Goal: Task Accomplishment & Management: Use online tool/utility

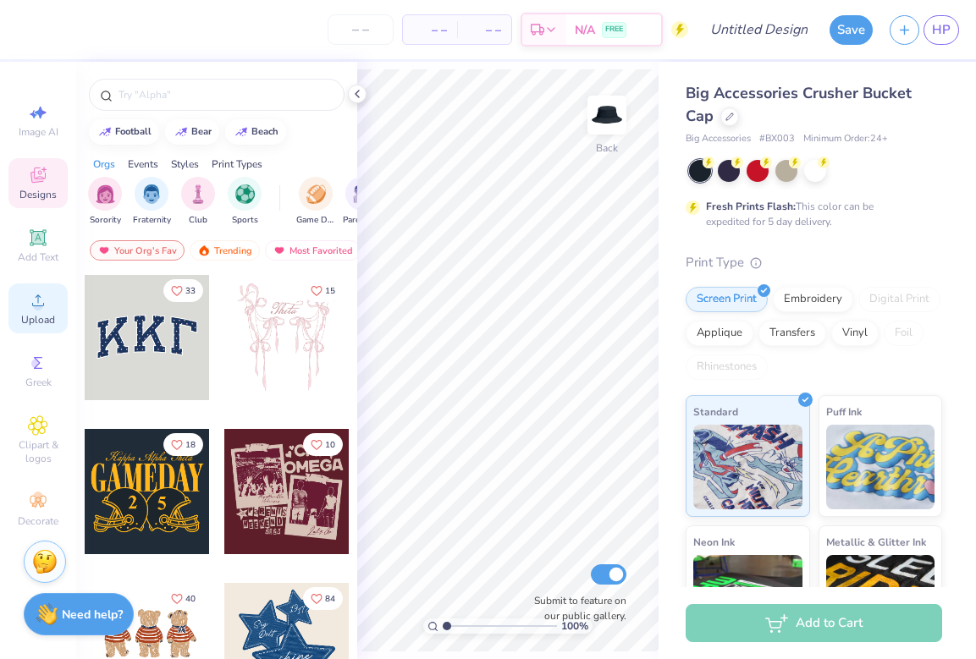
click at [37, 303] on icon at bounding box center [38, 300] width 20 height 20
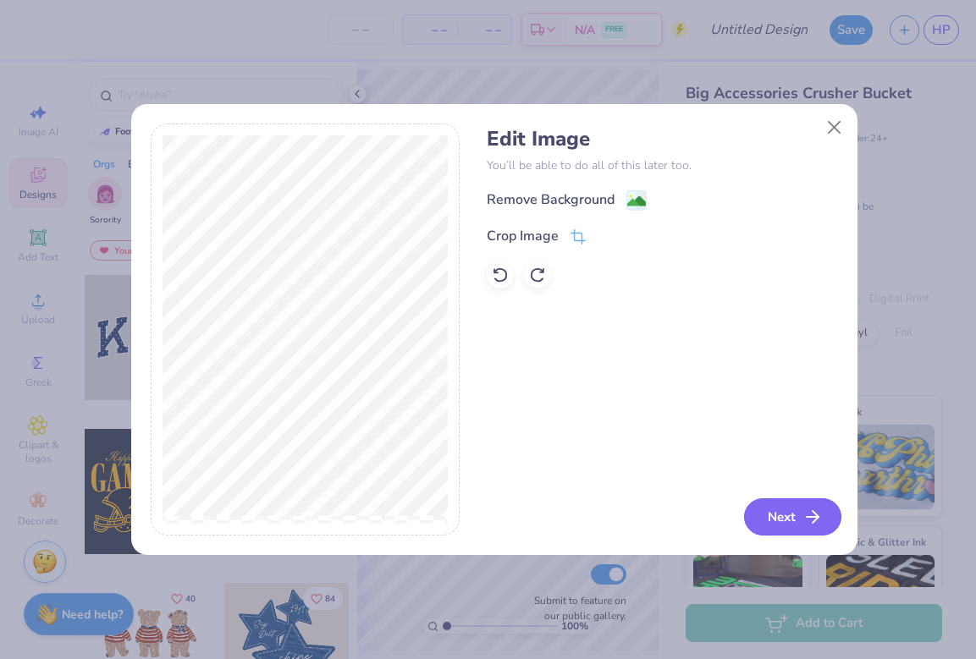
click at [803, 518] on icon "button" at bounding box center [812, 517] width 20 height 20
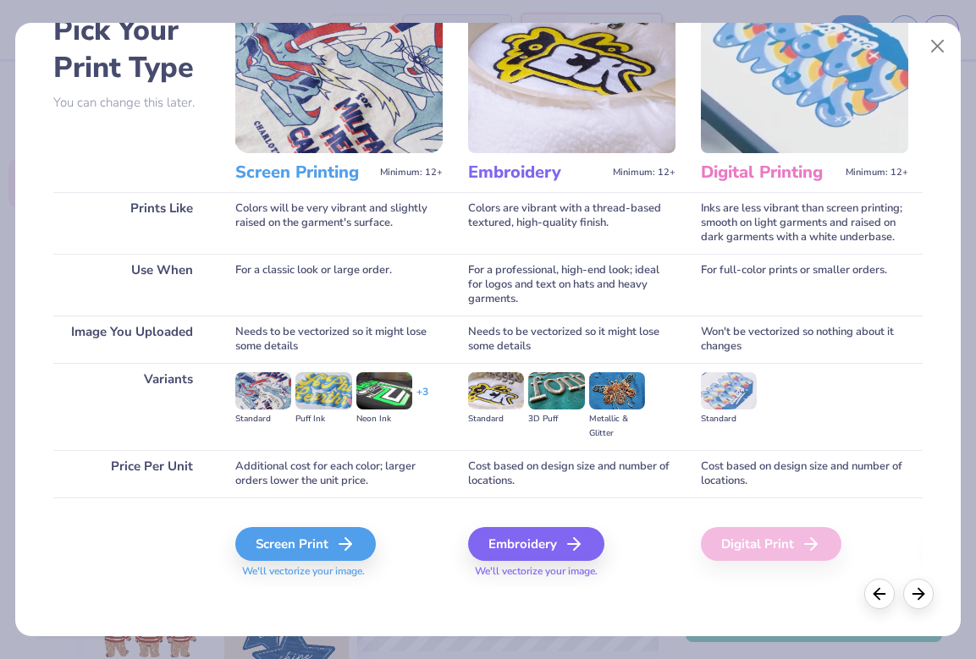
scroll to position [98, 0]
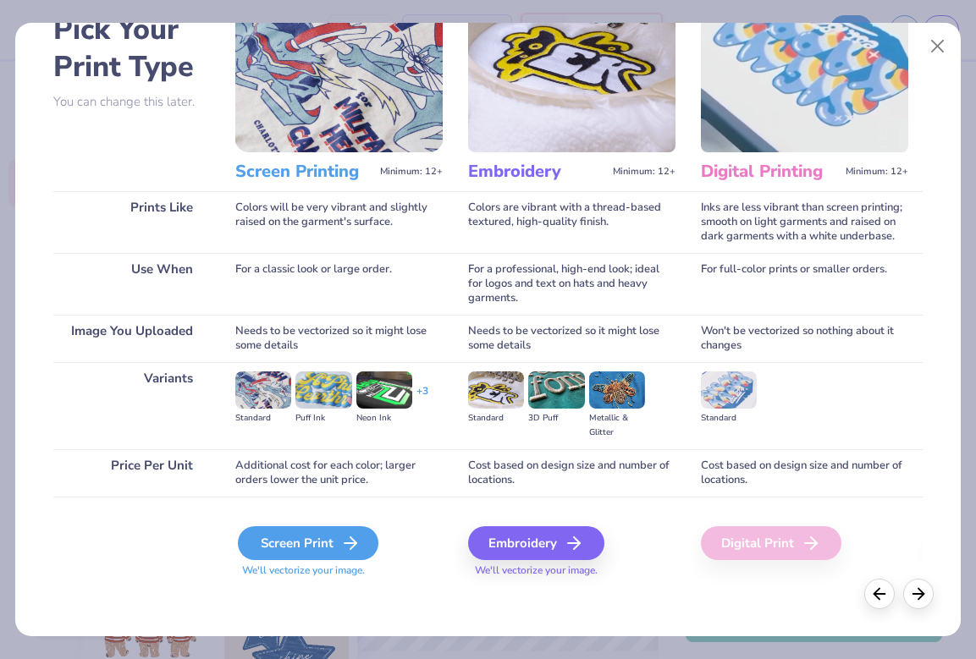
click at [279, 549] on div "Screen Print" at bounding box center [308, 543] width 140 height 34
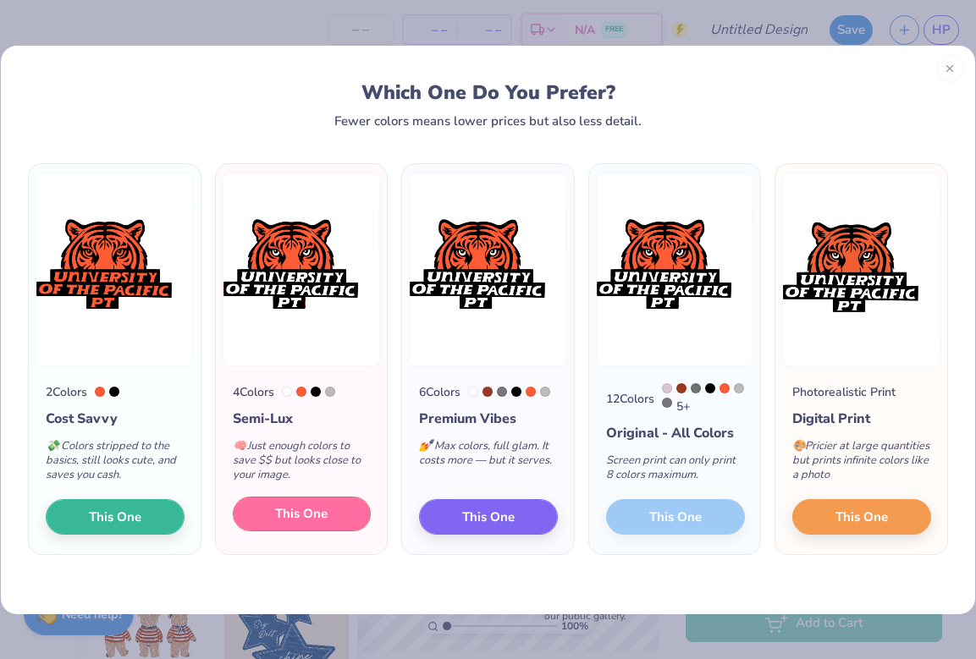
click at [315, 516] on span "This One" at bounding box center [301, 513] width 52 height 19
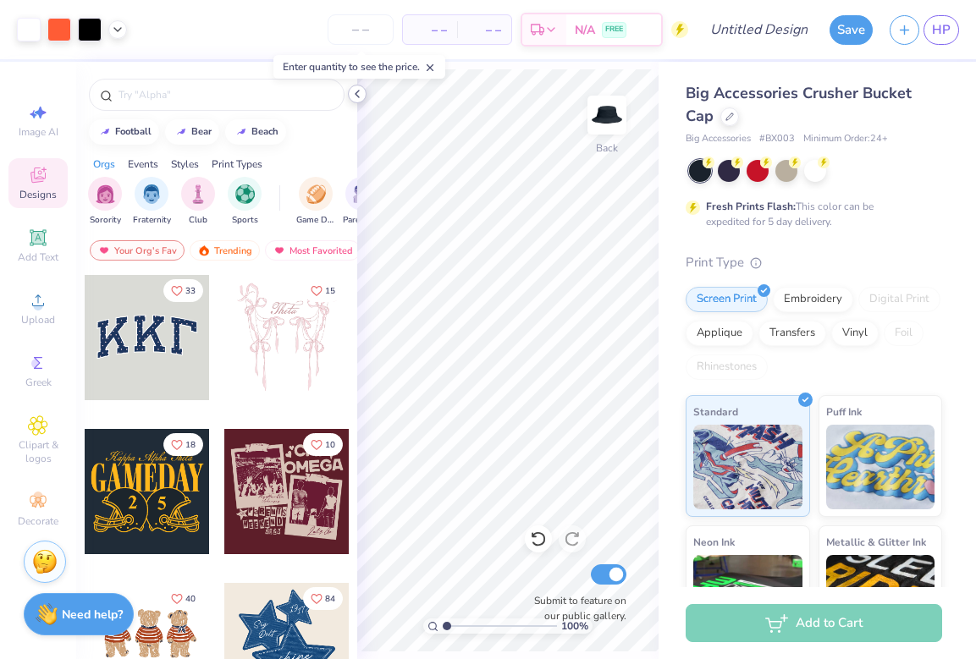
click at [360, 93] on icon at bounding box center [357, 94] width 14 height 14
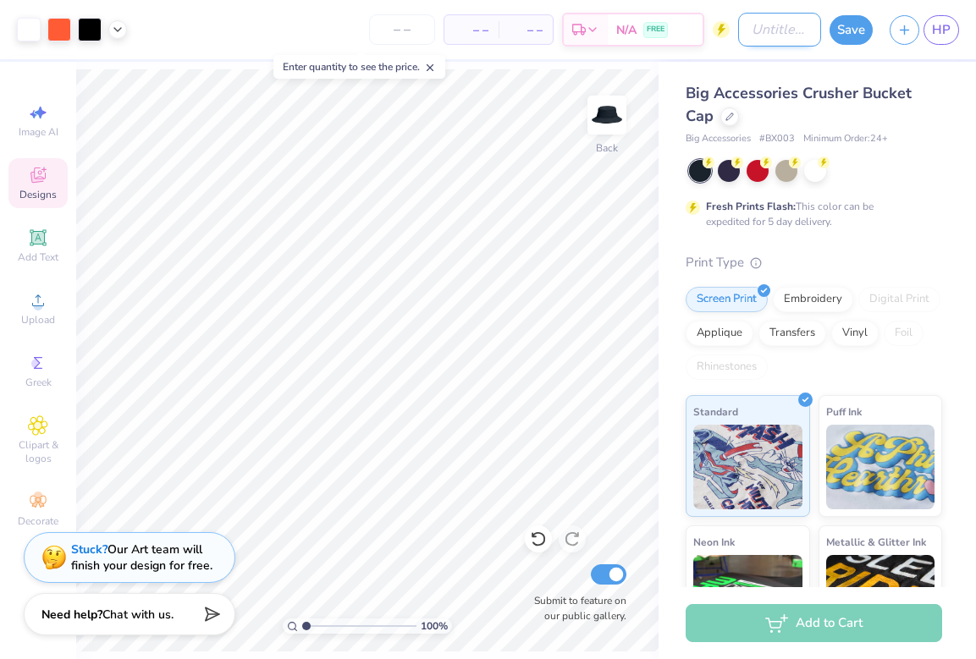
click at [779, 28] on input "Design Title" at bounding box center [779, 30] width 83 height 34
type input "bucket hat"
click at [862, 20] on button "Save" at bounding box center [850, 28] width 43 height 30
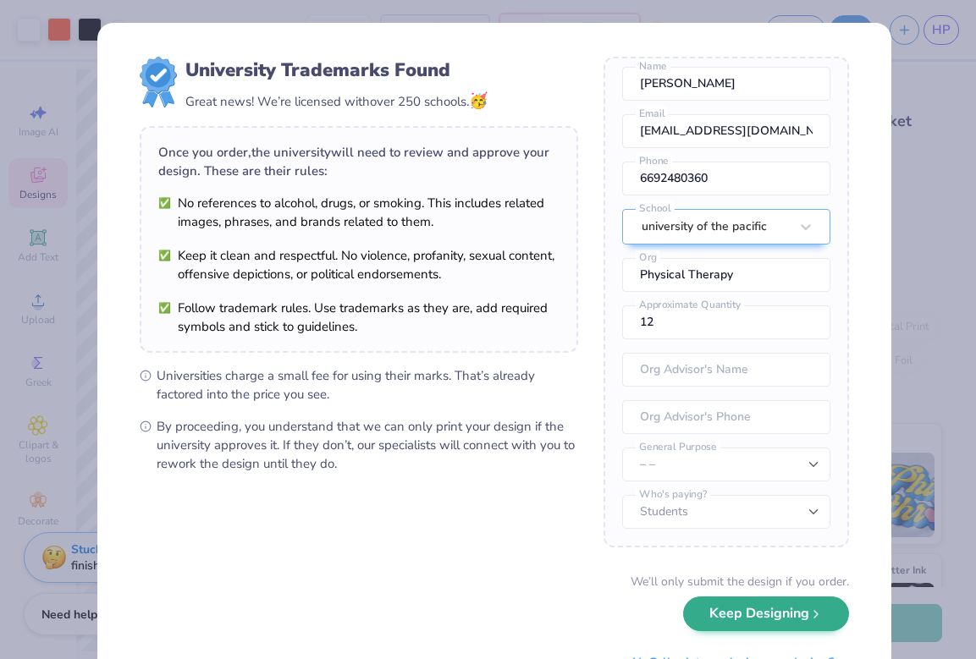
scroll to position [77, 0]
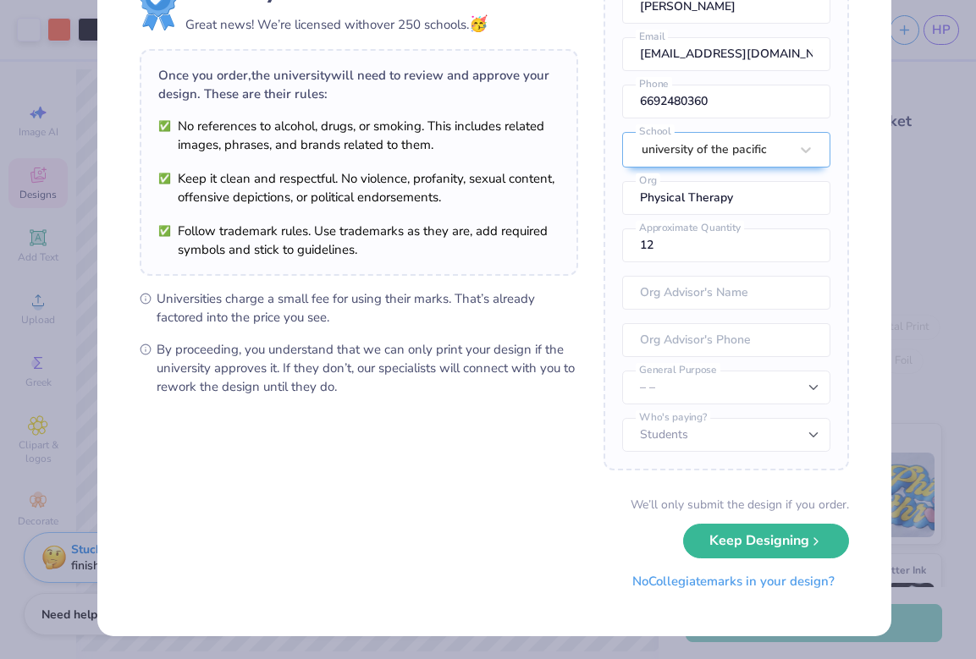
click at [736, 586] on button "No Collegiate marks in your design?" at bounding box center [733, 581] width 231 height 35
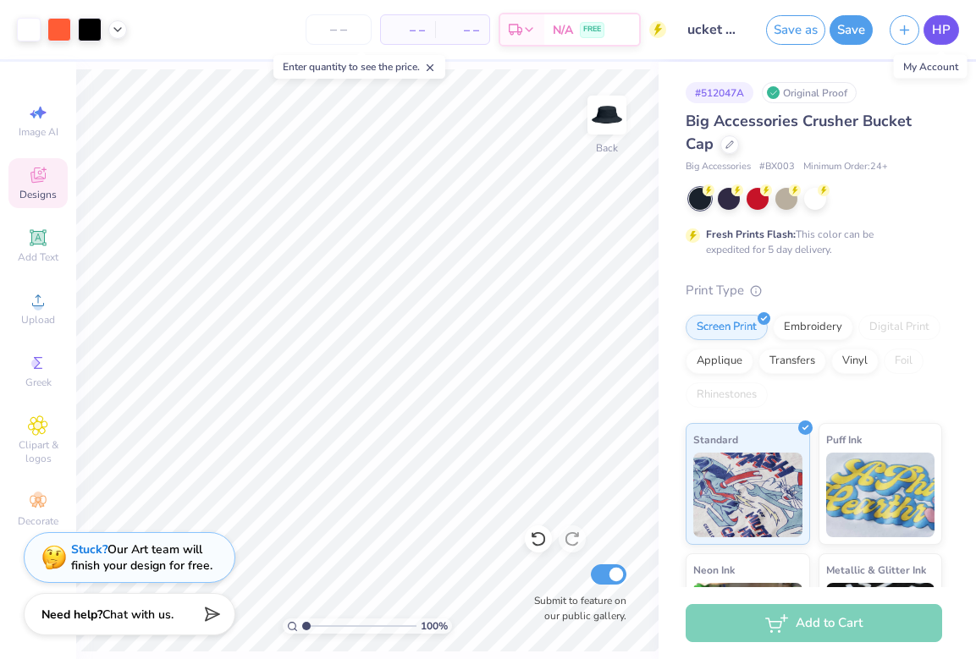
click at [938, 30] on span "HP" at bounding box center [941, 29] width 19 height 19
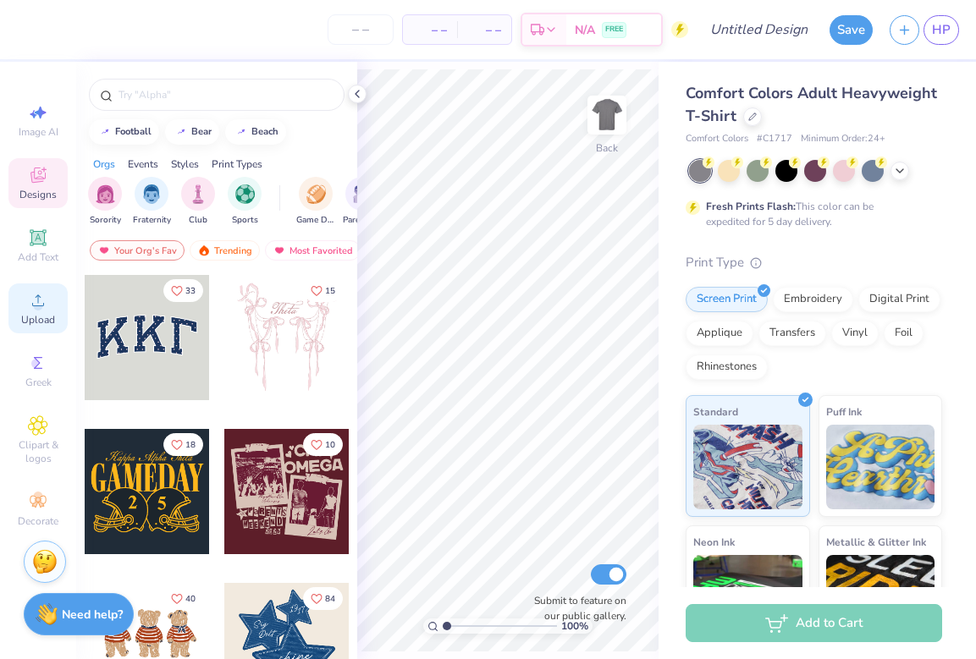
click at [44, 318] on span "Upload" at bounding box center [38, 320] width 34 height 14
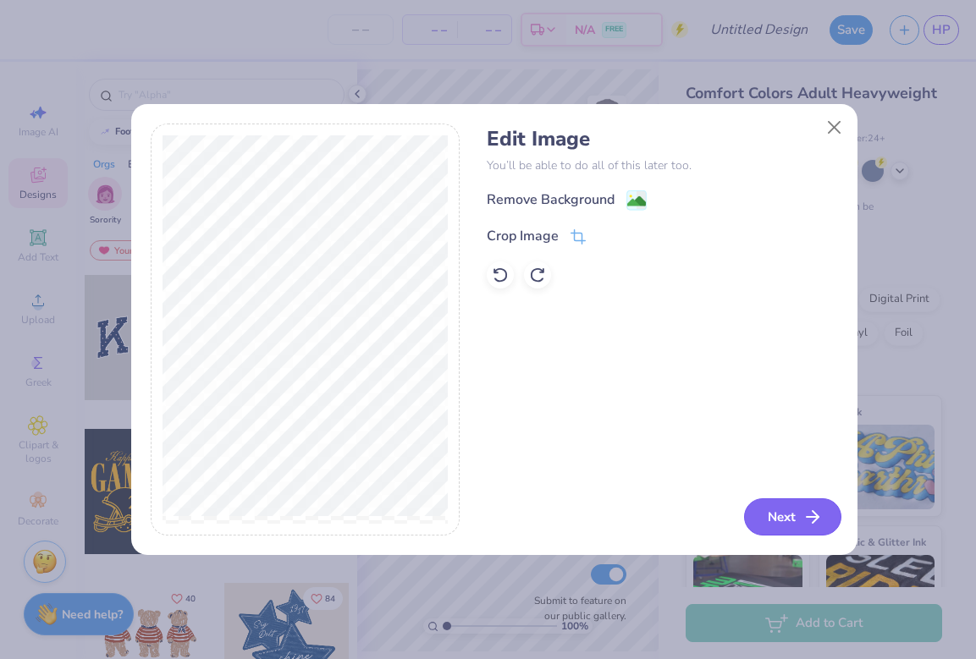
click at [784, 519] on button "Next" at bounding box center [792, 516] width 97 height 37
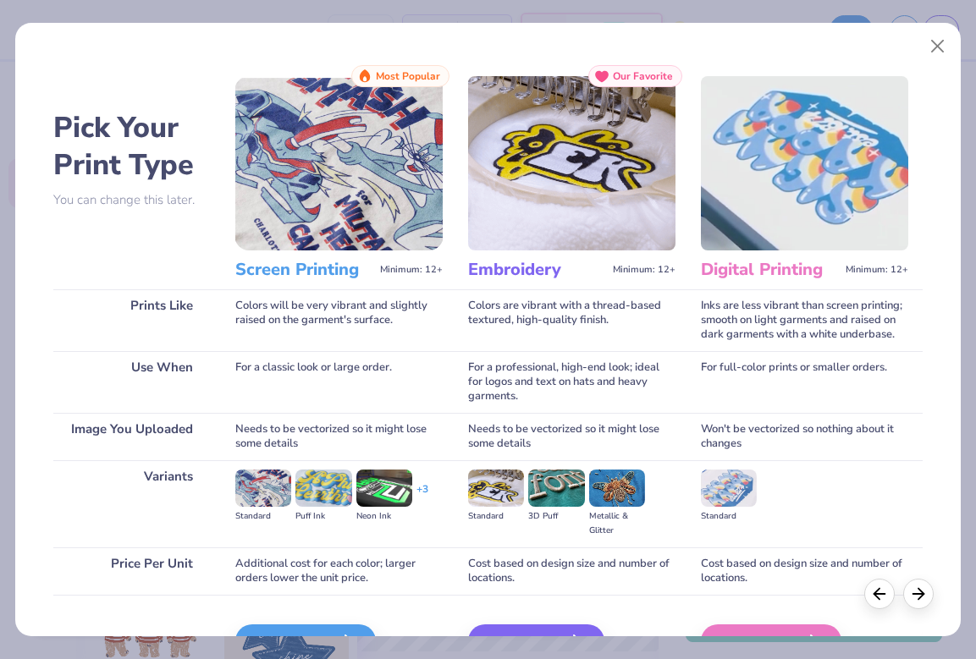
scroll to position [100, 0]
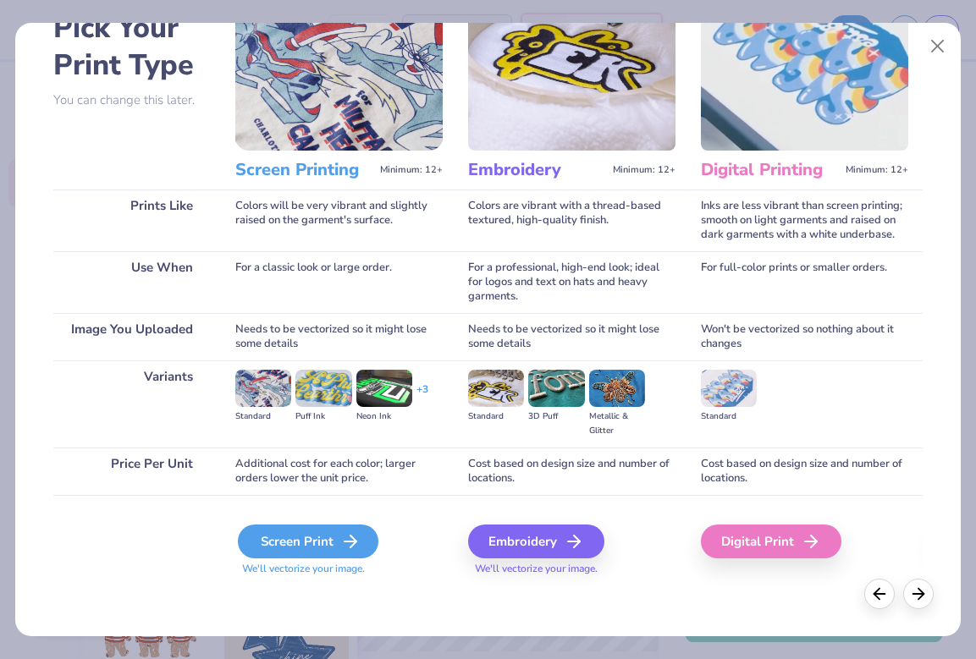
click at [320, 546] on div "Screen Print" at bounding box center [308, 542] width 140 height 34
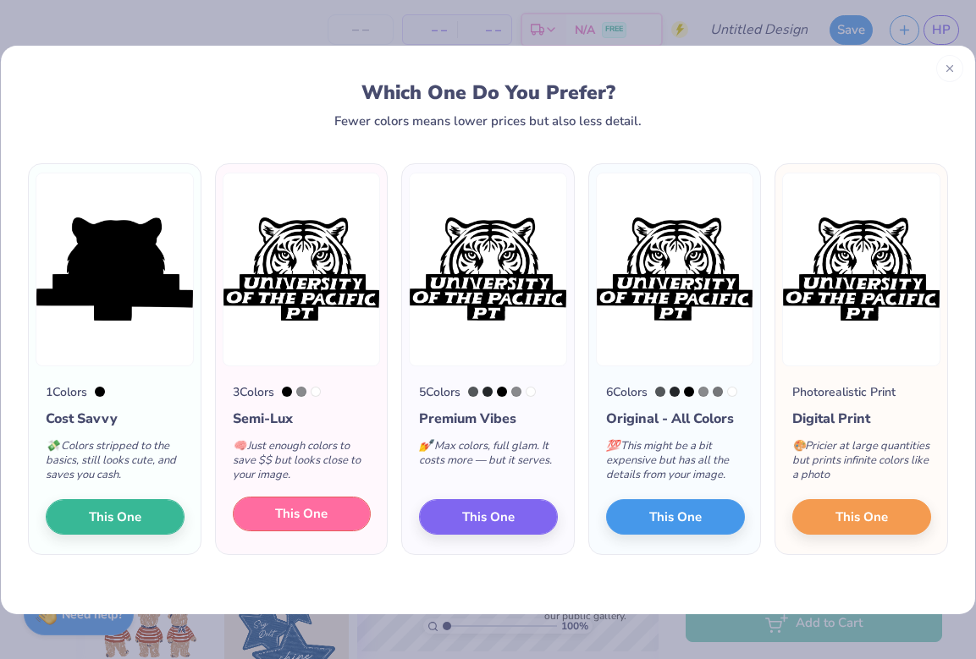
click at [325, 517] on span "This One" at bounding box center [301, 513] width 52 height 19
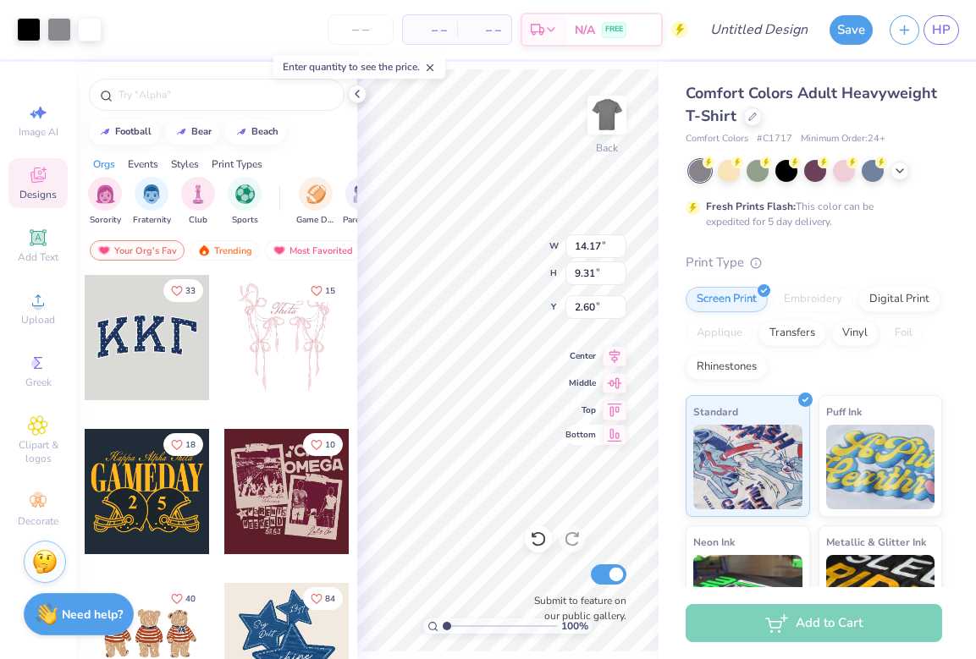
type input "2.60"
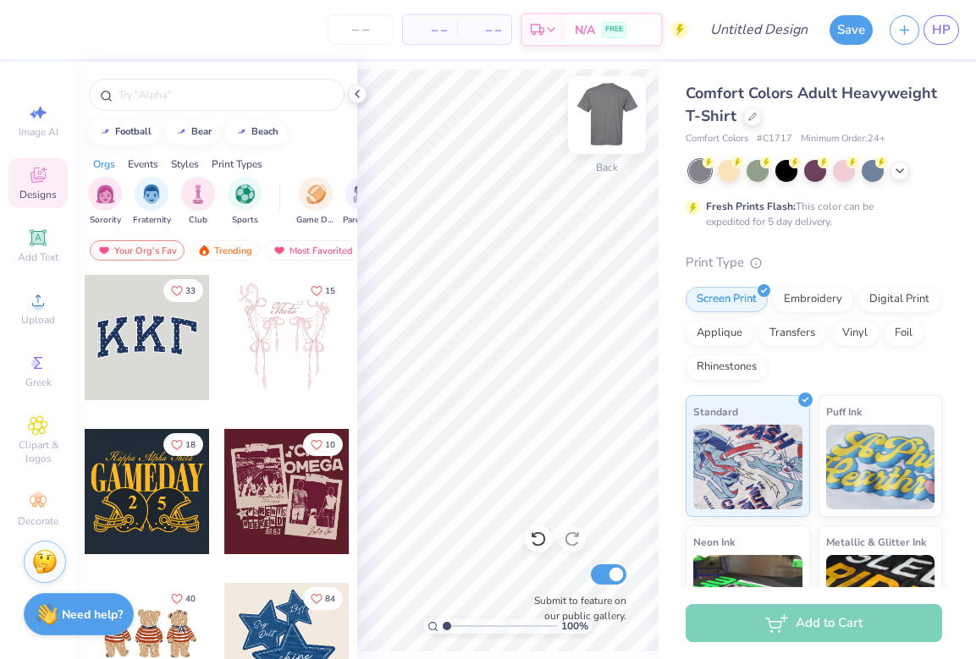
click at [603, 107] on img at bounding box center [607, 115] width 68 height 68
click at [37, 319] on span "Upload" at bounding box center [38, 320] width 34 height 14
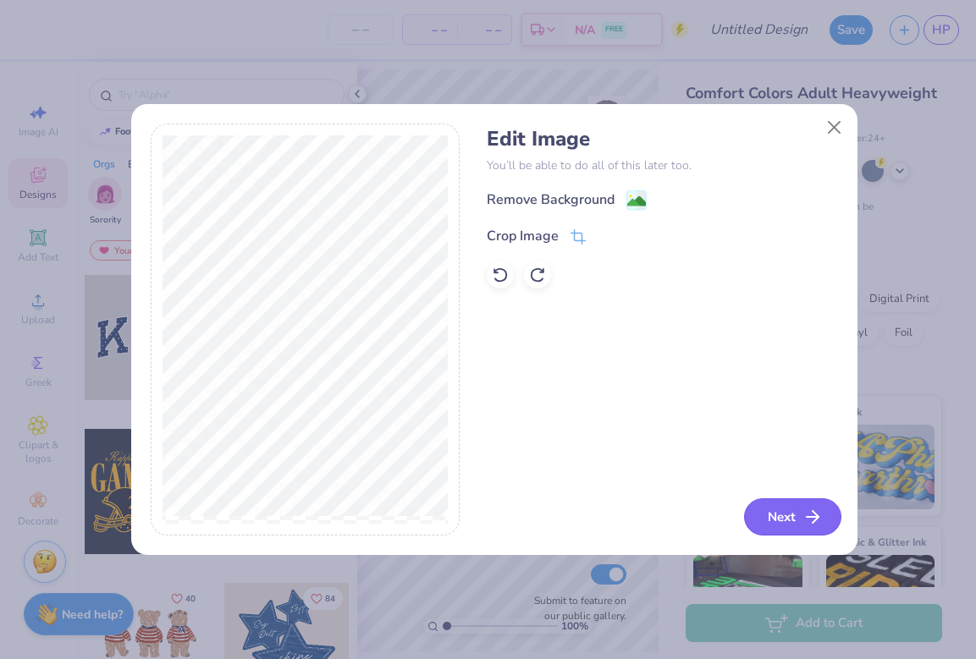
click at [802, 513] on icon "button" at bounding box center [812, 517] width 20 height 20
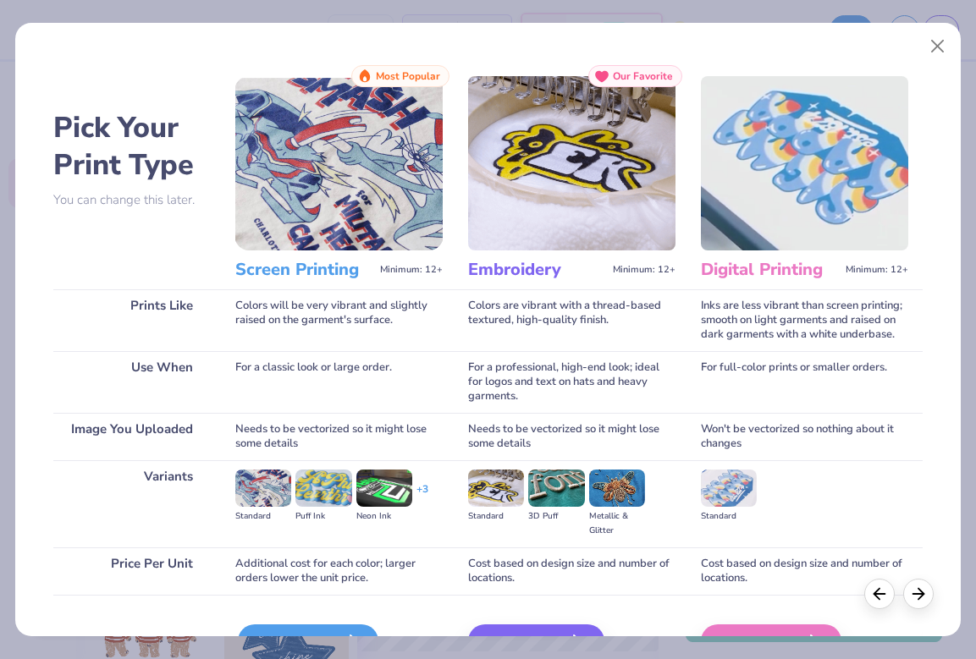
click at [268, 628] on div "Screen Print" at bounding box center [308, 642] width 140 height 34
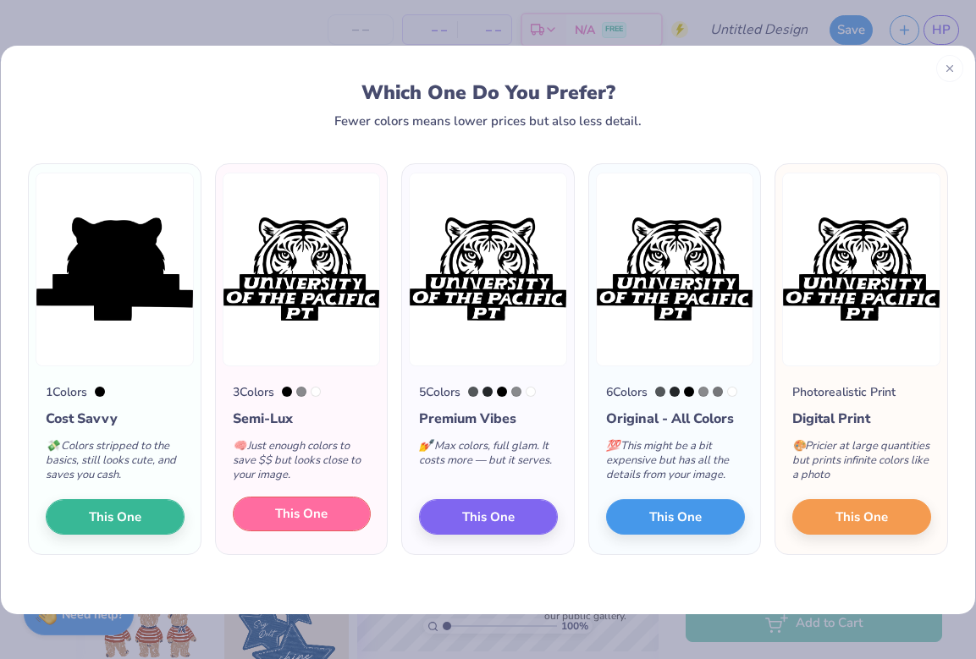
click at [288, 504] on button "This One" at bounding box center [302, 515] width 139 height 36
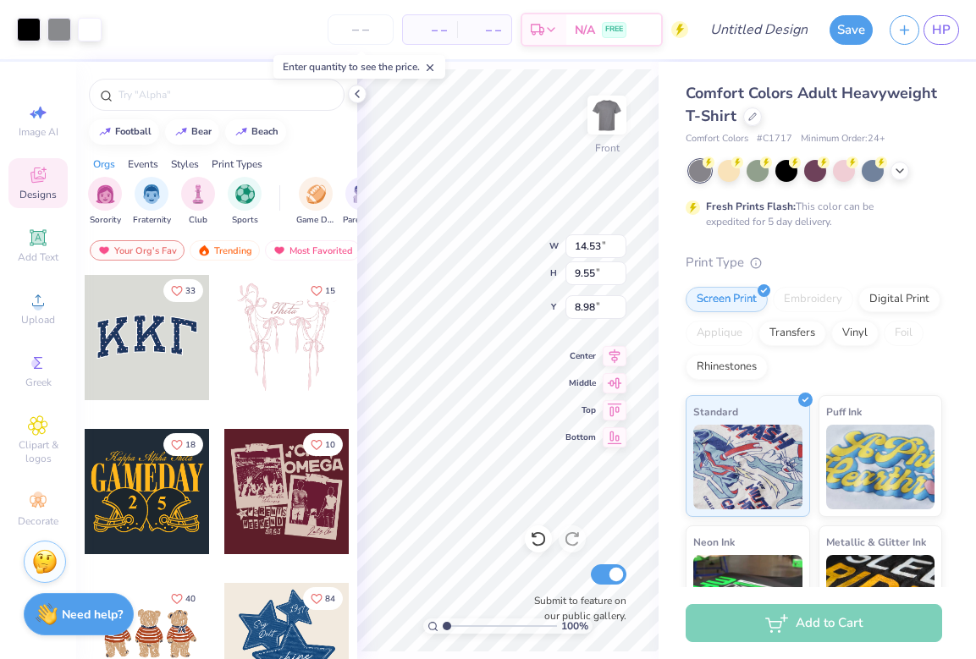
type input "0.95"
click at [607, 106] on img at bounding box center [607, 115] width 68 height 68
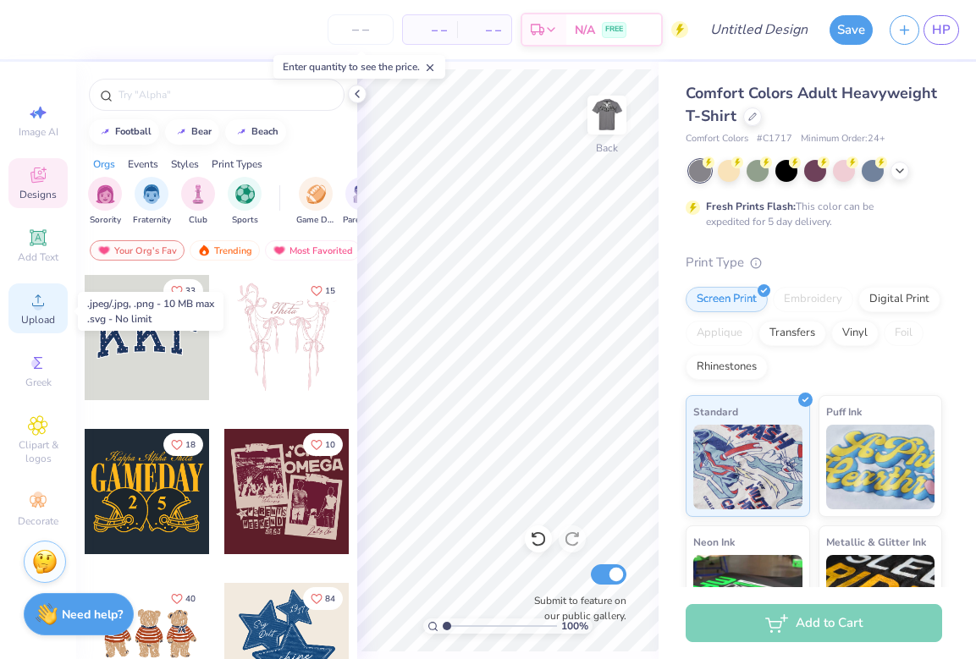
click at [48, 311] on icon at bounding box center [38, 300] width 20 height 20
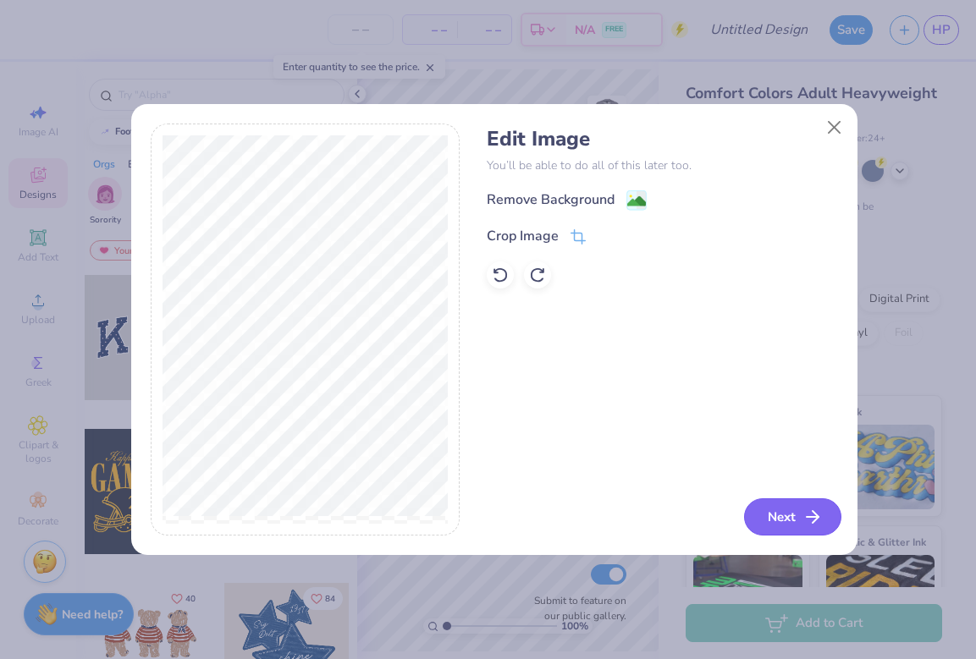
click at [788, 504] on button "Next" at bounding box center [792, 516] width 97 height 37
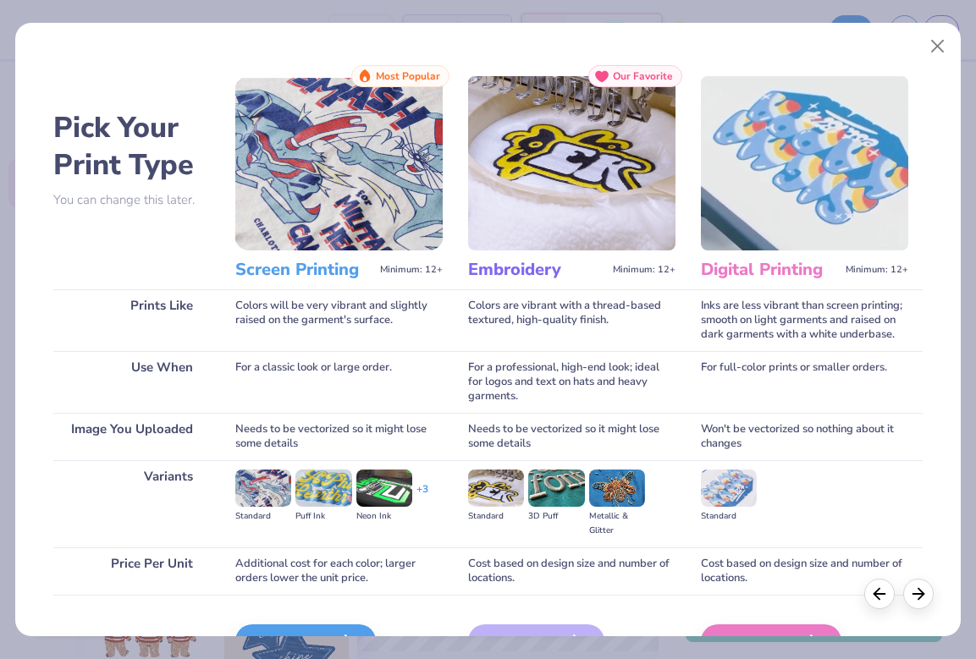
click at [328, 624] on div "Screen Print We'll vectorize your image." at bounding box center [338, 640] width 207 height 91
click at [323, 627] on div "Screen Print" at bounding box center [308, 642] width 140 height 34
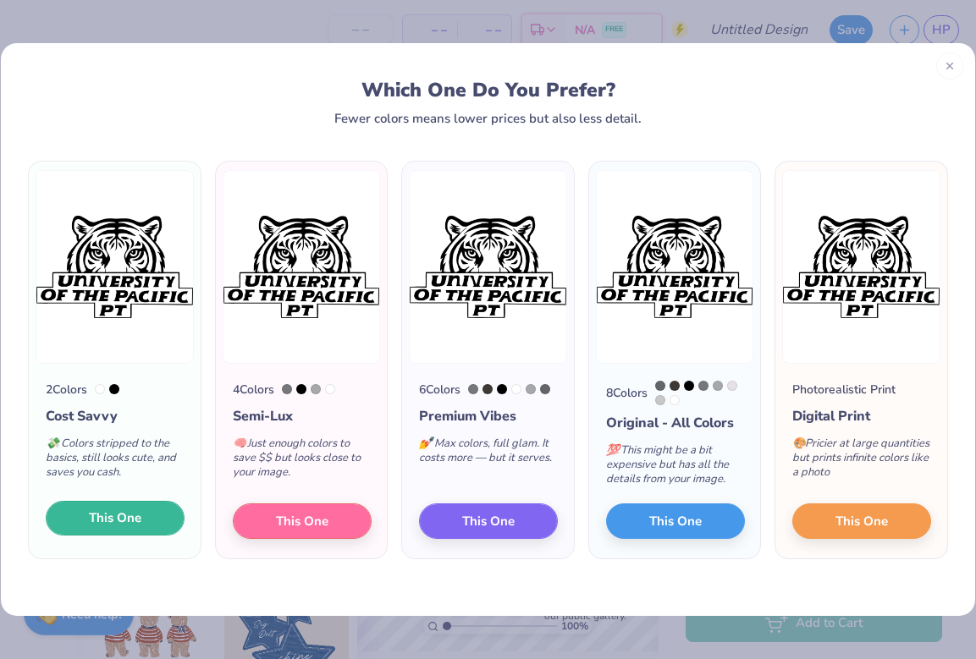
click at [130, 527] on span "This One" at bounding box center [115, 518] width 52 height 19
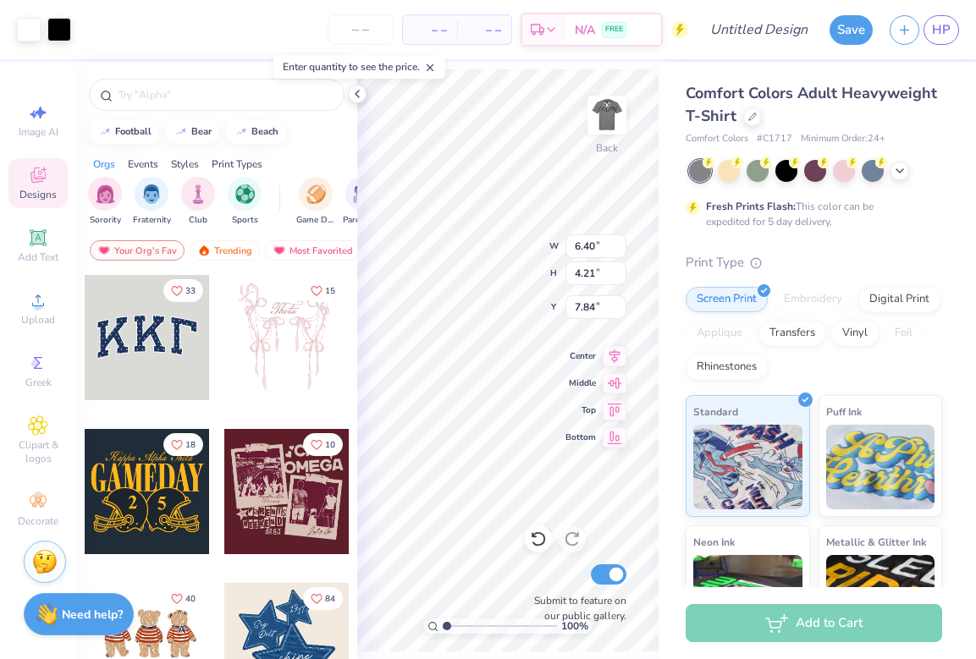
type input "6.40"
type input "4.21"
type input "4.79"
type input "3.15"
type input "2.25"
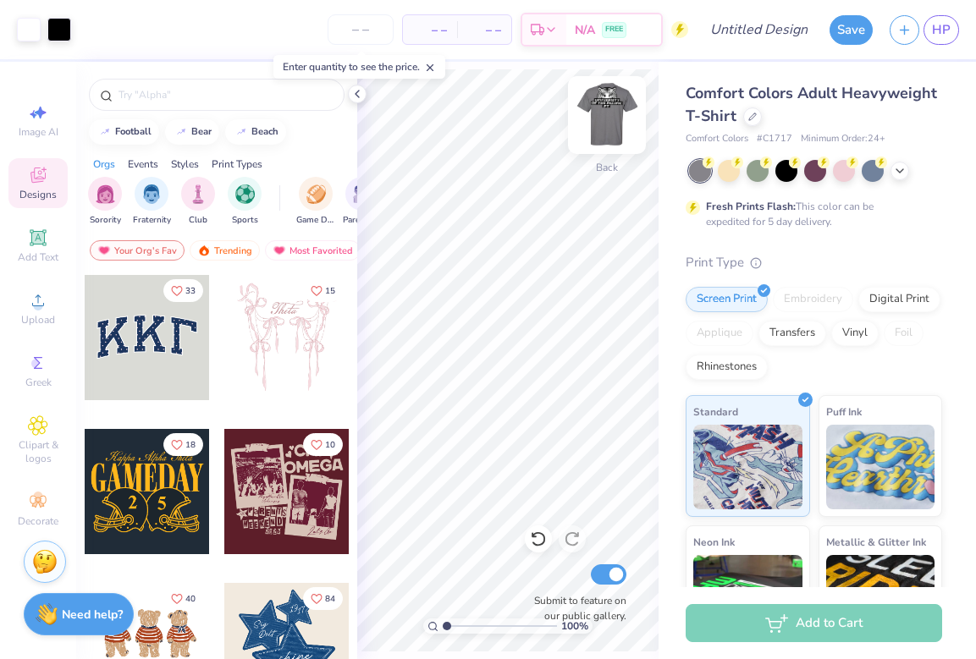
click at [601, 128] on img at bounding box center [607, 115] width 68 height 68
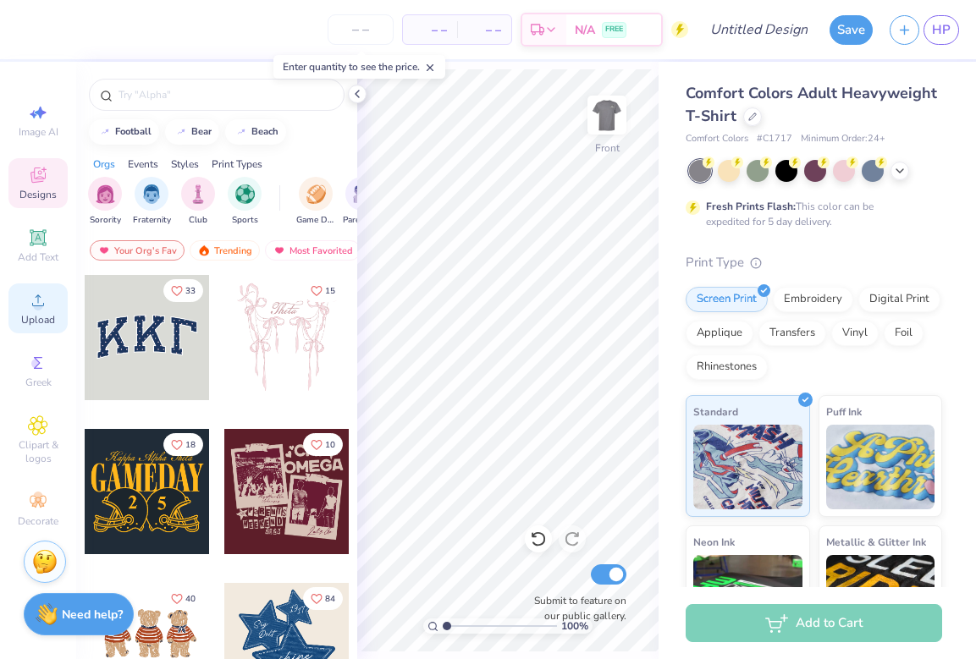
click at [26, 314] on div "Upload" at bounding box center [37, 309] width 59 height 50
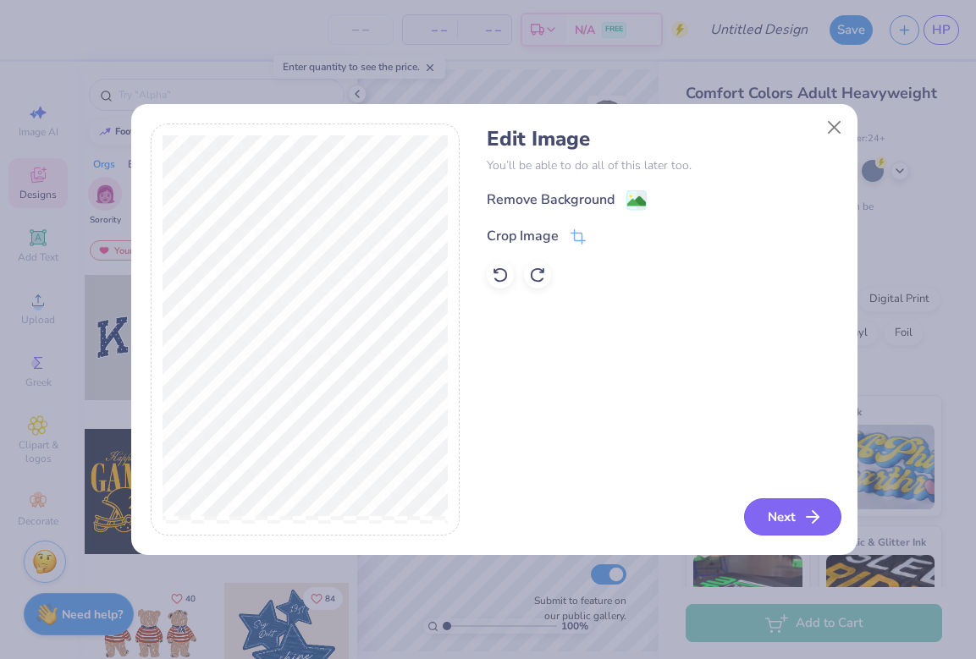
click at [777, 509] on button "Next" at bounding box center [792, 516] width 97 height 37
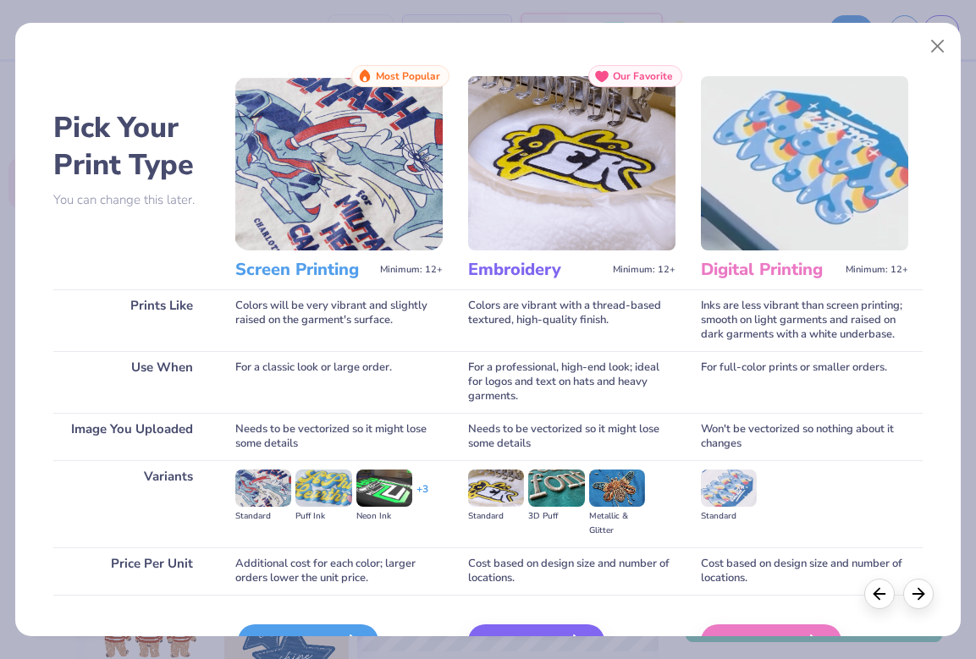
click at [264, 627] on div "Screen Print" at bounding box center [308, 642] width 140 height 34
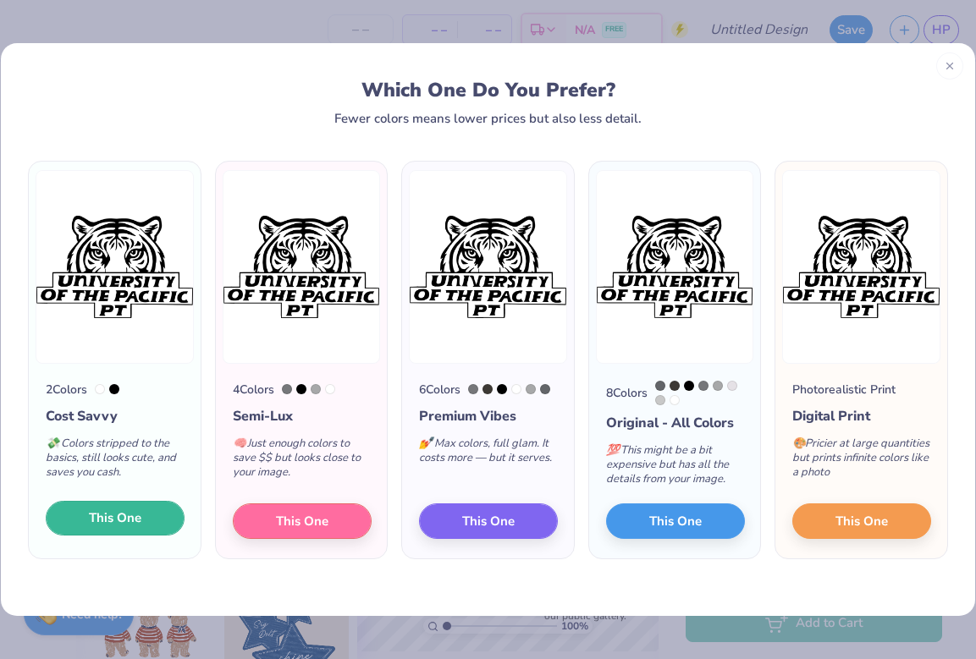
click at [147, 532] on button "This One" at bounding box center [115, 519] width 139 height 36
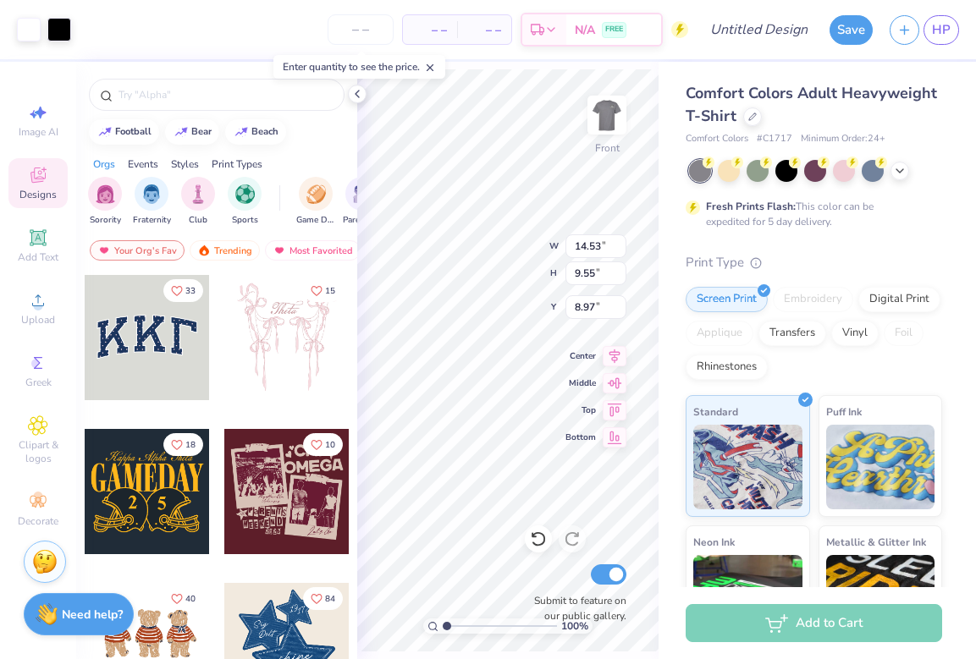
type input "11.36"
type input "7.46"
type input "1.33"
click at [762, 16] on input "Design Title" at bounding box center [779, 30] width 83 height 34
type input "t shirt 2"
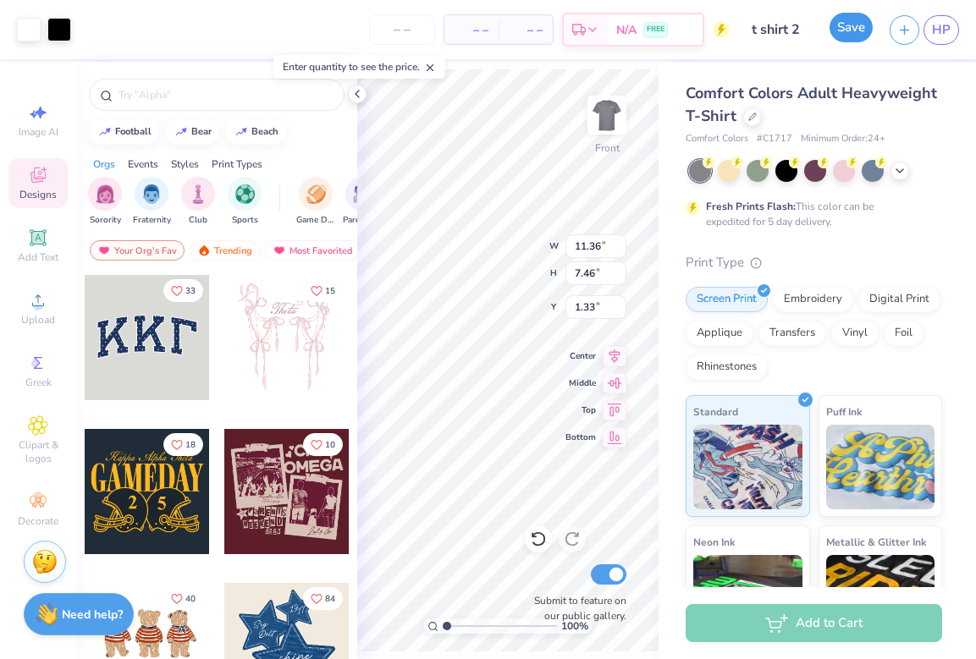
click at [864, 31] on button "Save" at bounding box center [850, 28] width 43 height 30
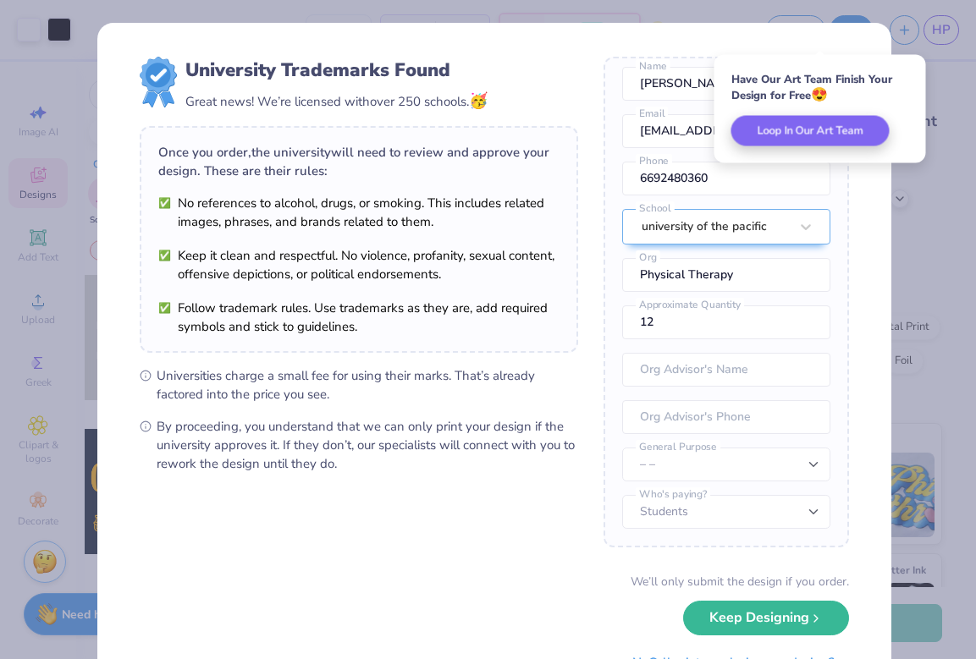
scroll to position [77, 0]
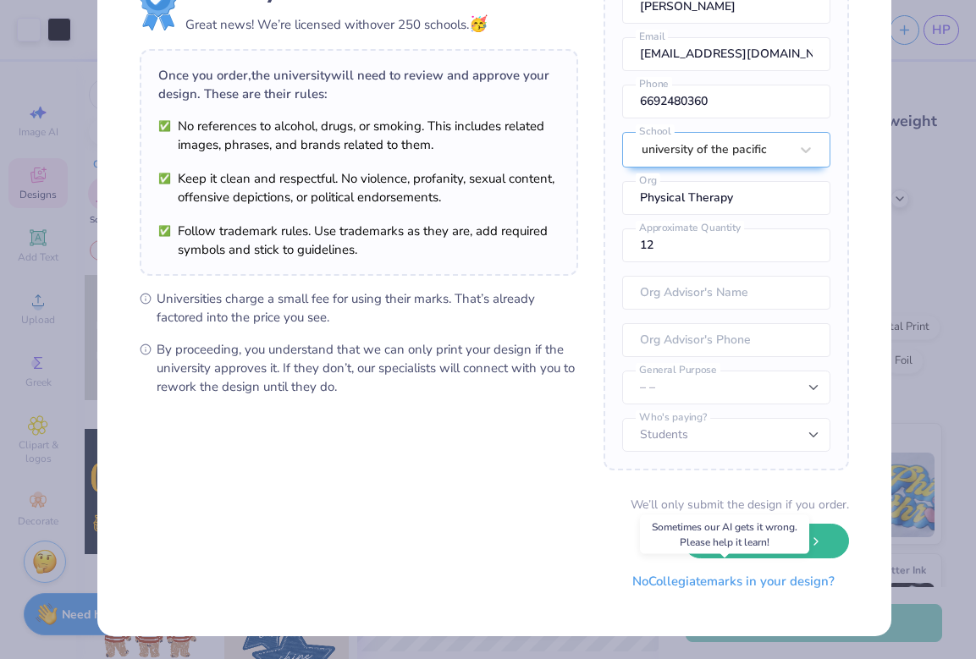
click at [732, 589] on button "No Collegiate marks in your design?" at bounding box center [733, 581] width 231 height 35
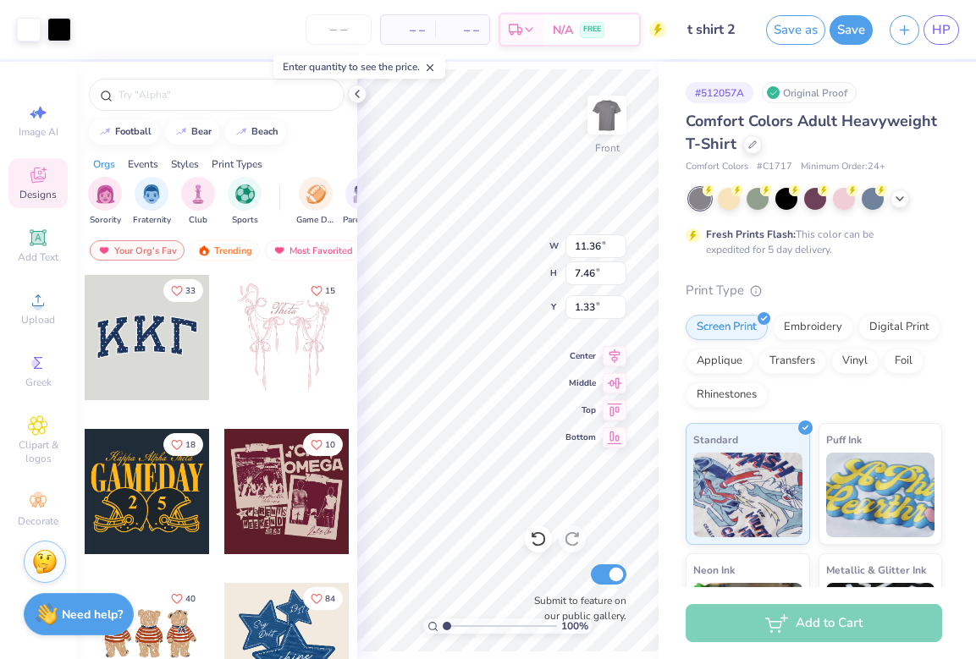
scroll to position [0, 0]
click at [944, 40] on link "HP" at bounding box center [941, 30] width 36 height 30
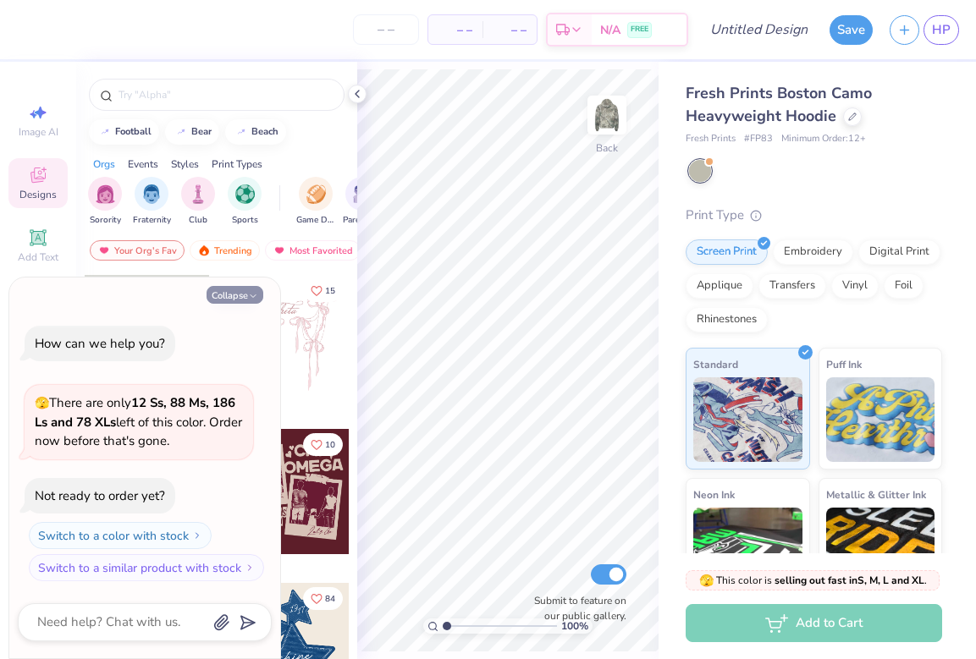
click at [258, 296] on icon "button" at bounding box center [253, 296] width 10 height 10
type textarea "x"
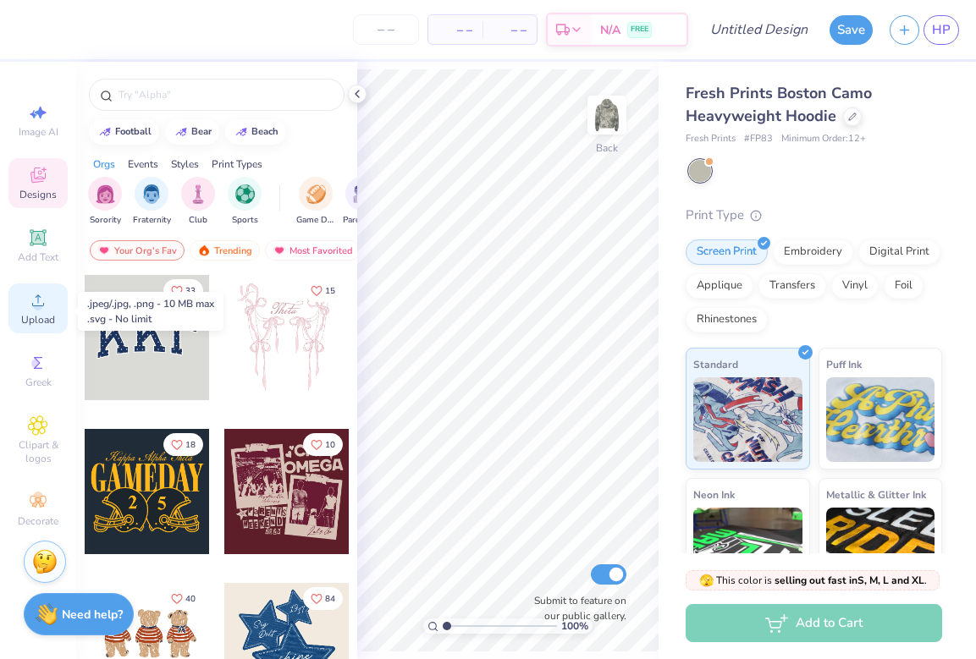
click at [30, 315] on div "Upload" at bounding box center [37, 309] width 59 height 50
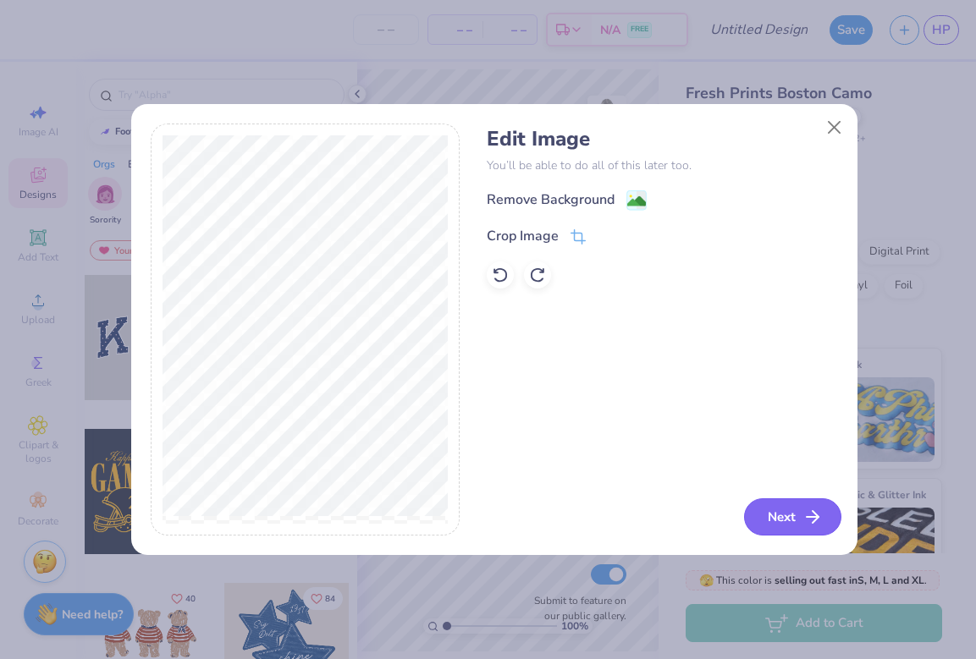
click at [790, 513] on button "Next" at bounding box center [792, 516] width 97 height 37
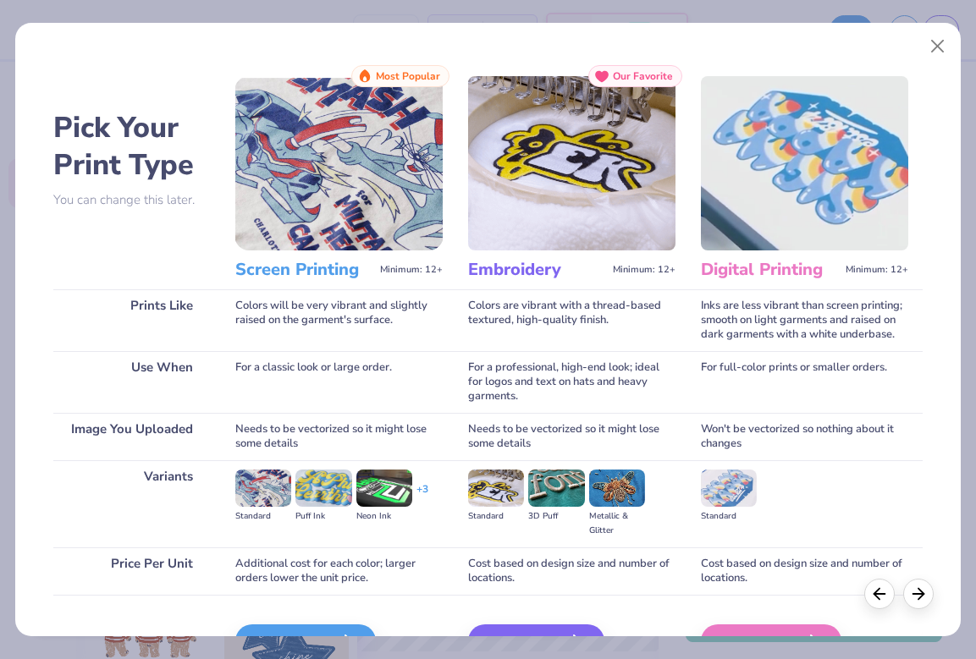
scroll to position [62, 0]
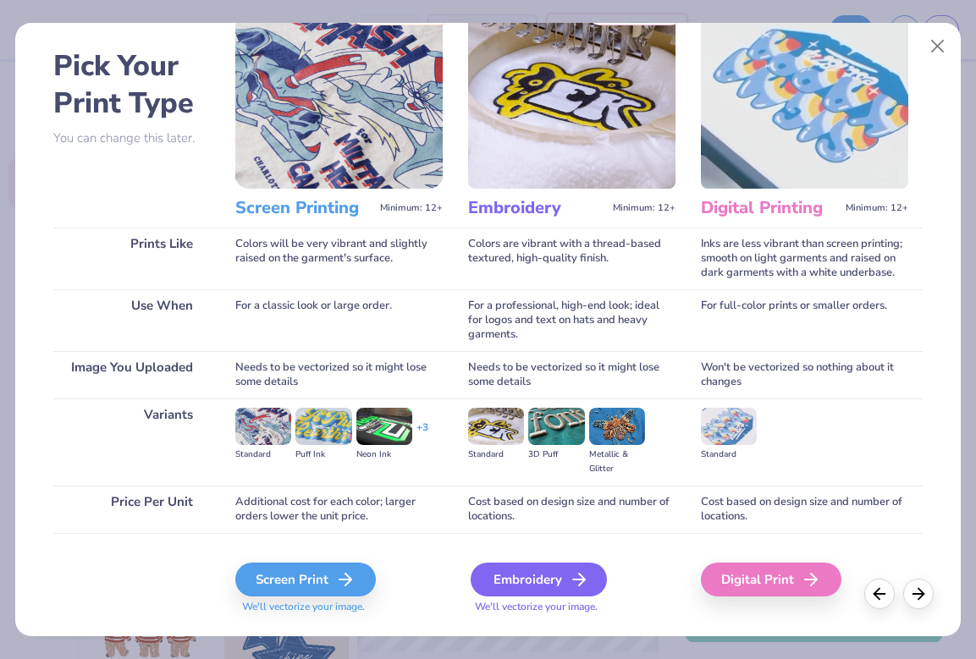
click at [532, 583] on div "Embroidery" at bounding box center [539, 580] width 136 height 34
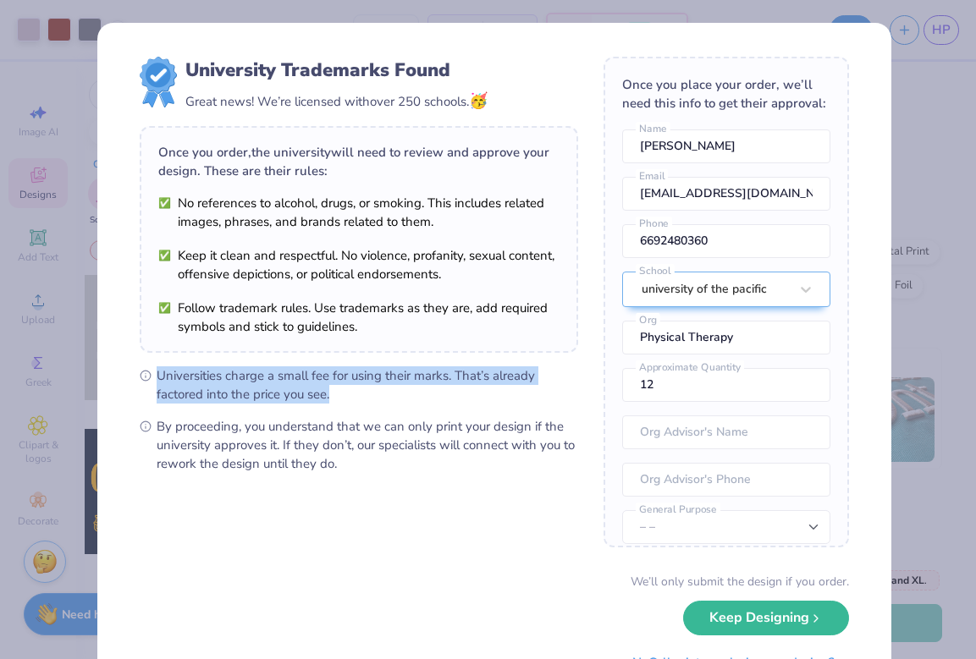
drag, startPoint x: 528, startPoint y: 582, endPoint x: 492, endPoint y: 365, distance: 220.5
click at [492, 365] on div "University Trademarks Found Great news! We’re licensed with over 250 schools. 🥳…" at bounding box center [359, 265] width 438 height 416
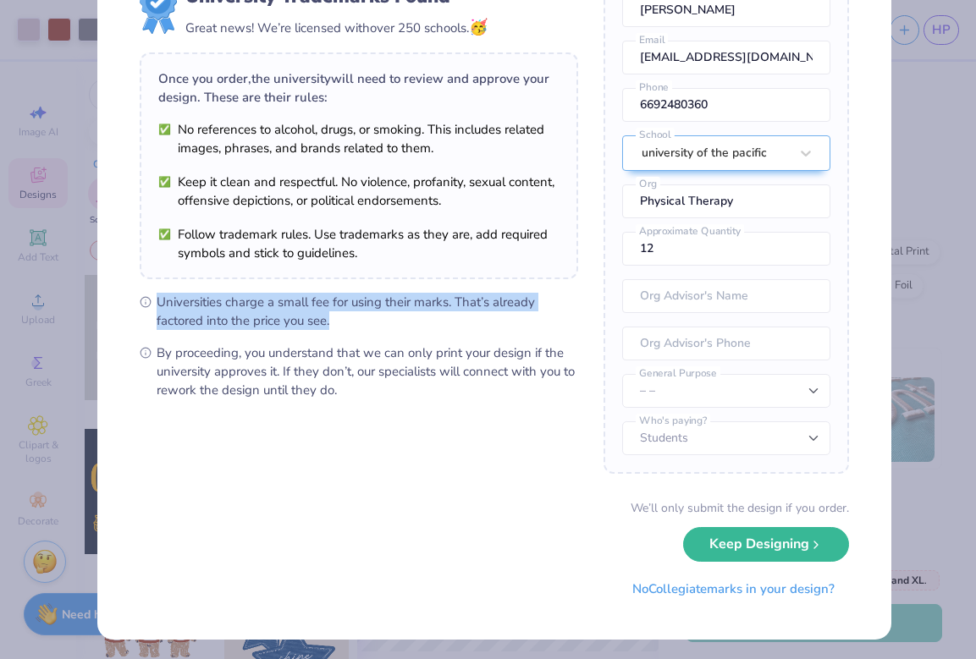
scroll to position [77, 0]
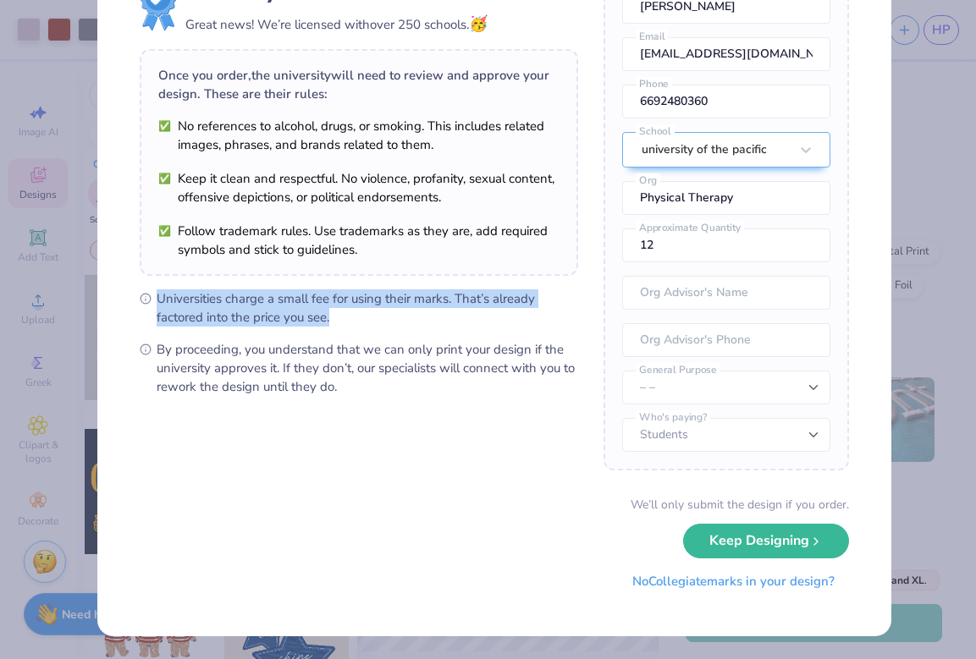
click at [669, 582] on button "No Collegiate marks in your design?" at bounding box center [733, 581] width 231 height 35
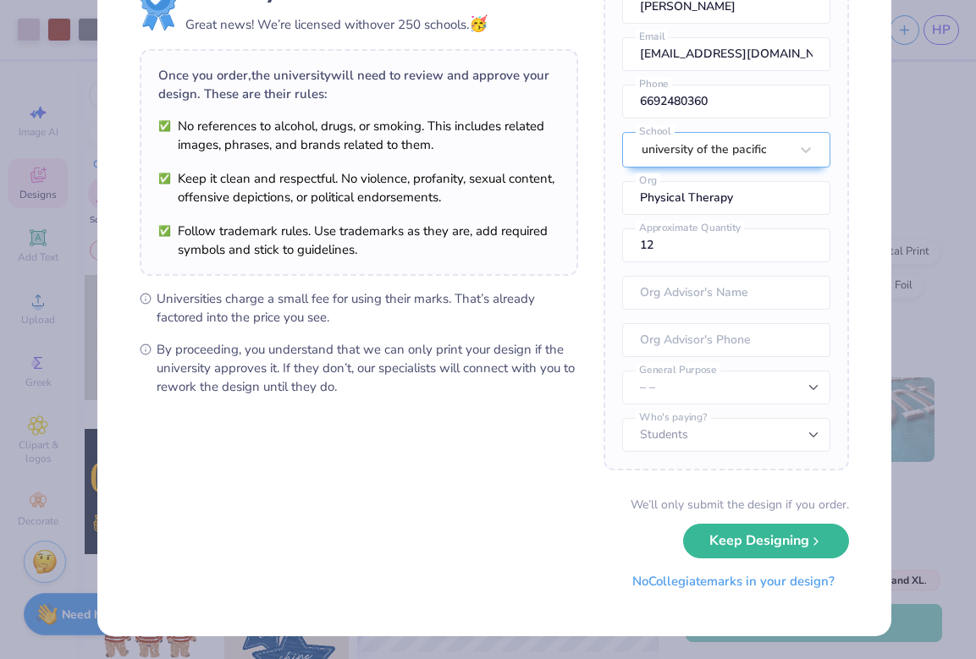
scroll to position [0, 0]
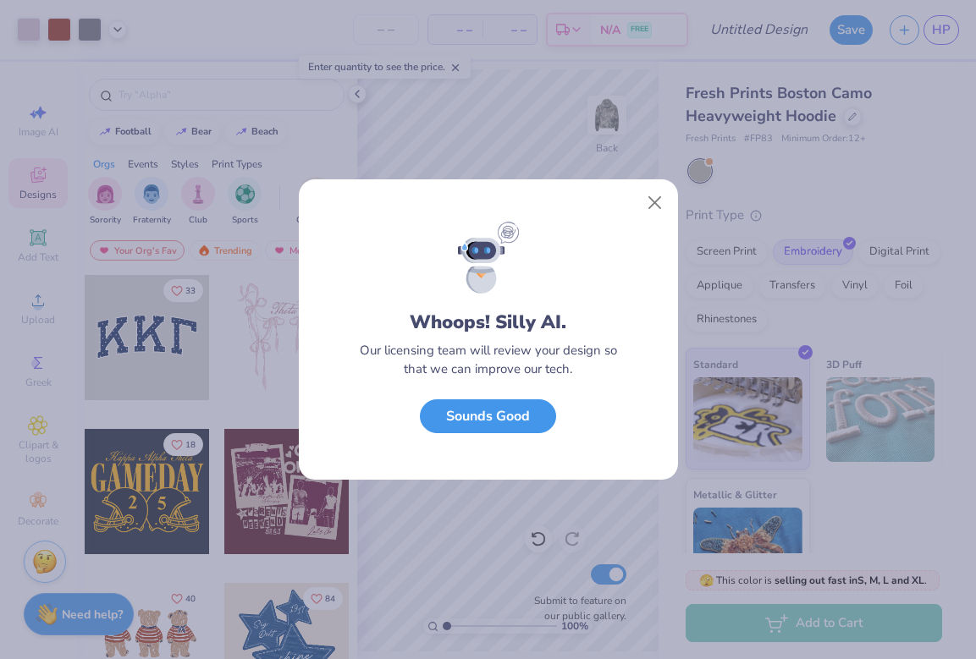
click at [504, 412] on button "Sounds Good" at bounding box center [488, 416] width 136 height 35
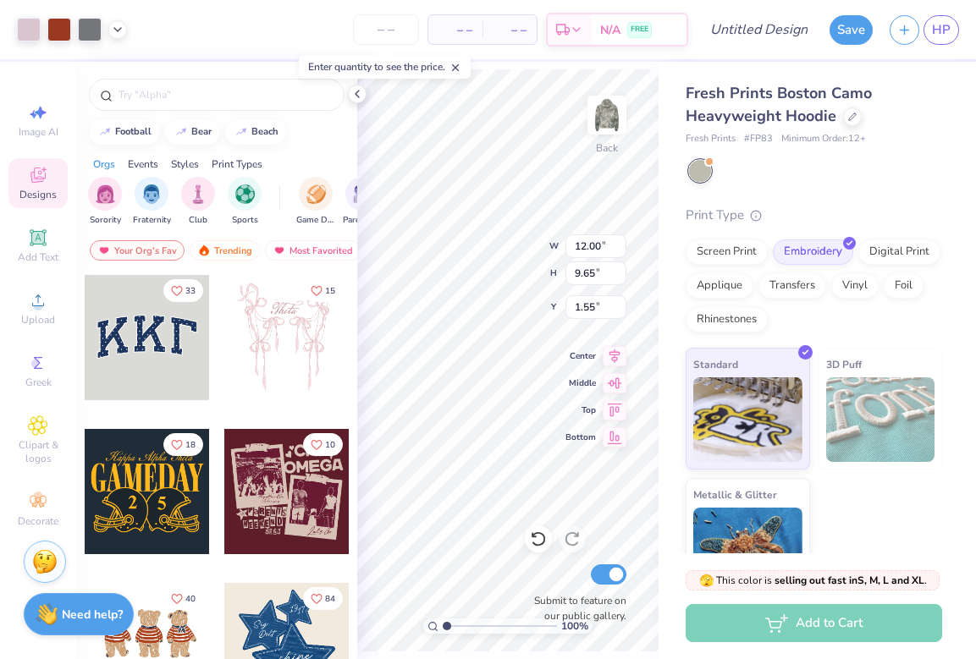
type input "5.39"
type input "4.34"
click at [581, 256] on div "100 % Back W 5.39 5.39 " H 4.34 4.34 " Y 2.66 2.66 " Center Middle Top Bottom S…" at bounding box center [507, 360] width 301 height 597
type input "0.50"
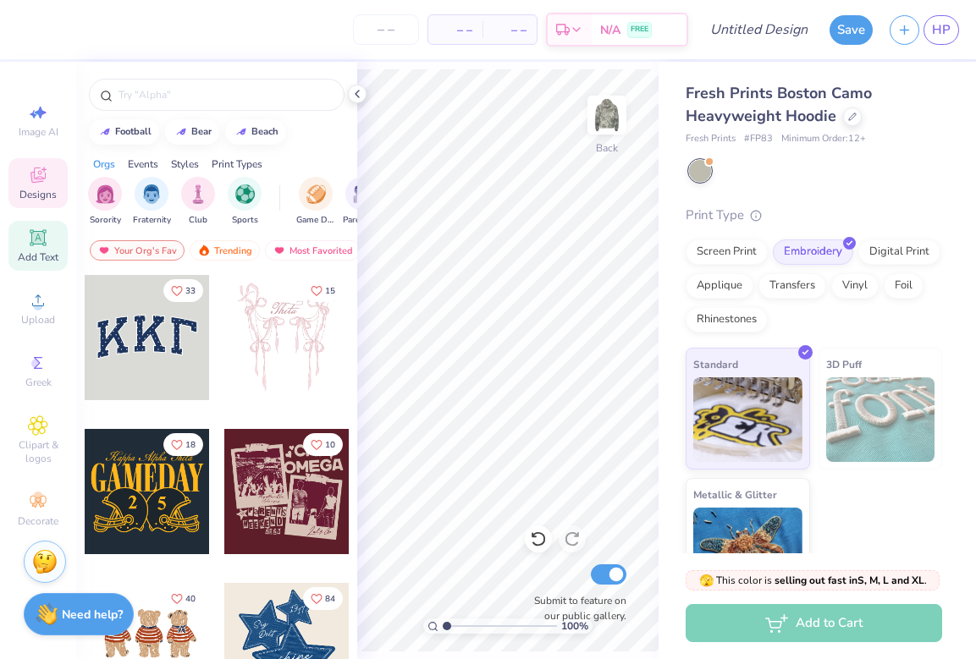
click at [48, 248] on icon at bounding box center [38, 238] width 20 height 20
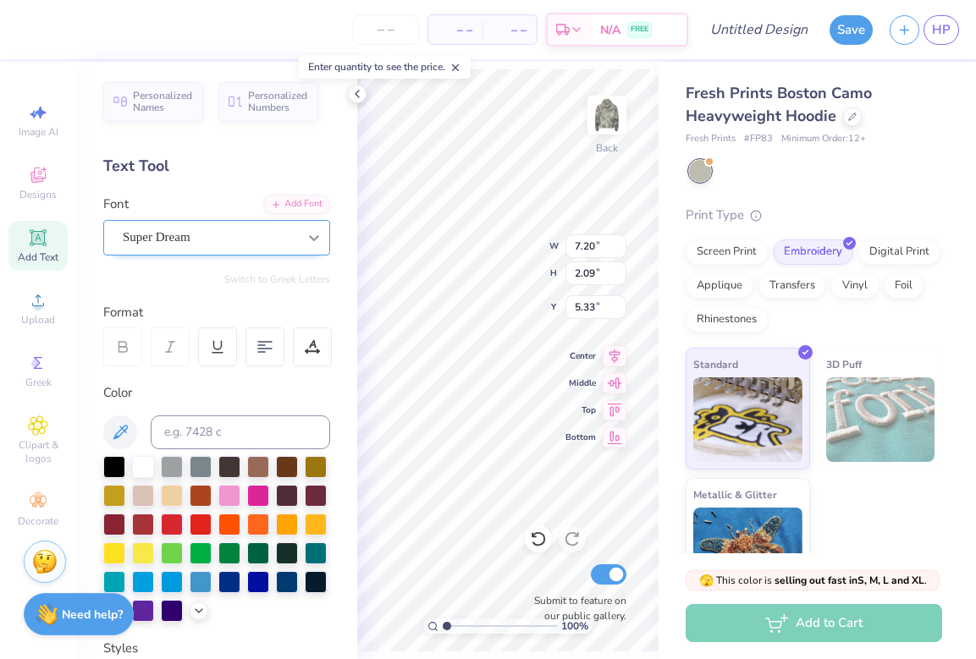
click at [306, 232] on icon at bounding box center [314, 237] width 17 height 17
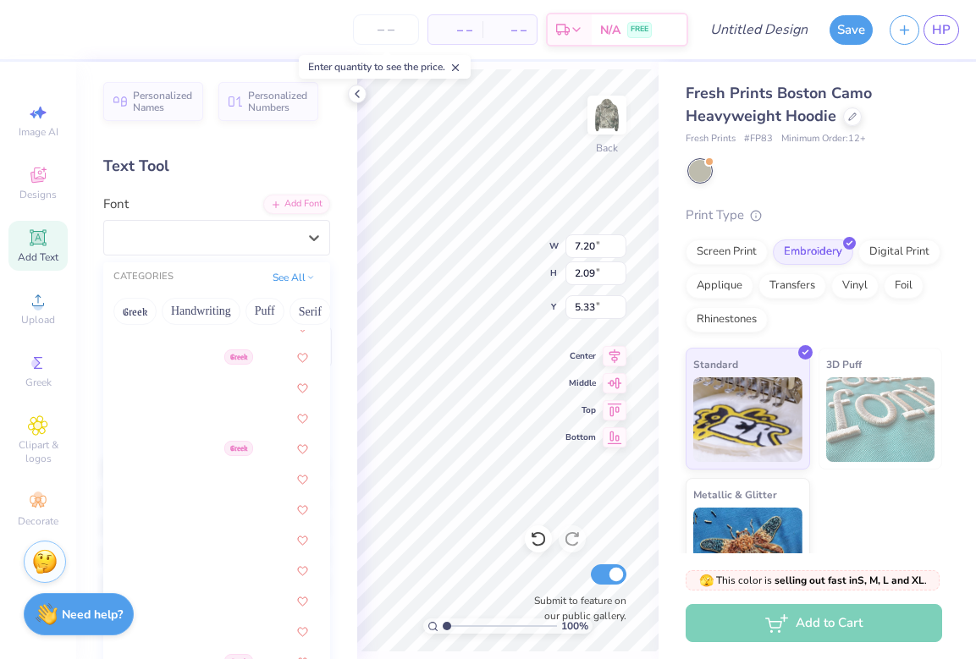
scroll to position [900, 0]
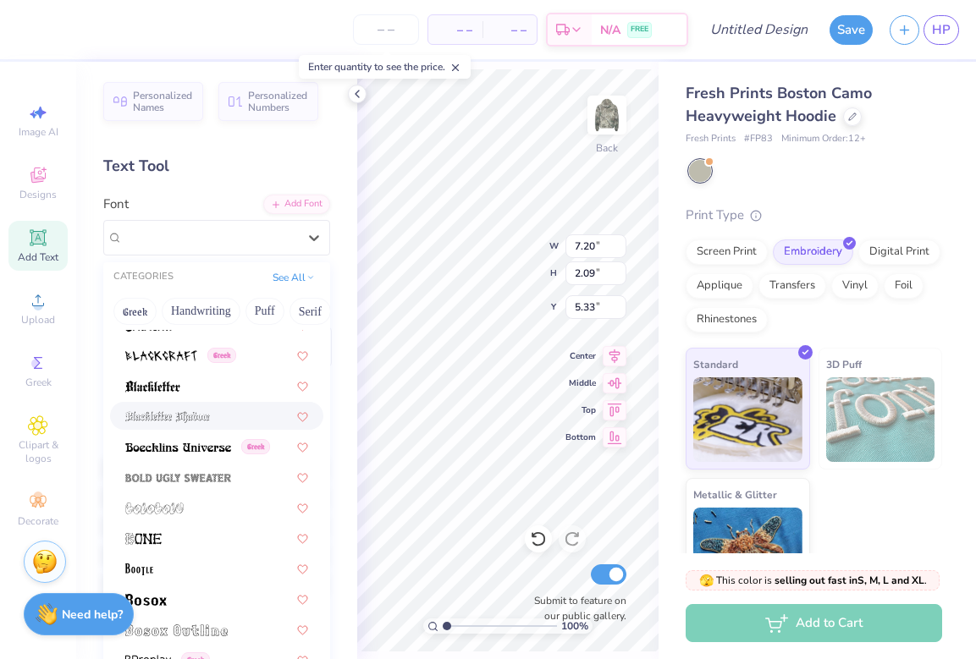
click at [229, 408] on div at bounding box center [216, 416] width 183 height 18
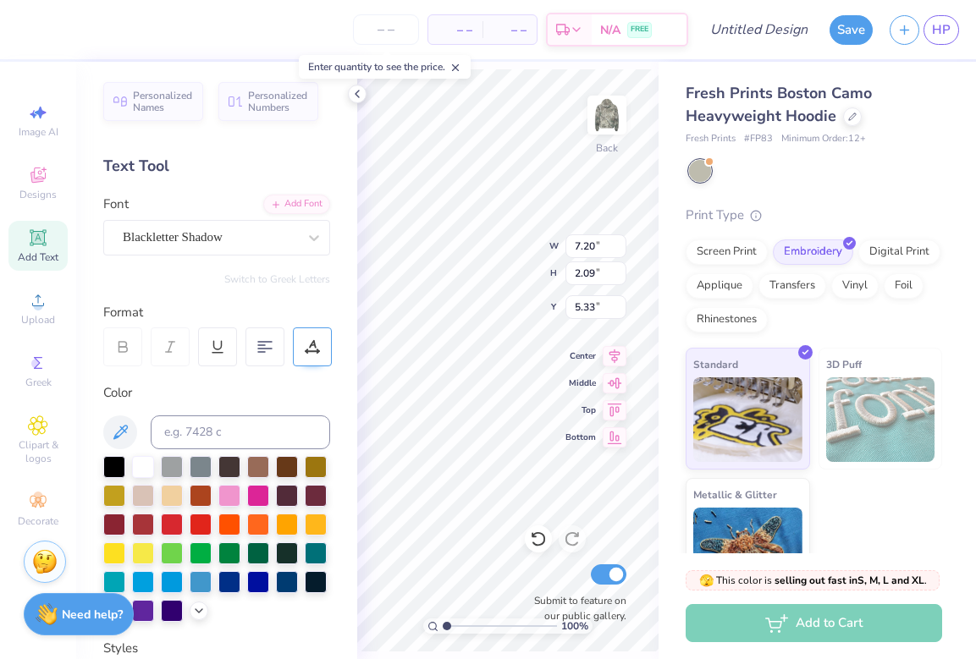
type input "7.34"
type input "2.98"
type input "4.89"
click at [247, 534] on div at bounding box center [258, 523] width 22 height 22
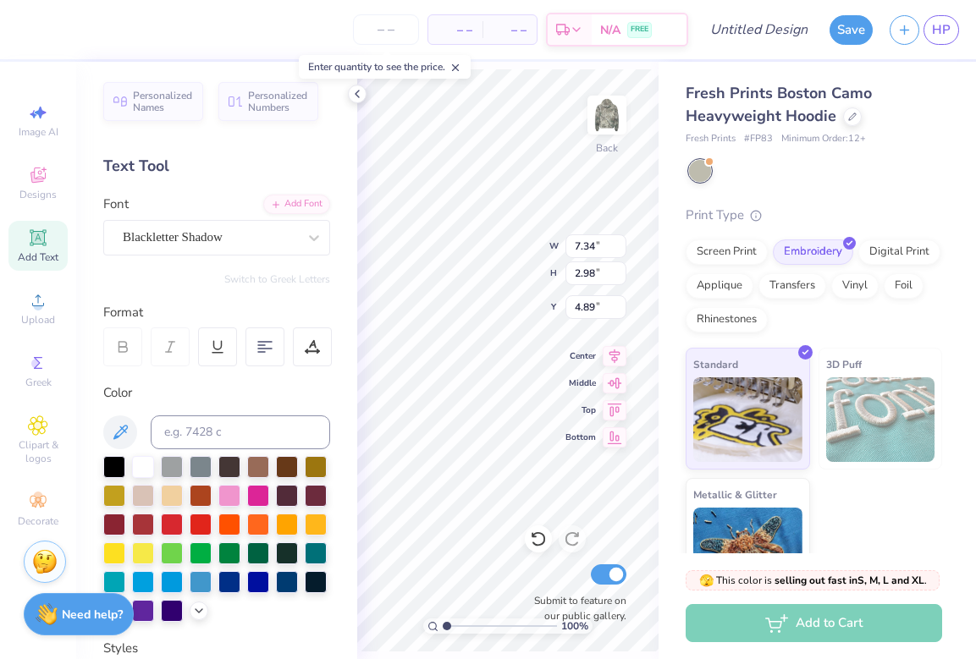
scroll to position [0, 5]
click at [685, 302] on div "– – Per Item – – Total Est. Delivery N/A FREE Design Title Save HP Image AI Des…" at bounding box center [488, 329] width 976 height 659
type textarea "paificy"
click at [537, 528] on div at bounding box center [538, 539] width 27 height 27
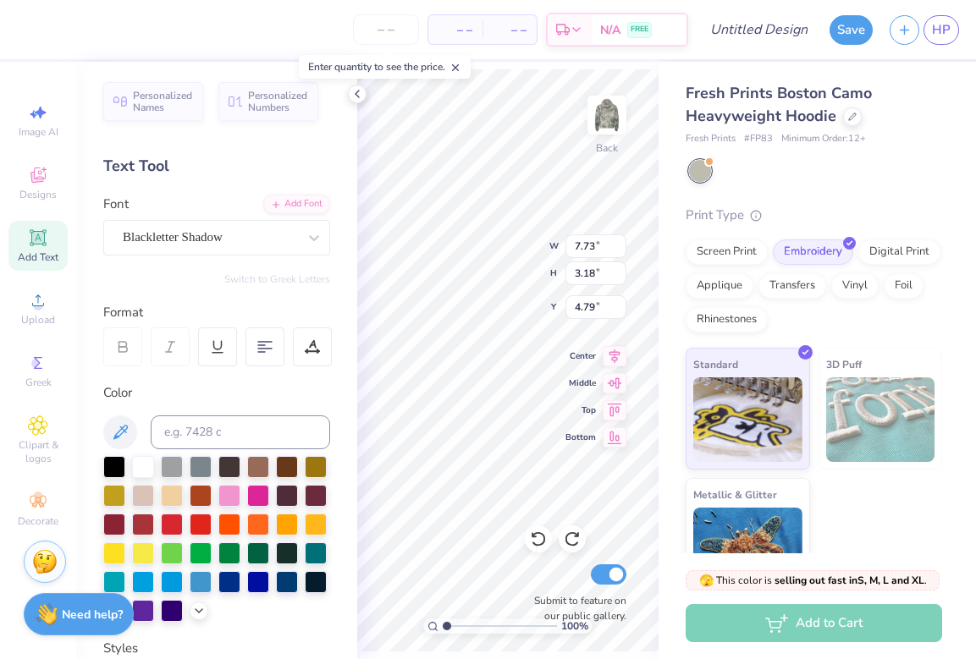
scroll to position [0, 11]
type textarea "university of the pacific PT"
click at [267, 241] on div "Blackletter Shadow" at bounding box center [210, 237] width 178 height 26
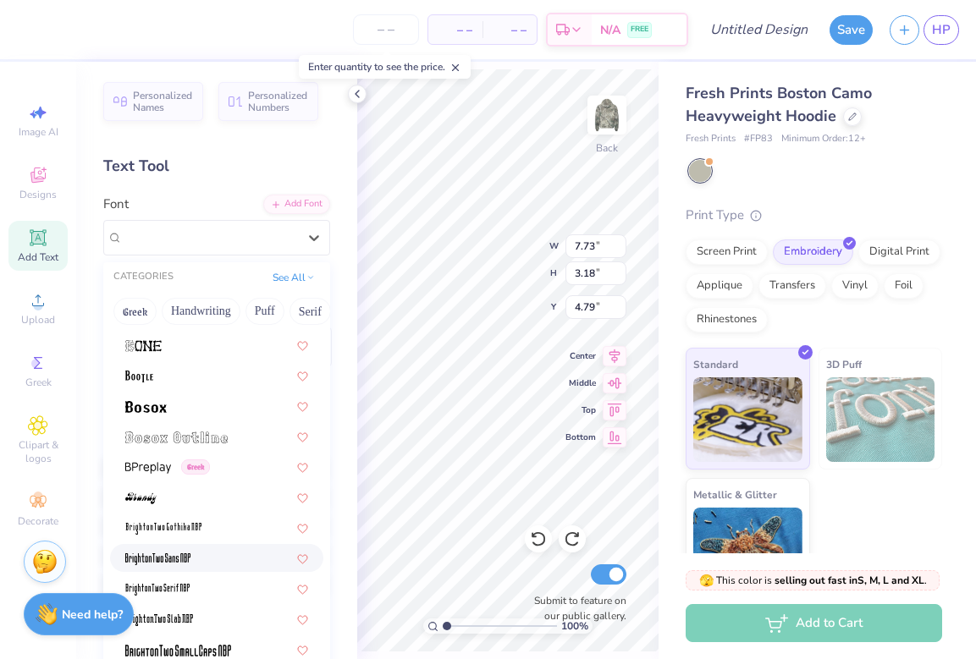
scroll to position [1083, 0]
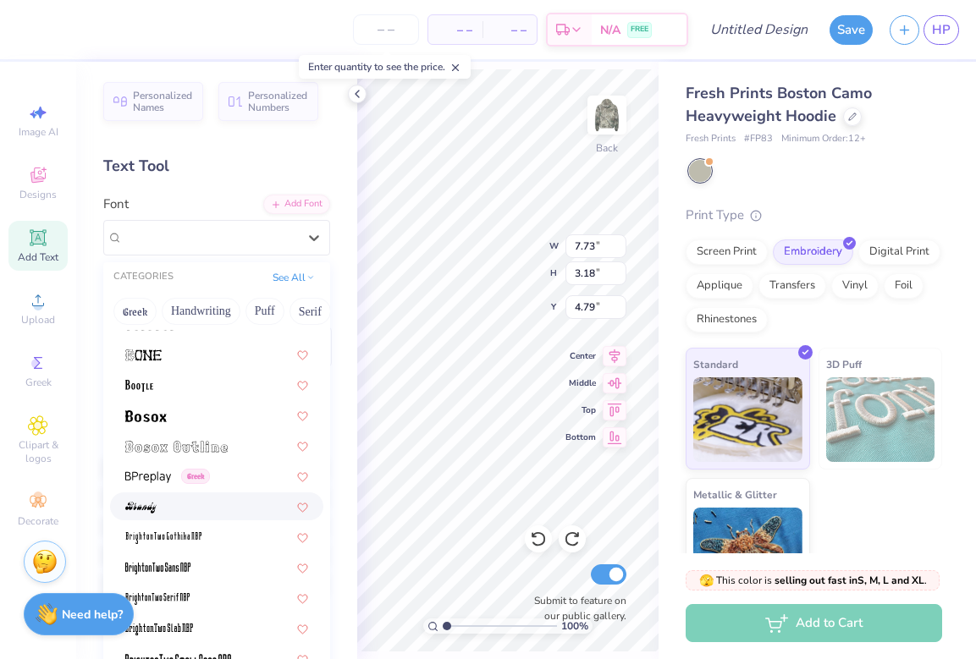
click at [180, 510] on div at bounding box center [216, 507] width 183 height 18
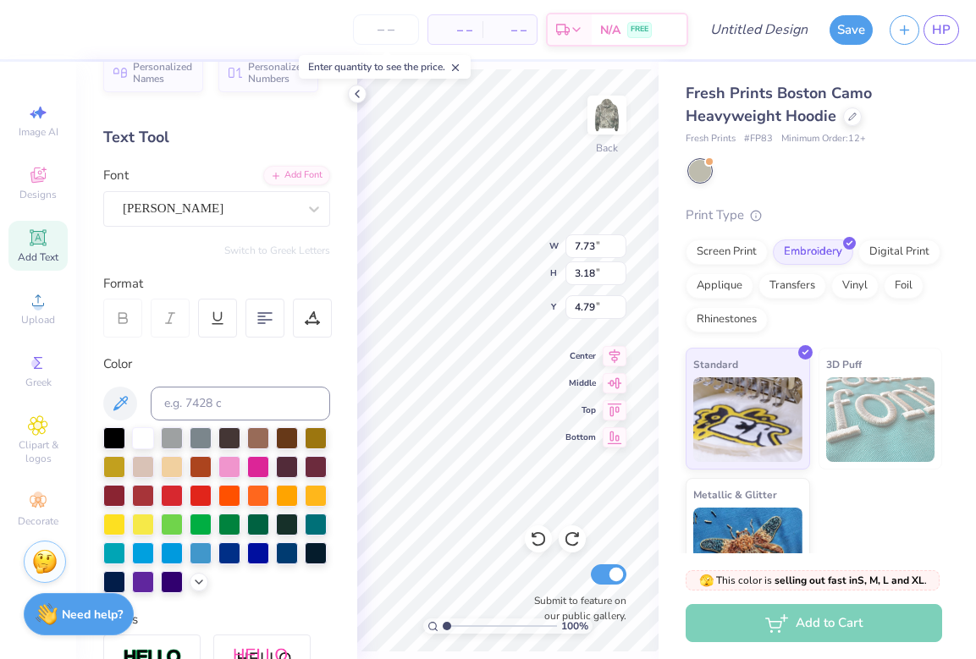
scroll to position [30, 0]
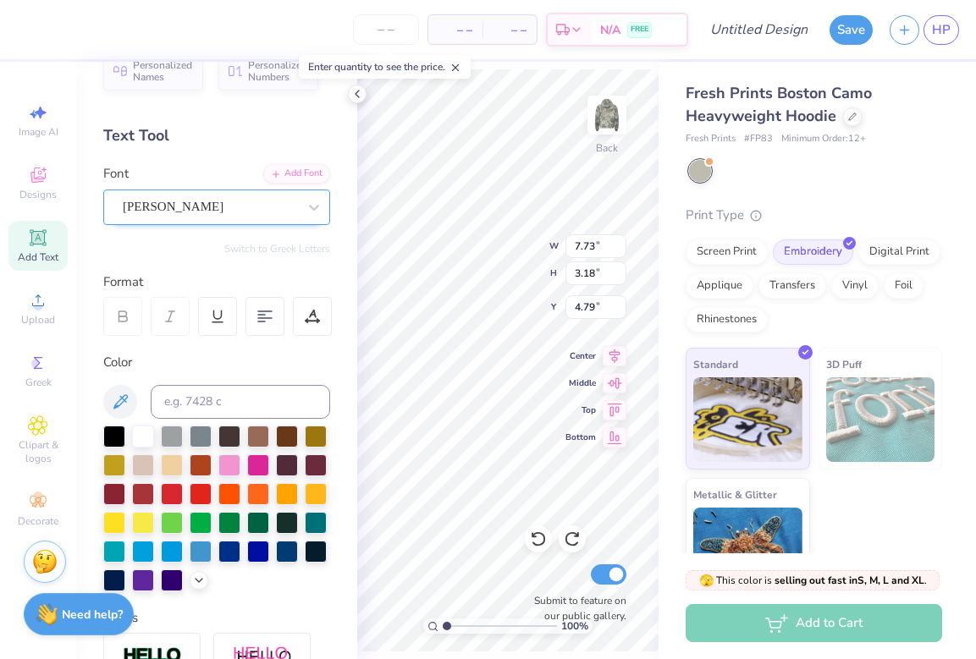
click at [236, 215] on div "Brandy" at bounding box center [210, 207] width 178 height 26
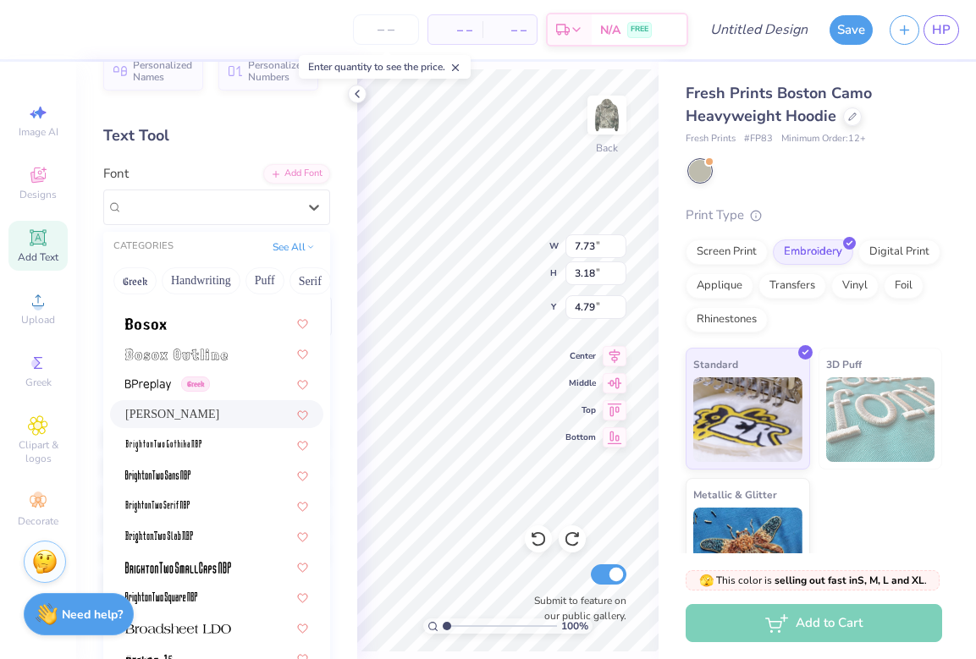
scroll to position [1148, 0]
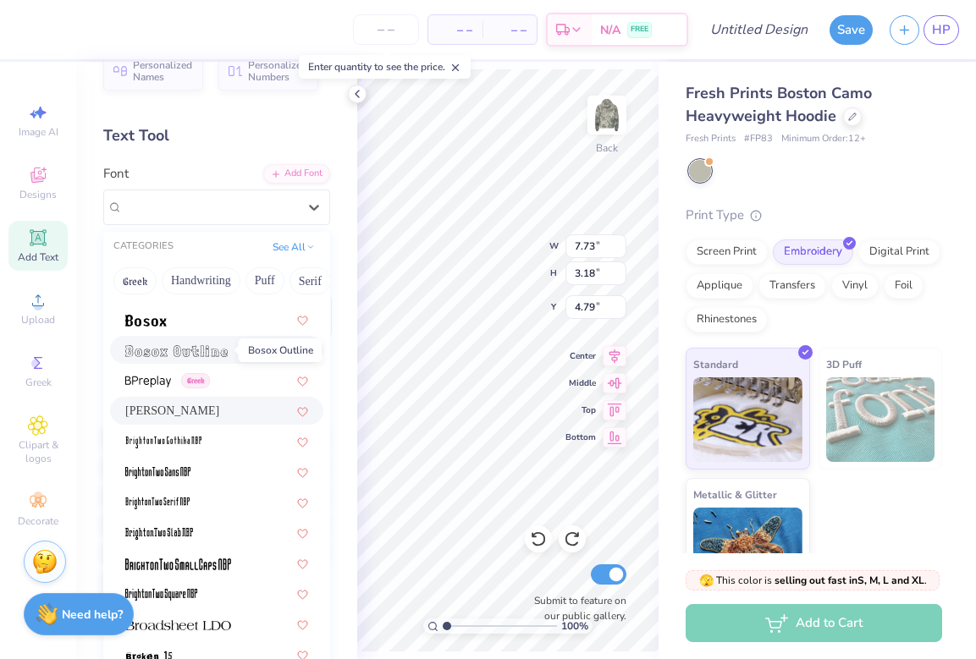
click at [190, 354] on img at bounding box center [176, 351] width 102 height 12
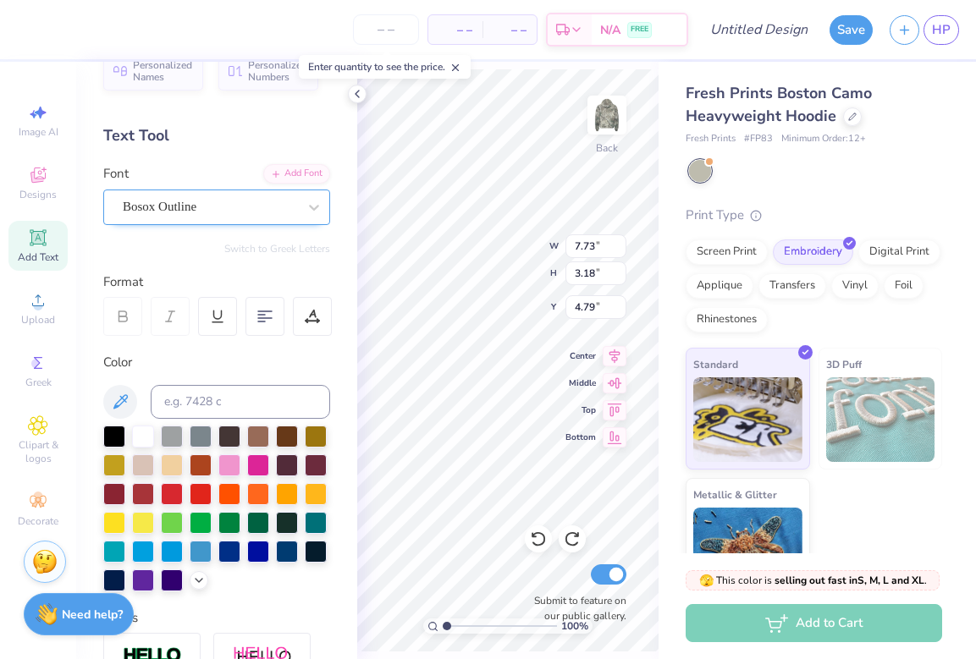
click at [187, 213] on div "Bosox Outline" at bounding box center [210, 207] width 178 height 26
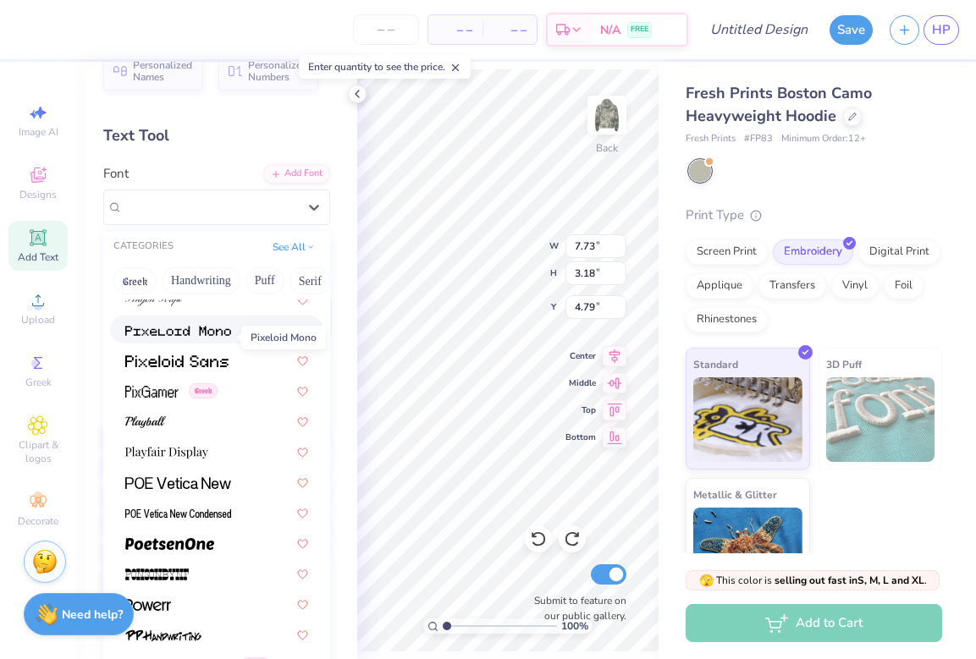
scroll to position [7080, 0]
click at [166, 412] on div at bounding box center [216, 420] width 183 height 18
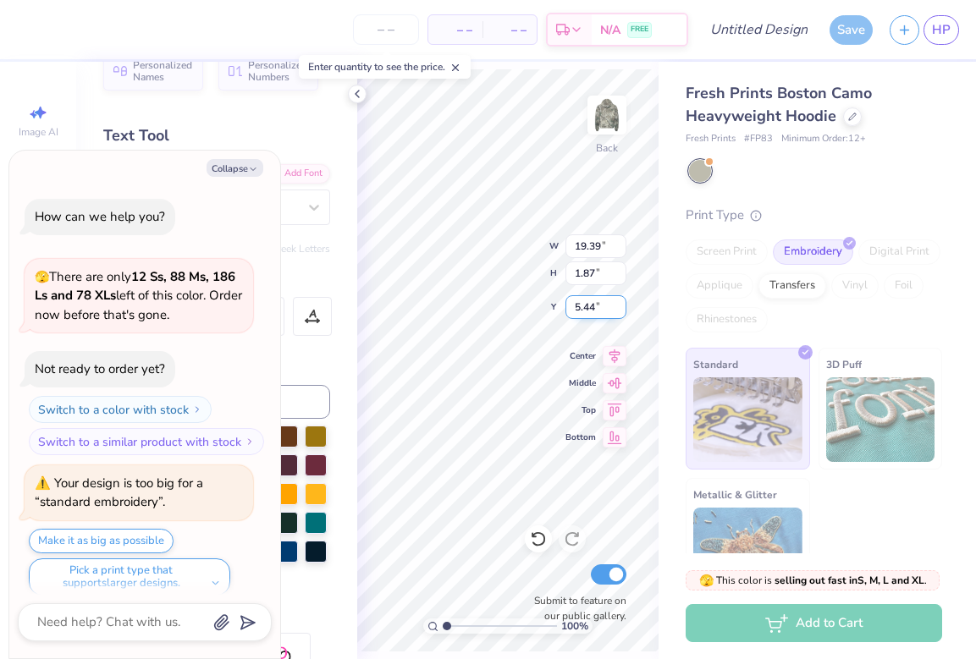
scroll to position [14, 0]
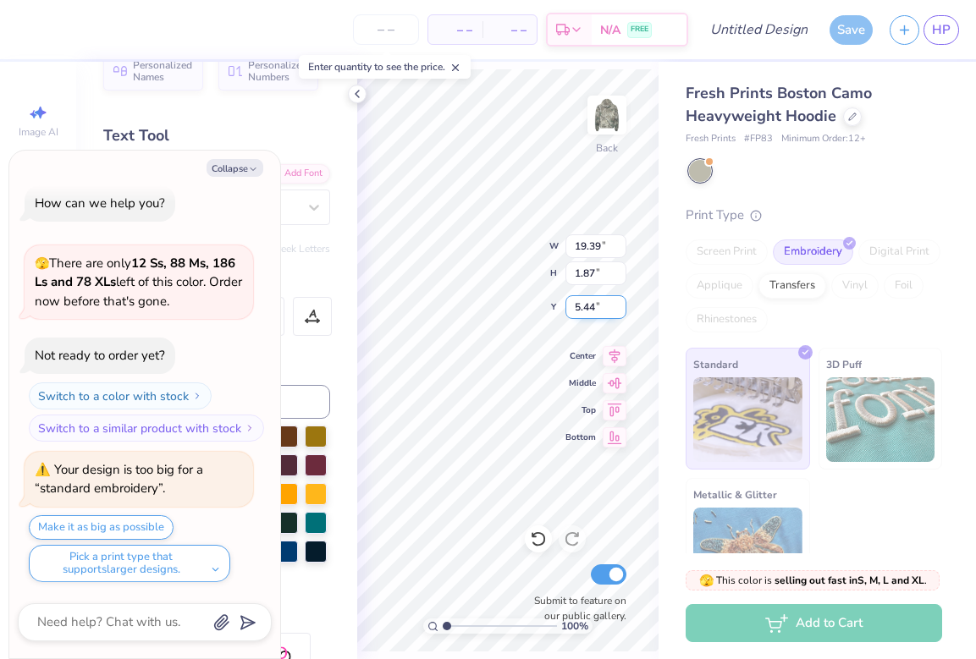
type textarea "x"
type input "5.43"
click at [620, 311] on input "5.43" at bounding box center [595, 307] width 61 height 24
type textarea "x"
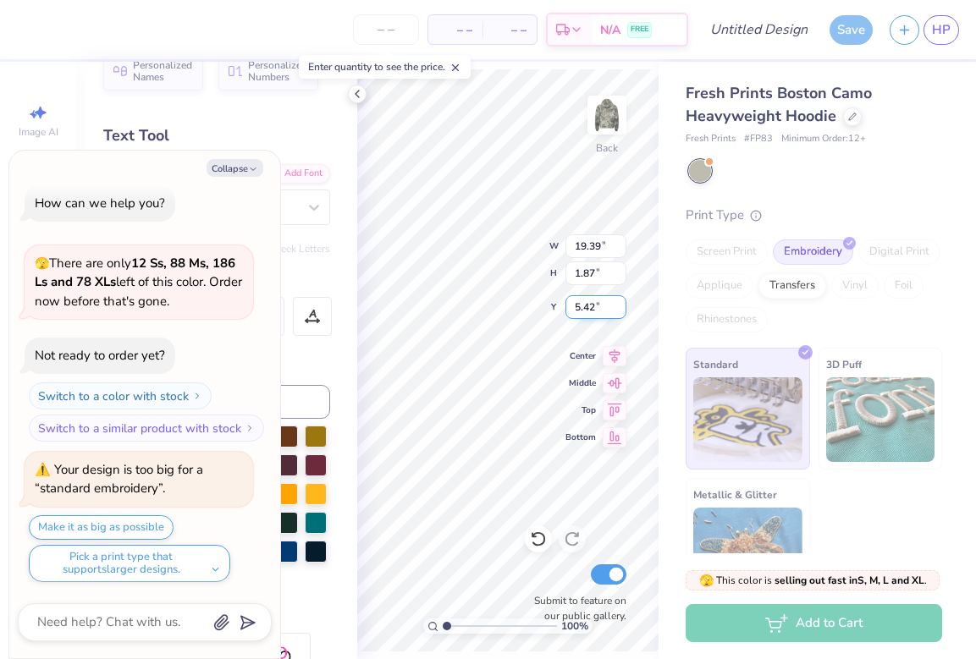
click at [620, 311] on input "5.42" at bounding box center [595, 307] width 61 height 24
click at [620, 311] on input "5.41" at bounding box center [595, 307] width 61 height 24
click at [620, 311] on input "5.4" at bounding box center [595, 307] width 61 height 24
click at [620, 311] on input "5.39" at bounding box center [595, 307] width 61 height 24
click at [620, 311] on input "5.38" at bounding box center [595, 307] width 61 height 24
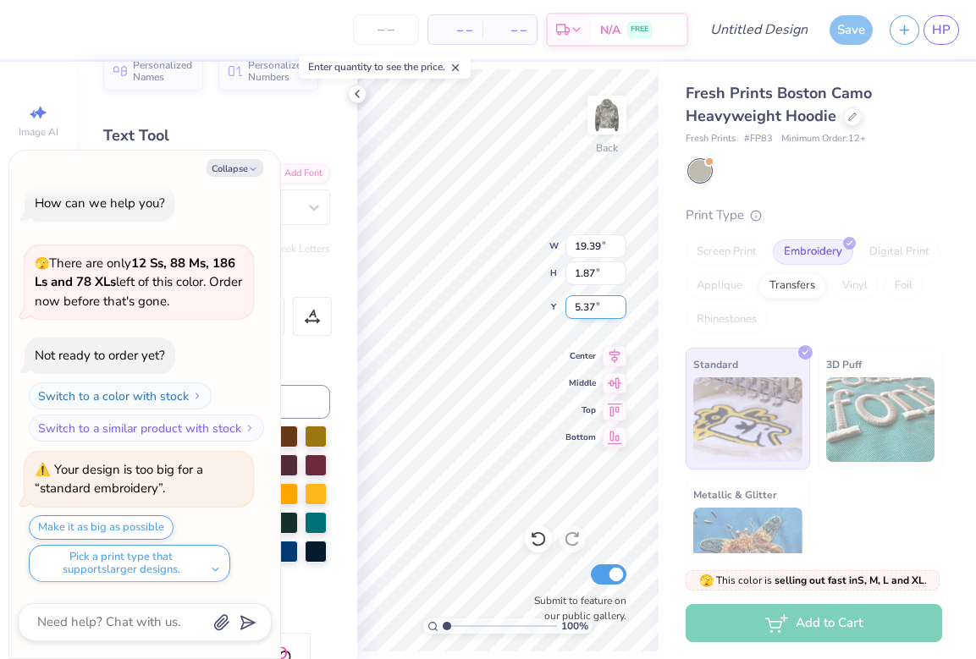
click at [620, 311] on input "5.37" at bounding box center [595, 307] width 61 height 24
click at [620, 311] on input "5.36" at bounding box center [595, 307] width 61 height 24
click at [620, 311] on input "5.33" at bounding box center [595, 307] width 61 height 24
click at [620, 311] on input "5.32" at bounding box center [595, 307] width 61 height 24
click at [620, 311] on input "5.31" at bounding box center [595, 307] width 61 height 24
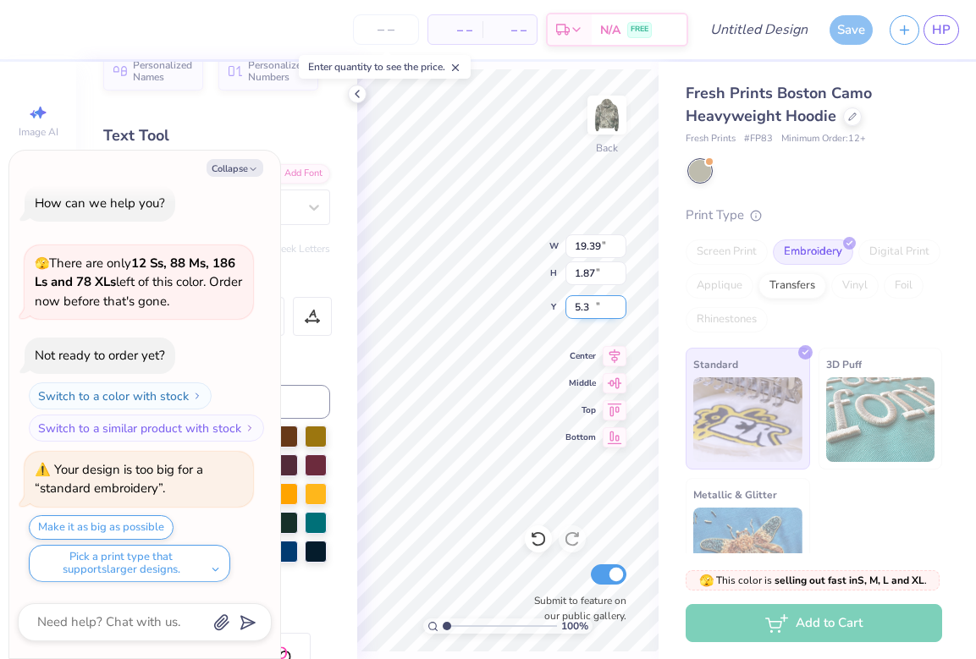
click at [620, 311] on input "5.3" at bounding box center [595, 307] width 61 height 24
click at [620, 311] on input "5.29" at bounding box center [595, 307] width 61 height 24
click at [620, 311] on input "5.28" at bounding box center [595, 307] width 61 height 24
click at [620, 311] on input "5.27" at bounding box center [595, 307] width 61 height 24
click at [620, 311] on input "5.26" at bounding box center [595, 307] width 61 height 24
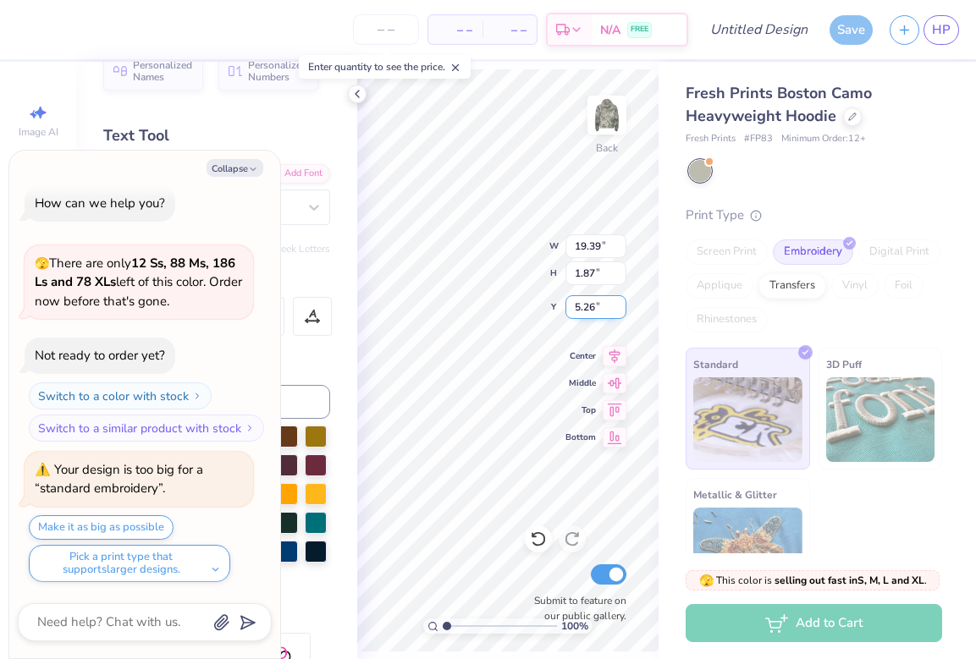
click at [620, 311] on input "5.25" at bounding box center [595, 307] width 61 height 24
click at [620, 311] on input "5.24" at bounding box center [595, 307] width 61 height 24
click at [620, 311] on input "5.23" at bounding box center [595, 307] width 61 height 24
click at [620, 311] on input "5.22" at bounding box center [595, 307] width 61 height 24
click at [620, 311] on input "5.21" at bounding box center [595, 307] width 61 height 24
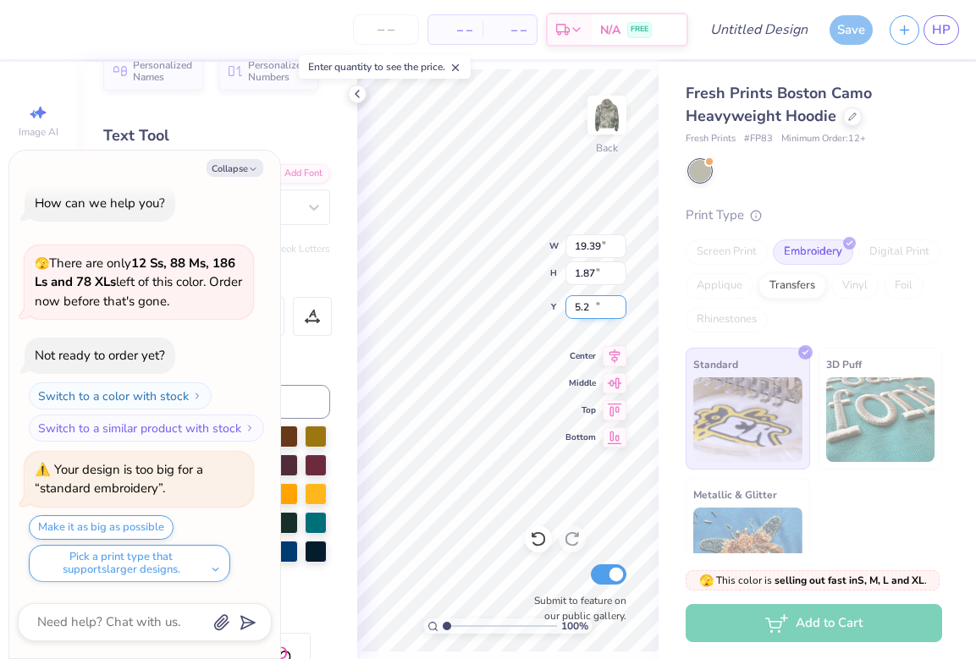
click at [620, 311] on input "5.2" at bounding box center [595, 307] width 61 height 24
click at [620, 311] on input "5.19" at bounding box center [595, 307] width 61 height 24
click at [620, 311] on input "5.18" at bounding box center [595, 307] width 61 height 24
click at [620, 311] on input "5.17" at bounding box center [595, 307] width 61 height 24
type input "5.16"
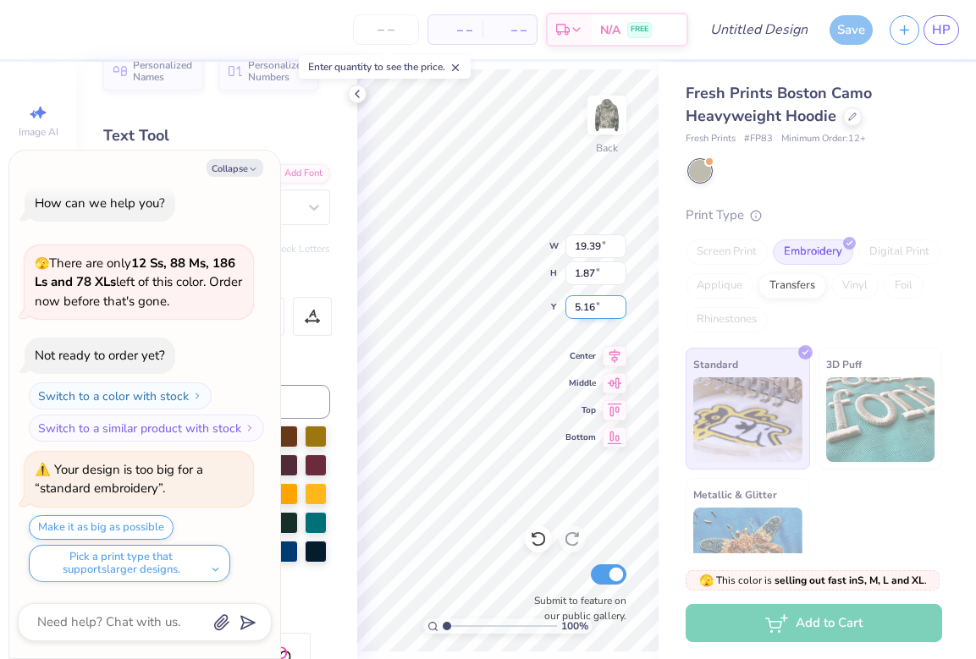
click at [620, 311] on input "5.16" at bounding box center [595, 307] width 61 height 24
click at [618, 275] on input "1.86" at bounding box center [595, 274] width 61 height 24
click at [618, 275] on input "1.85" at bounding box center [595, 274] width 61 height 24
click at [618, 275] on input "1.84" at bounding box center [595, 274] width 61 height 24
click at [618, 275] on input "1.83" at bounding box center [595, 274] width 61 height 24
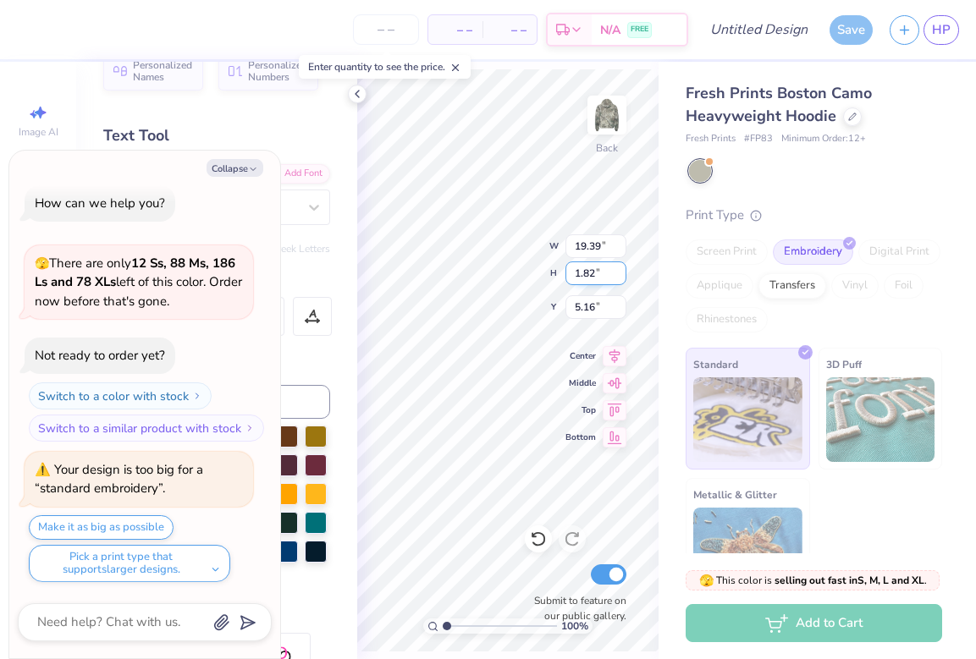
type input "1.82"
click at [618, 275] on input "1.82" at bounding box center [595, 274] width 61 height 24
click at [618, 252] on input "12" at bounding box center [595, 246] width 61 height 24
click at [618, 252] on input "11.99" at bounding box center [595, 246] width 61 height 24
click at [618, 252] on input "11.98" at bounding box center [595, 246] width 61 height 24
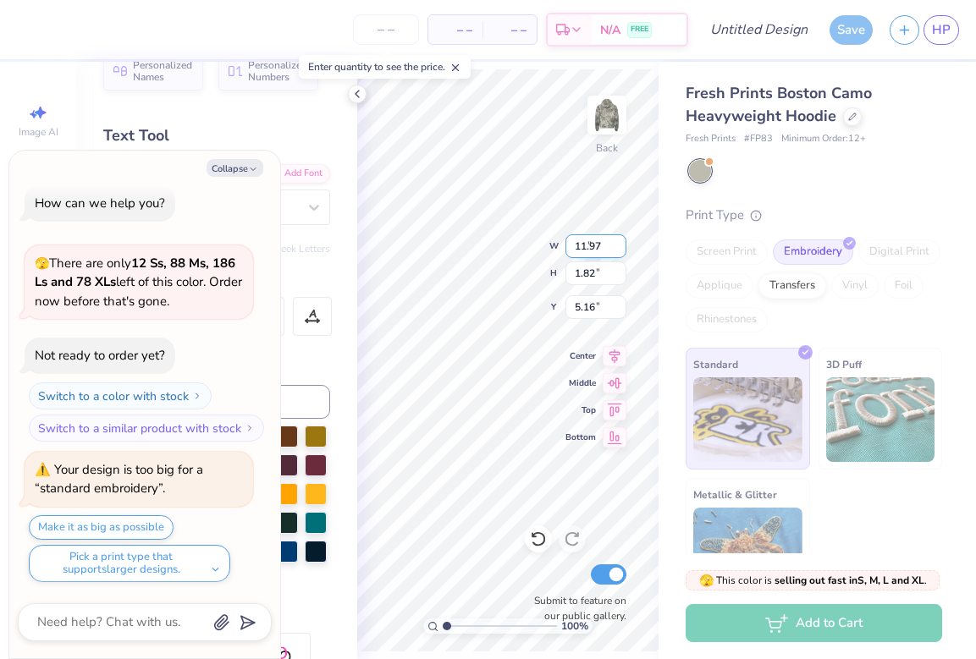
click at [618, 252] on input "11.97" at bounding box center [595, 246] width 61 height 24
click at [618, 252] on input "11.96" at bounding box center [595, 246] width 61 height 24
click at [618, 252] on input "11.95" at bounding box center [595, 246] width 61 height 24
click at [618, 252] on input "11.94" at bounding box center [595, 246] width 61 height 24
click at [618, 252] on input "11.93" at bounding box center [595, 246] width 61 height 24
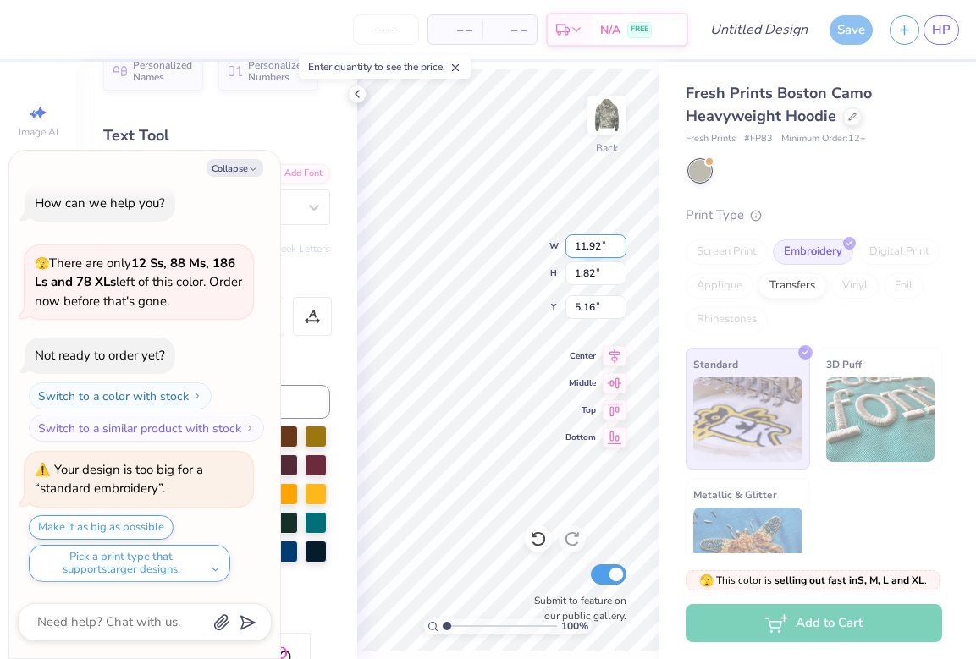
click at [618, 252] on input "11.92" at bounding box center [595, 246] width 61 height 24
click at [618, 252] on input "11.91" at bounding box center [595, 246] width 61 height 24
click at [618, 252] on input "11.9" at bounding box center [595, 246] width 61 height 24
click at [618, 252] on input "11.89" at bounding box center [595, 246] width 61 height 24
click at [618, 252] on input "11.88" at bounding box center [595, 246] width 61 height 24
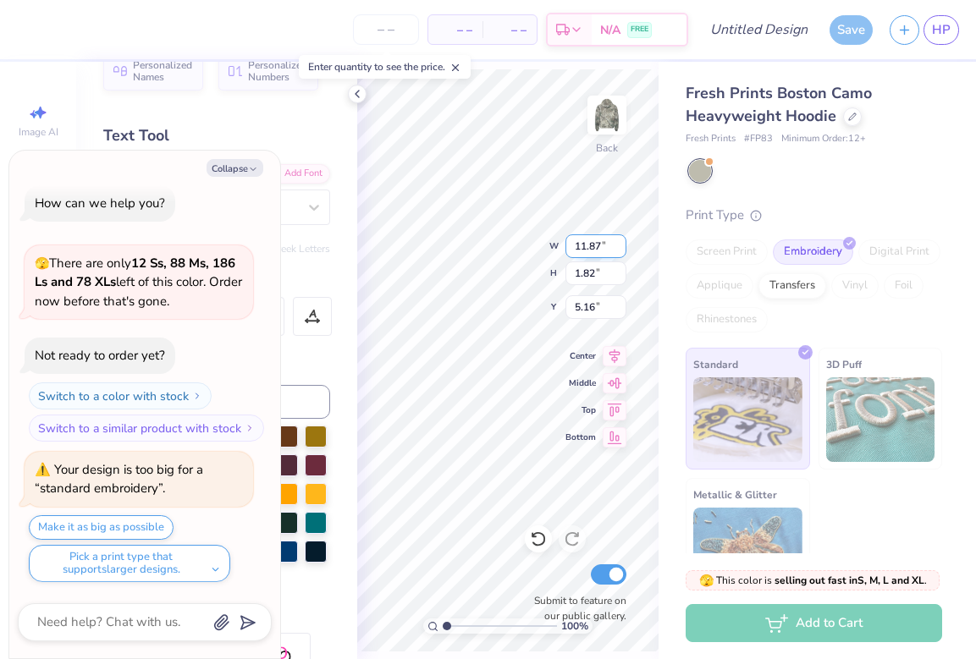
click at [618, 252] on input "11.87" at bounding box center [595, 246] width 61 height 24
click at [618, 252] on input "11.86" at bounding box center [595, 246] width 61 height 24
click at [618, 252] on input "11.85" at bounding box center [595, 246] width 61 height 24
click at [618, 252] on input "11.84" at bounding box center [595, 246] width 61 height 24
click at [618, 252] on input "11.83" at bounding box center [595, 246] width 61 height 24
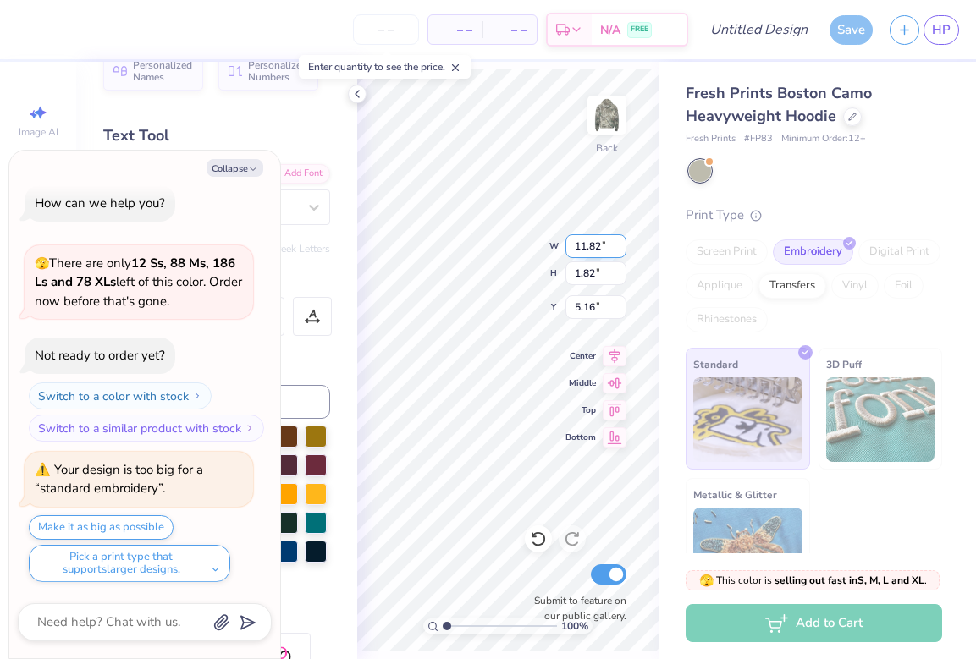
click at [618, 252] on input "11.82" at bounding box center [595, 246] width 61 height 24
click at [618, 252] on input "11.81" at bounding box center [595, 246] width 61 height 24
type input "11.8"
click at [618, 252] on input "11.8" at bounding box center [595, 246] width 61 height 24
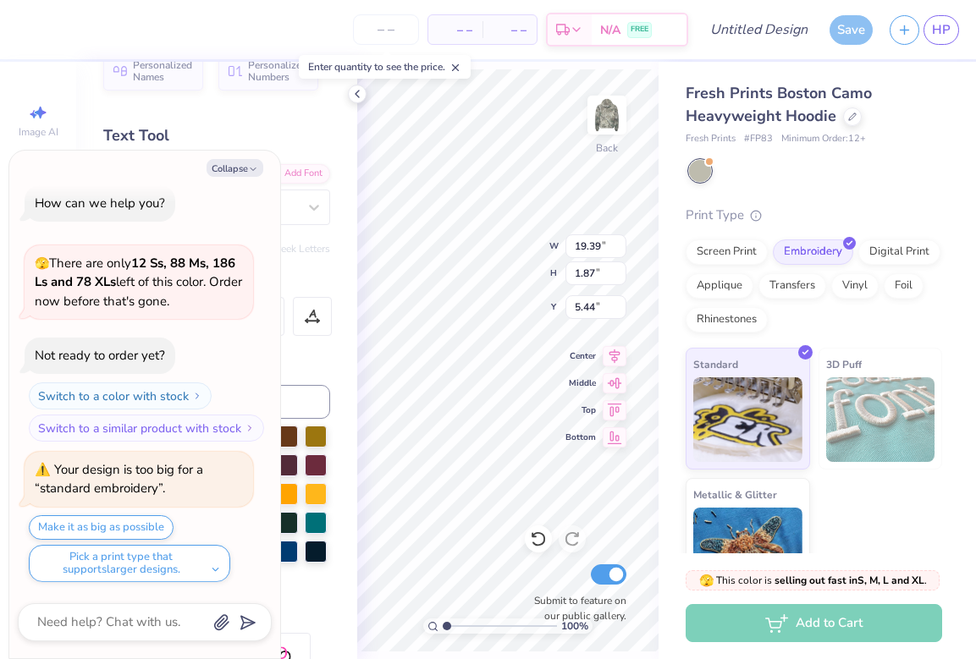
type textarea "x"
type input "8.62"
type input "0.83"
type textarea "x"
type input "1.88"
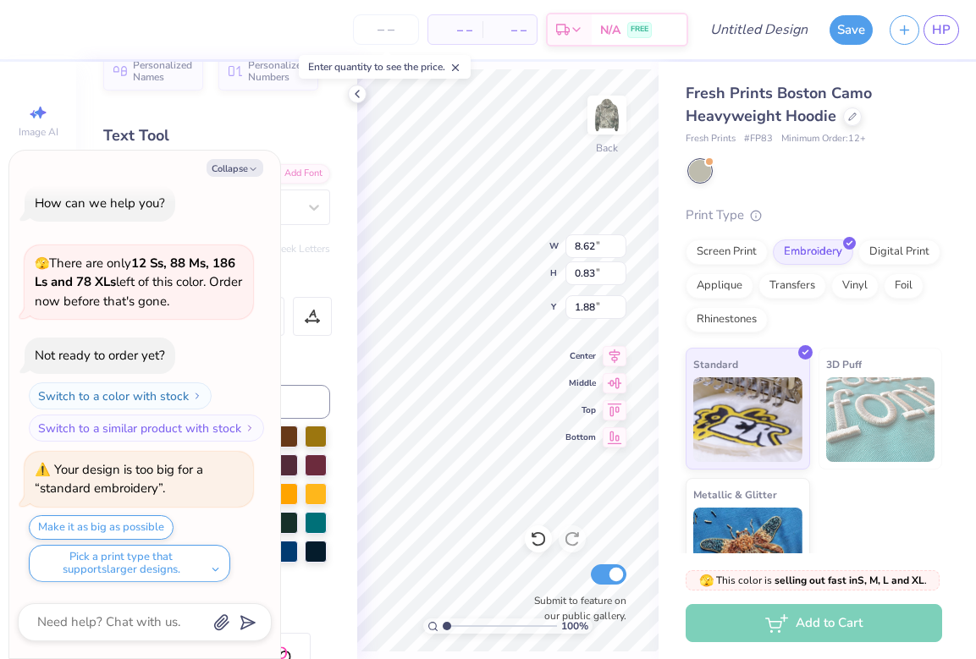
scroll to position [0, 5]
type textarea "x"
type input "6.38"
click at [245, 162] on button "Collapse" at bounding box center [235, 168] width 57 height 18
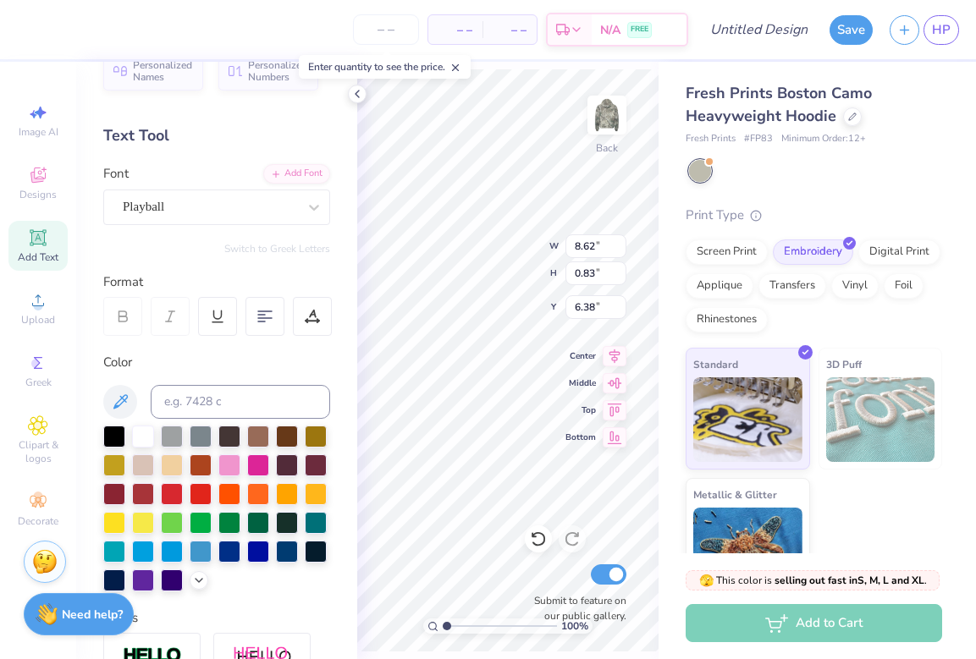
type textarea "x"
type textarea "University of the Pacific PT"
click at [615, 357] on icon at bounding box center [614, 353] width 11 height 14
type input "7.53"
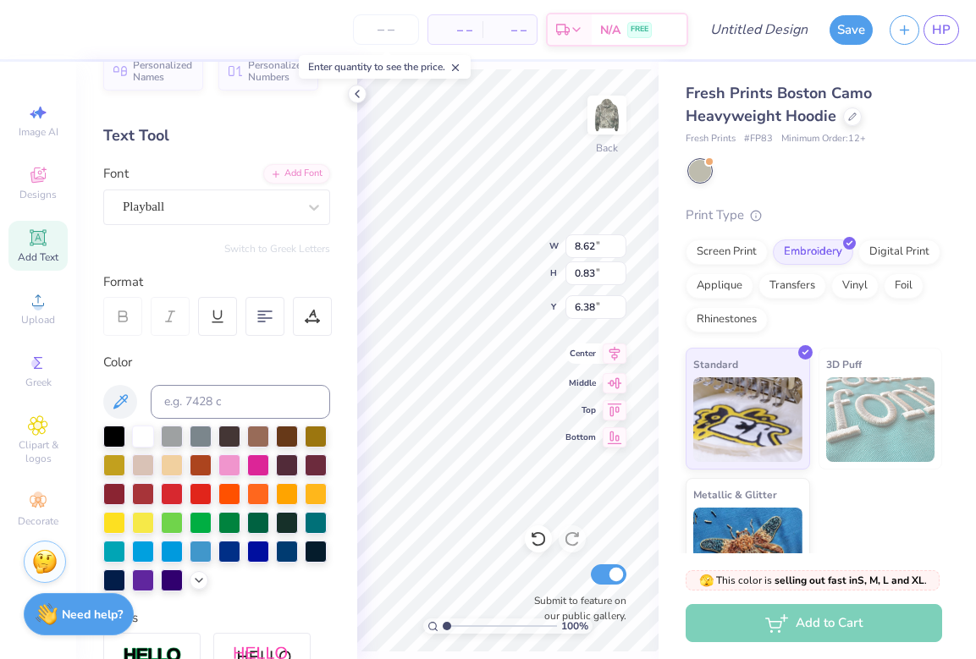
type input "1.65"
type input "5.97"
click at [611, 354] on icon at bounding box center [615, 354] width 24 height 20
click at [266, 318] on 380 at bounding box center [265, 318] width 14 height 0
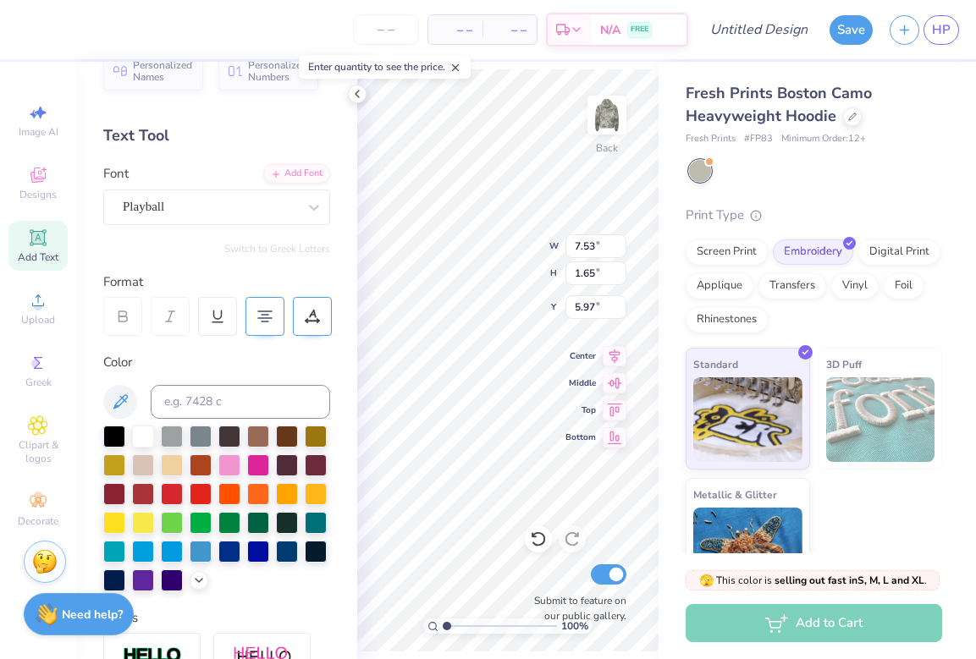
click at [320, 321] on icon at bounding box center [312, 316] width 15 height 15
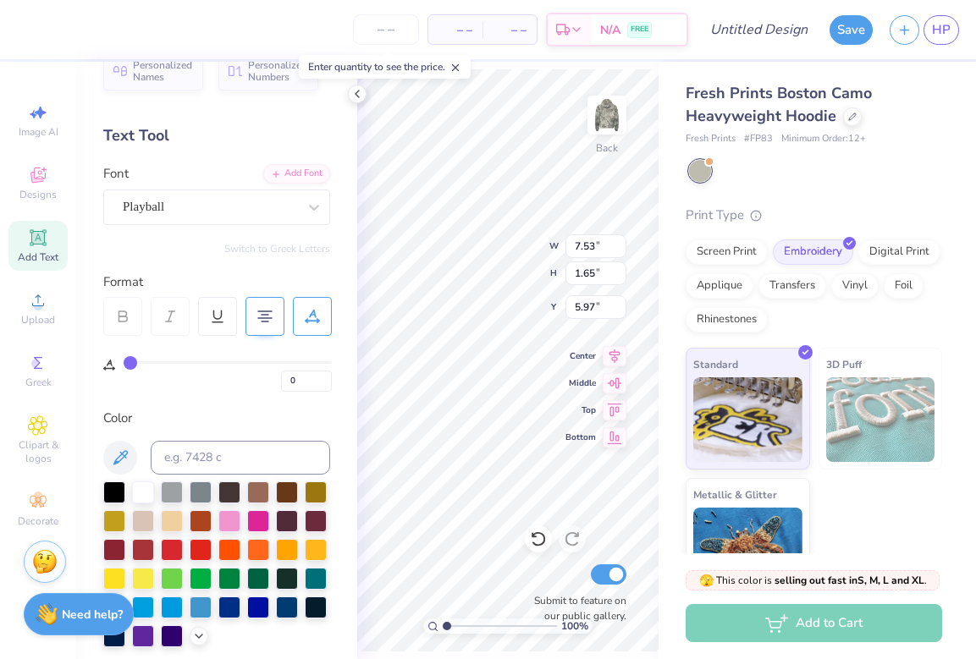
type input "1"
type input "2"
type input "5"
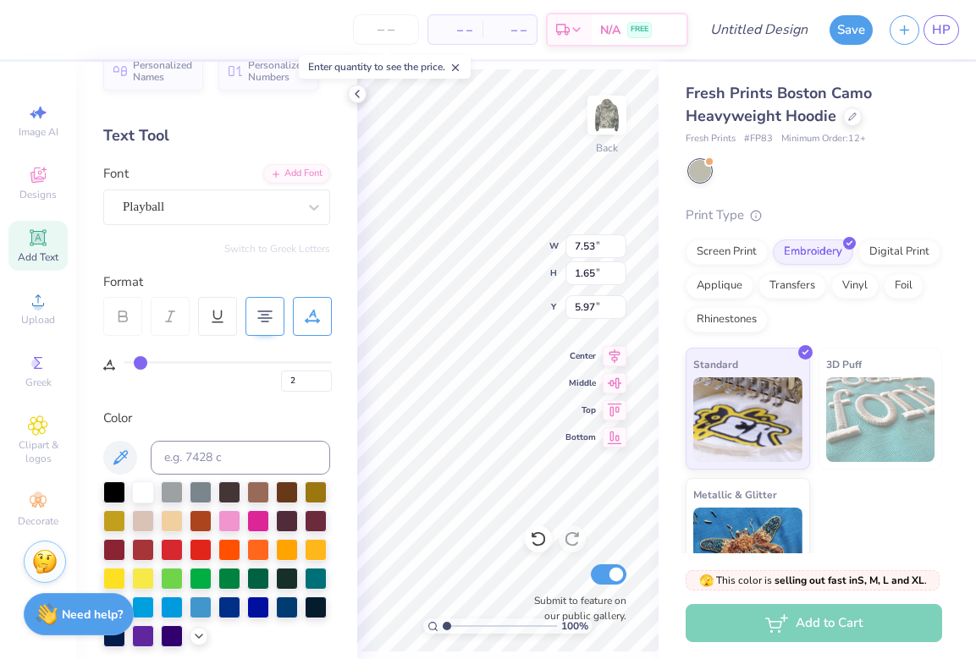
type input "5"
type input "8"
type input "13"
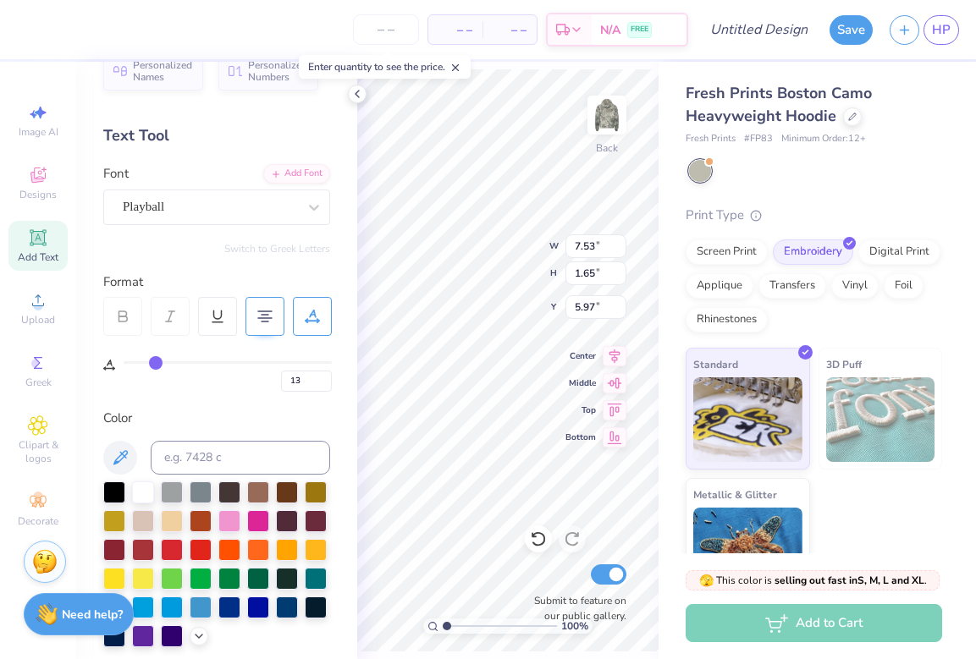
type input "17"
type input "21"
type input "23"
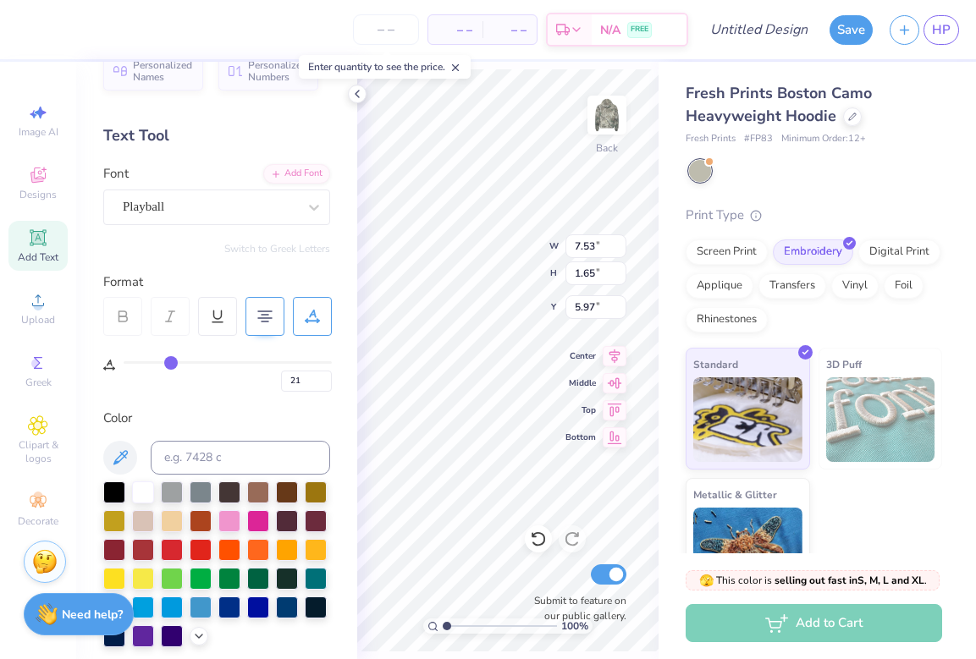
type input "23"
type input "25"
type input "26"
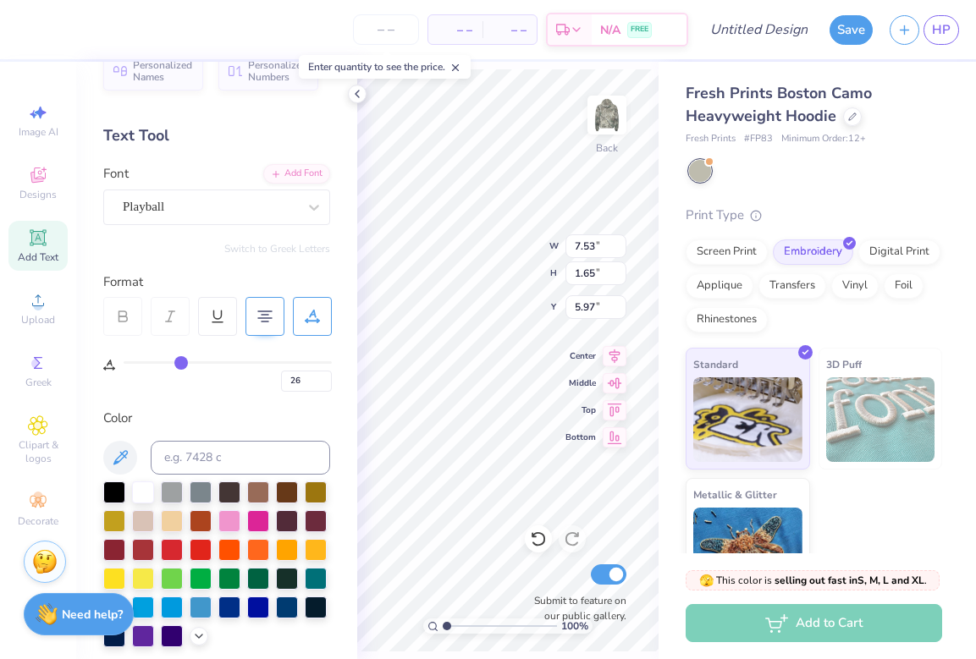
type input "27"
type input "28"
type input "29"
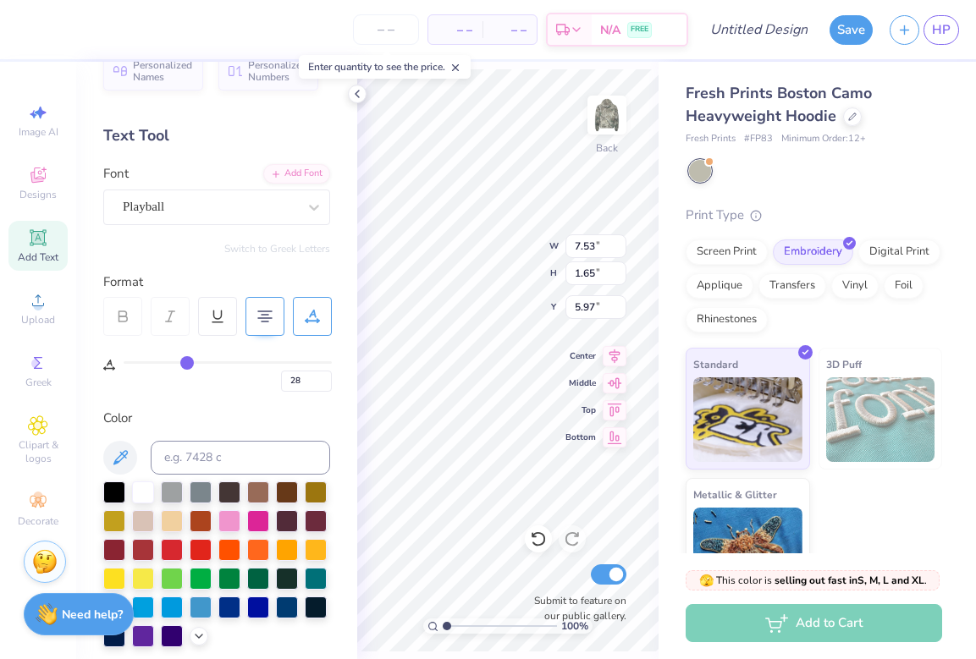
type input "29"
type input "30"
type input "31"
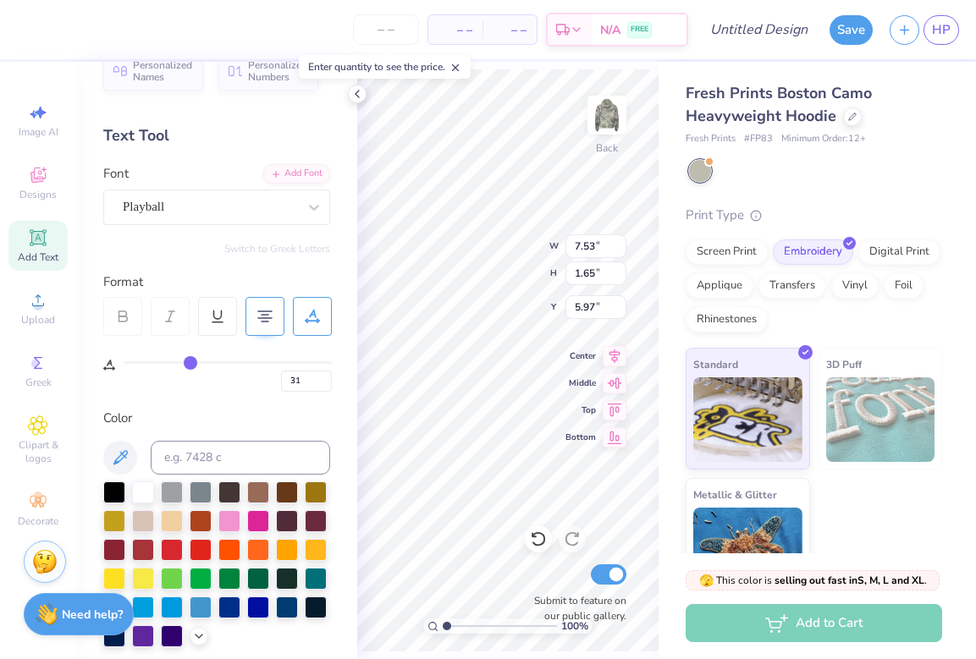
type input "32"
type input "33"
type input "34"
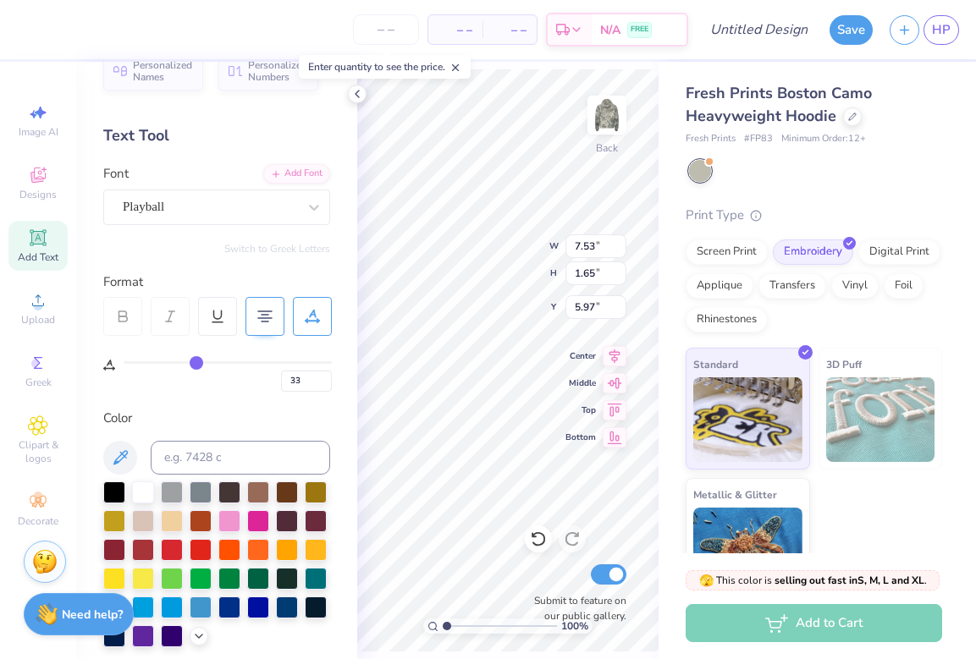
type input "34"
type input "35"
type input "36"
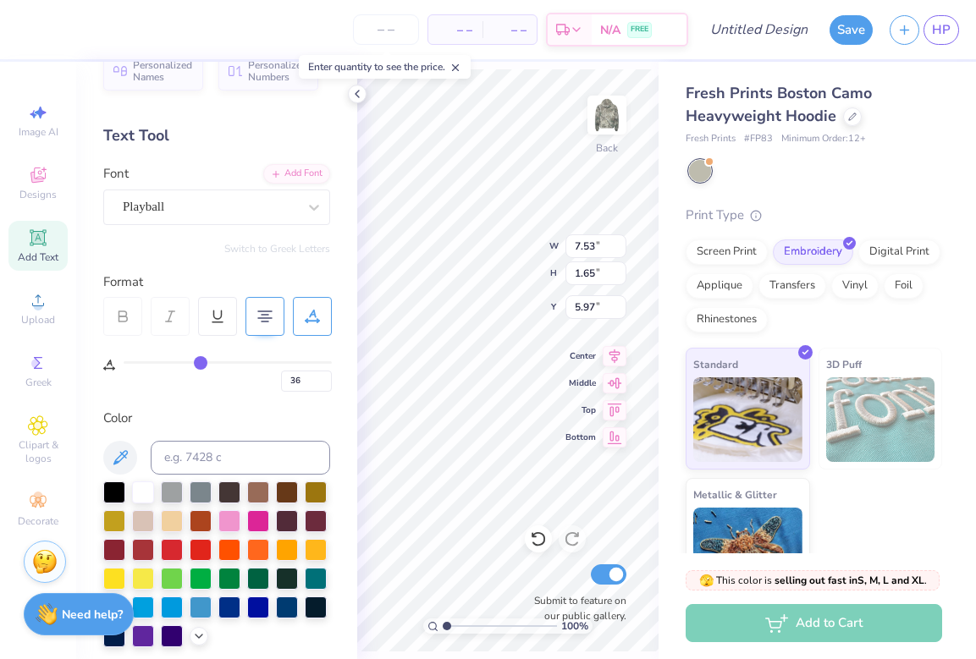
drag, startPoint x: 129, startPoint y: 361, endPoint x: 201, endPoint y: 361, distance: 71.1
click at [201, 361] on input "range" at bounding box center [228, 362] width 208 height 3
type input "35"
type input "32"
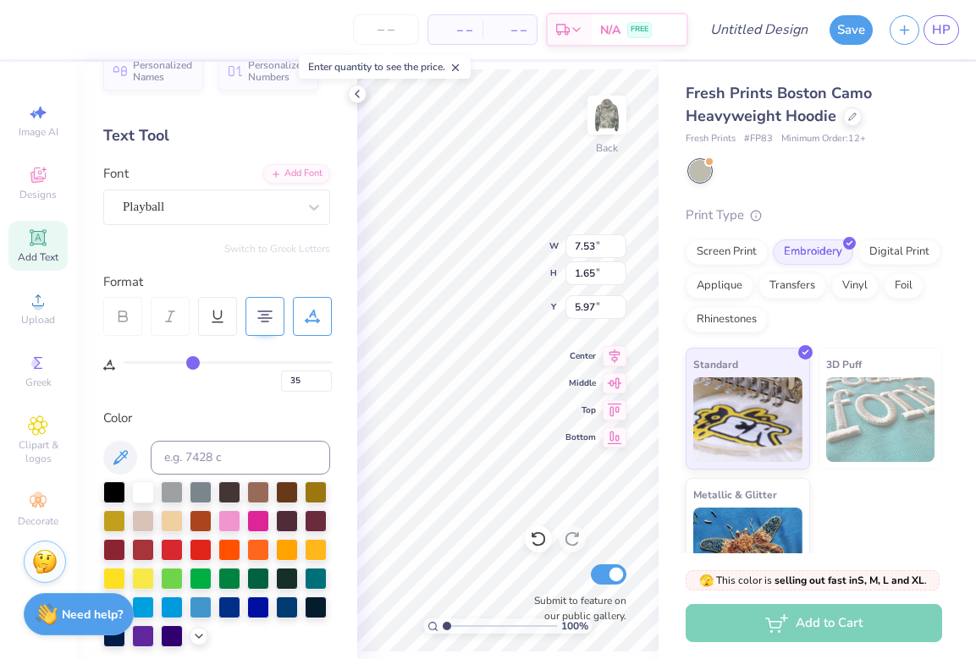
type input "32"
type input "29"
type input "25"
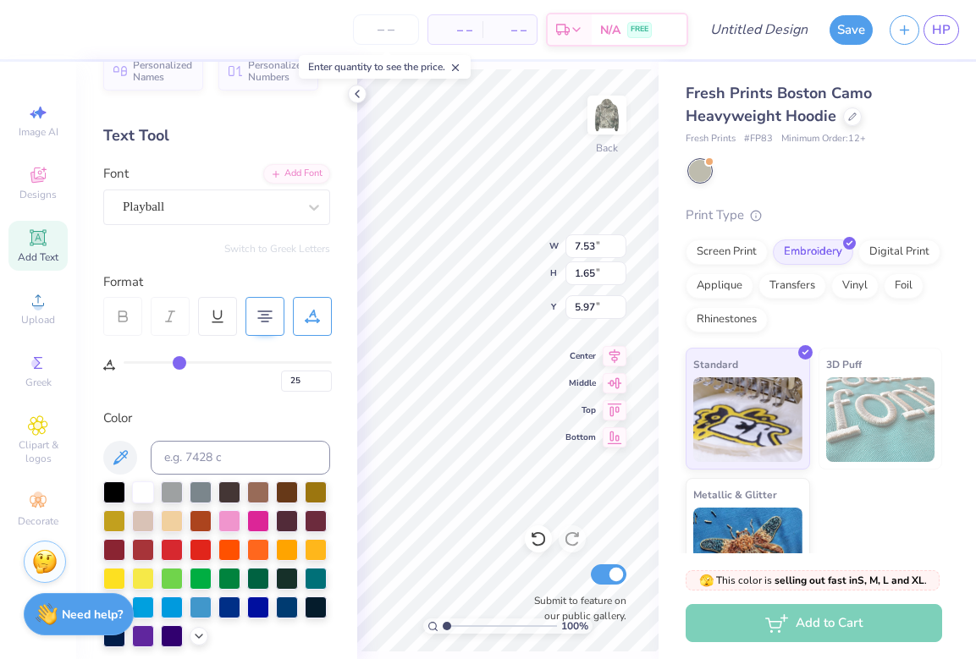
type input "20"
type input "15"
type input "11"
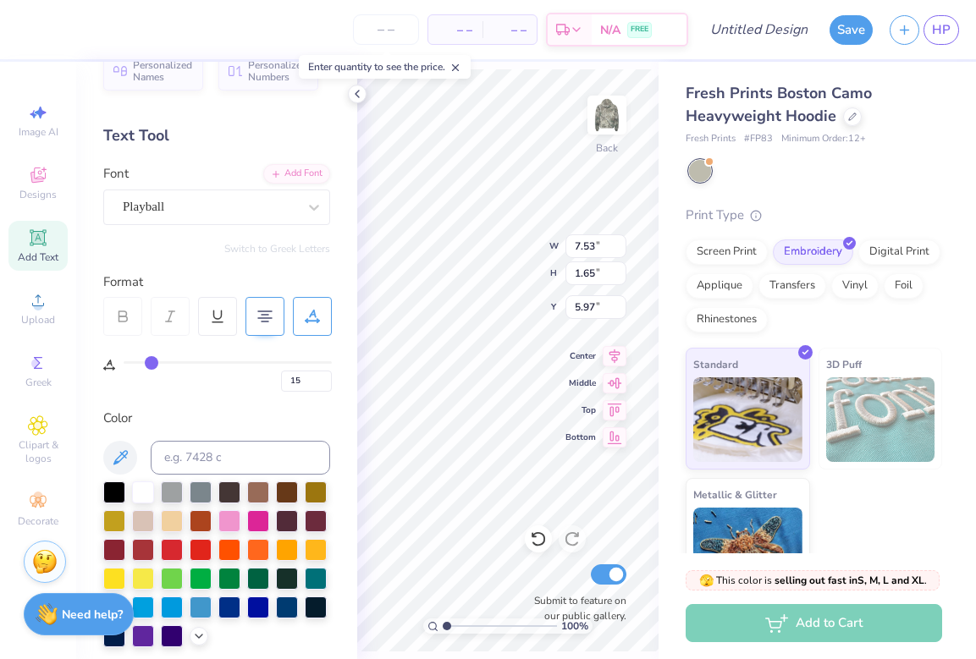
type input "11"
type input "7"
type input "4"
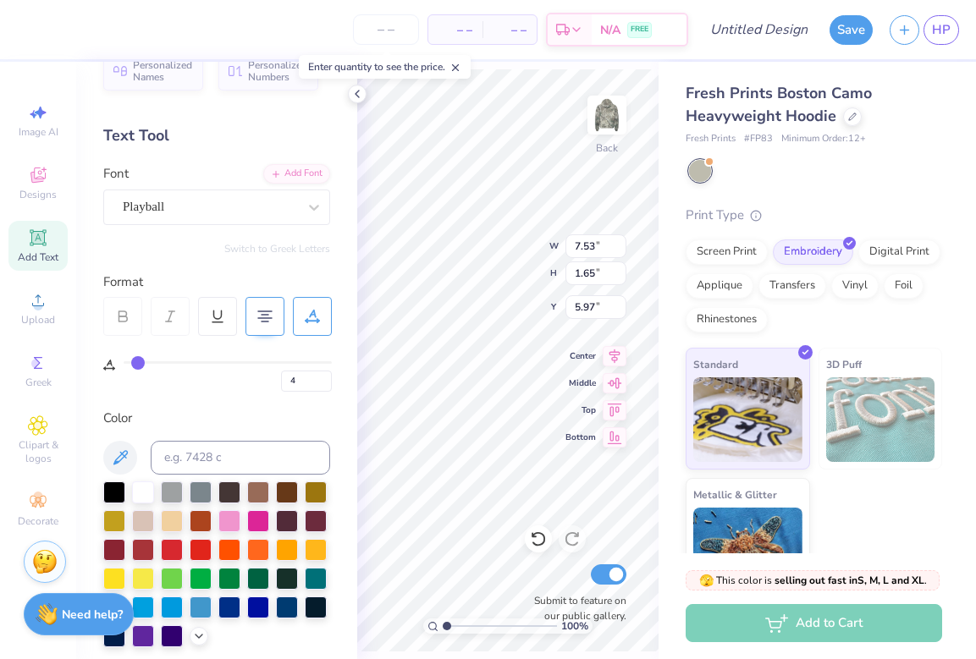
type input "1"
type input "0"
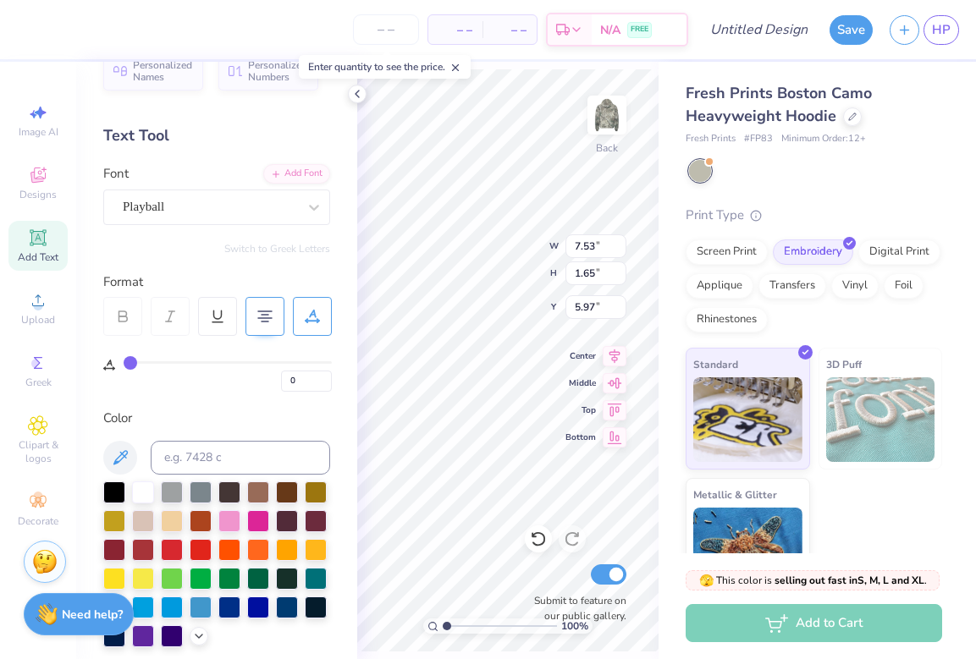
drag, startPoint x: 200, startPoint y: 361, endPoint x: 81, endPoint y: 350, distance: 119.0
click at [81, 350] on div "Personalized Names Personalized Numbers Text Tool Add Font Font Playball Switch…" at bounding box center [216, 360] width 281 height 597
click at [186, 379] on div "0" at bounding box center [228, 376] width 208 height 30
click at [281, 204] on div "Playball" at bounding box center [210, 207] width 178 height 26
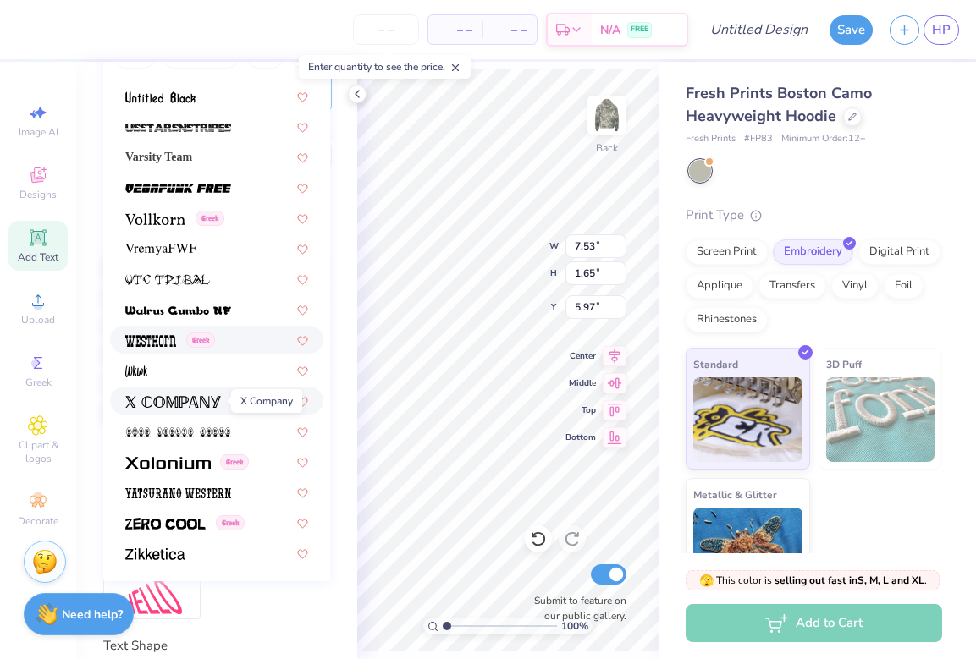
scroll to position [260, 0]
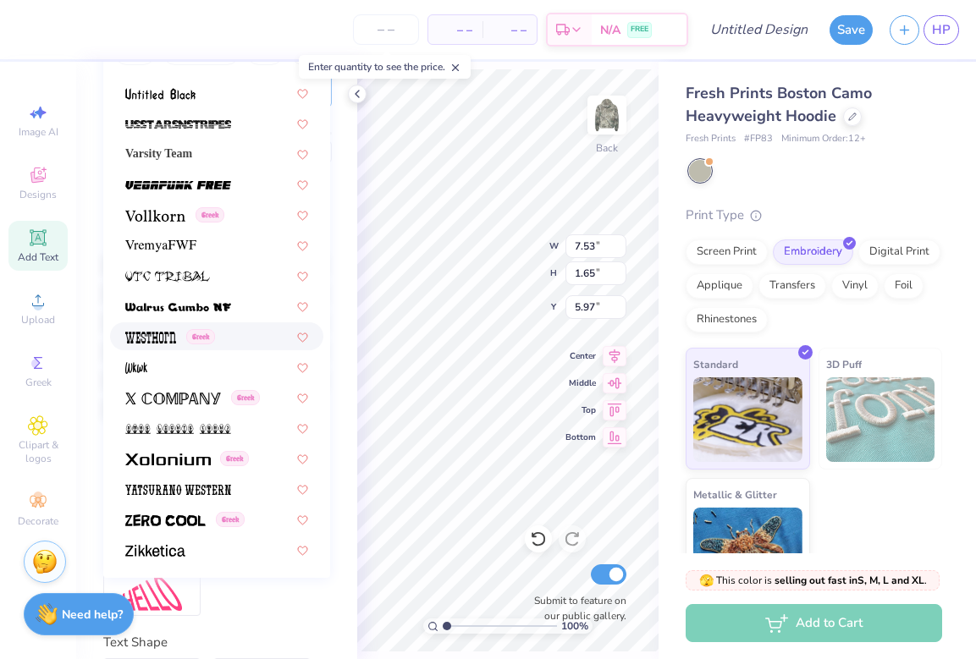
click at [149, 346] on div "Greek" at bounding box center [216, 336] width 213 height 28
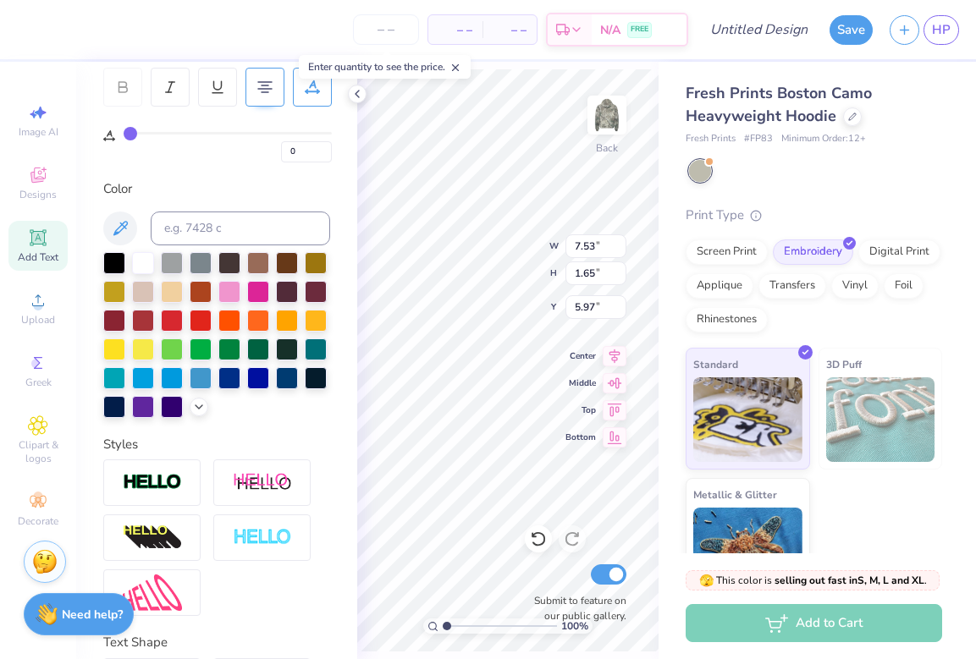
scroll to position [1, 3]
type textarea "University of the Pacific PT"
click at [598, 235] on div "100 % Back W 4.14 4.14 " H 2.70 2.70 " Y 5.44 5.44 " Center Middle Top Bottom S…" at bounding box center [507, 360] width 301 height 597
type input "1.03"
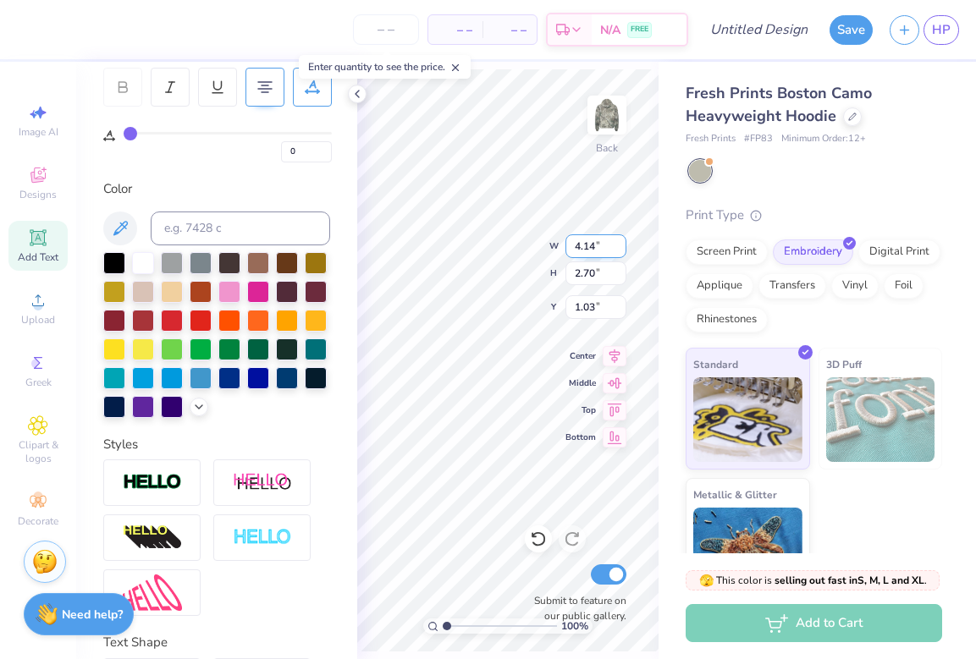
click at [583, 242] on div "100 % Back W 4.14 4.14 " H 2.70 2.70 " Y 1.03 1.03 " Center Middle Top Bottom S…" at bounding box center [507, 360] width 301 height 597
click at [573, 240] on input "4.14" at bounding box center [595, 246] width 61 height 24
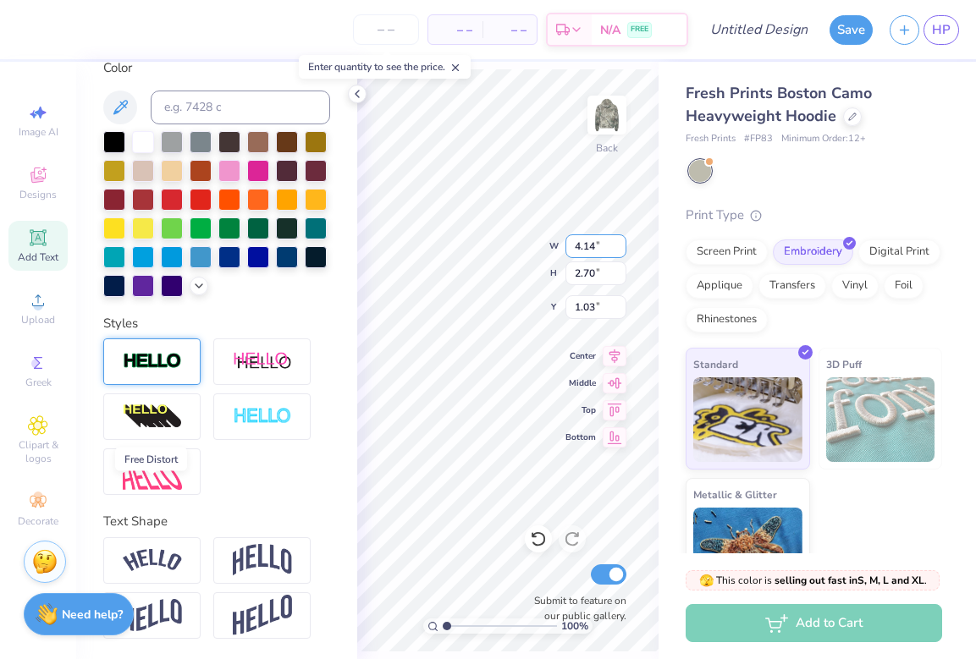
scroll to position [412, 0]
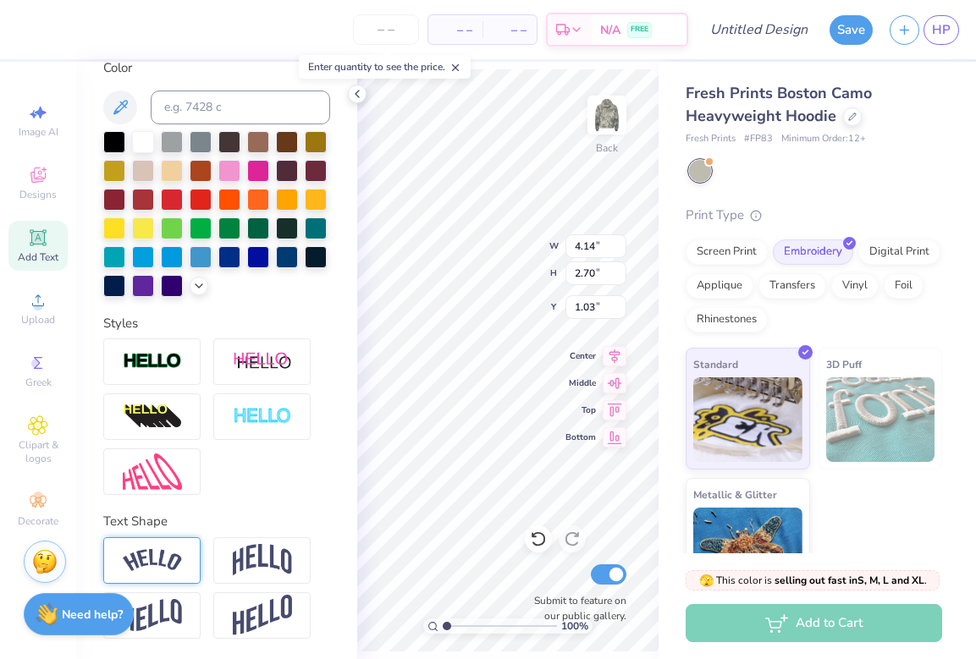
click at [168, 548] on div at bounding box center [151, 560] width 97 height 47
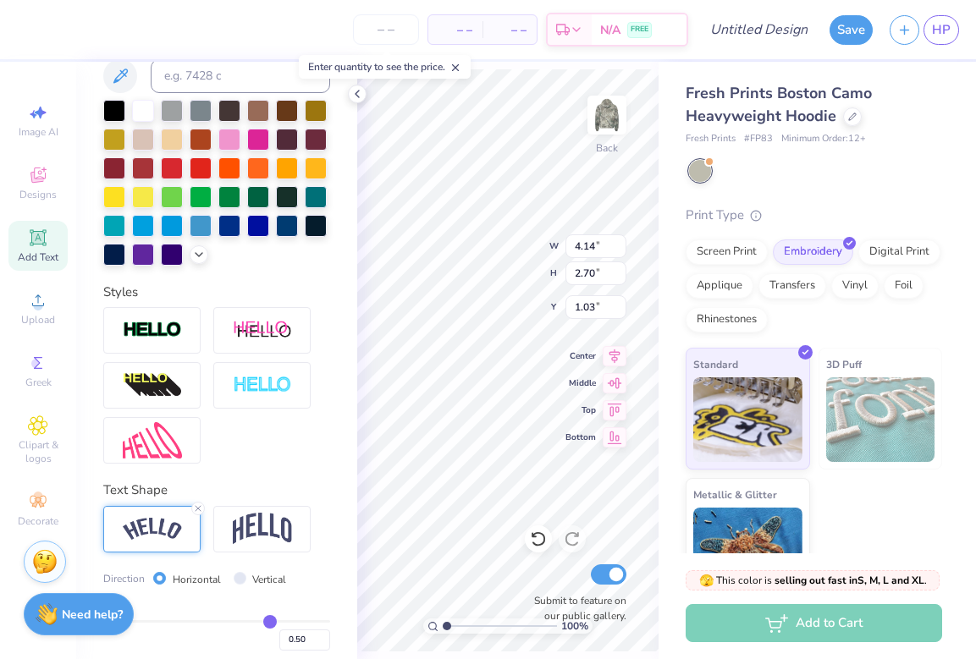
type input "7.96"
type input "2.72"
type input "1.02"
click at [577, 241] on input "7.96" at bounding box center [595, 246] width 61 height 24
click at [567, 245] on div "100 % Back W 7.96 7.96 " H 2.72 2.72 " Y 1.02 1.02 " Center Middle Top Bottom S…" at bounding box center [507, 360] width 301 height 597
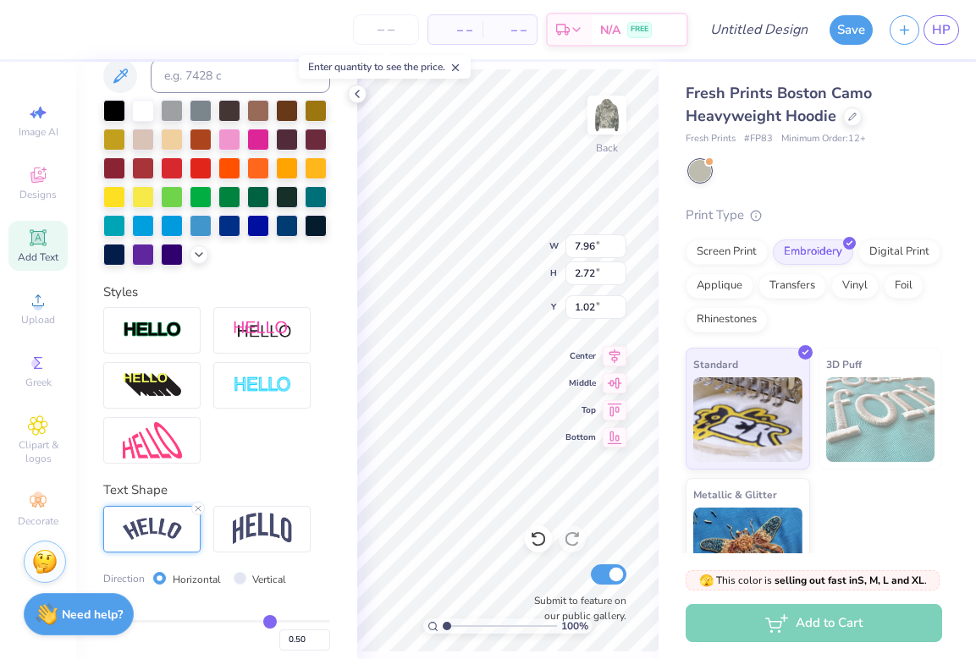
scroll to position [510, 0]
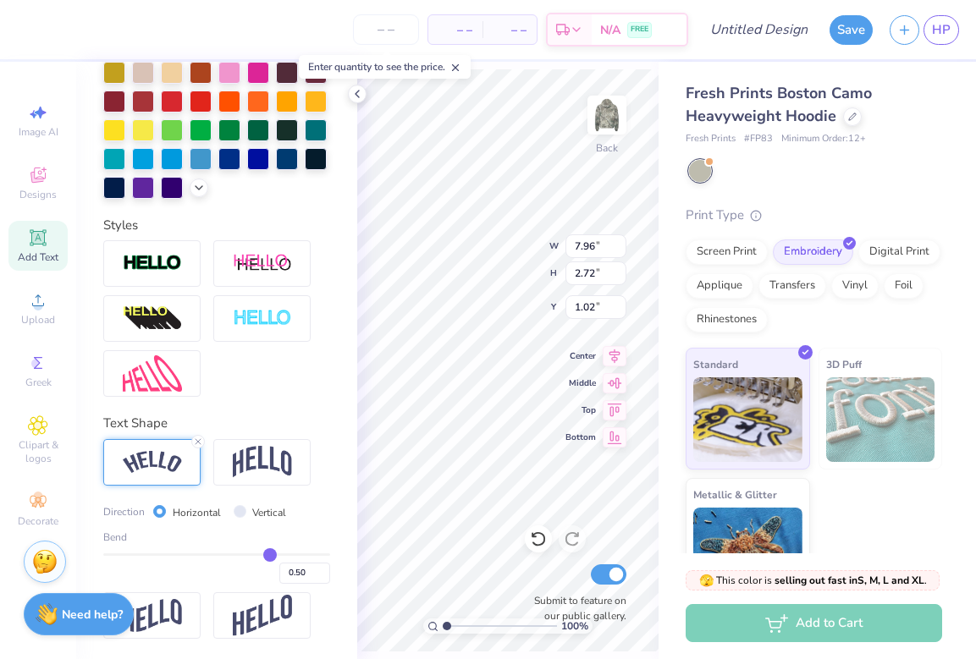
drag, startPoint x: 259, startPoint y: 550, endPoint x: 224, endPoint y: 550, distance: 34.7
click at [224, 550] on div "Bend 0.50" at bounding box center [216, 557] width 227 height 54
type input "0.49"
type input "0.48"
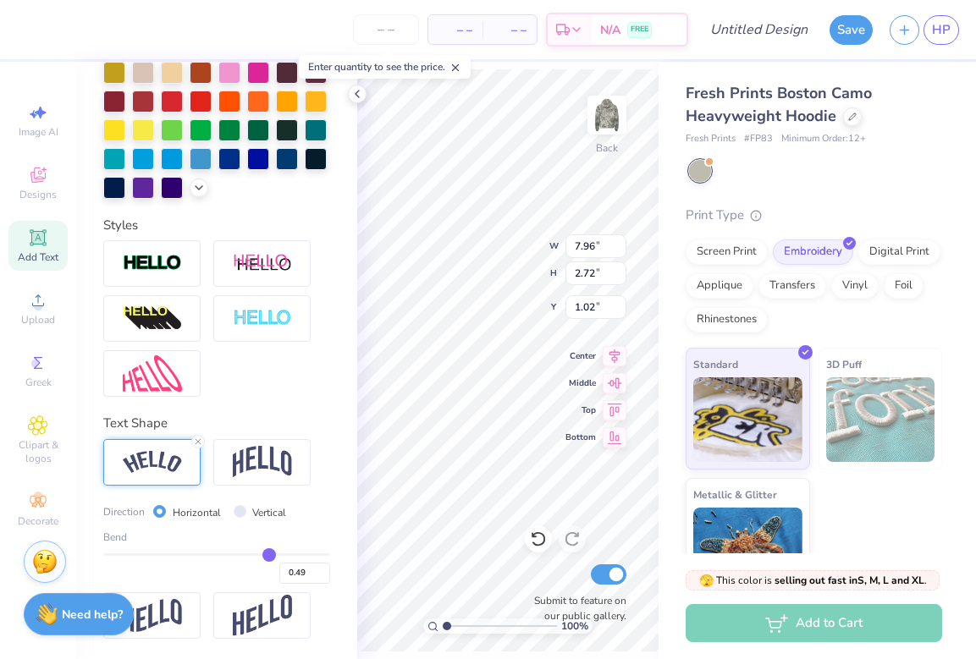
type input "0.48"
type input "0.46"
type input "0.43"
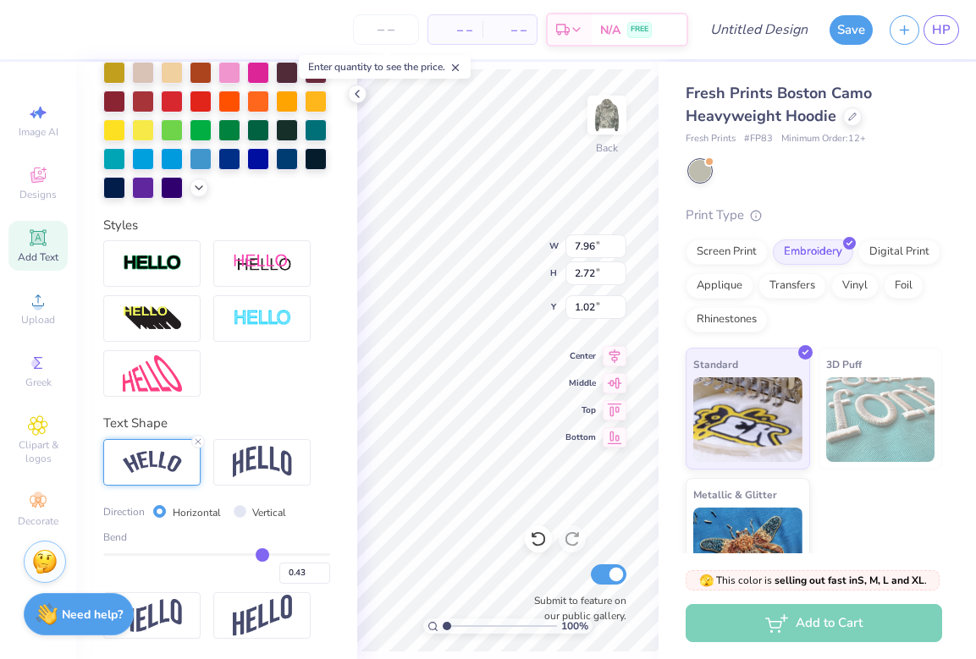
type input "0.39"
type input "0.34"
type input "0.3"
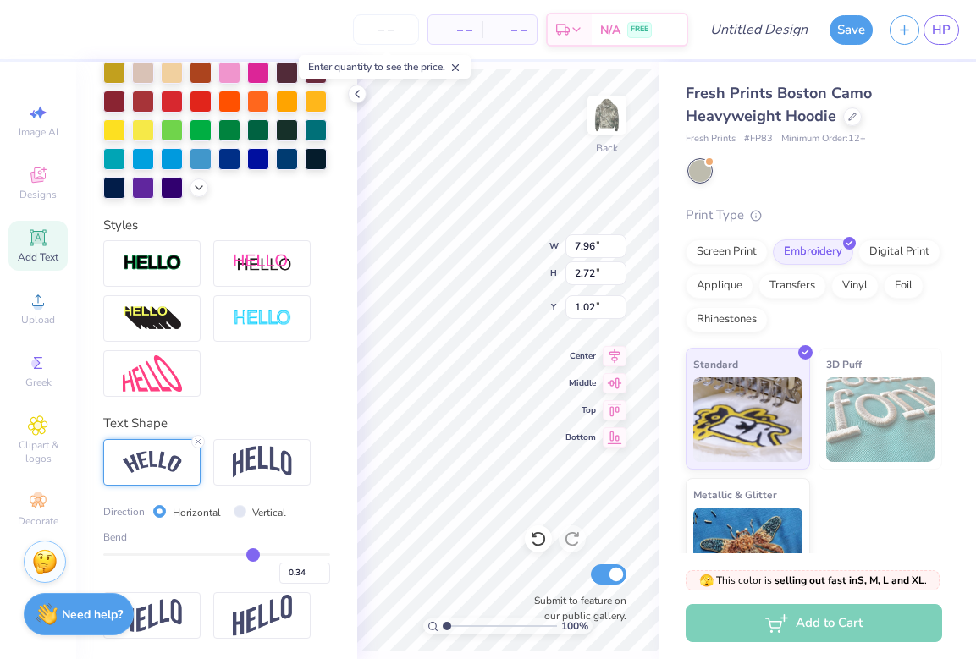
type input "0.30"
type input "0.27"
type input "0.25"
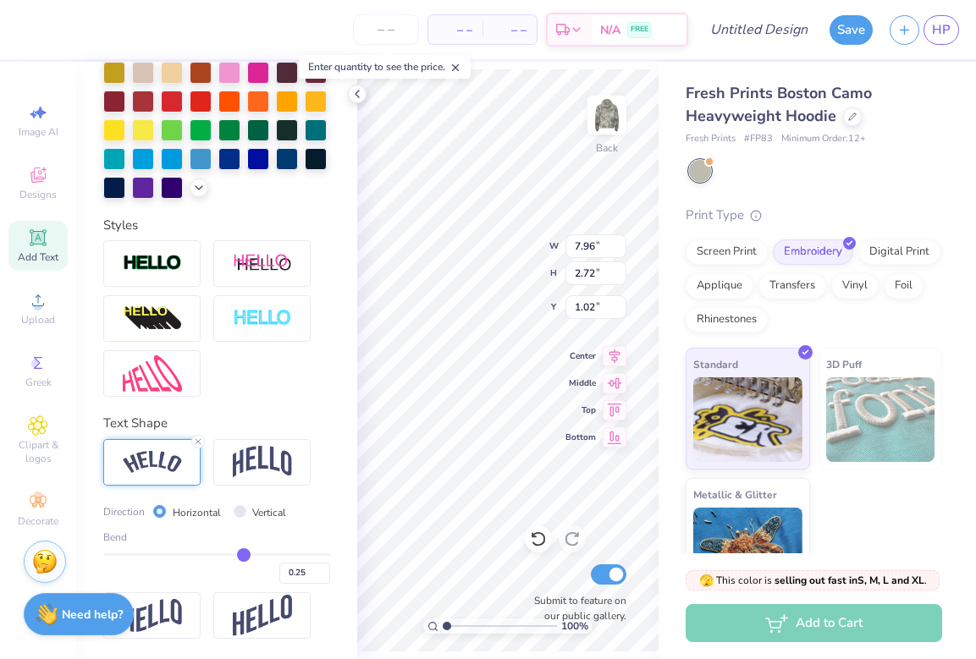
type input "0.22"
type input "0.2"
type input "0.20"
type input "0.18"
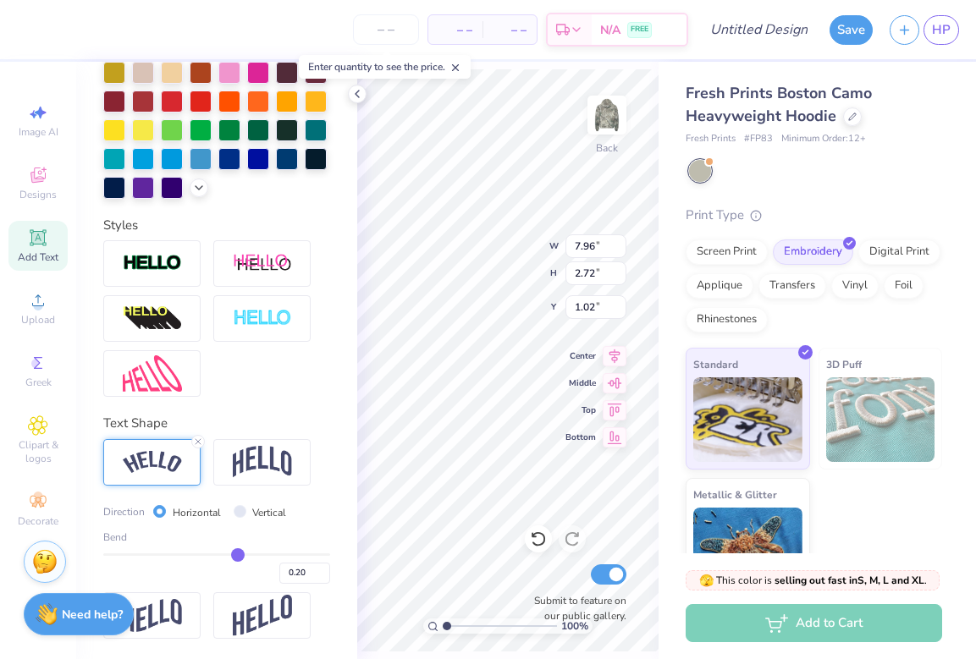
type input "0.18"
type input "0.15"
type input "0.13"
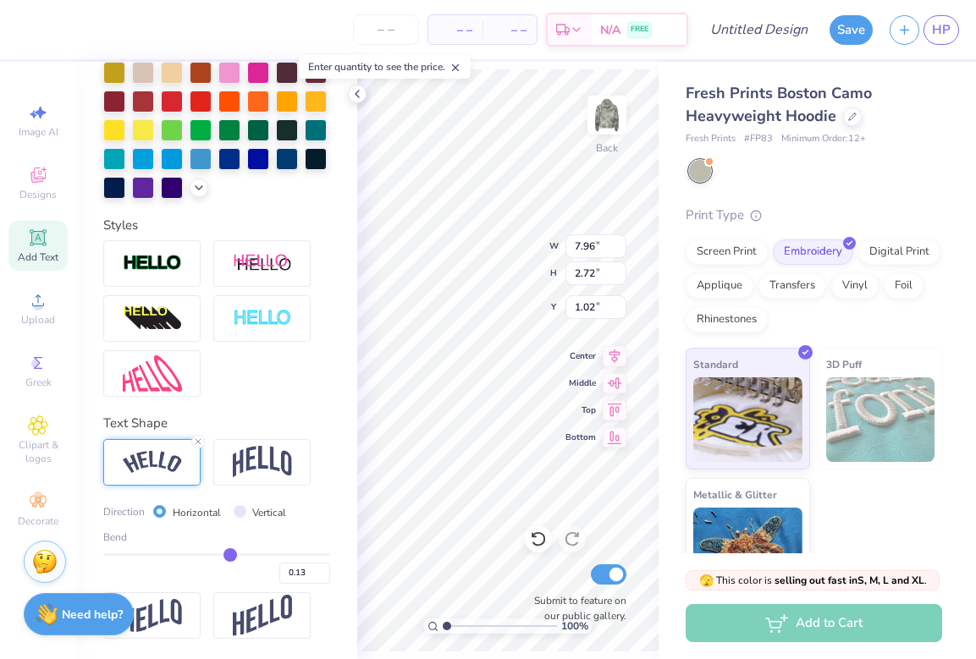
type input "0.11"
type input "0.09"
type input "0.08"
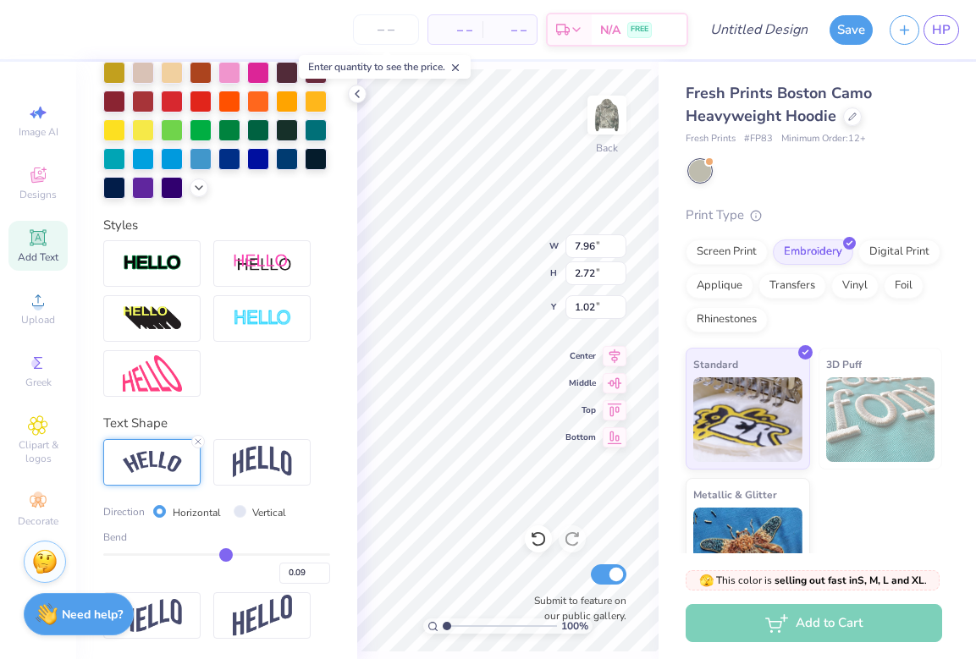
type input "0.08"
type input "0.07"
type input "0.06"
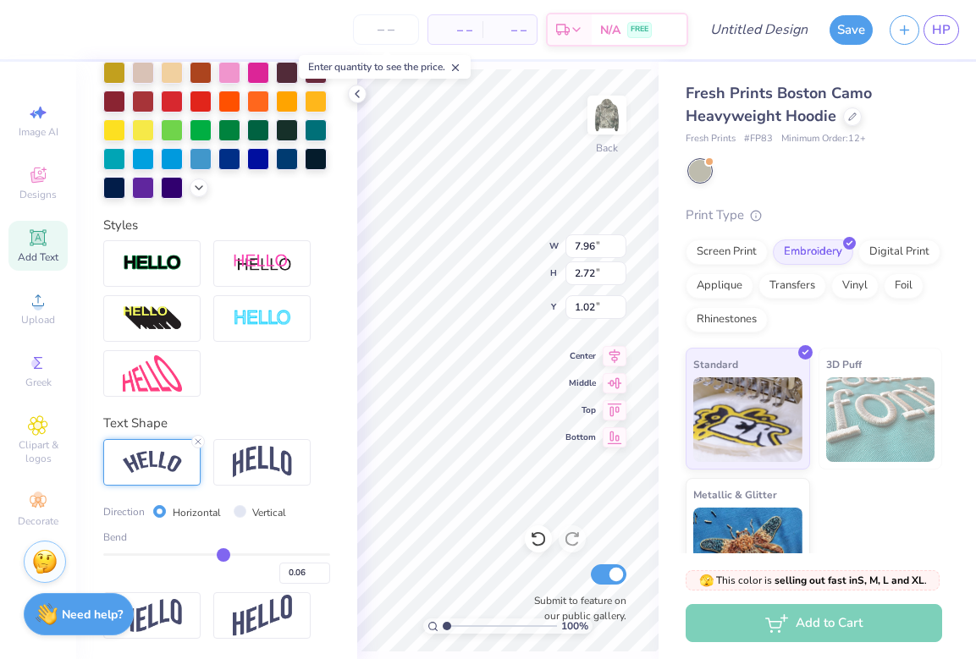
drag, startPoint x: 262, startPoint y: 554, endPoint x: 217, endPoint y: 554, distance: 44.9
type input "0.06"
click at [217, 554] on input "range" at bounding box center [216, 554] width 227 height 3
type input "4.65"
type input "2.70"
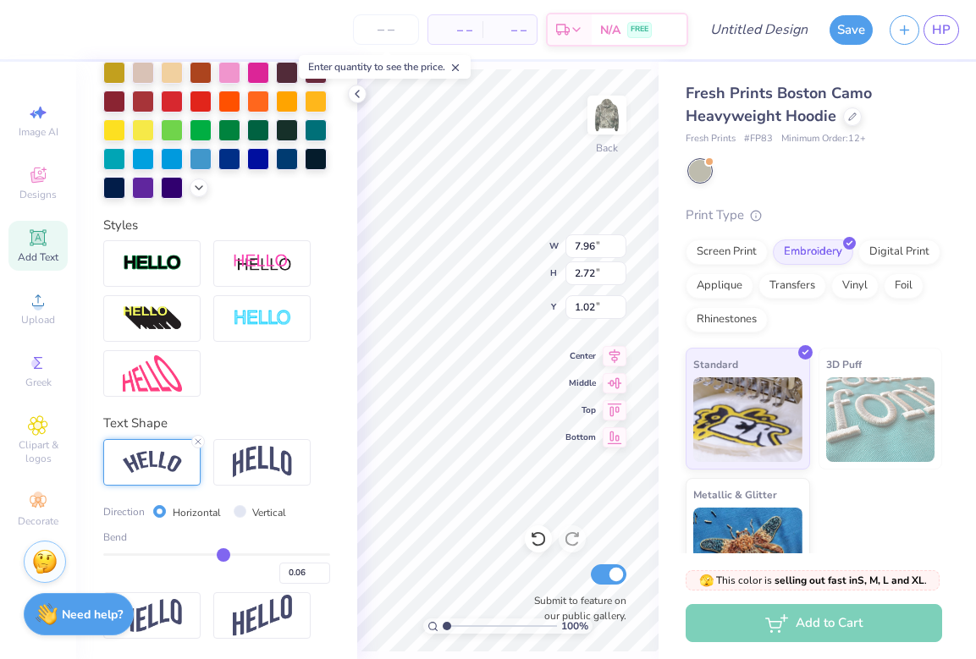
type input "1.03"
type input "0.07"
type input "0.08"
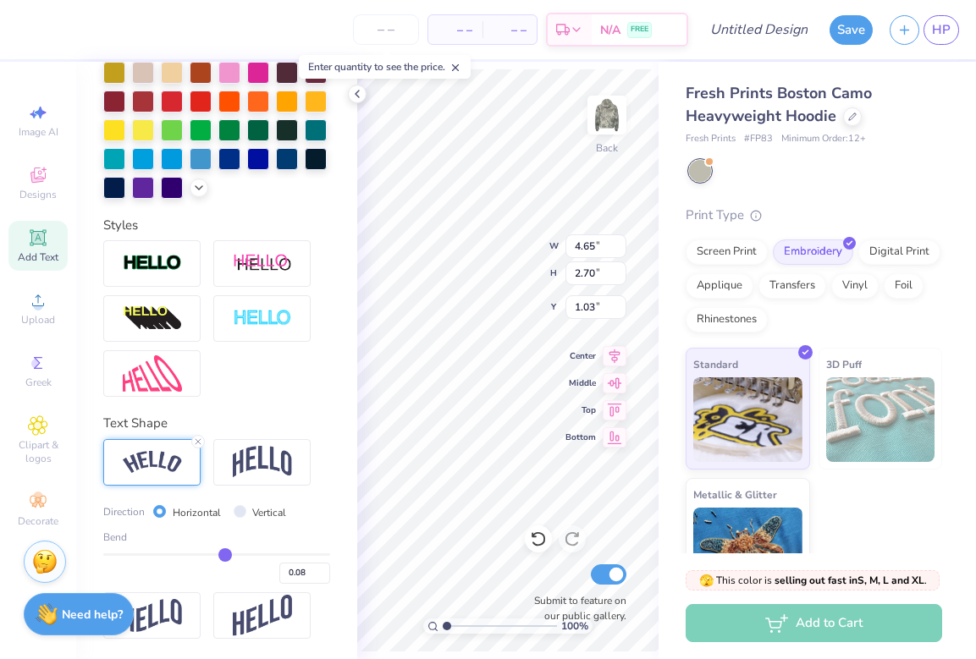
type input "0.1"
type input "0.10"
type input "0.13"
type input "0.15"
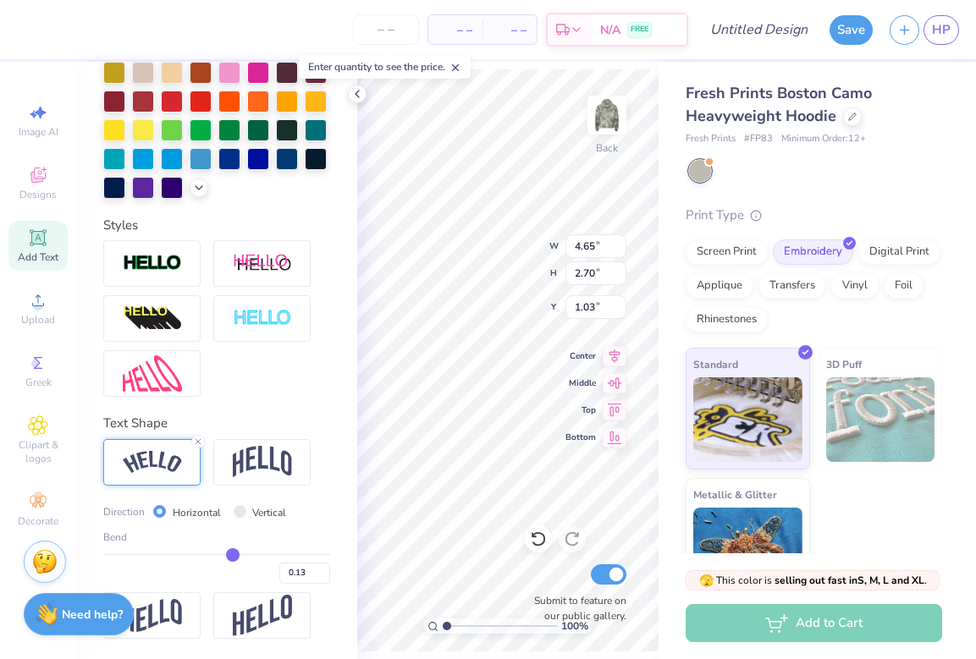
type input "0.15"
type input "0.17"
type input "0.19"
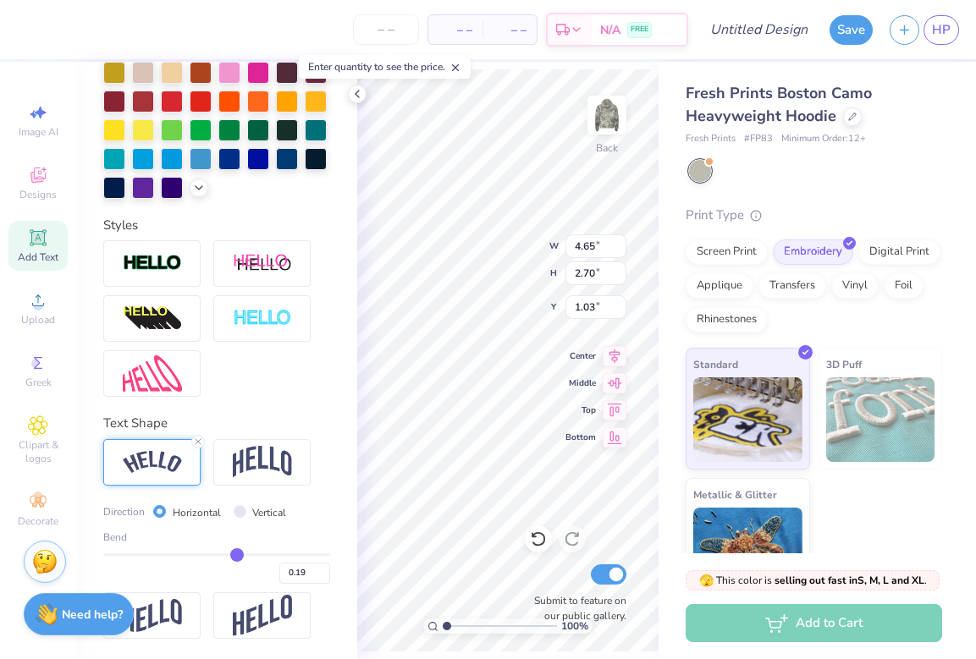
type input "0.2"
type input "0.20"
type input "0.21"
drag, startPoint x: 218, startPoint y: 554, endPoint x: 232, endPoint y: 554, distance: 14.4
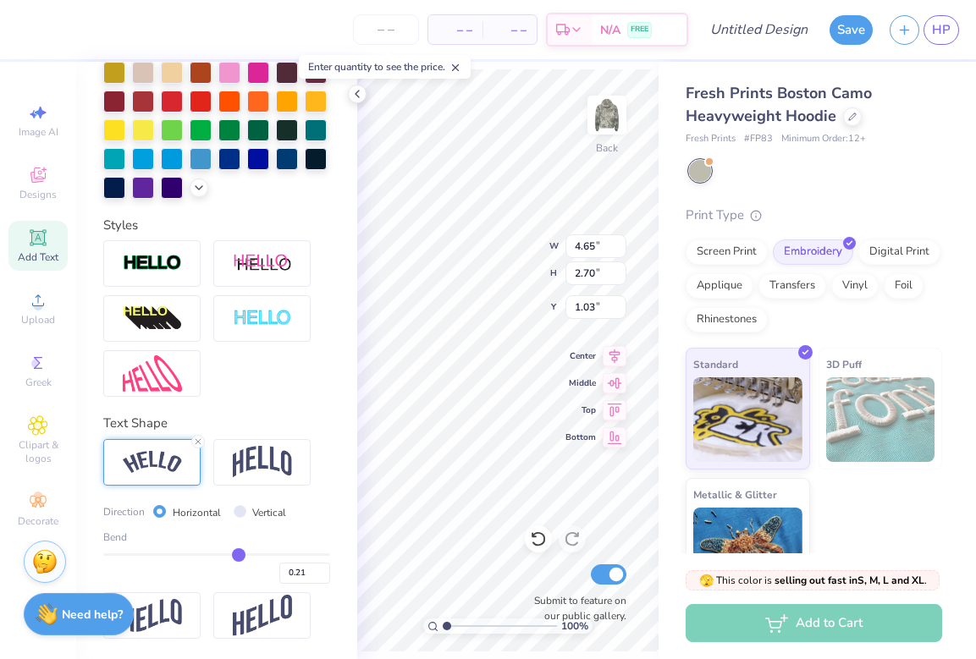
type input "0.21"
click at [232, 554] on input "range" at bounding box center [216, 554] width 227 height 3
type input "5.89"
type input "0.22"
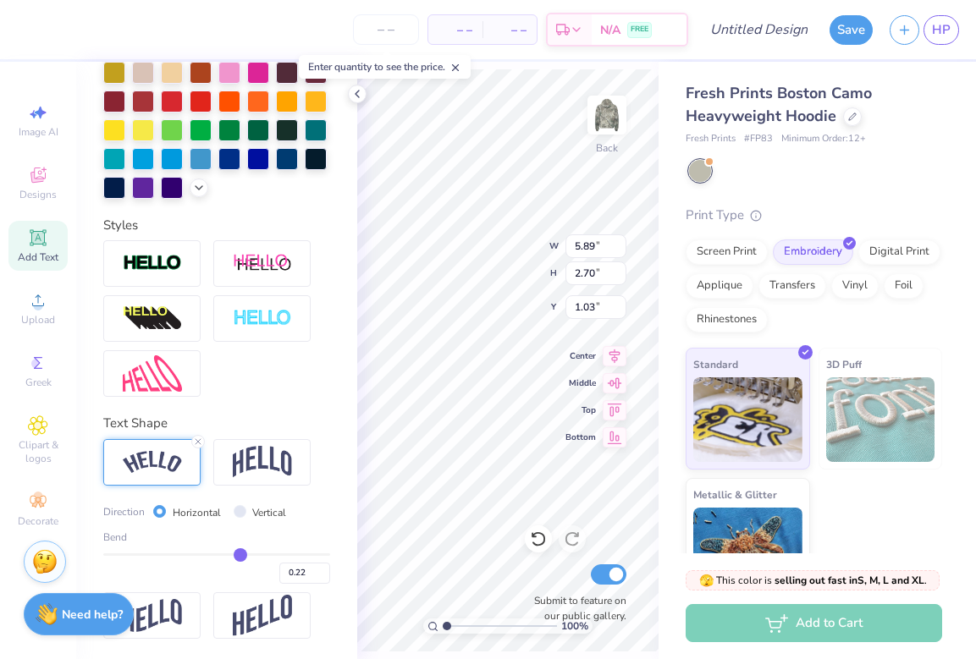
type input "0.25"
type input "0.28"
type input "0.3"
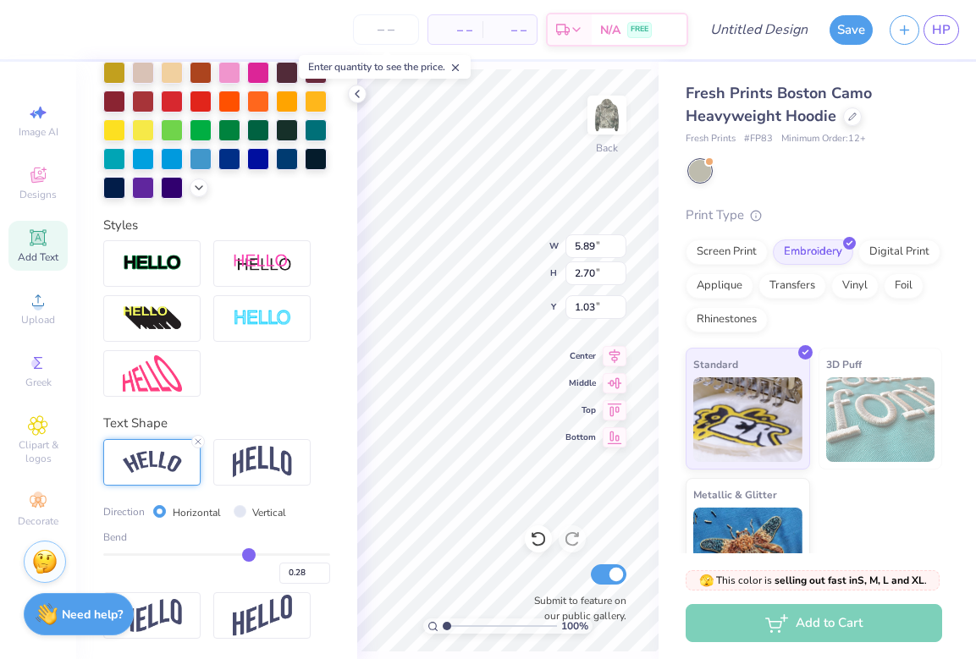
type input "0.30"
type input "0.33"
type input "0.35"
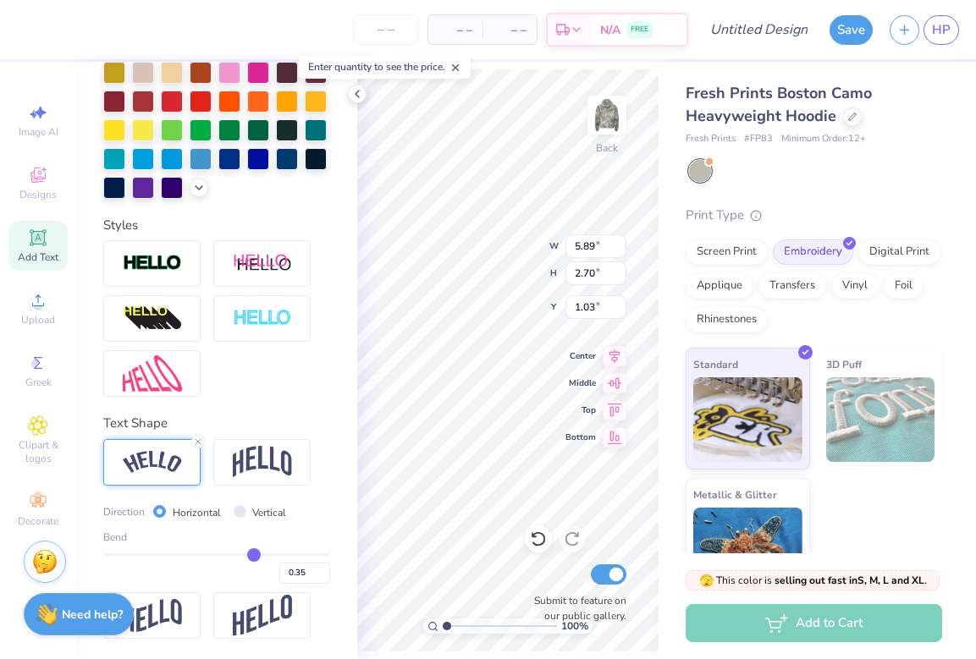
type input "0.36"
drag, startPoint x: 232, startPoint y: 554, endPoint x: 247, endPoint y: 555, distance: 15.3
type input "0.36"
click at [247, 555] on input "range" at bounding box center [216, 554] width 227 height 3
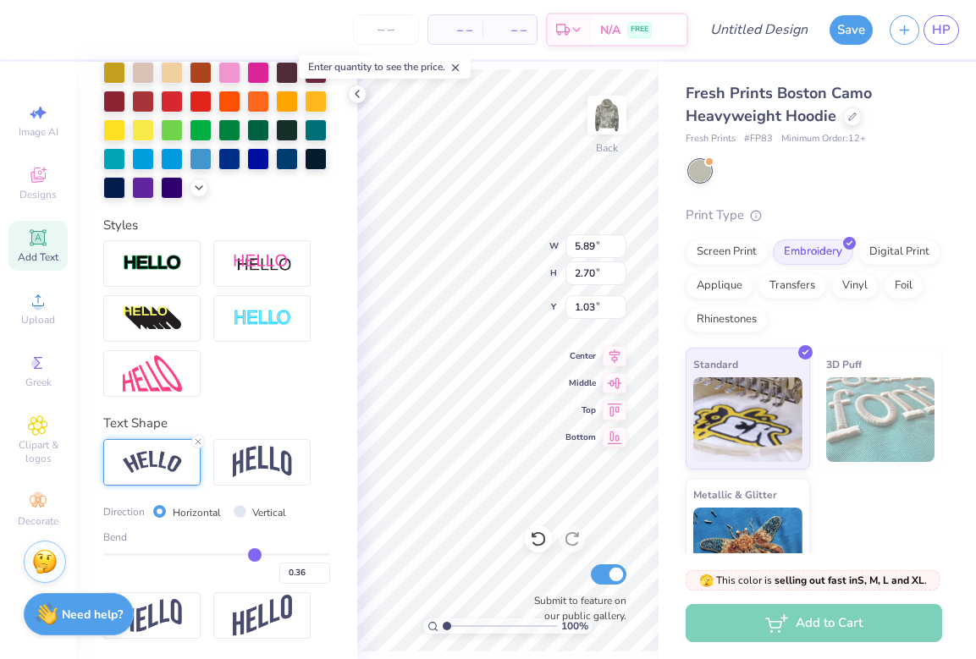
type input "7.04"
type input "2.71"
type input "1.02"
type input "0.35"
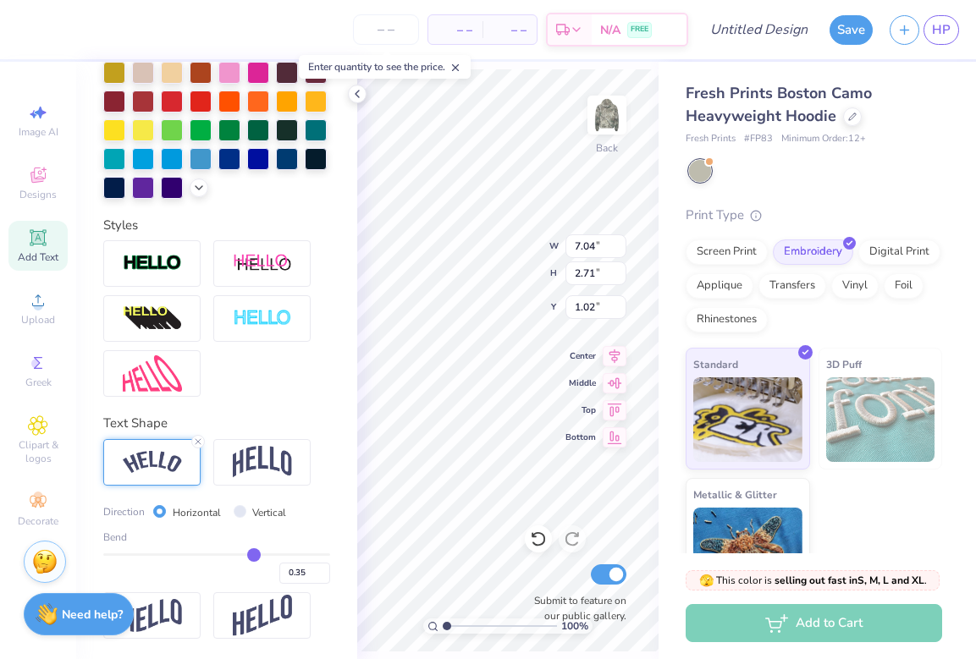
type input "0.34"
type input "0.33"
type input "0.32"
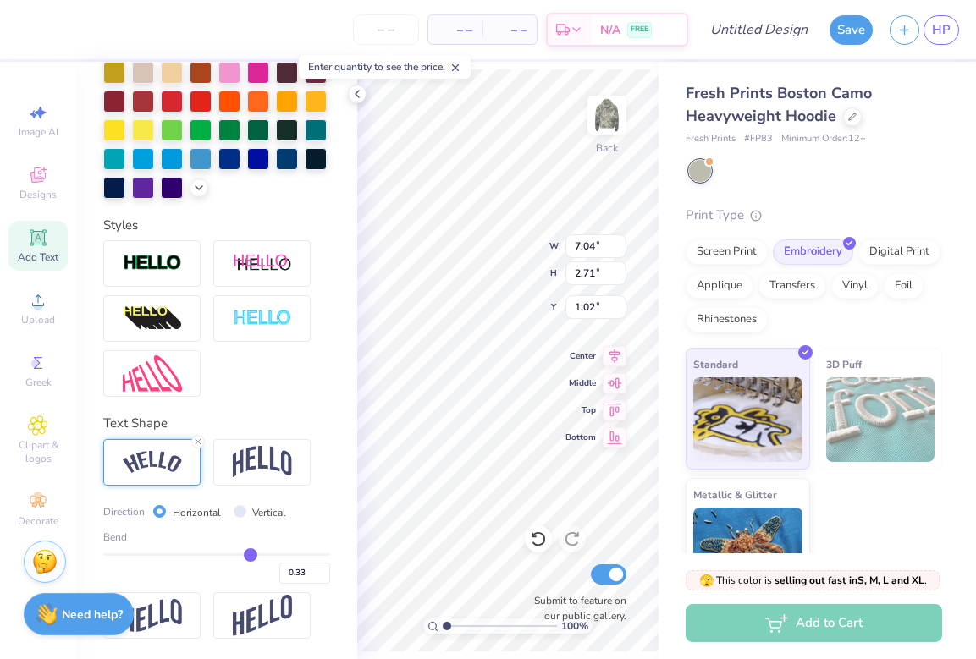
type input "0.32"
type input "0.31"
click at [242, 555] on input "range" at bounding box center [216, 554] width 227 height 3
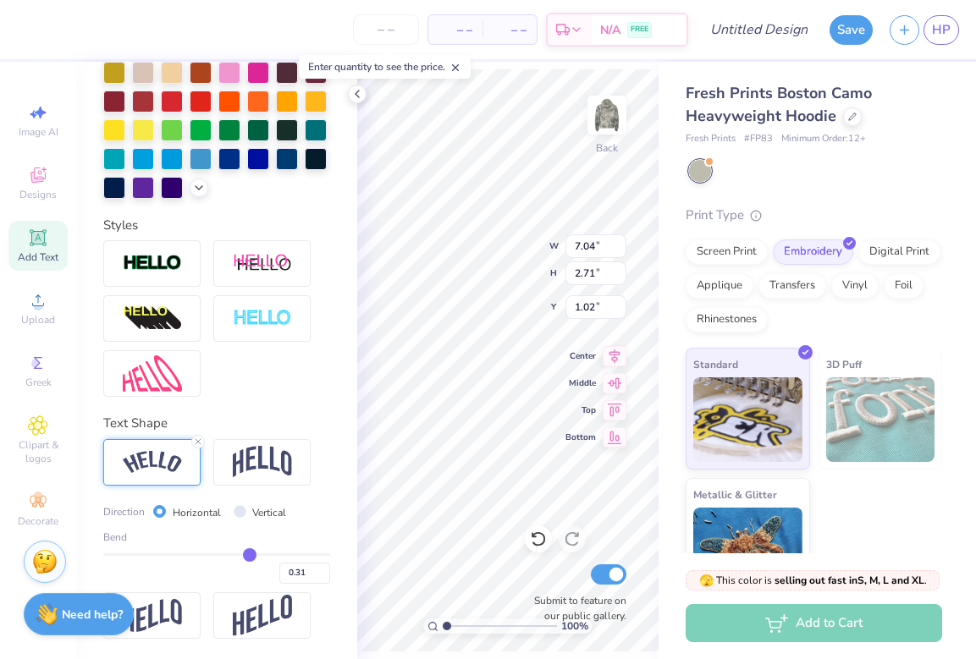
type input "6.67"
type input "1.03"
click at [267, 456] on img at bounding box center [262, 462] width 59 height 32
type input "4.14"
type input "1.02"
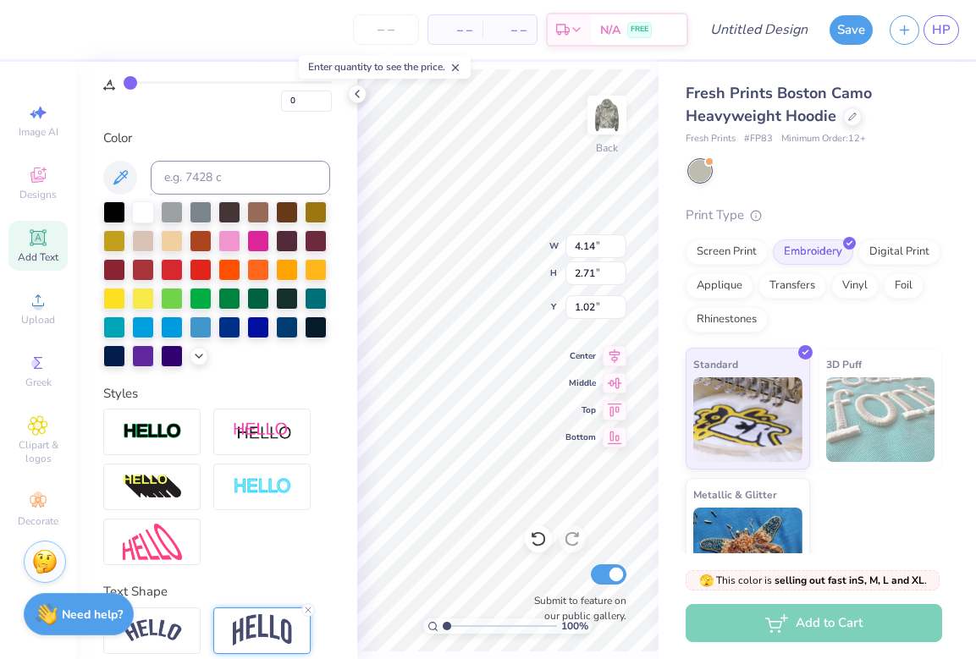
scroll to position [0, 0]
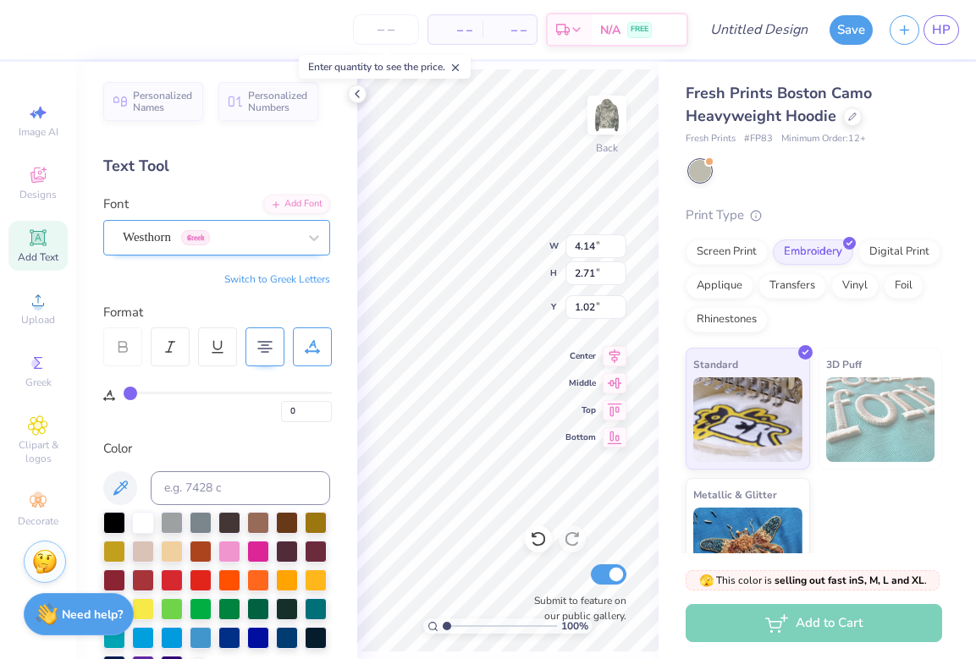
click at [264, 240] on div "Westhorn Greek" at bounding box center [210, 237] width 178 height 26
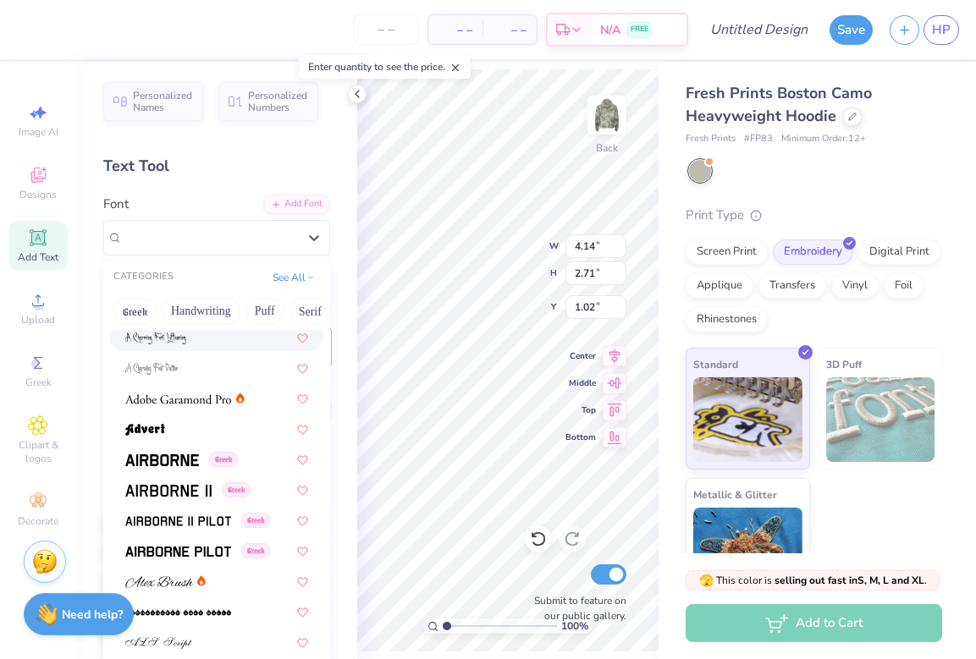
scroll to position [199, 0]
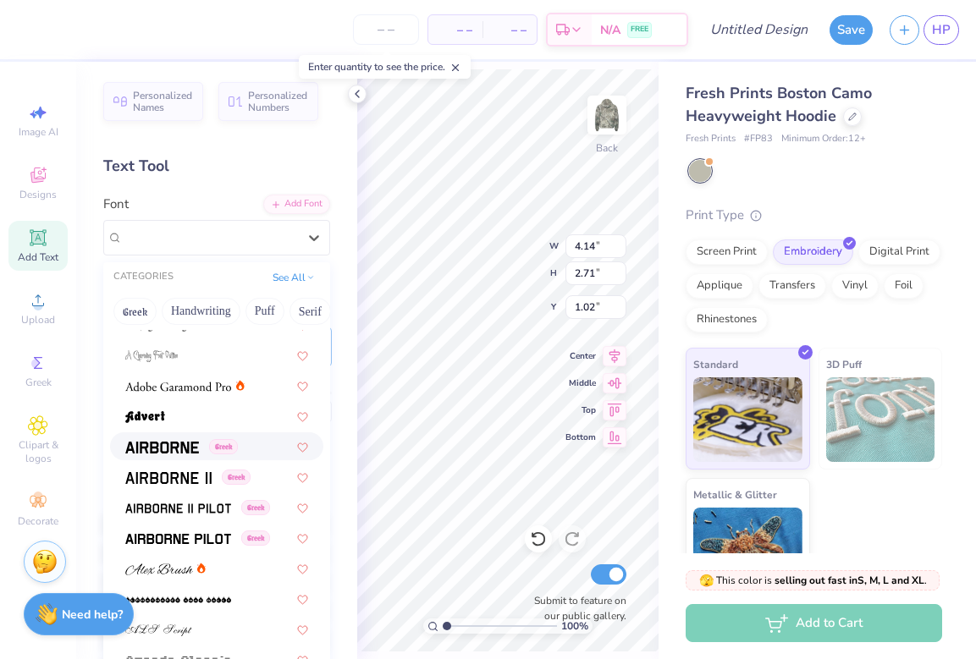
click at [175, 439] on span at bounding box center [162, 447] width 74 height 18
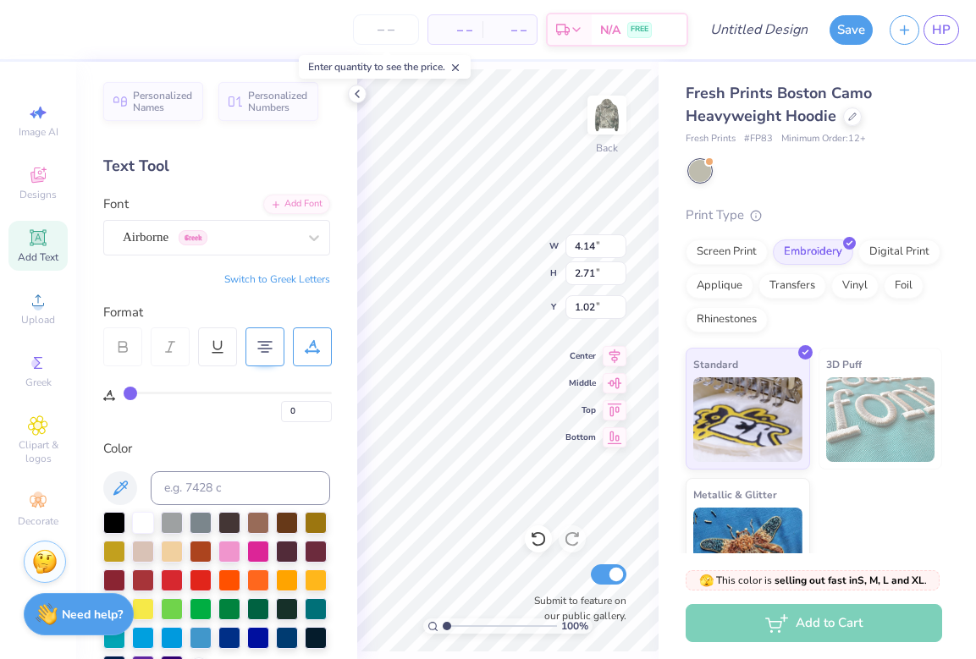
type input "5.80"
type input "2.64"
type input "1.06"
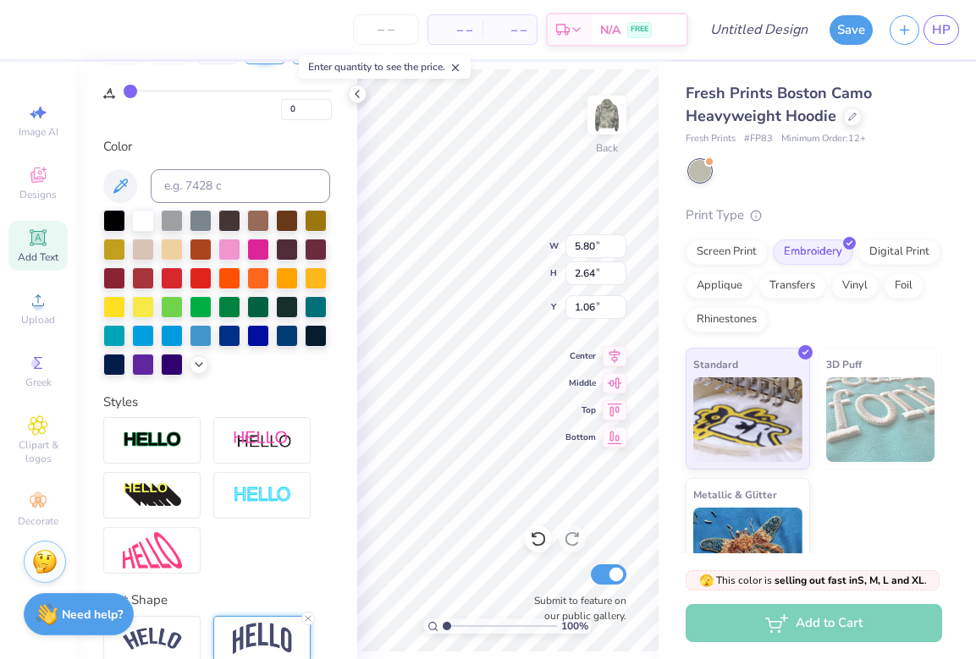
scroll to position [498, 0]
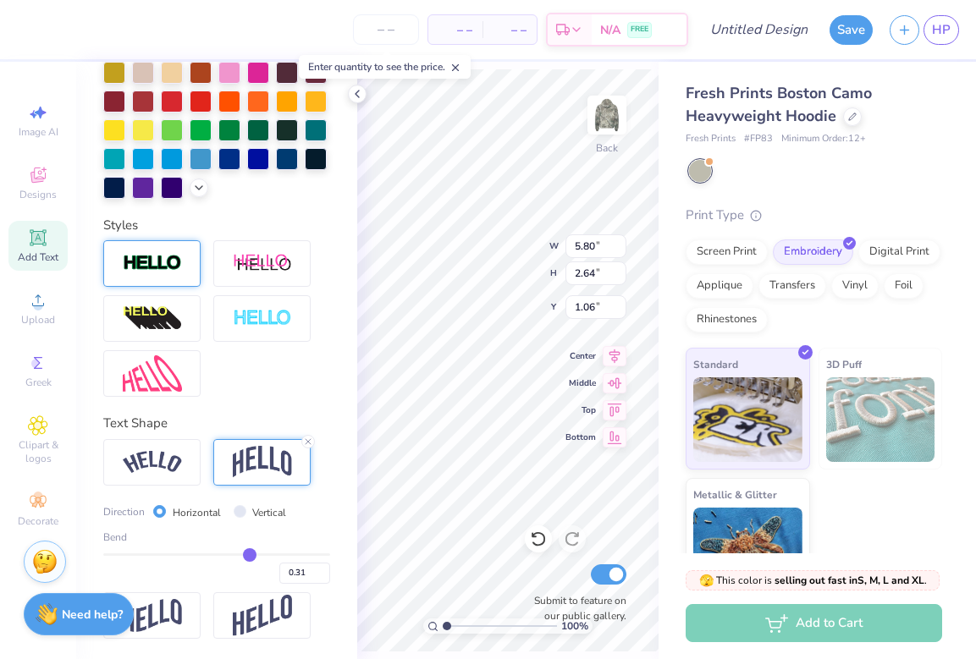
click at [188, 281] on div at bounding box center [151, 263] width 97 height 47
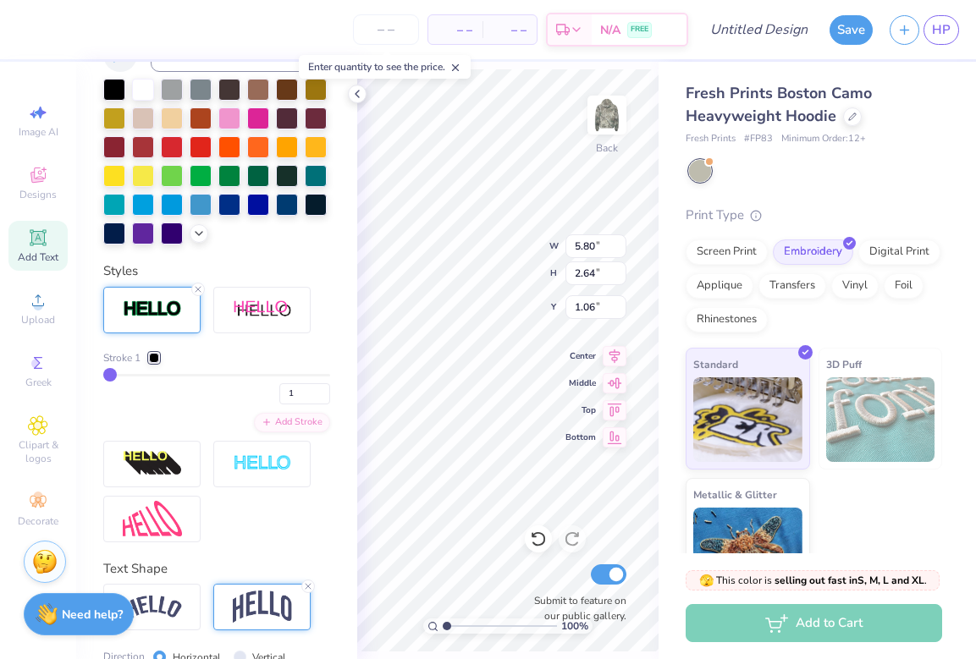
type input "5.81"
type input "2.66"
type input "1.05"
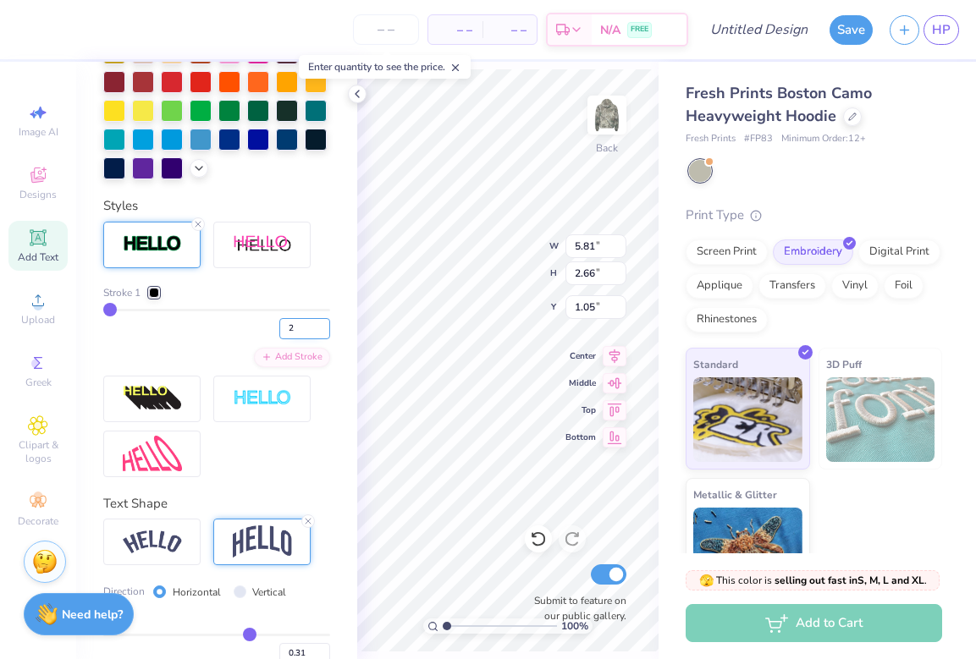
click at [306, 339] on input "2" at bounding box center [304, 328] width 51 height 21
click at [306, 339] on input "3" at bounding box center [304, 328] width 51 height 21
click at [307, 339] on input "2" at bounding box center [304, 328] width 51 height 21
click at [309, 339] on input "2" at bounding box center [304, 328] width 51 height 21
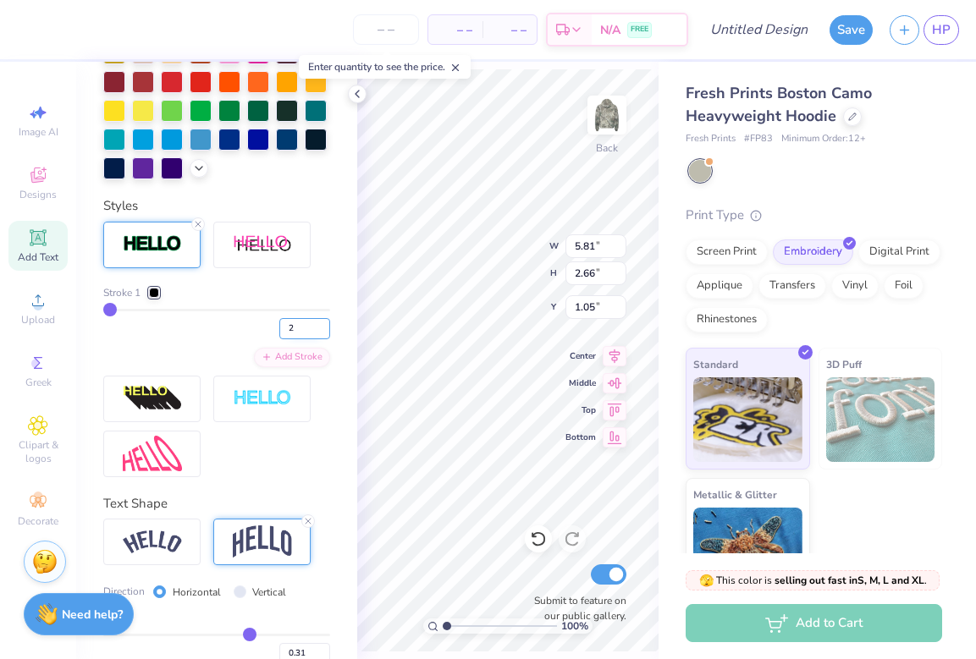
click at [309, 339] on input "2" at bounding box center [304, 328] width 51 height 21
click at [311, 339] on input "3" at bounding box center [304, 328] width 51 height 21
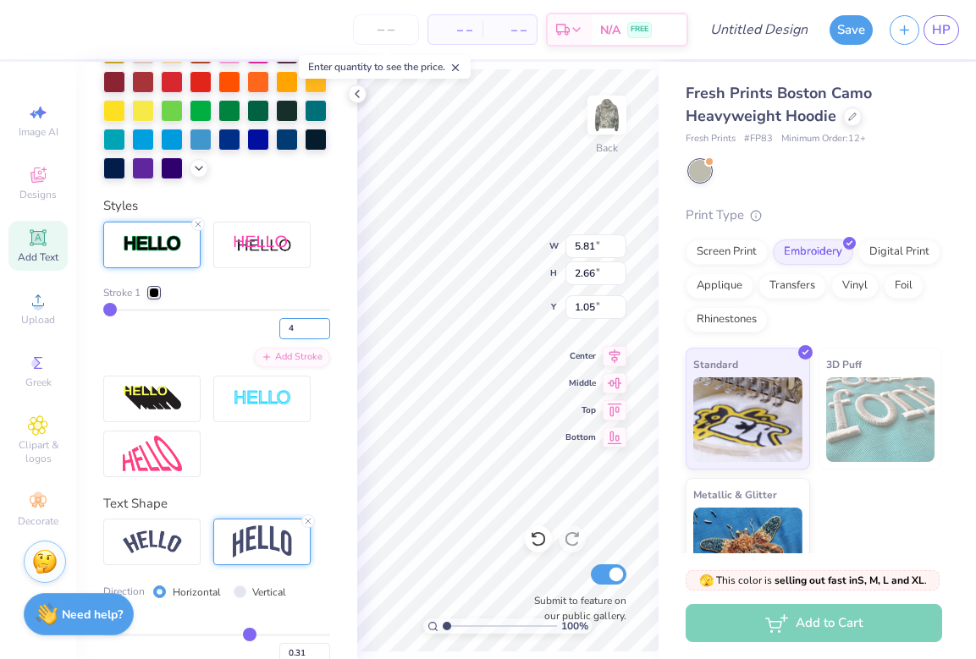
click at [311, 339] on input "4" at bounding box center [304, 328] width 51 height 21
click at [311, 339] on input "5" at bounding box center [304, 328] width 51 height 21
click at [311, 339] on input "6" at bounding box center [304, 328] width 51 height 21
click at [311, 339] on input "7" at bounding box center [304, 328] width 51 height 21
click at [311, 339] on input "8" at bounding box center [304, 328] width 51 height 21
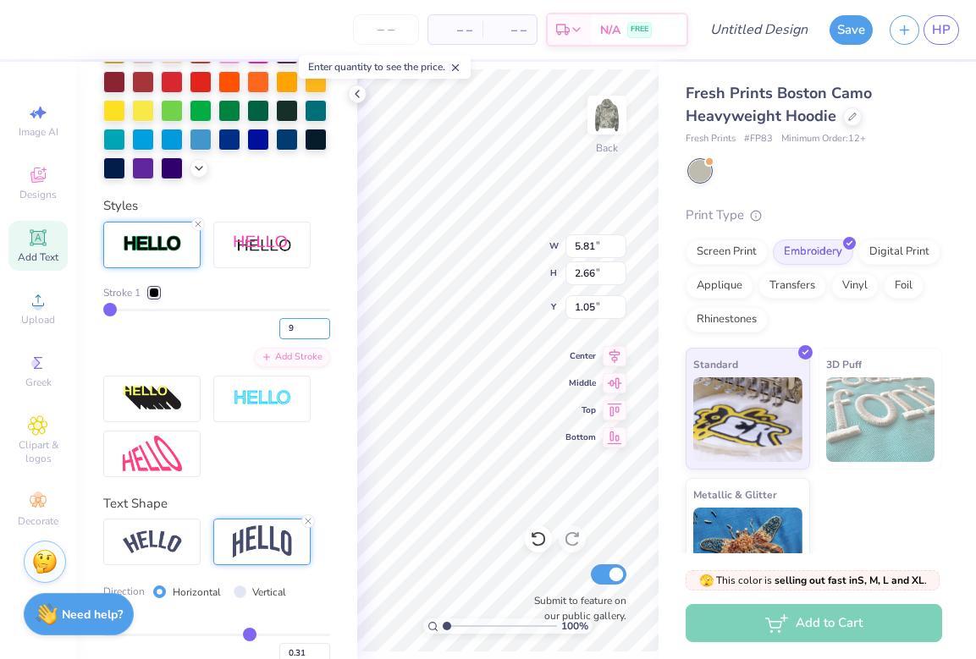
click at [311, 339] on input "9" at bounding box center [304, 328] width 51 height 21
click at [311, 339] on input "10" at bounding box center [304, 328] width 51 height 21
click at [311, 339] on input "11" at bounding box center [304, 328] width 51 height 21
click at [311, 339] on input "12" at bounding box center [304, 328] width 51 height 21
click at [311, 339] on input "13" at bounding box center [304, 328] width 51 height 21
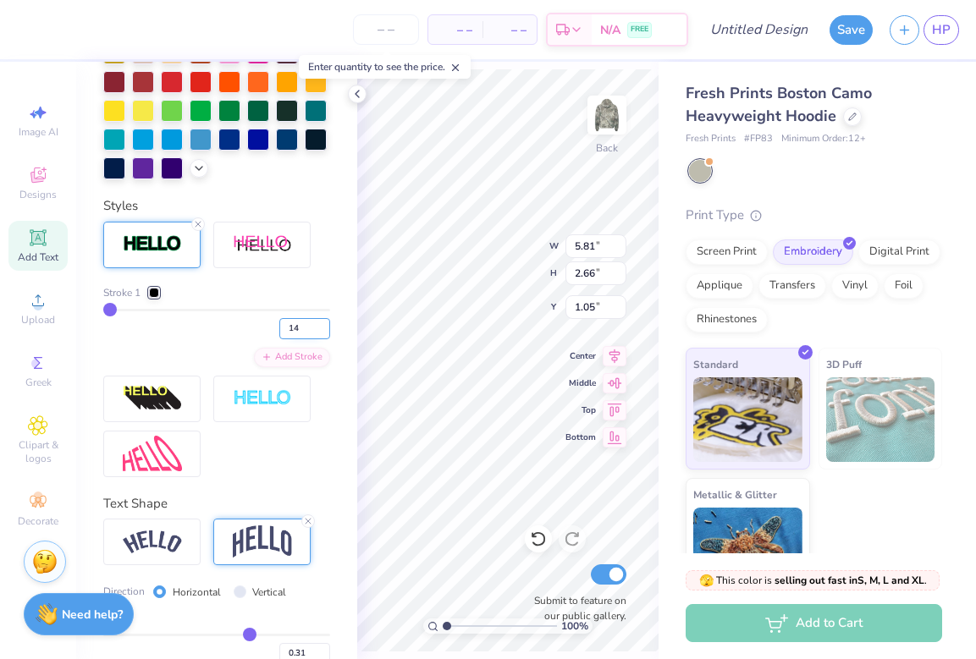
click at [311, 339] on input "14" at bounding box center [304, 328] width 51 height 21
type input "1"
click at [308, 339] on input "1" at bounding box center [304, 328] width 51 height 21
click at [140, 339] on div "1" at bounding box center [216, 324] width 227 height 30
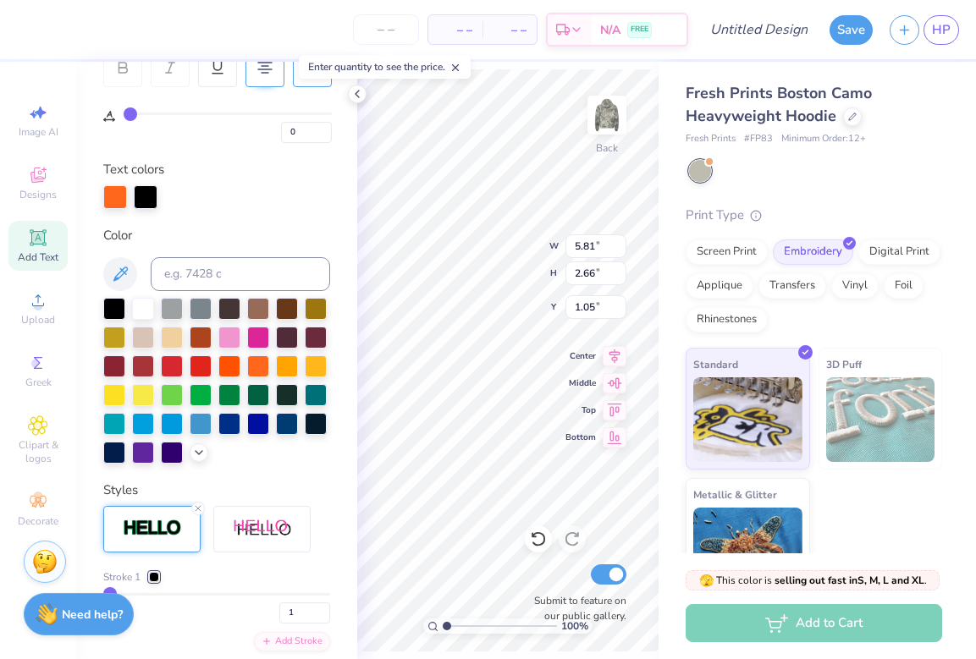
scroll to position [130, 0]
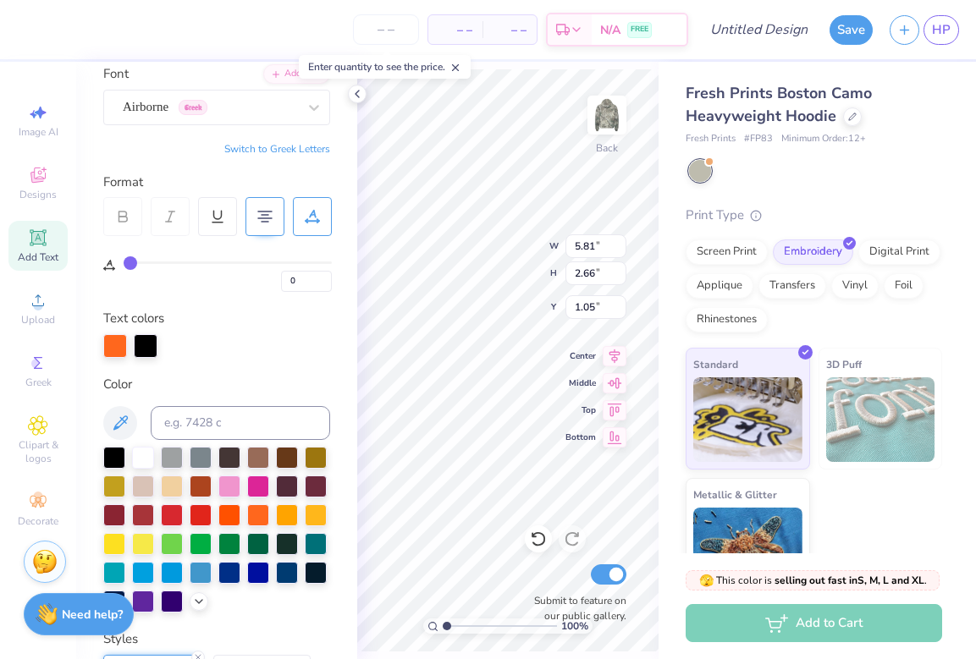
click at [146, 247] on div "0" at bounding box center [217, 264] width 229 height 56
click at [276, 112] on div "Airborne Greek" at bounding box center [210, 107] width 178 height 26
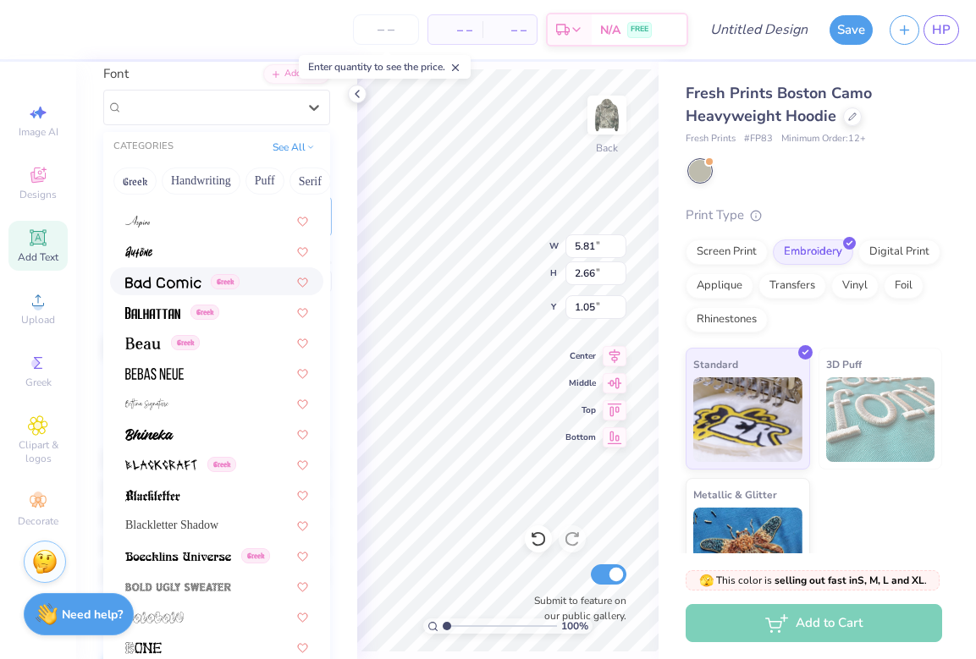
scroll to position [663, 0]
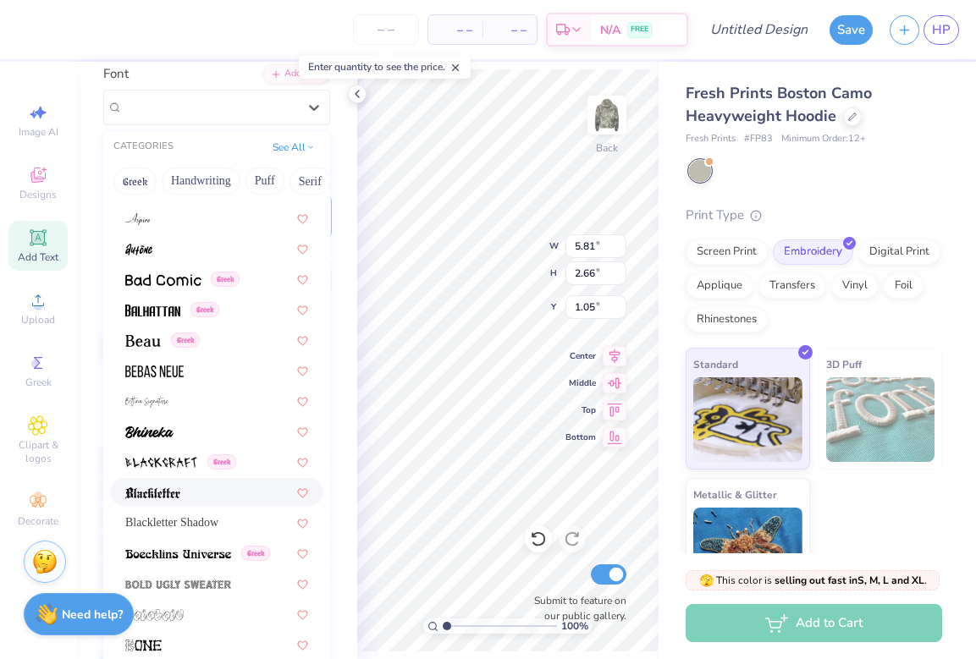
click at [187, 490] on div at bounding box center [216, 492] width 183 height 18
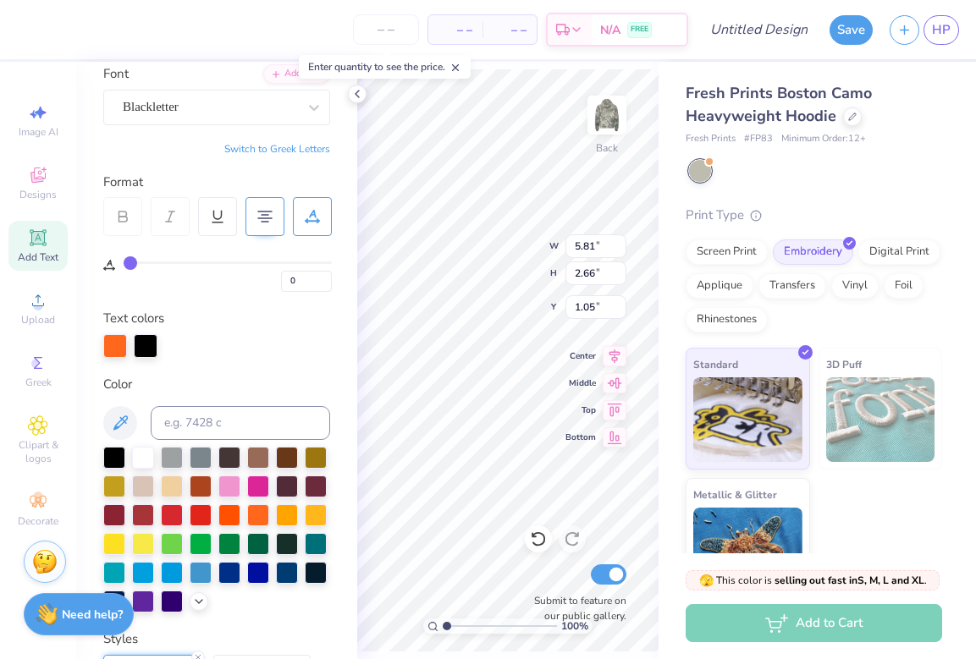
type input "4.37"
type input "2.73"
click at [583, 260] on div "100 % Back Submit to feature on our public gallery." at bounding box center [507, 360] width 301 height 597
click at [152, 341] on div at bounding box center [146, 345] width 24 height 24
click at [176, 462] on div at bounding box center [172, 456] width 22 height 22
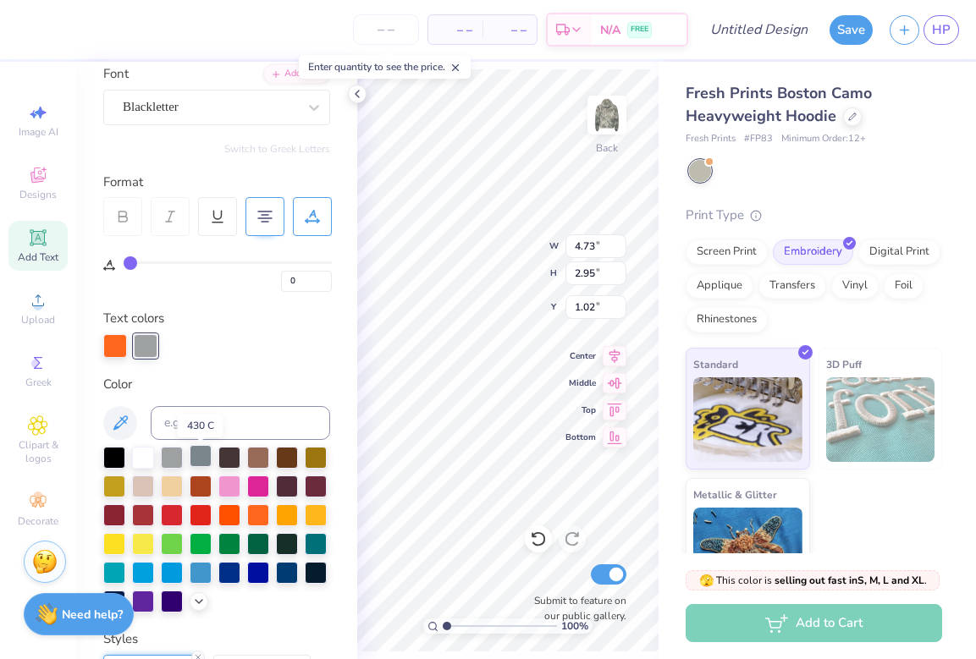
click at [206, 460] on div at bounding box center [201, 456] width 22 height 22
click at [143, 460] on div at bounding box center [143, 456] width 22 height 22
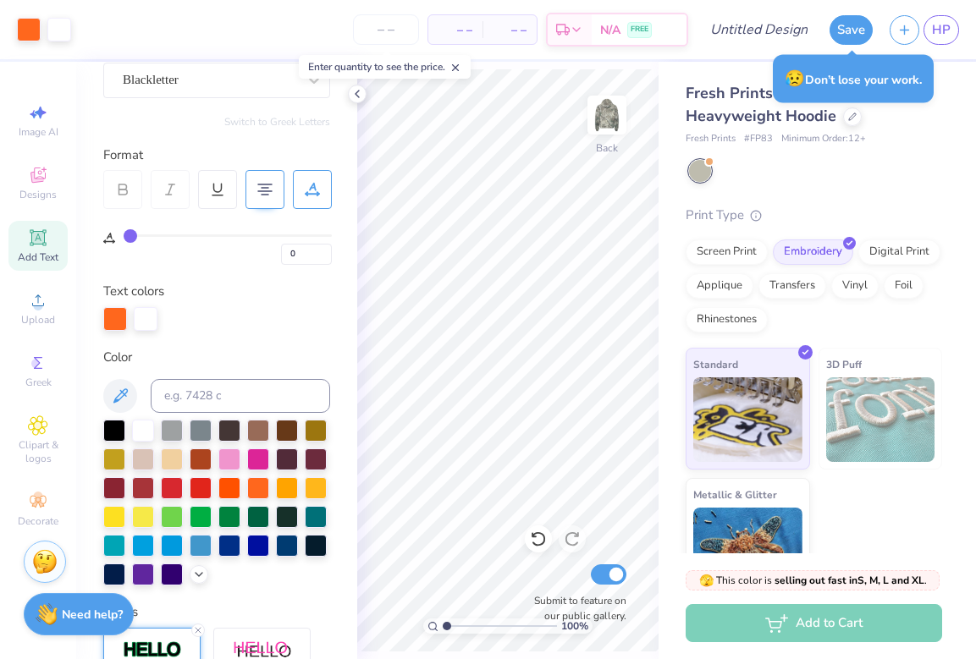
scroll to position [162, 0]
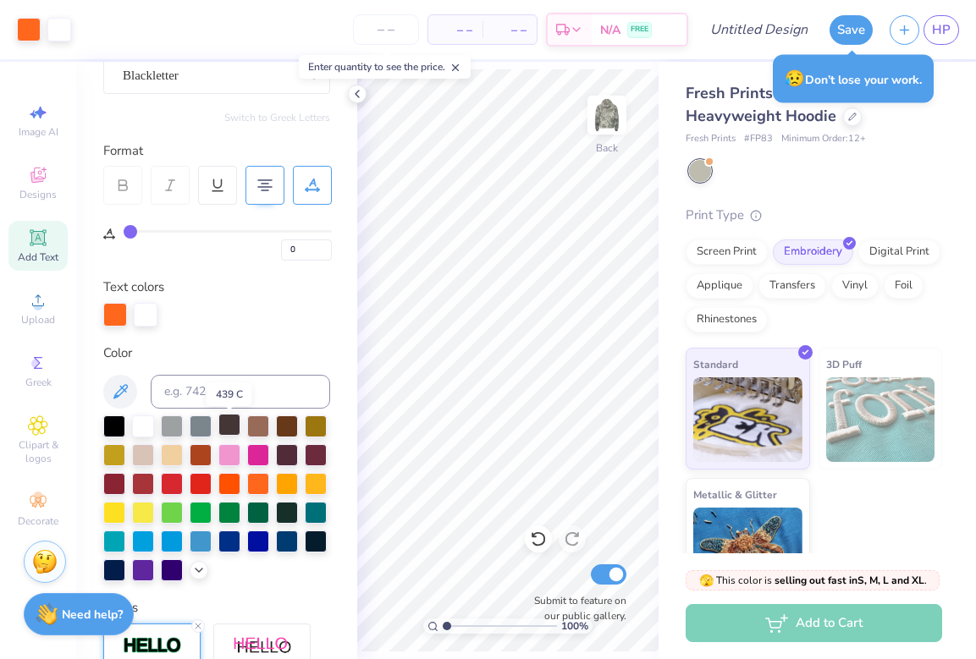
click at [234, 432] on div at bounding box center [229, 425] width 22 height 22
click at [116, 310] on div at bounding box center [115, 313] width 24 height 24
click at [148, 321] on div at bounding box center [146, 313] width 24 height 24
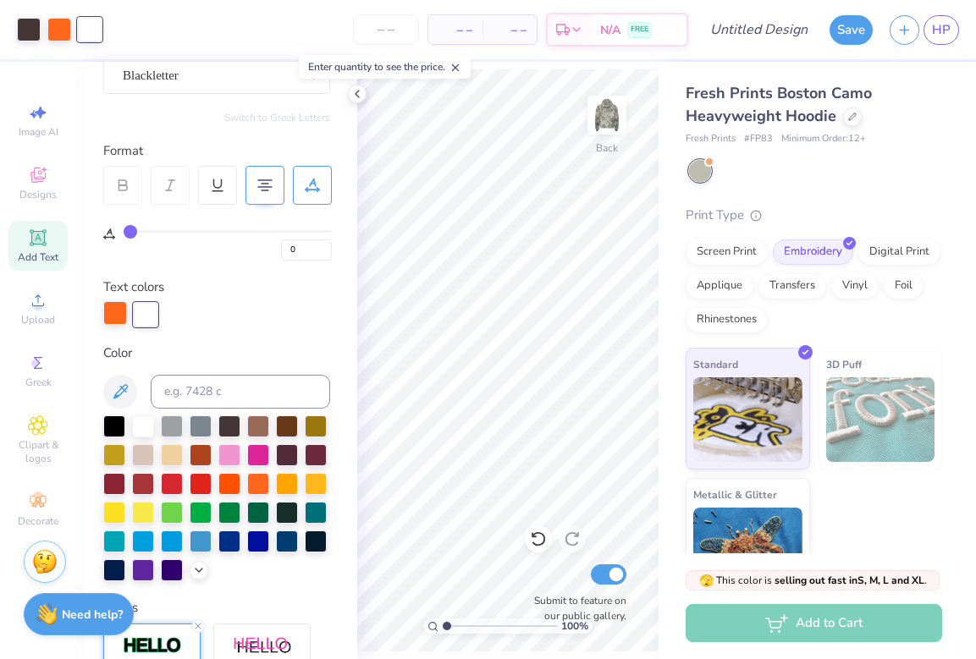
click at [122, 317] on div at bounding box center [115, 313] width 24 height 24
click at [240, 483] on div at bounding box center [229, 482] width 22 height 22
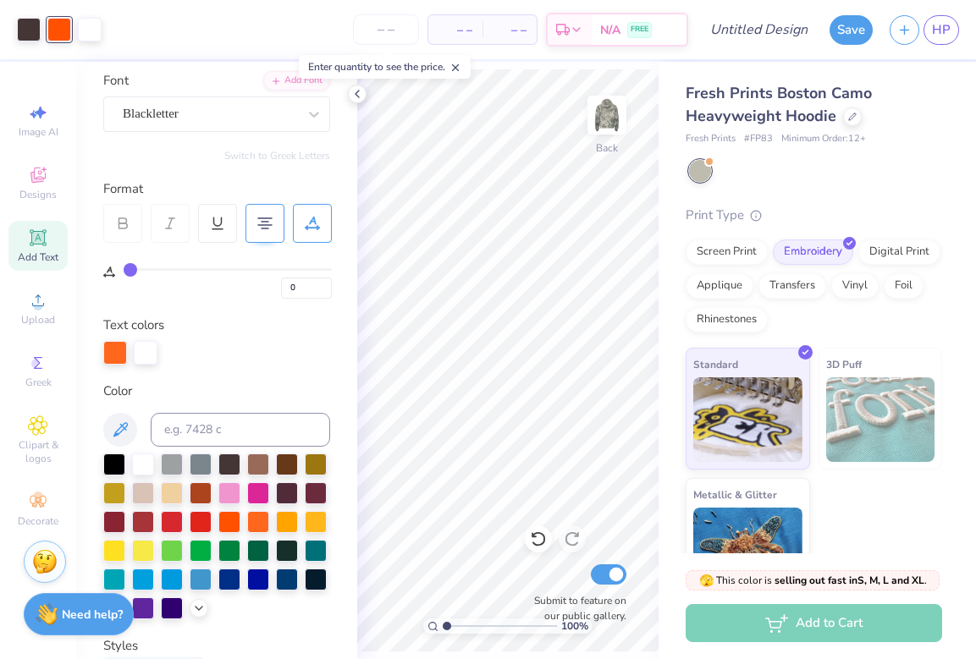
scroll to position [0, 0]
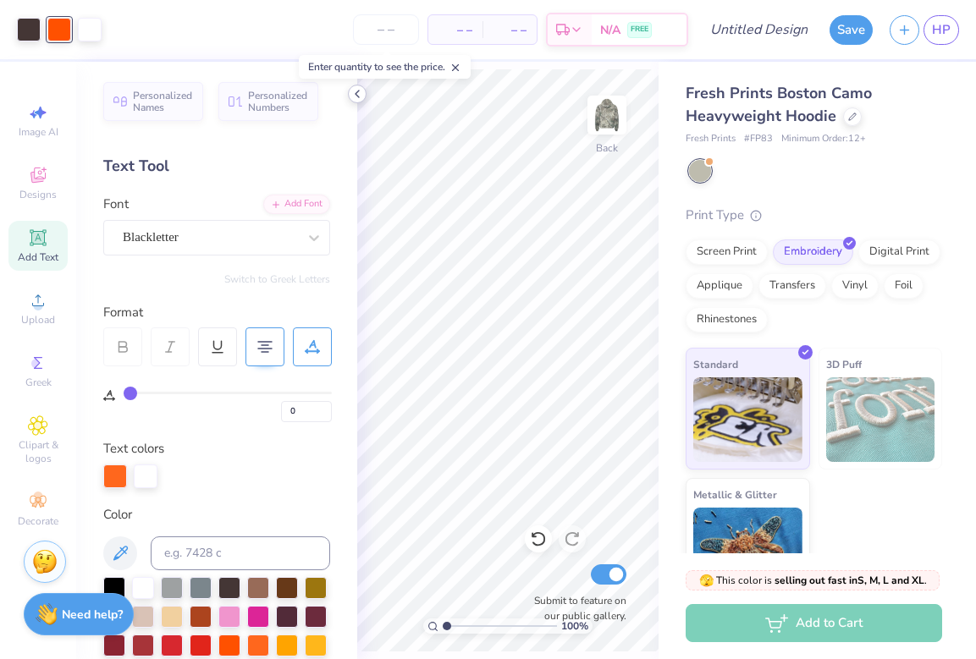
click at [358, 98] on icon at bounding box center [357, 94] width 14 height 14
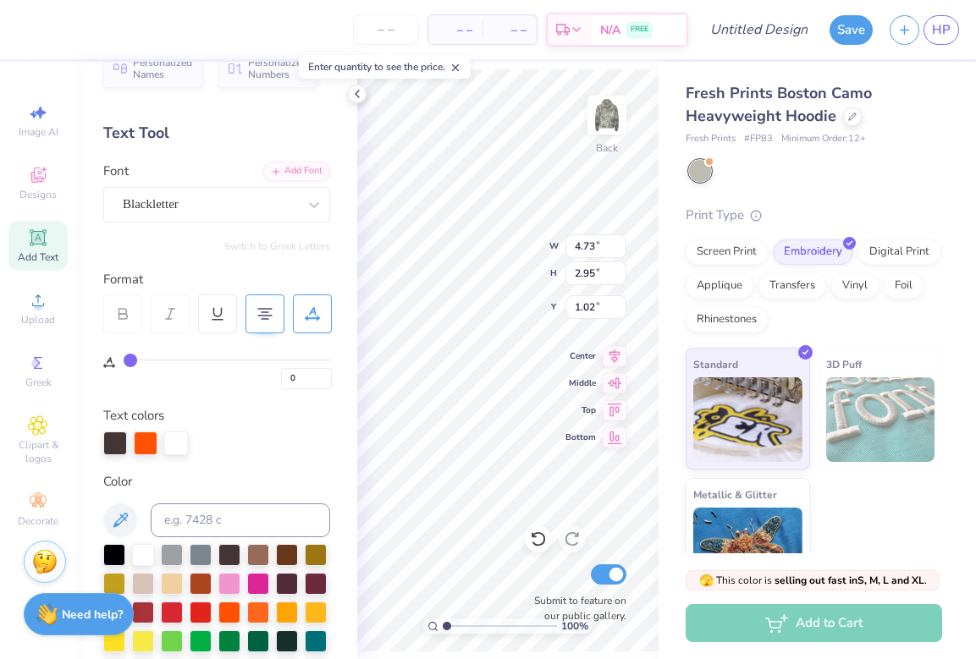
scroll to position [64, 0]
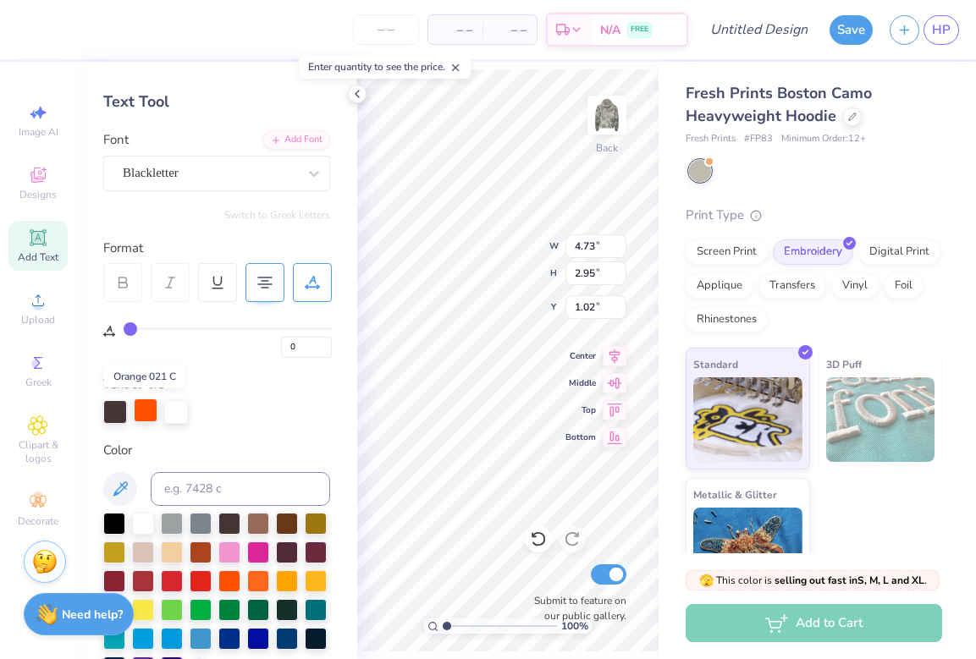
click at [143, 414] on div at bounding box center [146, 411] width 24 height 24
click at [112, 409] on div at bounding box center [115, 411] width 24 height 24
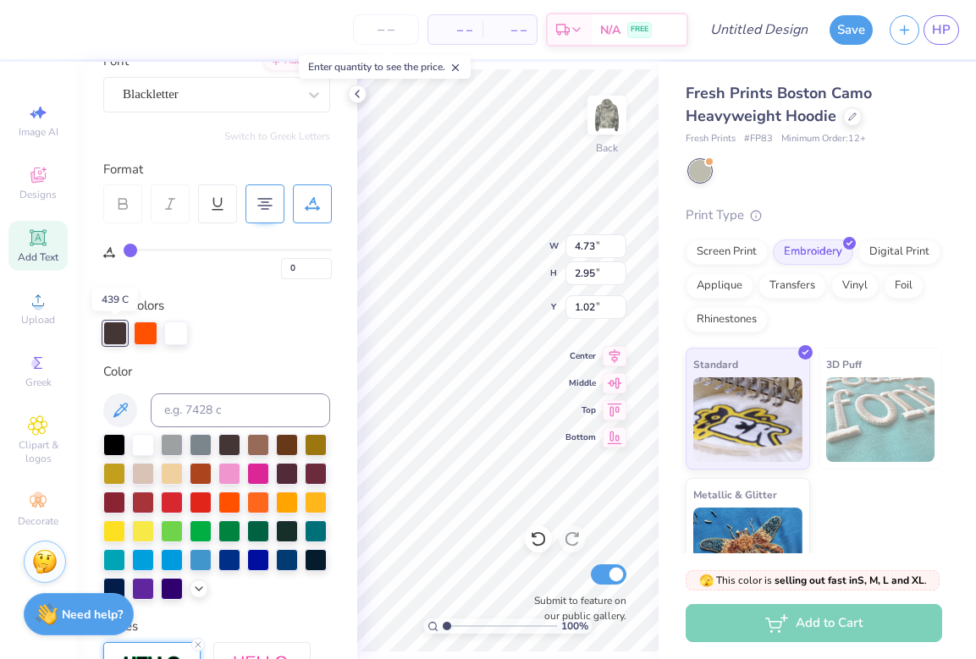
scroll to position [145, 0]
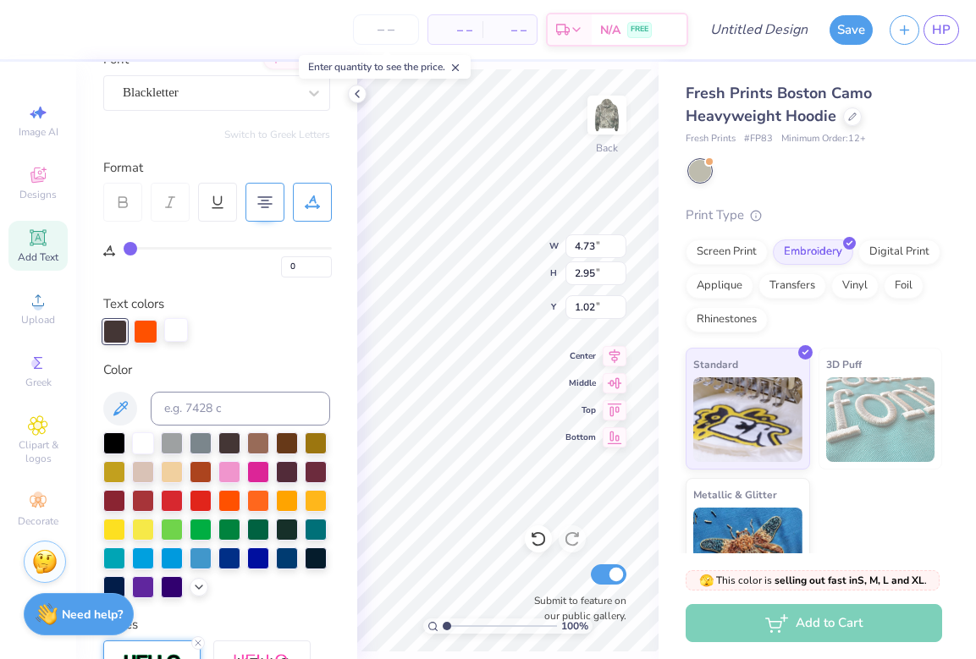
click at [170, 330] on div at bounding box center [176, 330] width 24 height 24
click at [240, 498] on div at bounding box center [229, 499] width 22 height 22
click at [273, 385] on div "Color" at bounding box center [216, 480] width 227 height 239
click at [221, 308] on div "Text colors" at bounding box center [216, 319] width 227 height 49
click at [117, 339] on div at bounding box center [115, 330] width 24 height 24
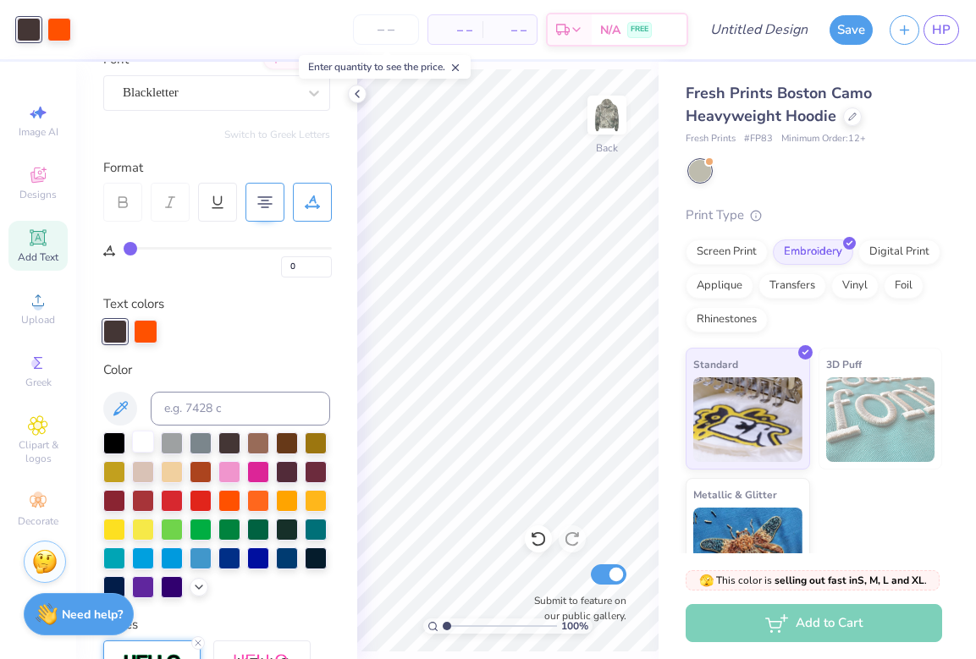
click at [140, 443] on div at bounding box center [143, 442] width 22 height 22
click at [172, 445] on div at bounding box center [172, 442] width 22 height 22
click at [229, 453] on div at bounding box center [229, 442] width 22 height 22
click at [282, 449] on div at bounding box center [287, 442] width 22 height 22
click at [276, 482] on div at bounding box center [287, 471] width 22 height 22
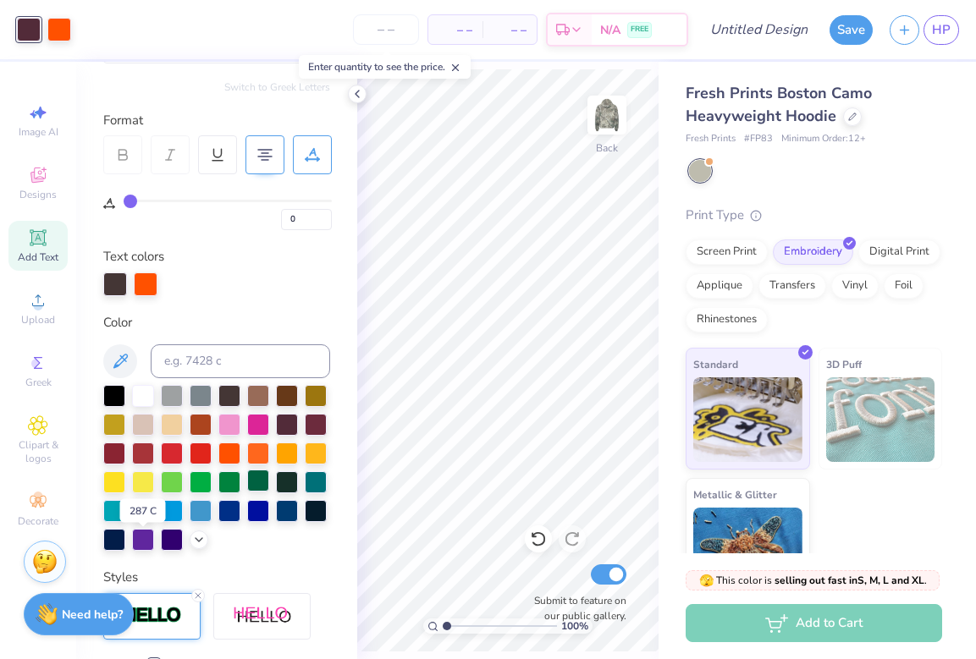
scroll to position [198, 0]
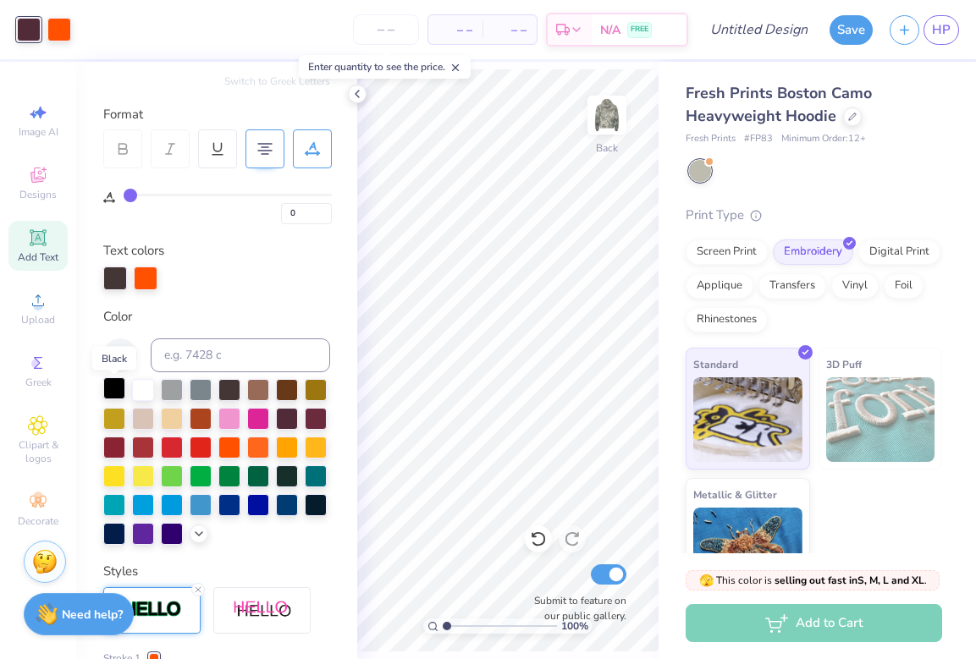
click at [111, 395] on div at bounding box center [114, 388] width 22 height 22
click at [290, 394] on div at bounding box center [287, 388] width 22 height 22
click at [740, 19] on input "Design Title" at bounding box center [779, 30] width 83 height 34
click at [848, 40] on button "Save" at bounding box center [850, 28] width 43 height 30
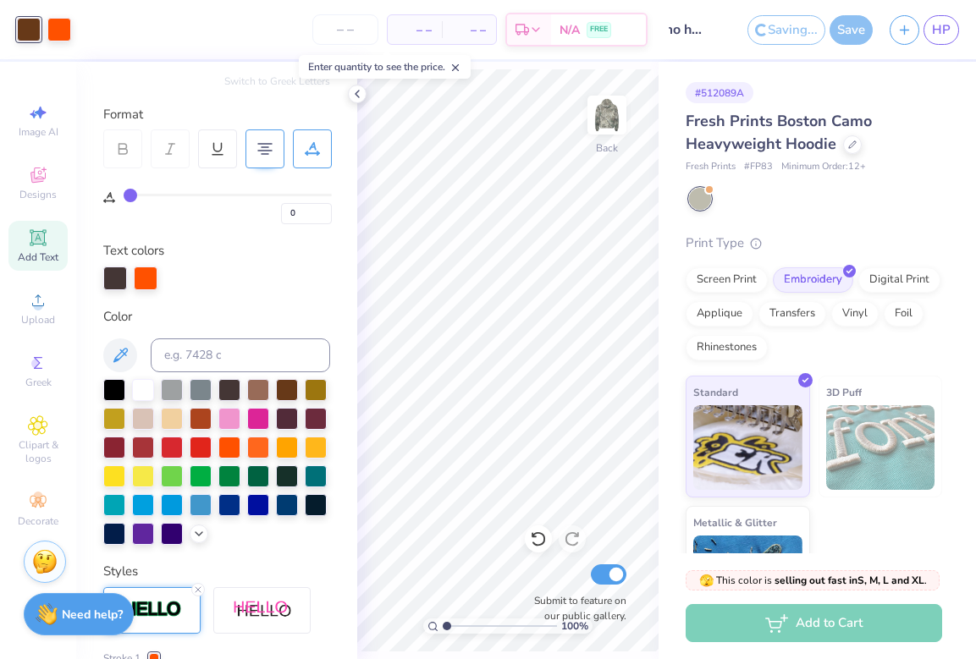
scroll to position [0, 22]
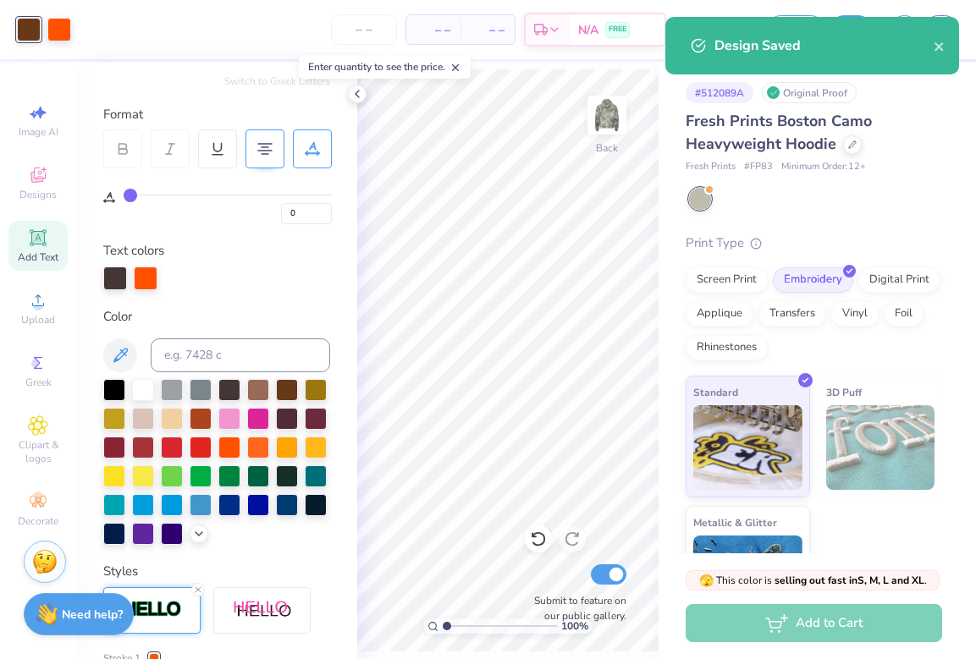
click at [908, 157] on div "Fresh Prints Boston Camo Heavyweight Hoodie Fresh Prints # FP83 Minimum Order: …" at bounding box center [814, 142] width 256 height 64
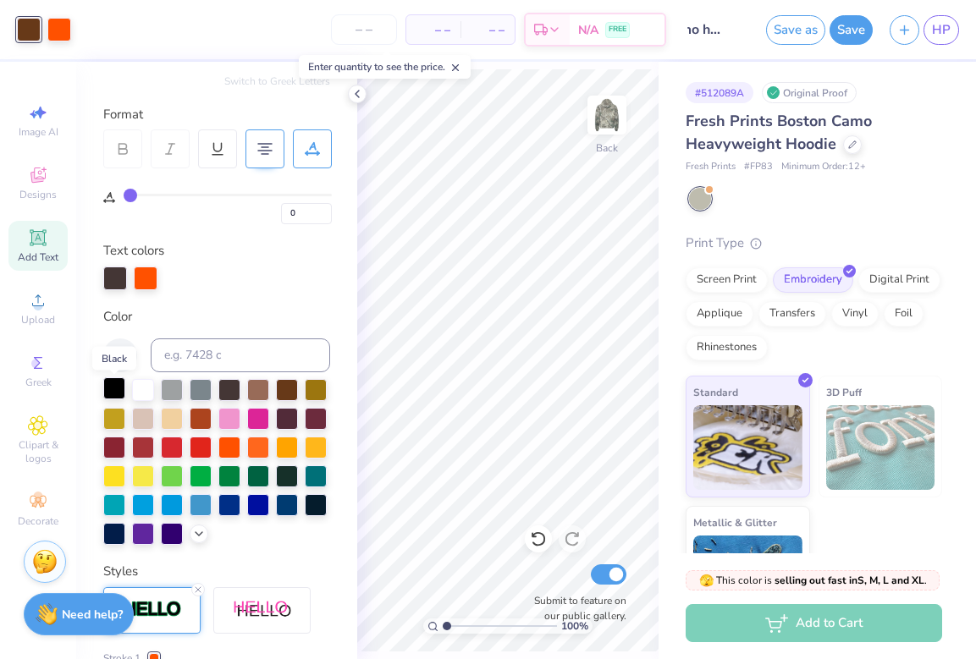
click at [115, 396] on div at bounding box center [114, 388] width 22 height 22
click at [192, 539] on icon at bounding box center [199, 533] width 14 height 14
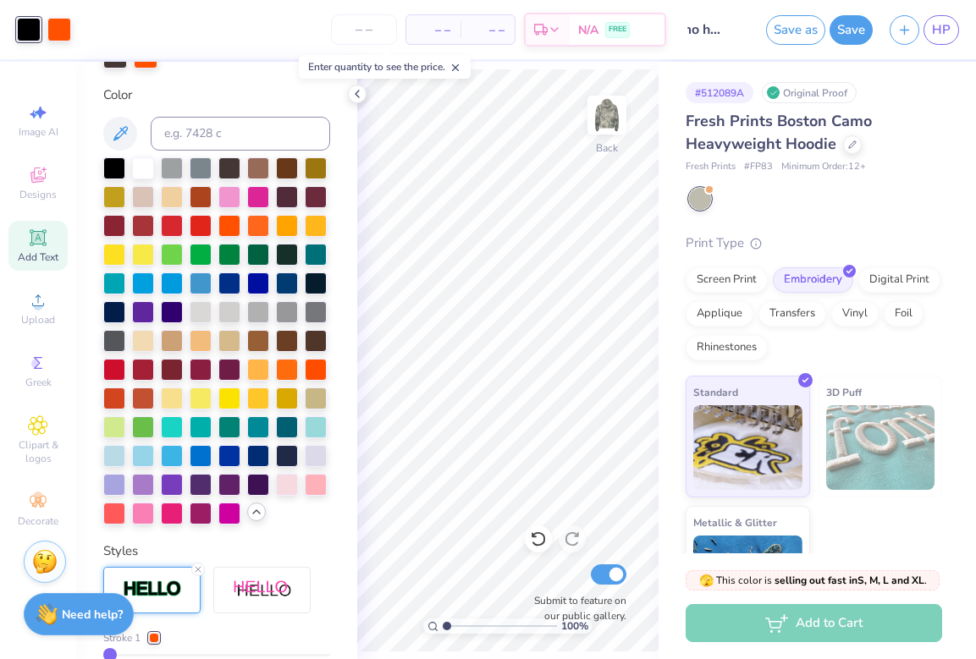
scroll to position [421, 0]
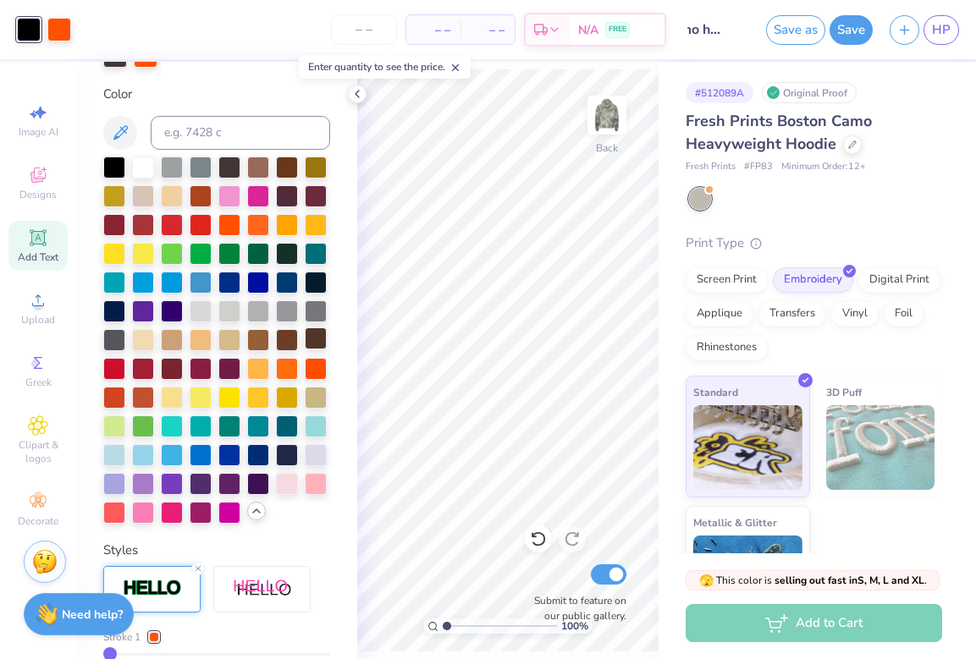
click at [305, 350] on div at bounding box center [316, 339] width 22 height 22
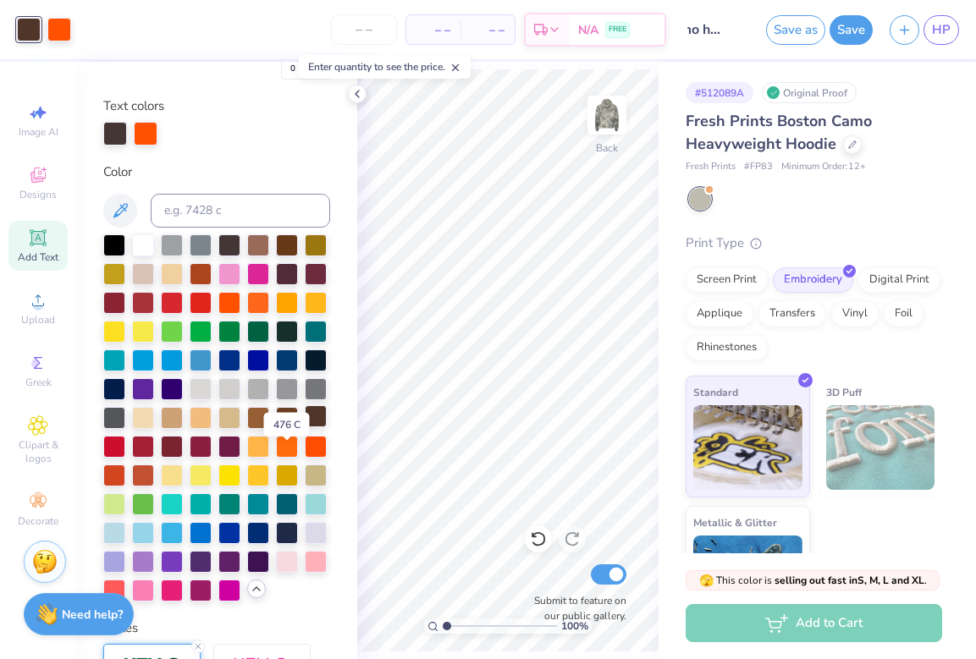
scroll to position [331, 0]
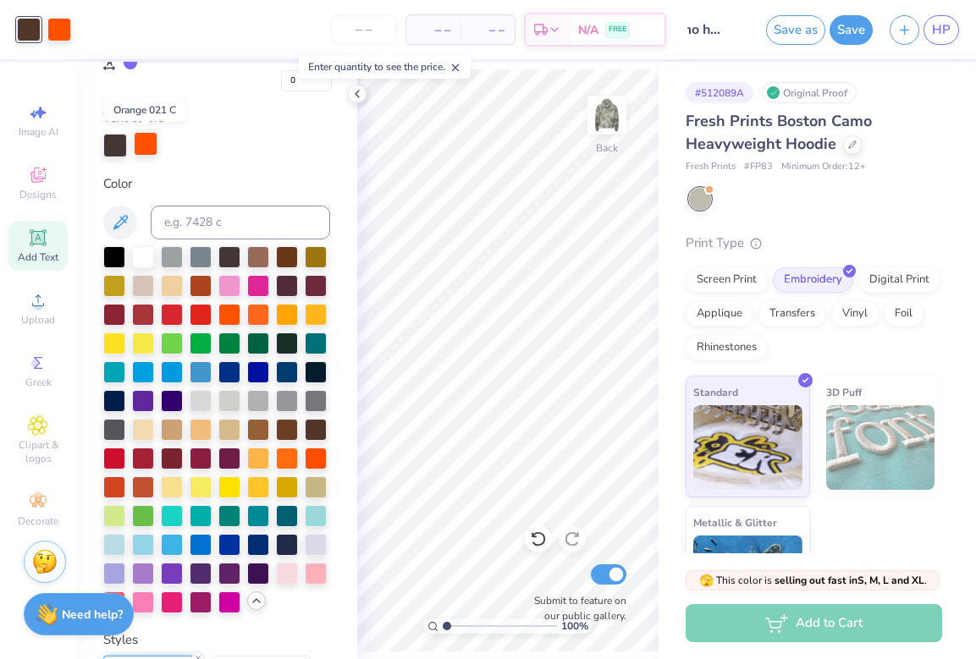
click at [143, 137] on div at bounding box center [146, 144] width 24 height 24
click at [293, 468] on div at bounding box center [287, 457] width 22 height 22
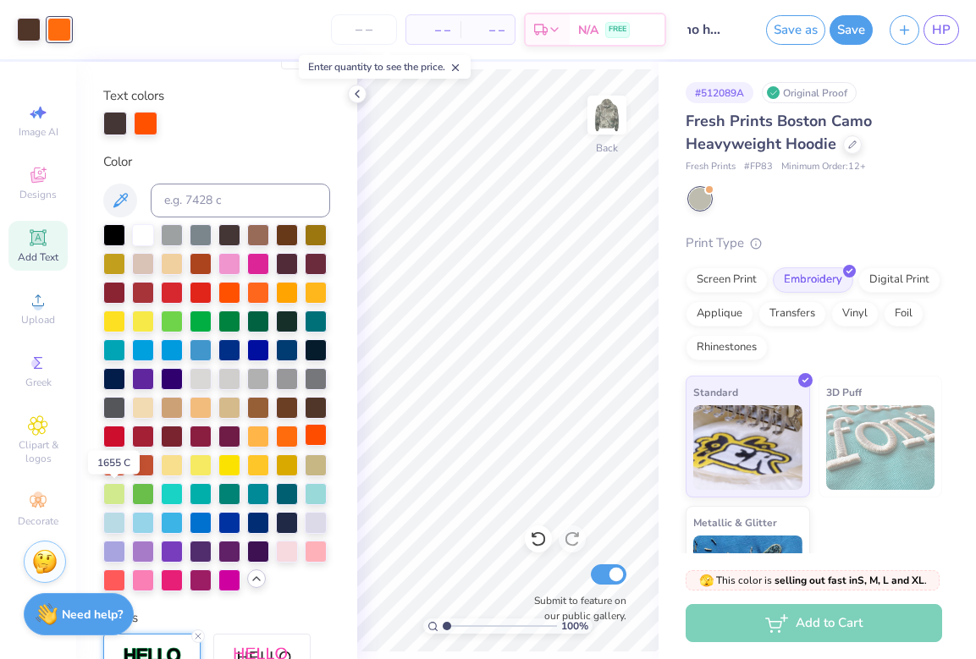
click at [305, 446] on div at bounding box center [316, 435] width 22 height 22
click at [851, 37] on button "Save" at bounding box center [850, 28] width 43 height 30
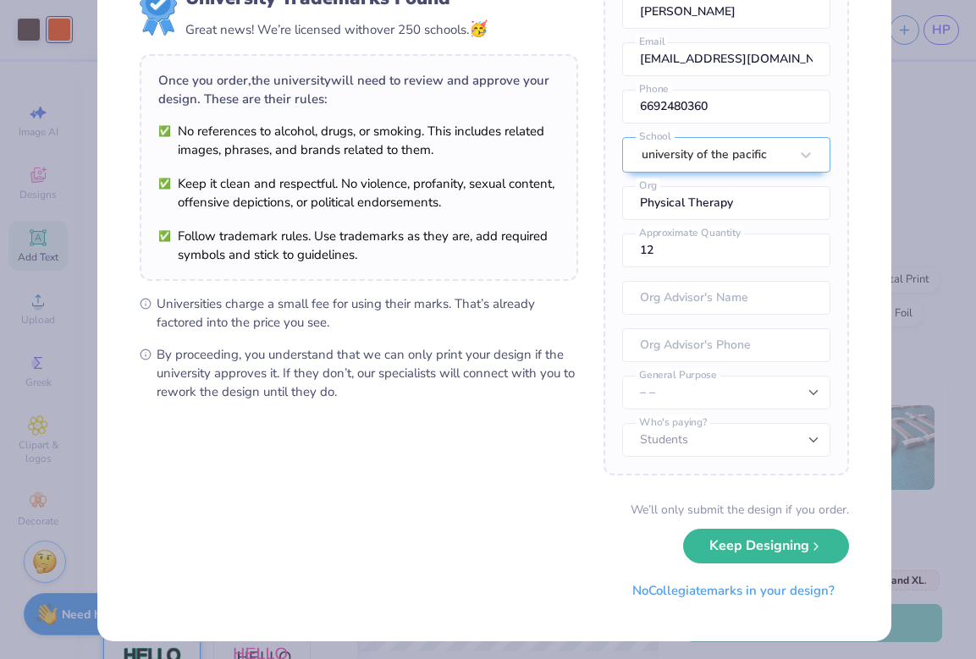
scroll to position [77, 0]
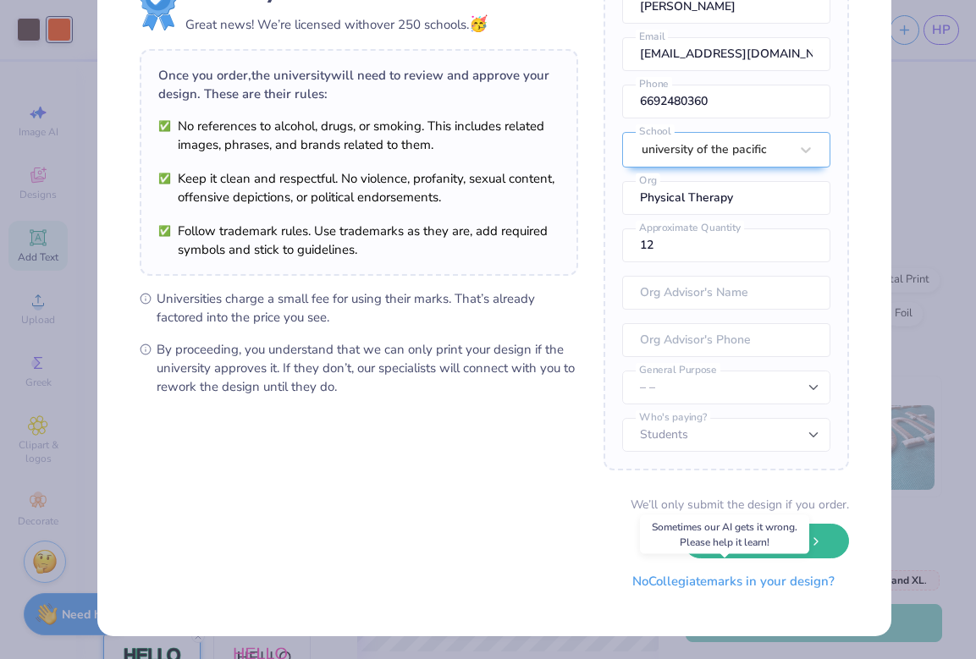
click at [701, 582] on button "No Collegiate marks in your design?" at bounding box center [733, 581] width 231 height 35
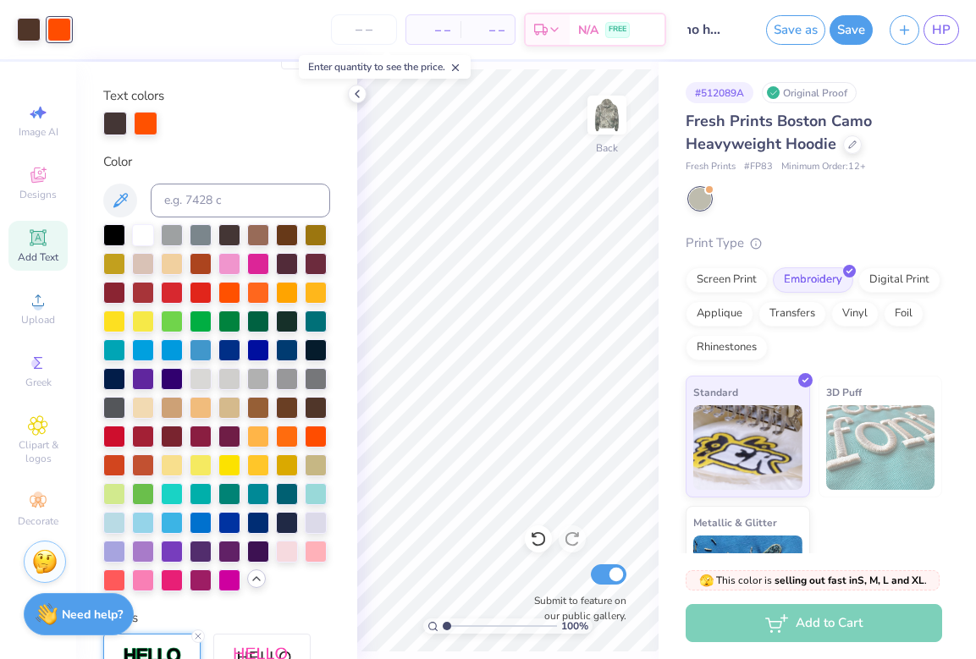
scroll to position [0, 0]
click at [929, 36] on link "HP" at bounding box center [941, 30] width 36 height 30
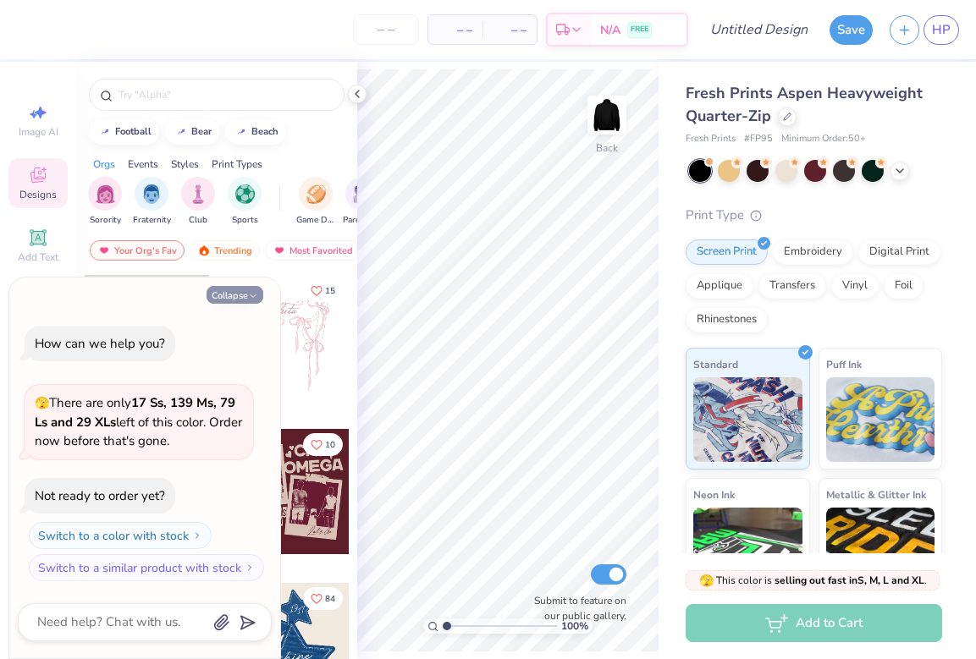
click at [251, 292] on icon "button" at bounding box center [253, 296] width 10 height 10
type textarea "x"
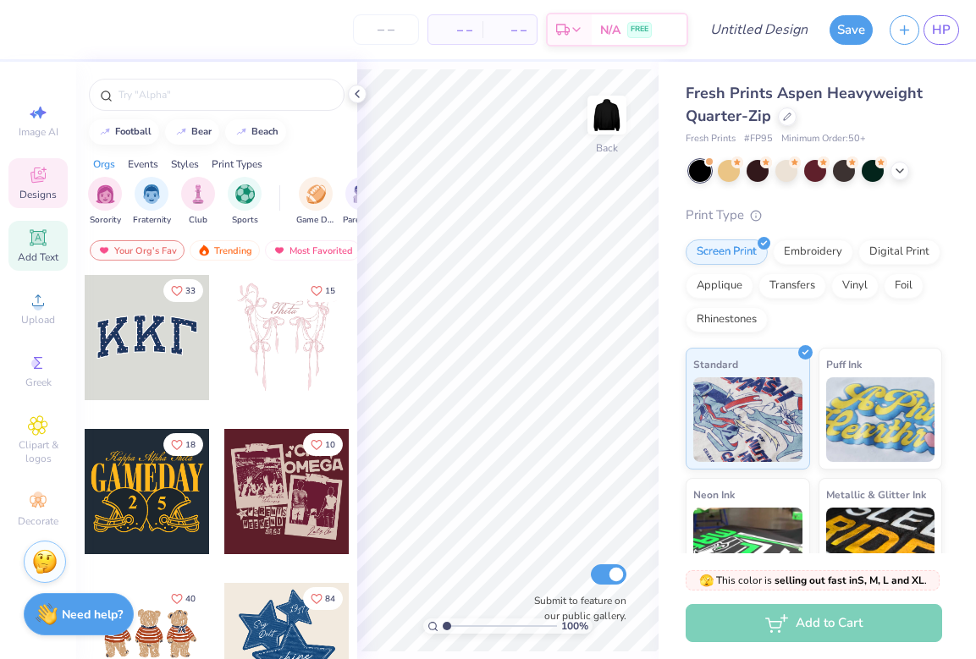
click at [48, 241] on div "Add Text" at bounding box center [37, 246] width 59 height 50
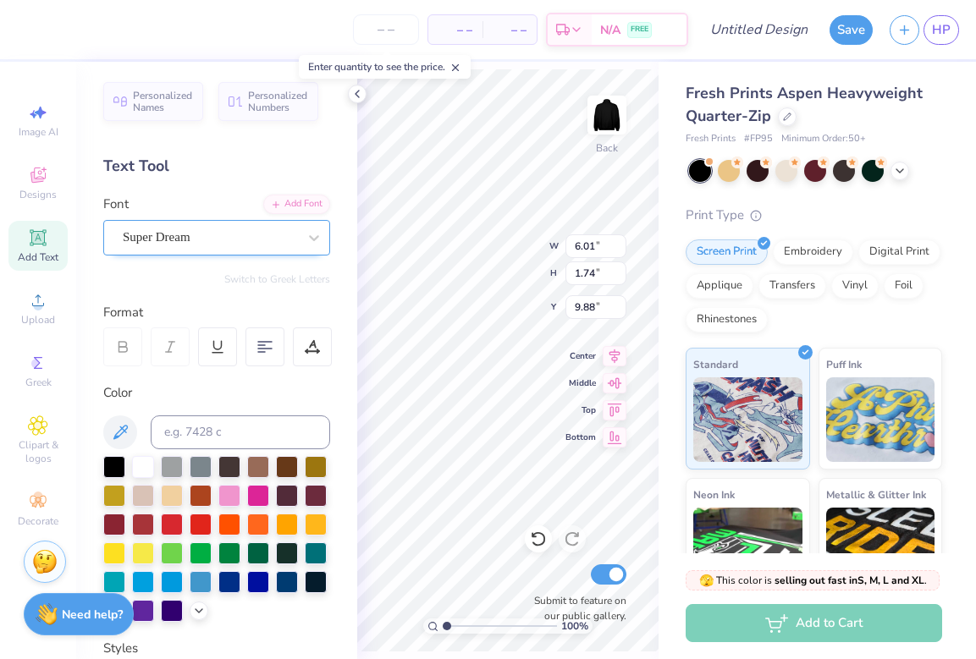
click at [219, 222] on div "Super Dream" at bounding box center [216, 238] width 227 height 36
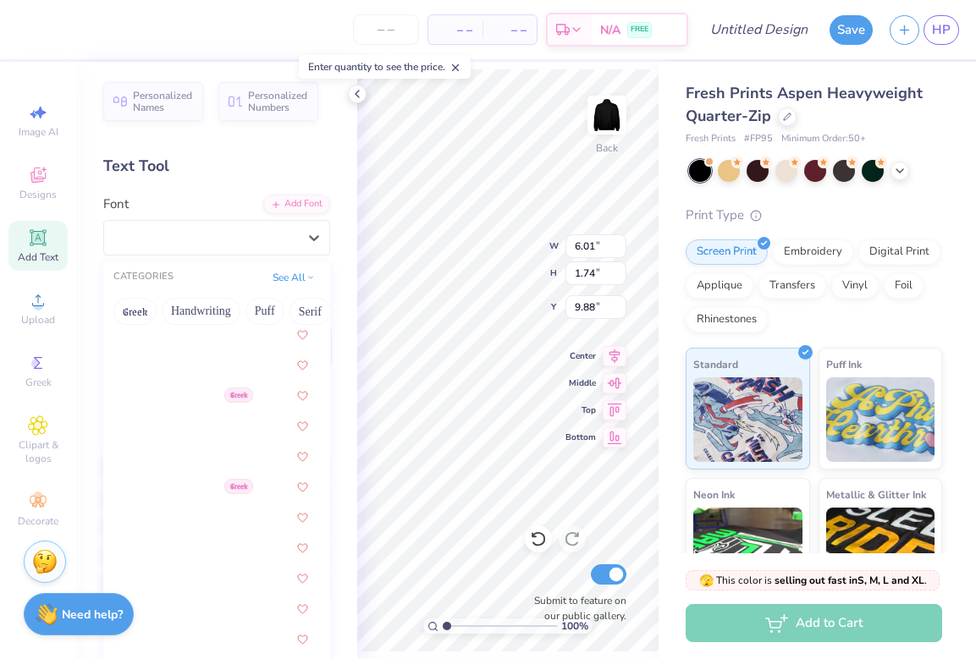
scroll to position [861, 0]
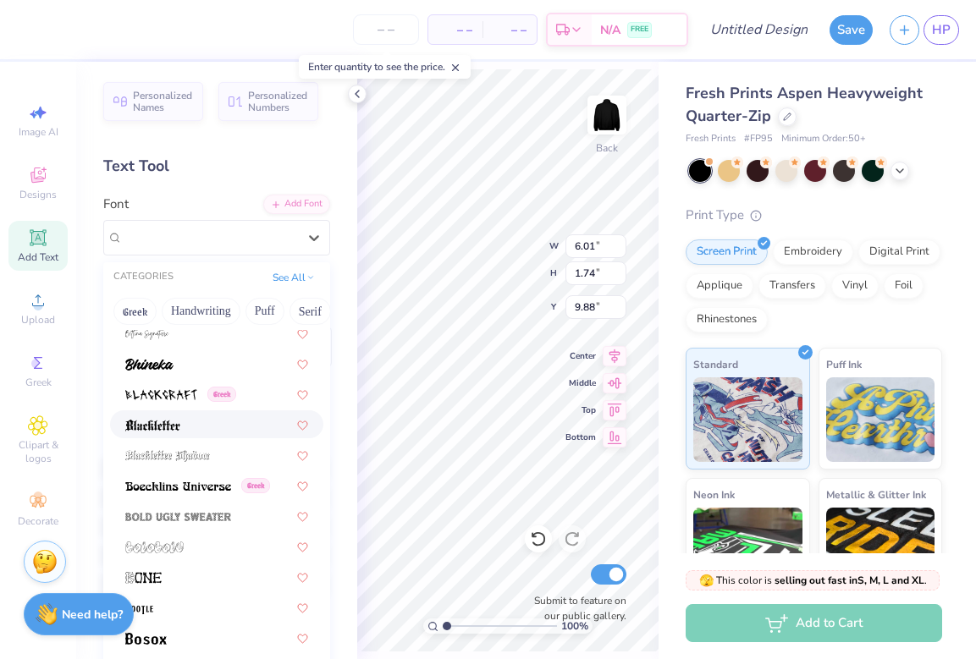
click at [190, 423] on div at bounding box center [216, 425] width 183 height 18
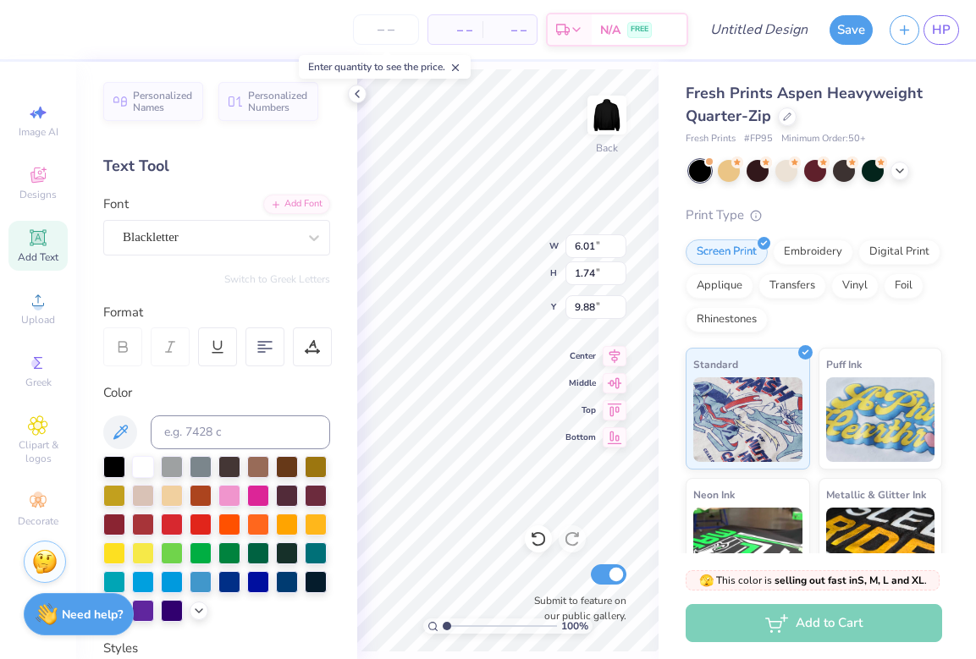
type input "6.04"
type input "2.37"
type input "9.57"
type textarea "University of the Pacific PT"
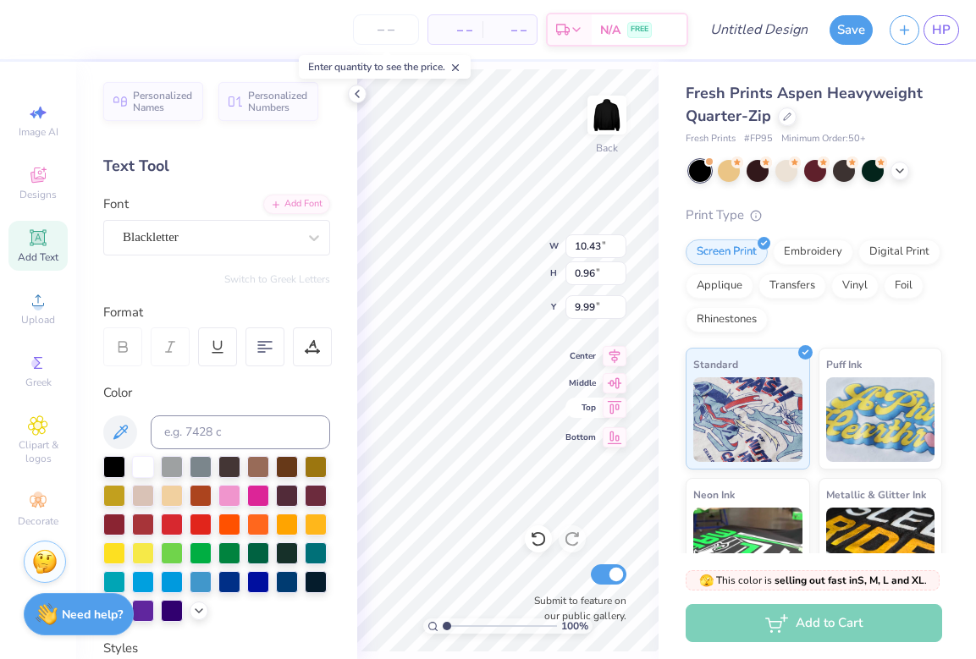
type input "10.43"
type input "0.96"
type input "6.69"
type input "0.62"
type input "9.78"
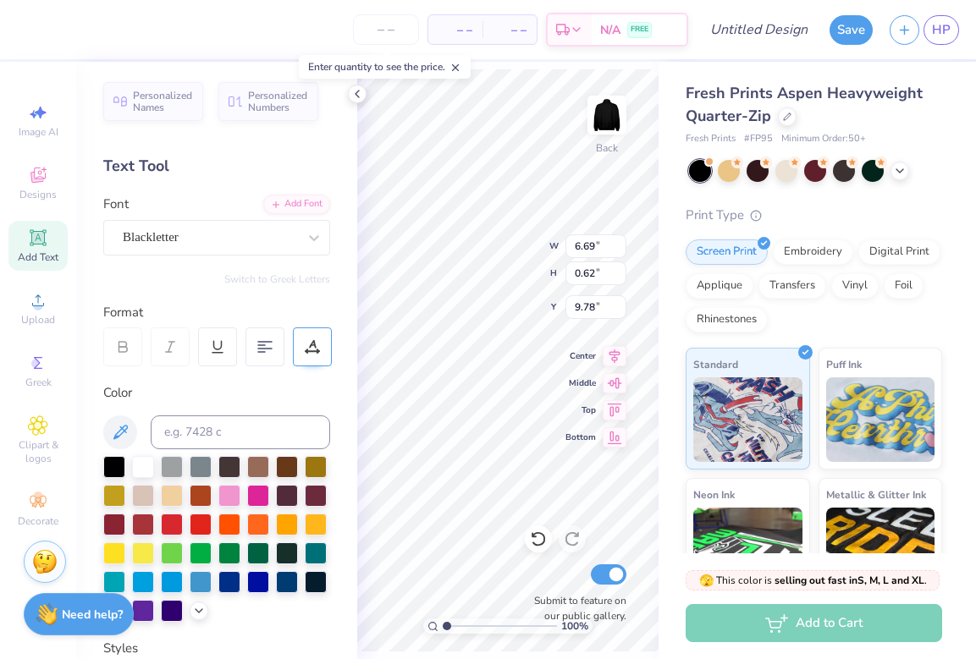
click at [576, 377] on div "100 % Back W 6.69 6.69 " H 0.62 0.62 " Y 9.78 9.78 " Center Middle Top Bottom S…" at bounding box center [507, 360] width 301 height 597
click at [311, 355] on div at bounding box center [312, 347] width 39 height 39
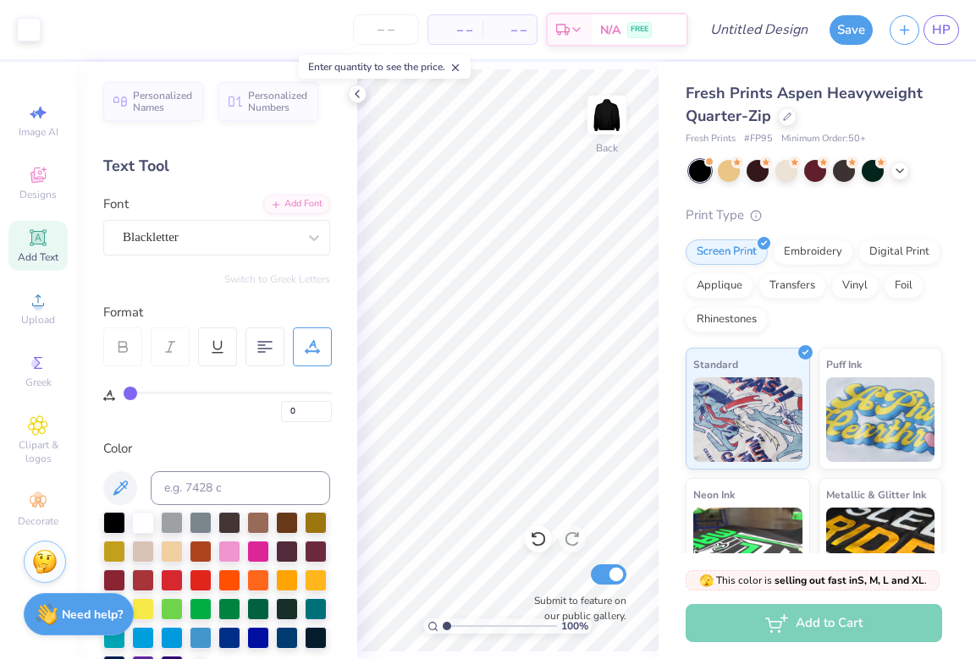
drag, startPoint x: 129, startPoint y: 392, endPoint x: 92, endPoint y: 394, distance: 36.4
click at [124, 394] on input "range" at bounding box center [228, 393] width 208 height 3
type input "1"
type input "4"
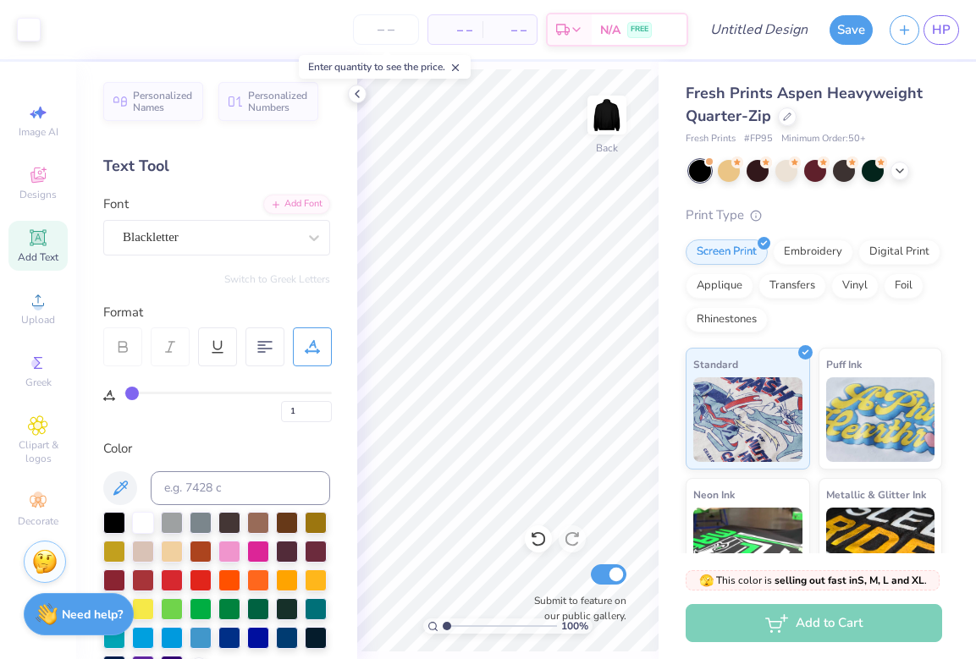
type input "4"
type input "10"
type input "9"
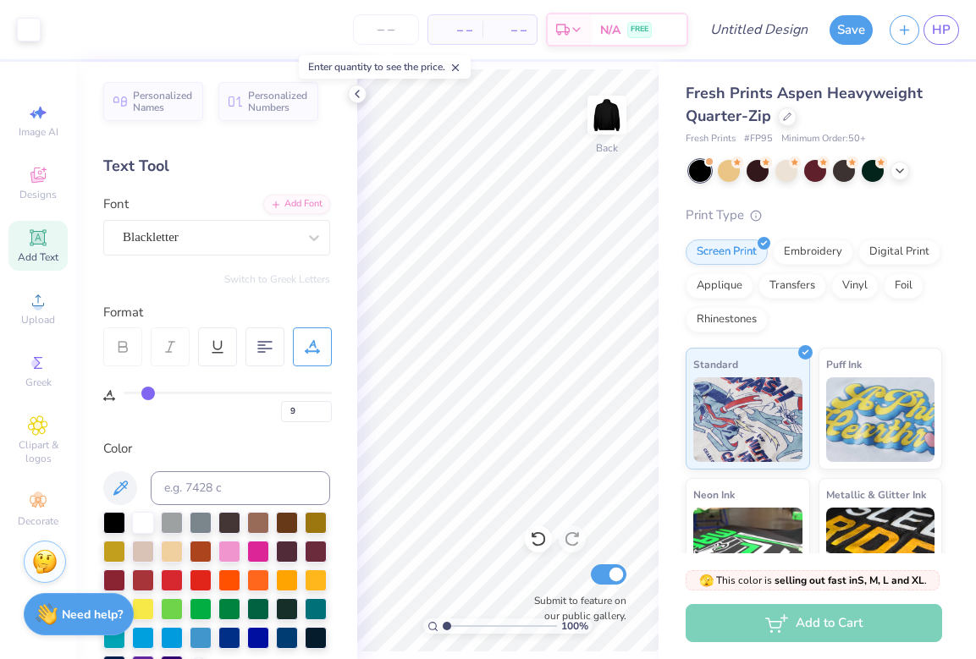
type input "8"
type input "6"
type input "1"
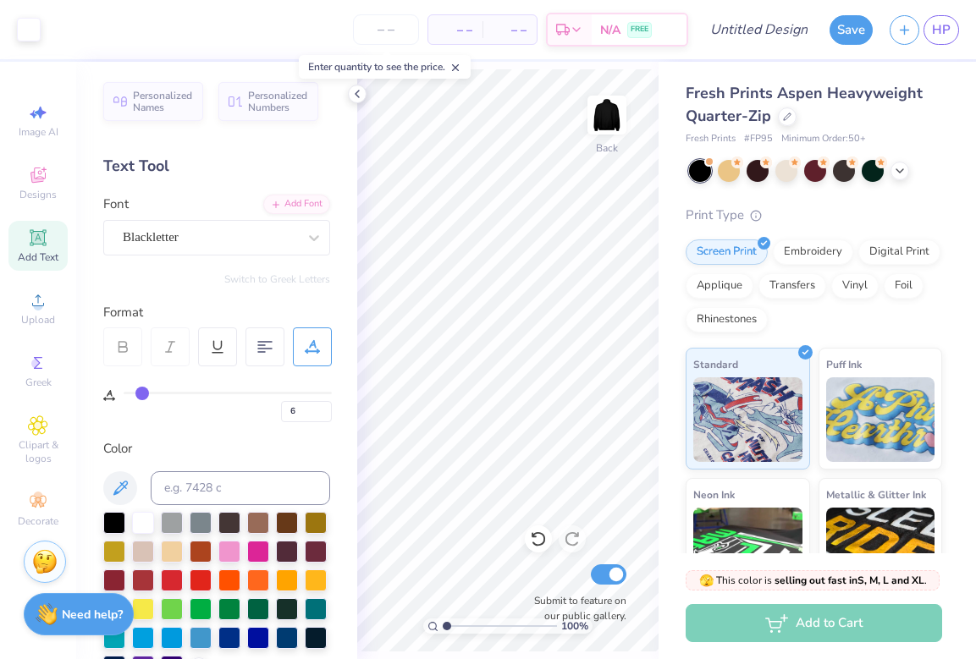
type input "1"
type input "0"
drag, startPoint x: 126, startPoint y: 393, endPoint x: 18, endPoint y: 399, distance: 108.5
click at [124, 394] on input "range" at bounding box center [228, 393] width 208 height 3
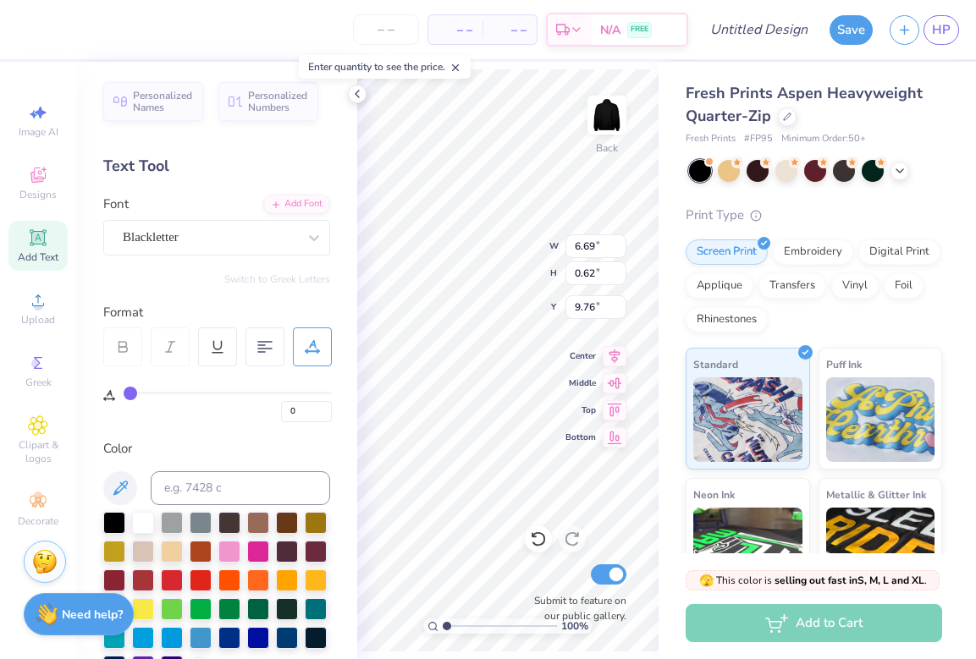
scroll to position [3, 2]
type textarea "University of the Pacific PT"
click at [264, 347] on icon at bounding box center [264, 346] width 15 height 15
click at [571, 265] on input "0.62" at bounding box center [595, 274] width 61 height 24
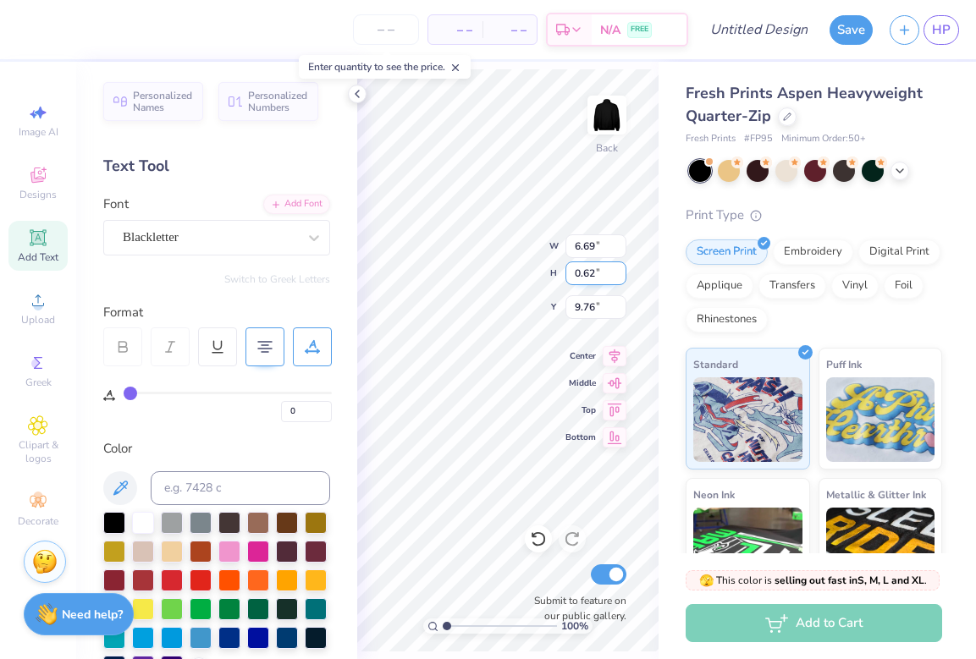
type input "3.08"
type input "1.95"
click at [581, 247] on div "100 % Back W 3.08 3.08 " H 1.95 1.95 " Y 9.09 9.09 " Center Middle Top Bottom S…" at bounding box center [507, 360] width 301 height 597
type input "2.03"
click at [358, 96] on icon at bounding box center [357, 94] width 14 height 14
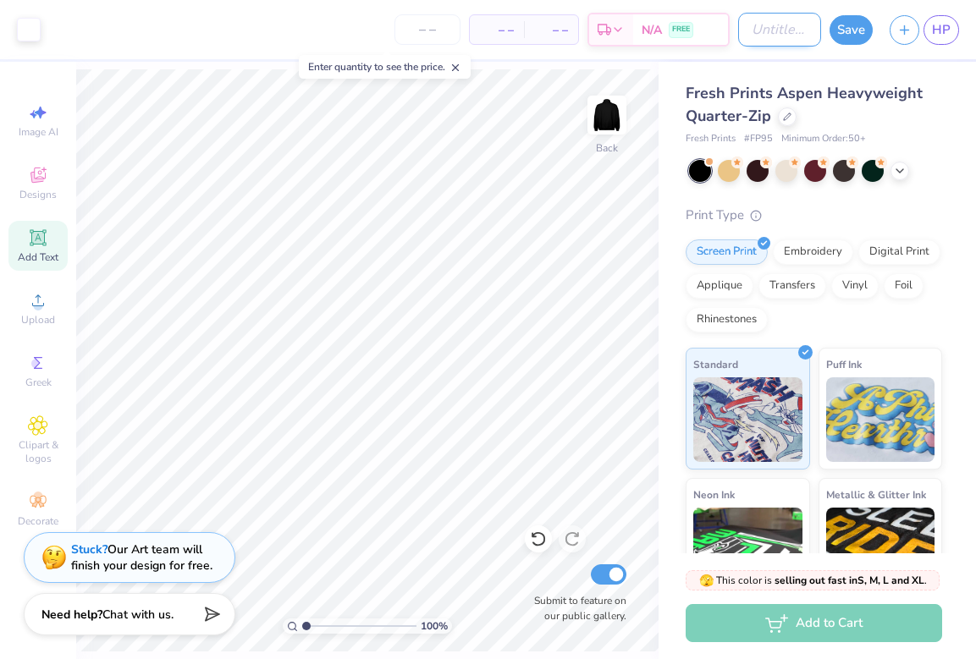
click at [757, 41] on input "Design Title" at bounding box center [779, 30] width 83 height 34
type input "Quarter zip"
click at [865, 21] on button "Save" at bounding box center [850, 28] width 43 height 30
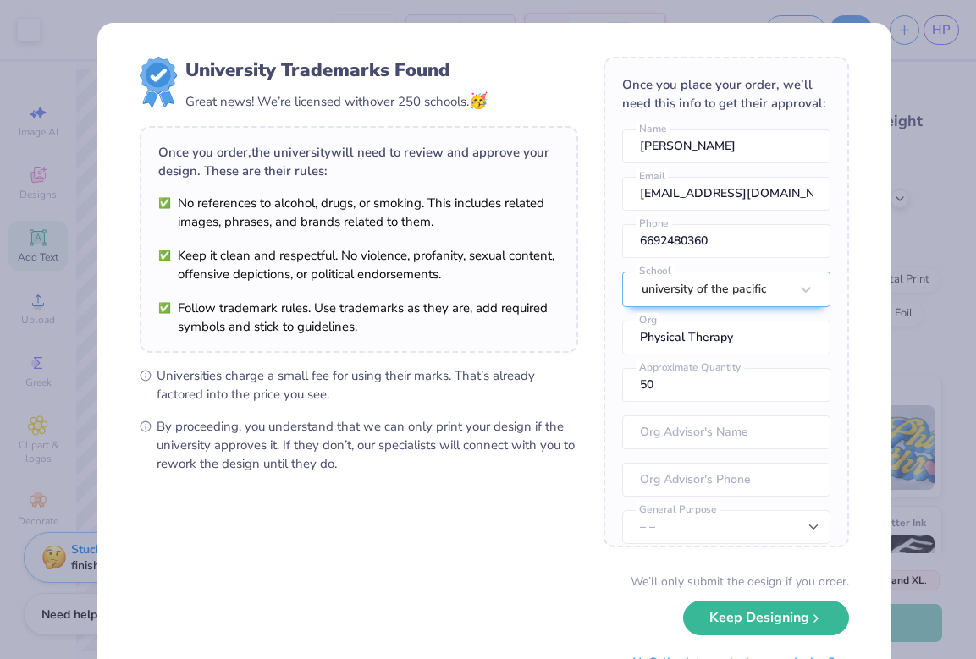
scroll to position [77, 0]
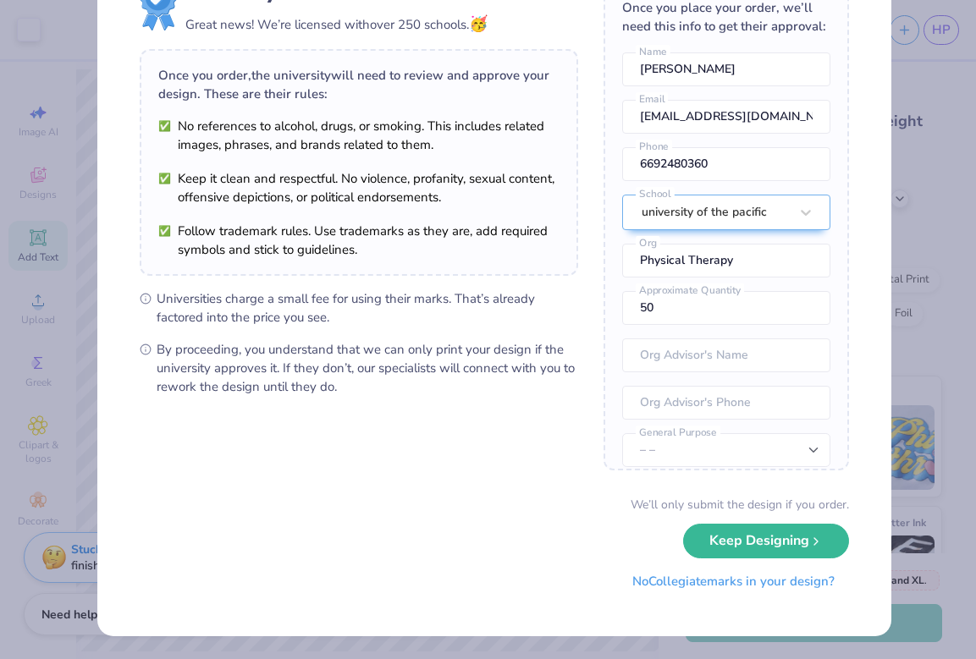
click at [746, 582] on button "No Collegiate marks in your design?" at bounding box center [733, 581] width 231 height 35
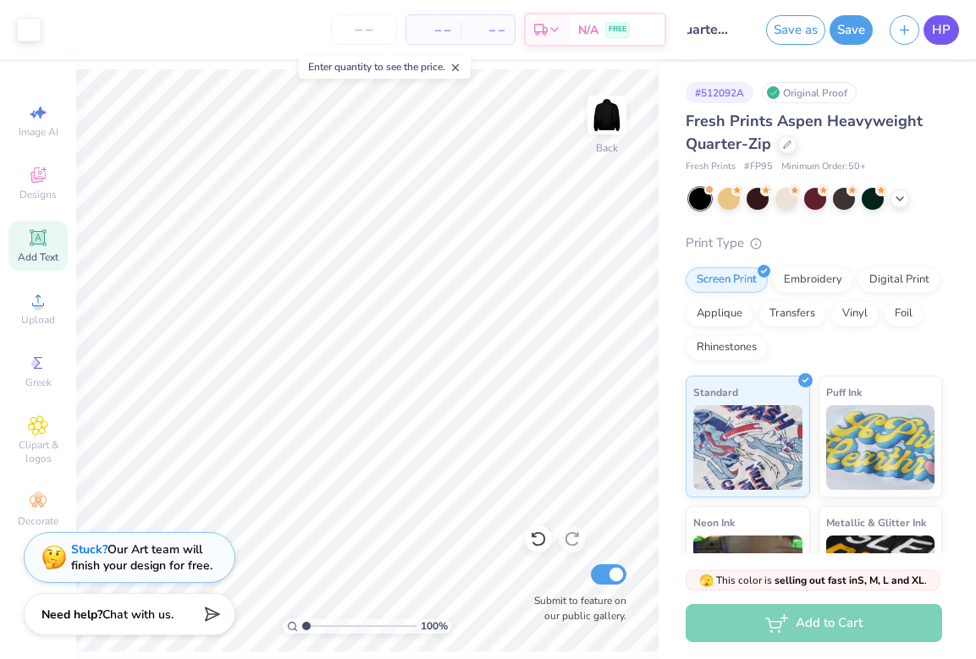
click at [933, 30] on span "HP" at bounding box center [941, 29] width 19 height 19
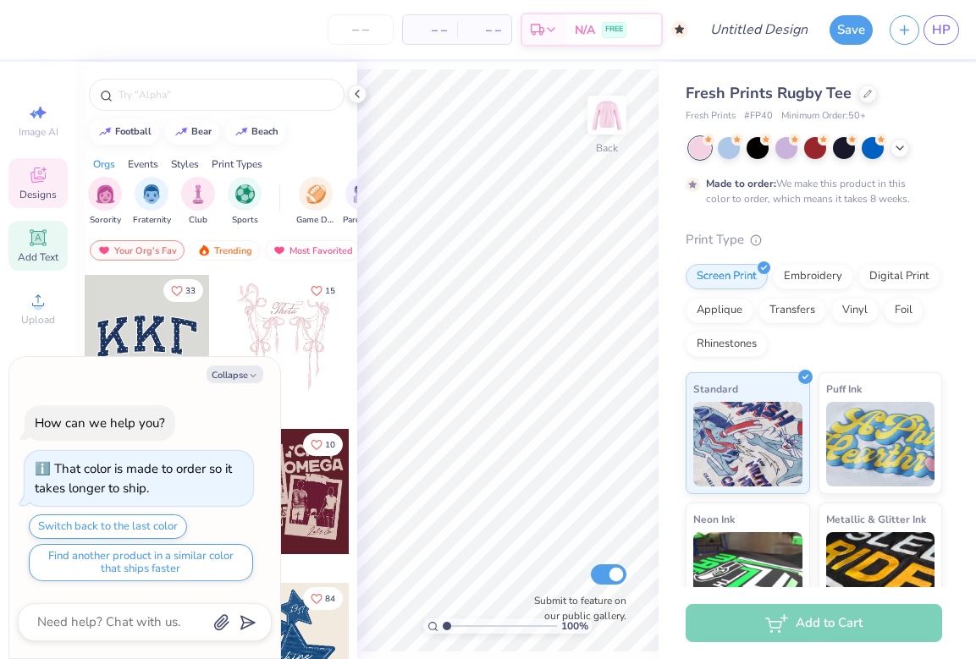
click at [36, 248] on icon at bounding box center [38, 238] width 20 height 20
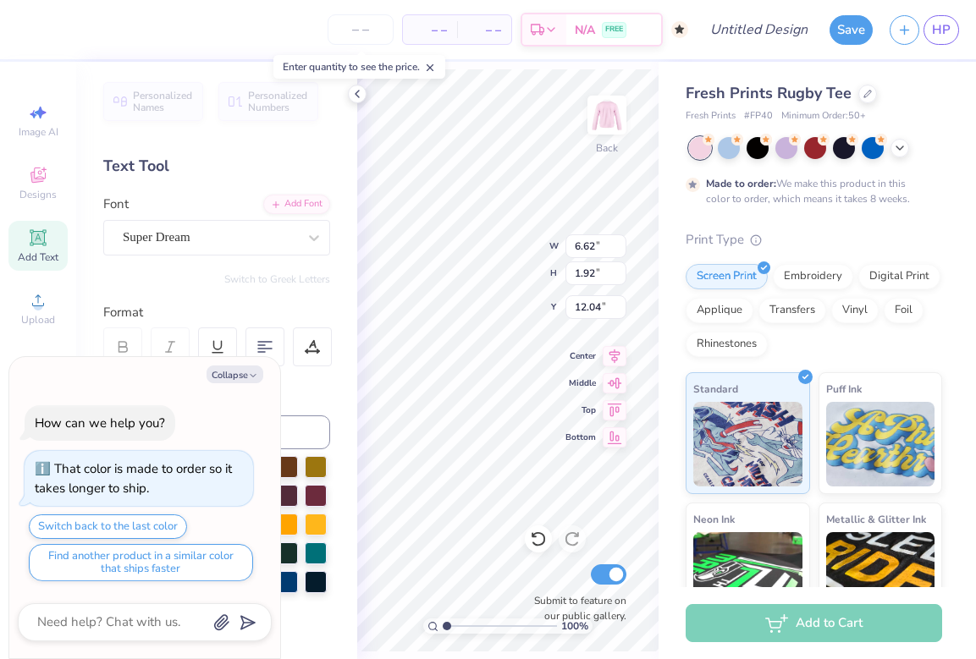
type textarea "x"
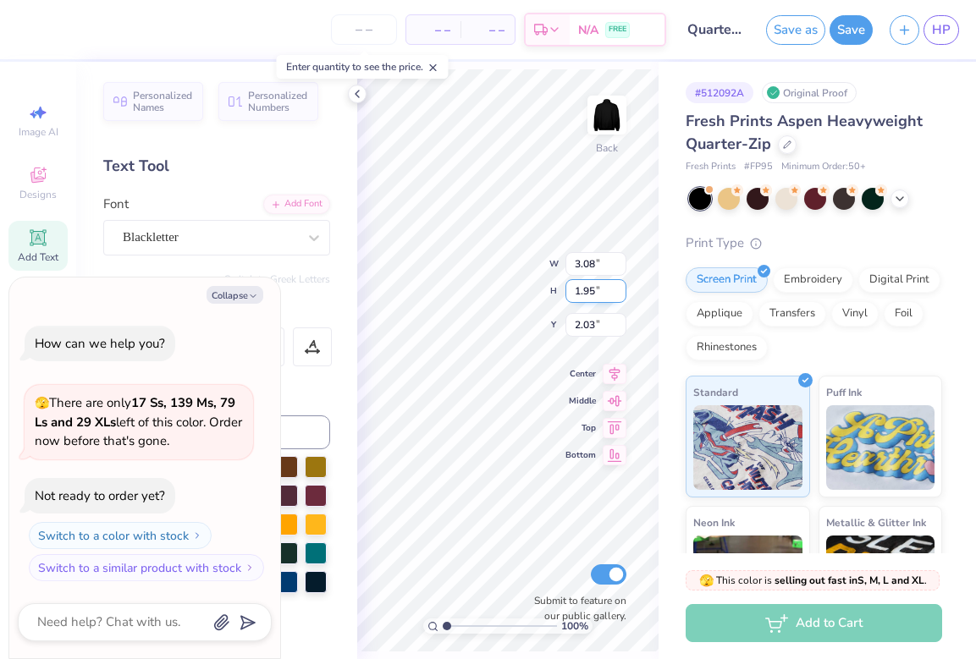
click at [593, 300] on div "100 % Back W 3.08 3.08 " H 1.95 1.95 " Y 2.03 2.03 " Center Middle Top Bottom S…" at bounding box center [507, 360] width 301 height 597
type textarea "x"
type input "4.57"
click at [249, 294] on icon "button" at bounding box center [253, 296] width 10 height 10
type textarea "x"
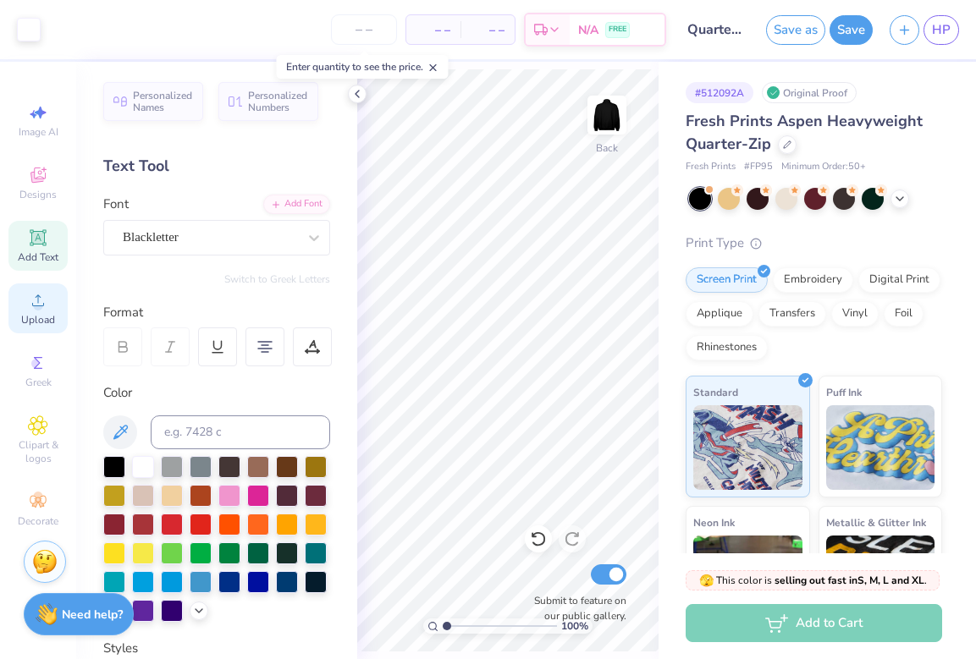
click at [47, 306] on icon at bounding box center [38, 300] width 20 height 20
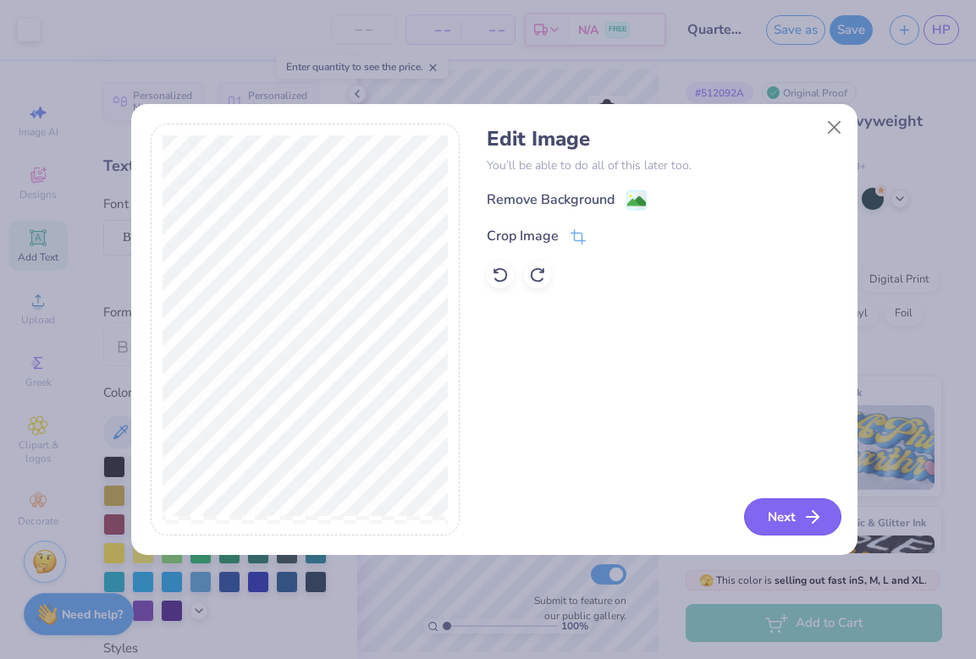
click at [767, 516] on button "Next" at bounding box center [792, 516] width 97 height 37
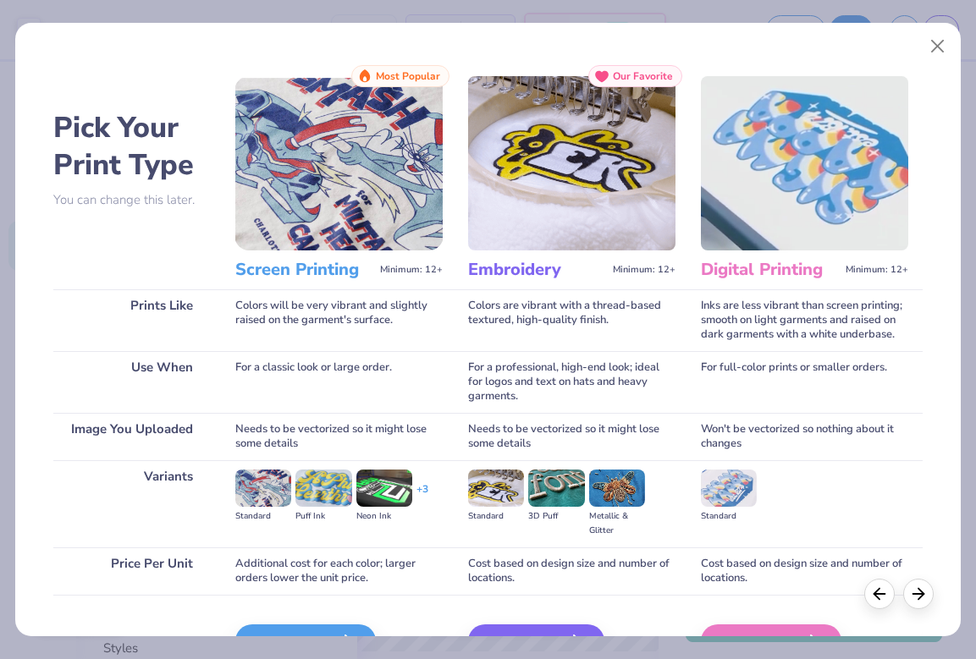
scroll to position [100, 0]
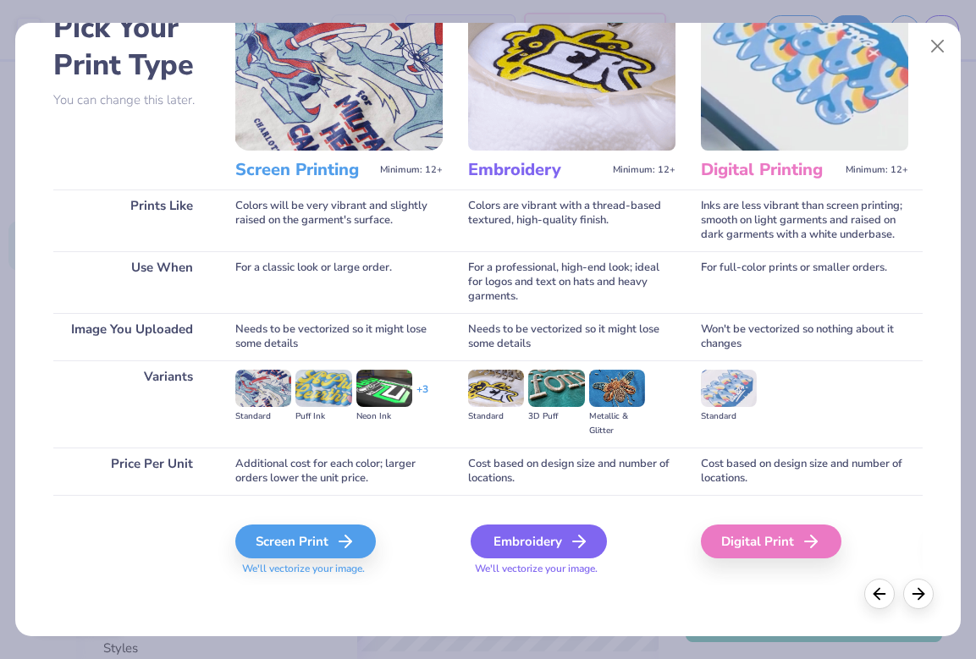
click at [504, 533] on div "Embroidery" at bounding box center [539, 542] width 136 height 34
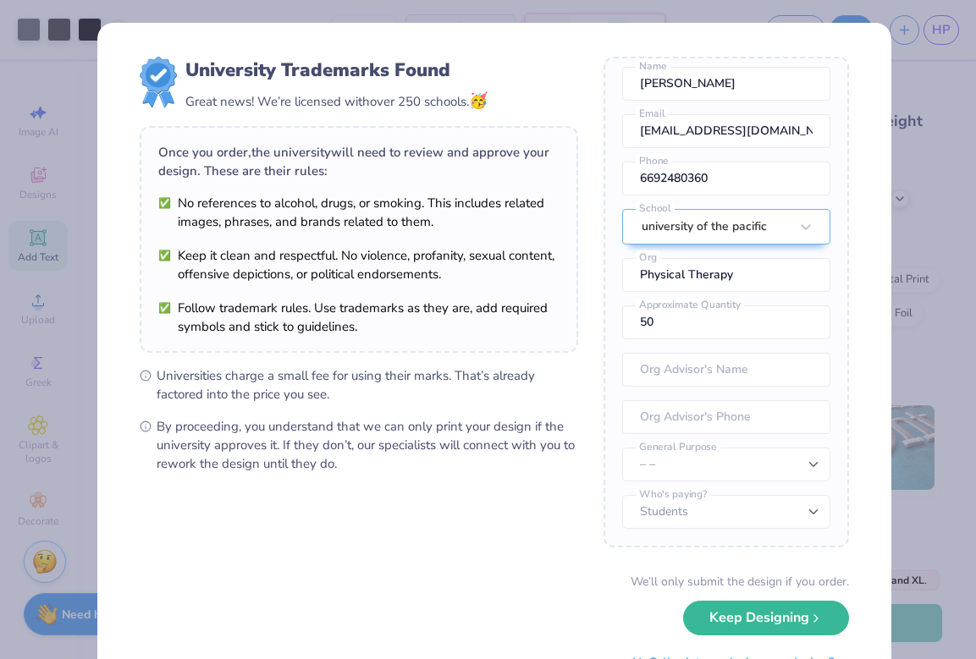
scroll to position [77, 0]
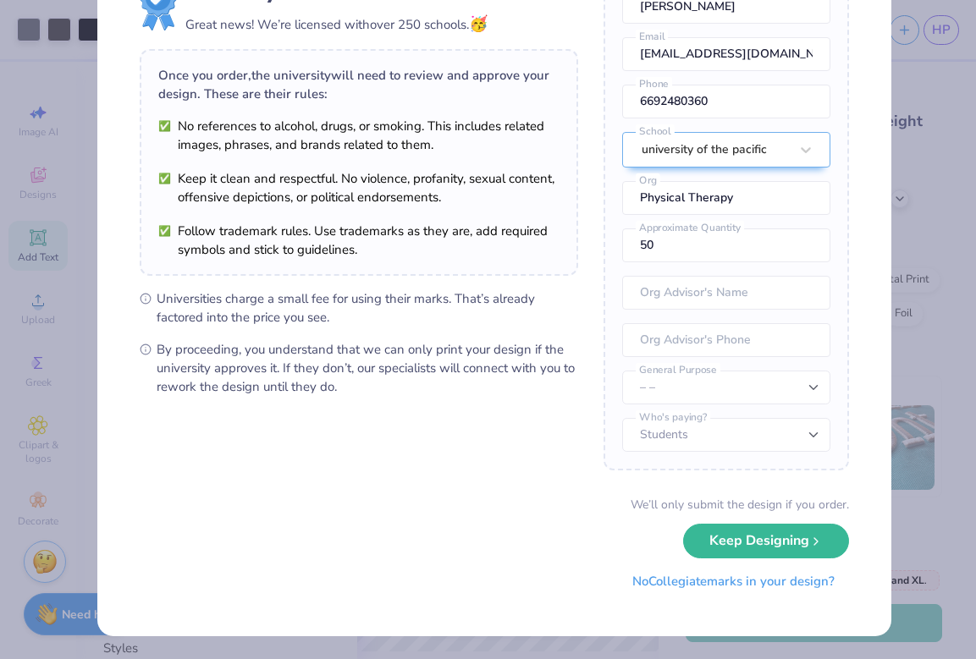
click at [724, 581] on button "No Collegiate marks in your design?" at bounding box center [733, 581] width 231 height 35
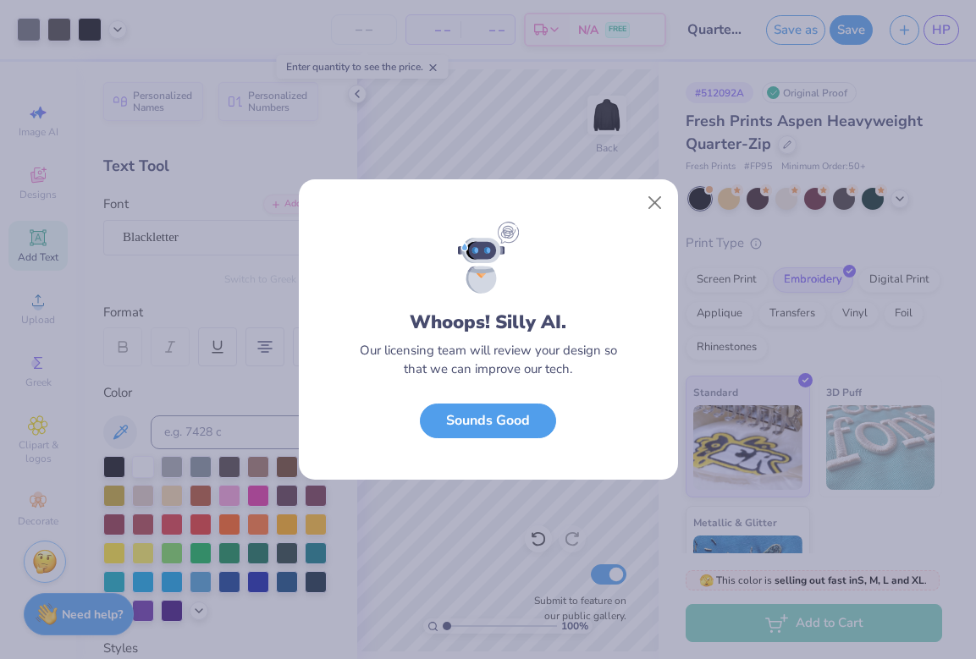
scroll to position [0, 0]
click at [531, 405] on button "Sounds Good" at bounding box center [488, 416] width 136 height 35
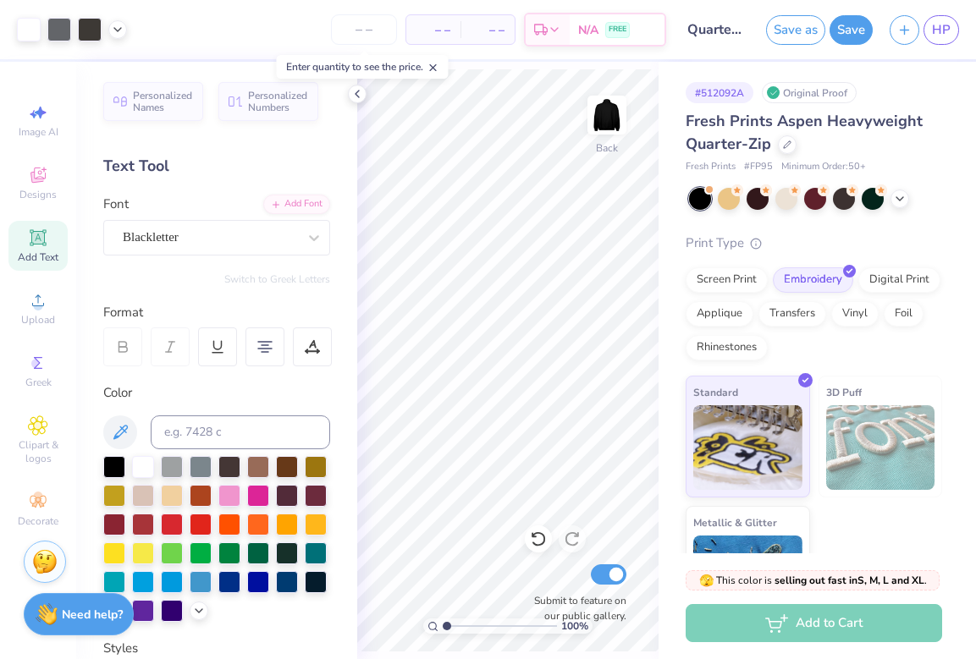
click at [582, 294] on div "100 % Back Submit to feature on our public gallery." at bounding box center [507, 360] width 301 height 597
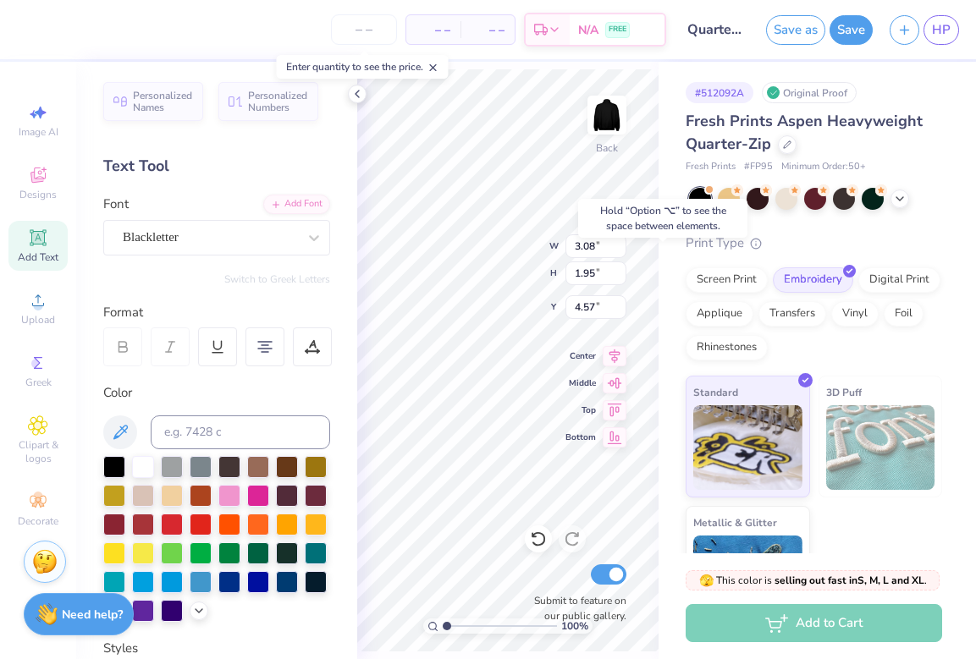
type input "3.74"
type input "3.08"
type input "2.03"
type input "0.97"
type input "3.69"
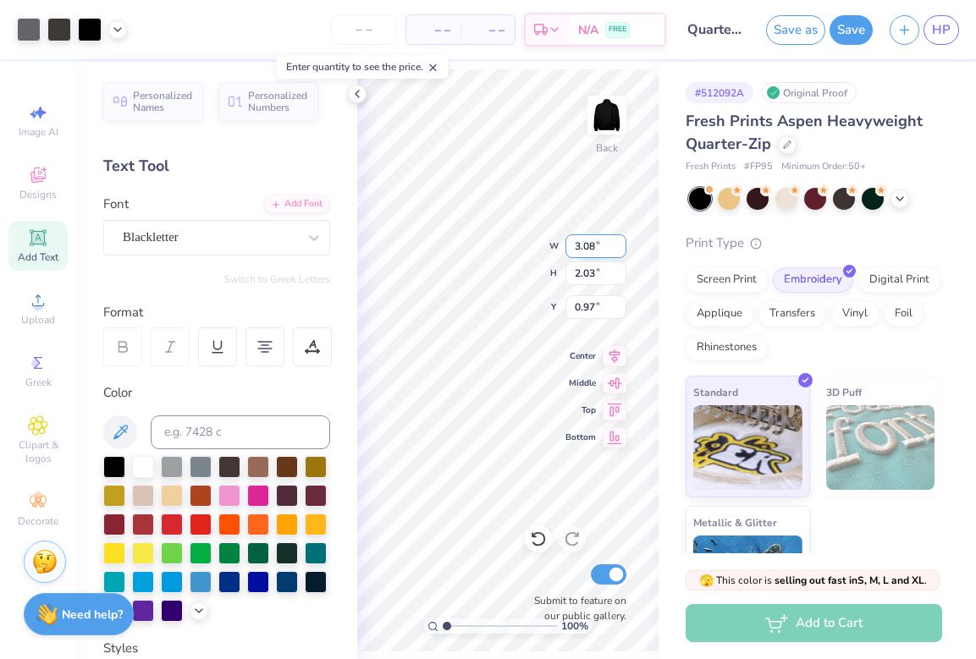
type input "2.43"
click at [590, 239] on div "100 % Back W 3.69 3.69 " H 2.43 2.43 " Y 0.57 0.57 " Center Middle Top Bottom S…" at bounding box center [507, 360] width 301 height 597
type input "1.35"
click at [47, 311] on icon at bounding box center [38, 300] width 20 height 20
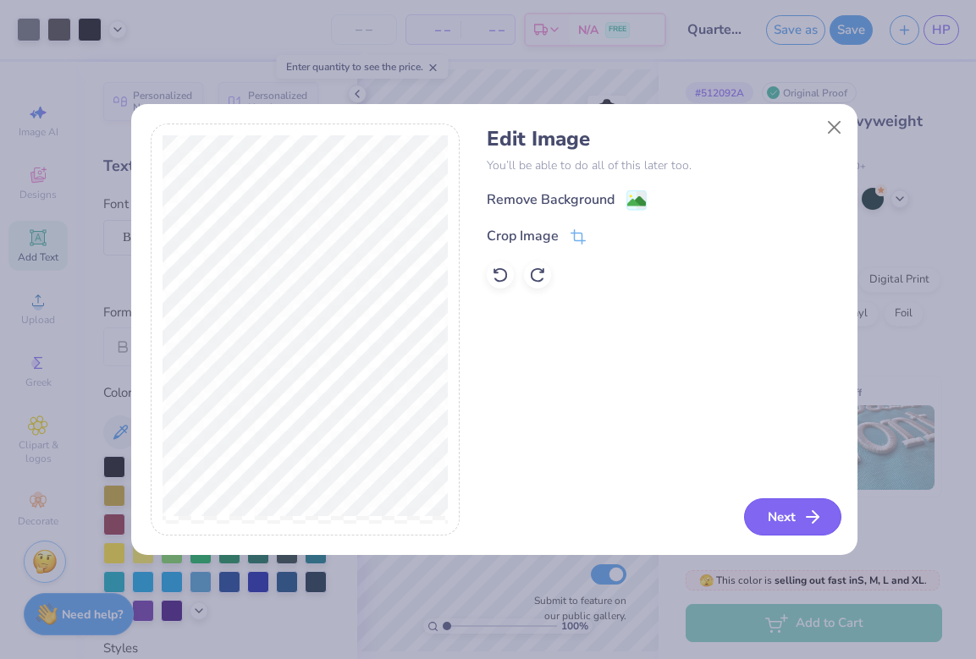
click at [782, 511] on button "Next" at bounding box center [792, 516] width 97 height 37
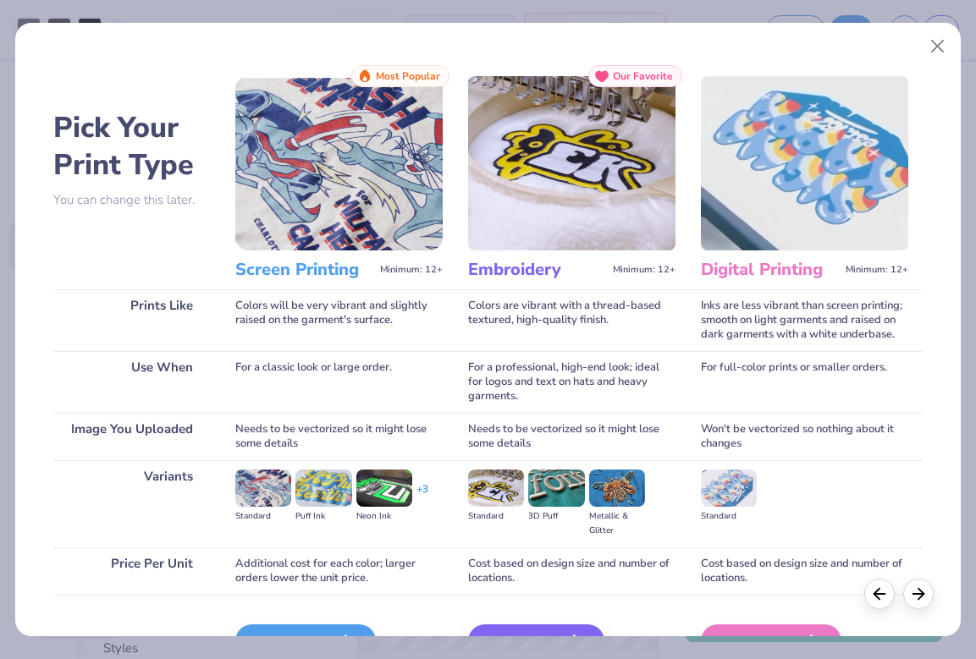
scroll to position [100, 0]
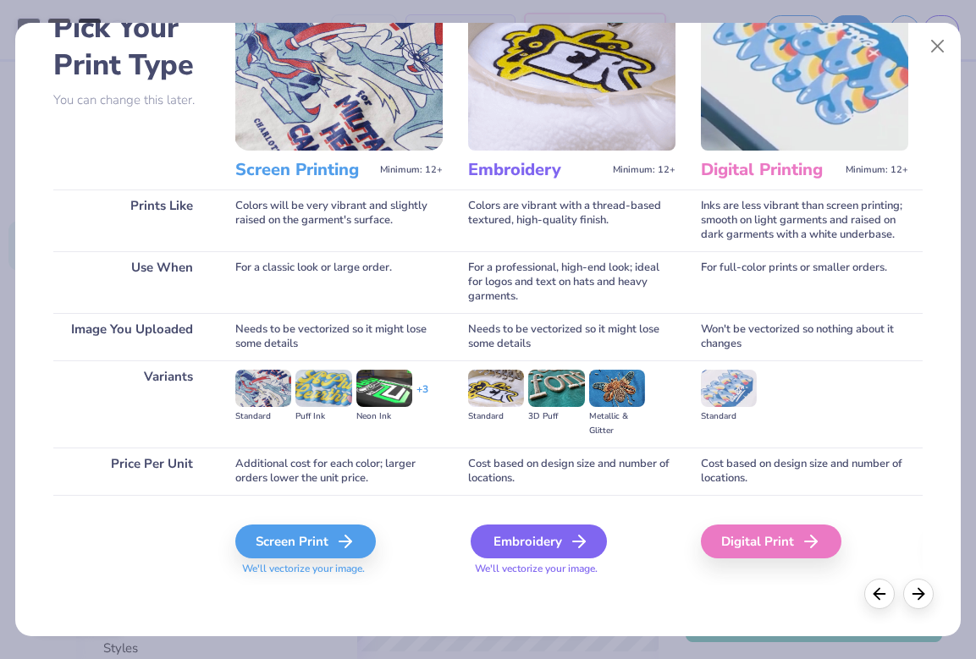
click at [576, 531] on icon at bounding box center [579, 541] width 20 height 20
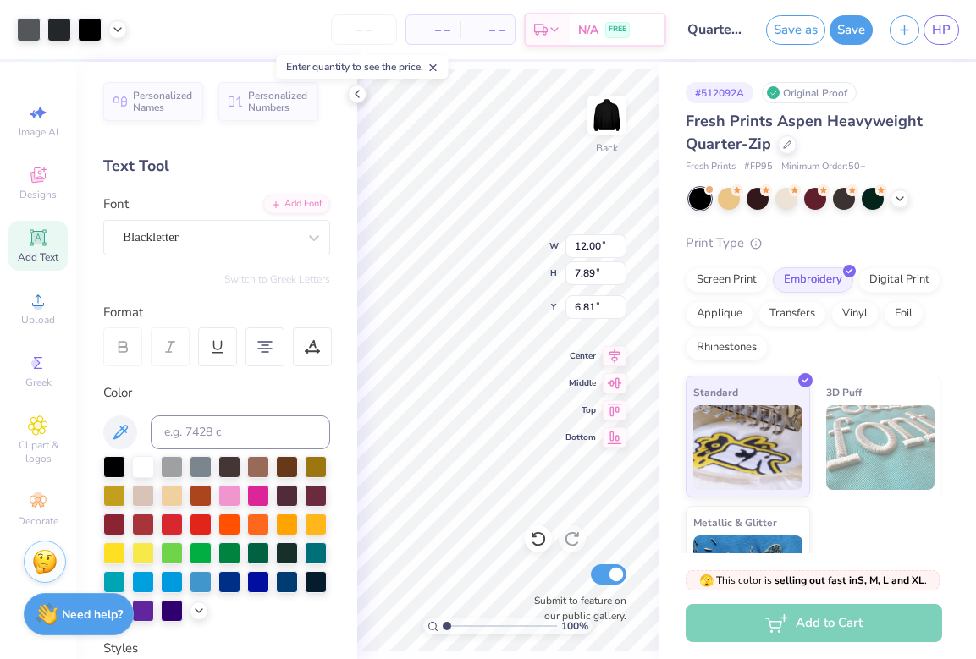
type input "4.13"
type input "2.71"
type input "11.98"
click at [574, 340] on div "100 % Back W 4.13 4.13 " H 2.71 2.71 " Y 11.98 11.98 " Center Middle Top Bottom…" at bounding box center [507, 360] width 301 height 597
type input "1.14"
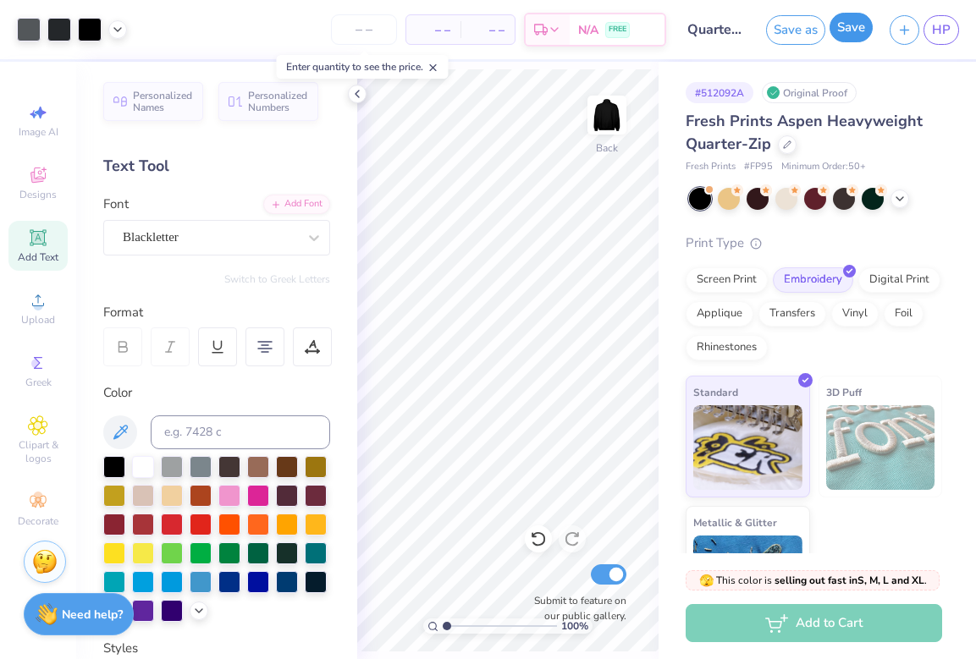
click at [851, 28] on button "Save" at bounding box center [850, 28] width 43 height 30
click at [47, 498] on icon at bounding box center [38, 502] width 20 height 20
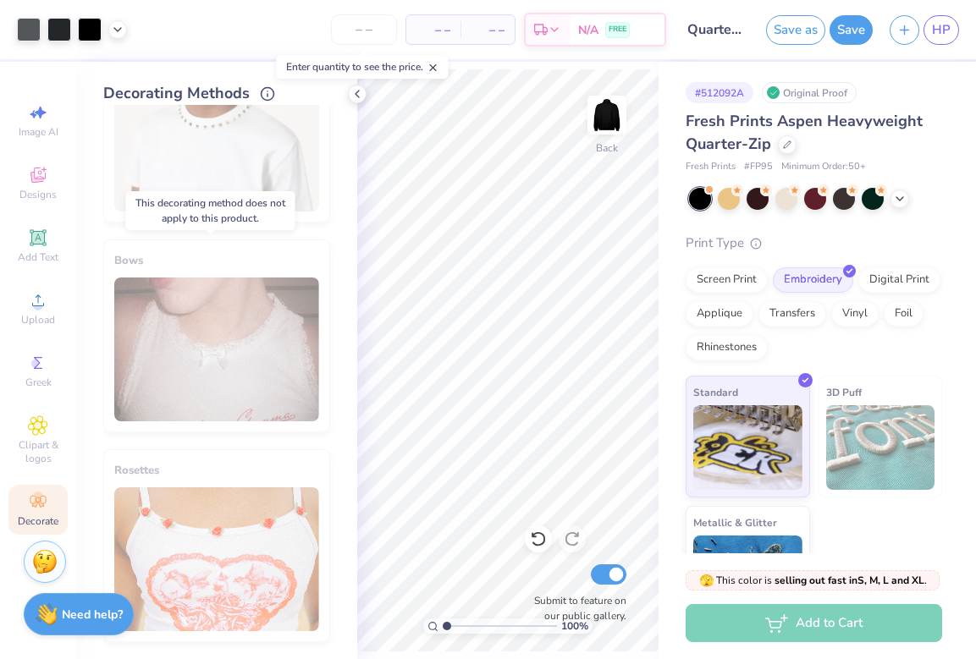
scroll to position [0, 0]
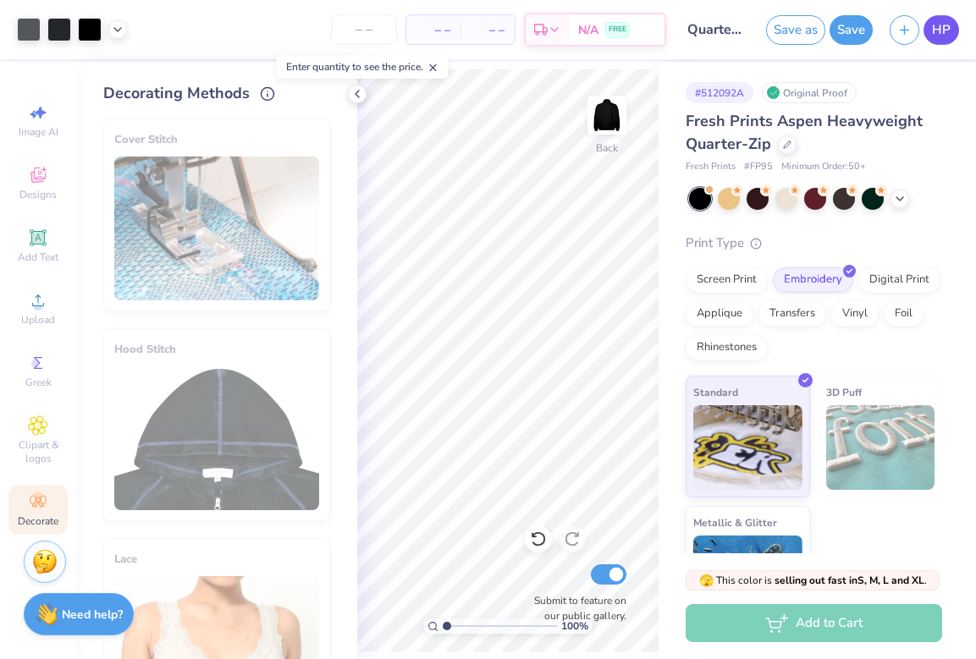
click at [944, 28] on span "HP" at bounding box center [941, 29] width 19 height 19
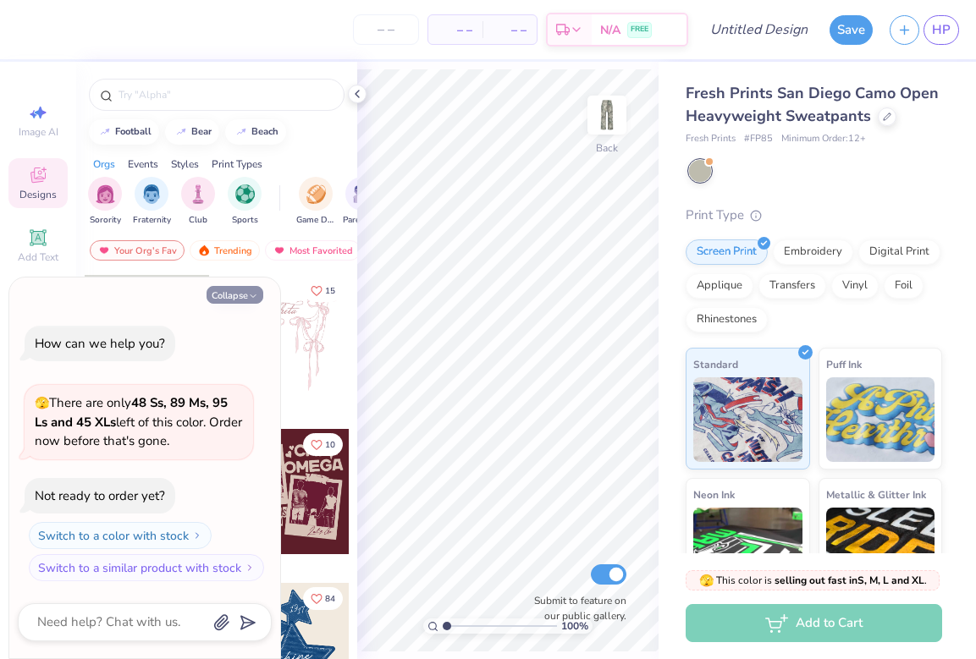
click at [249, 296] on icon "button" at bounding box center [253, 296] width 10 height 10
type textarea "x"
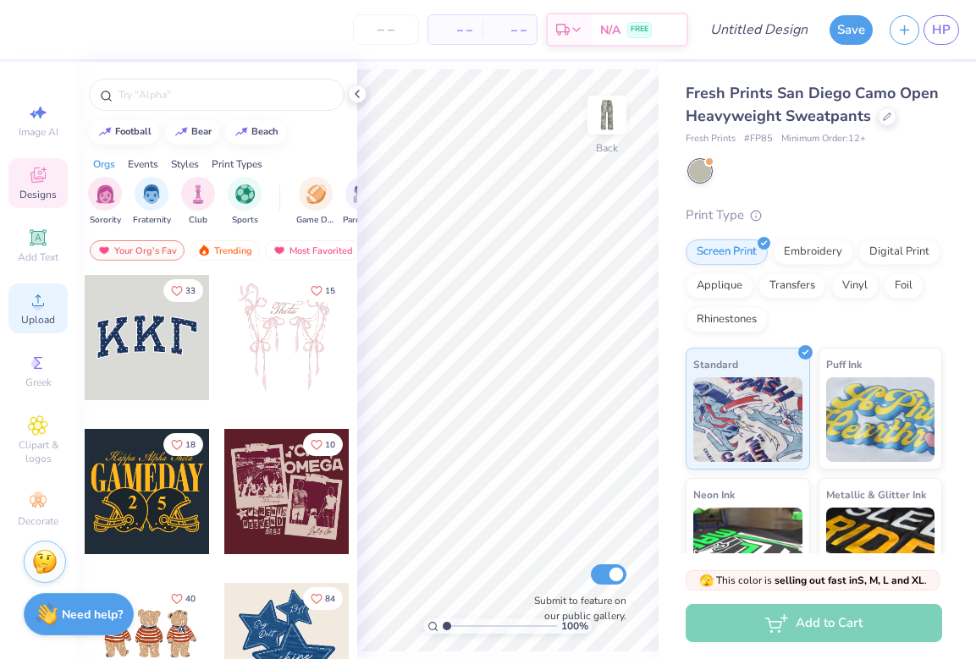
click at [47, 313] on div "Upload" at bounding box center [37, 309] width 59 height 50
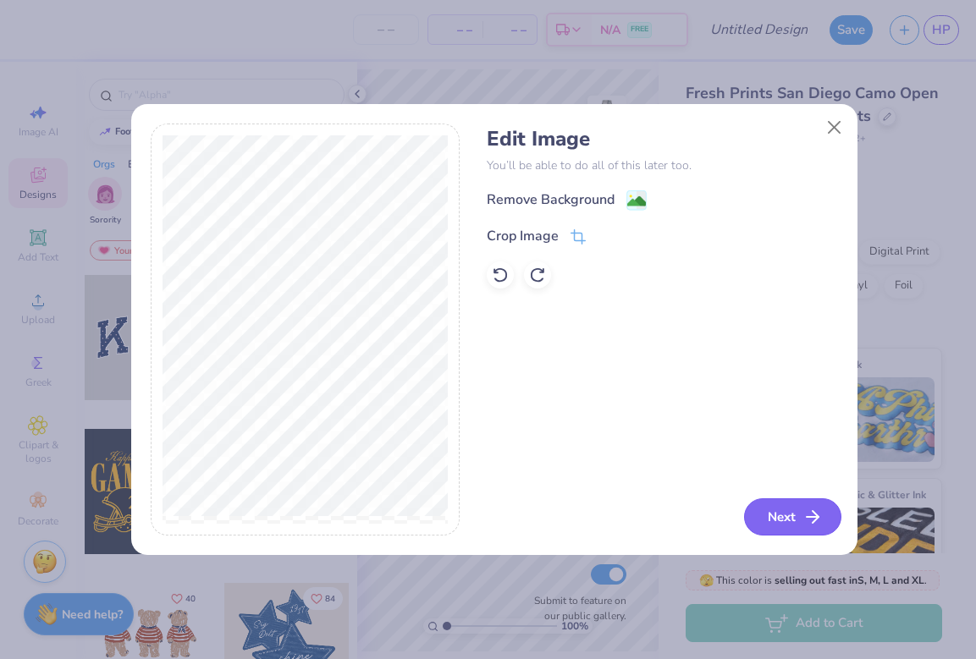
click at [768, 515] on button "Next" at bounding box center [792, 516] width 97 height 37
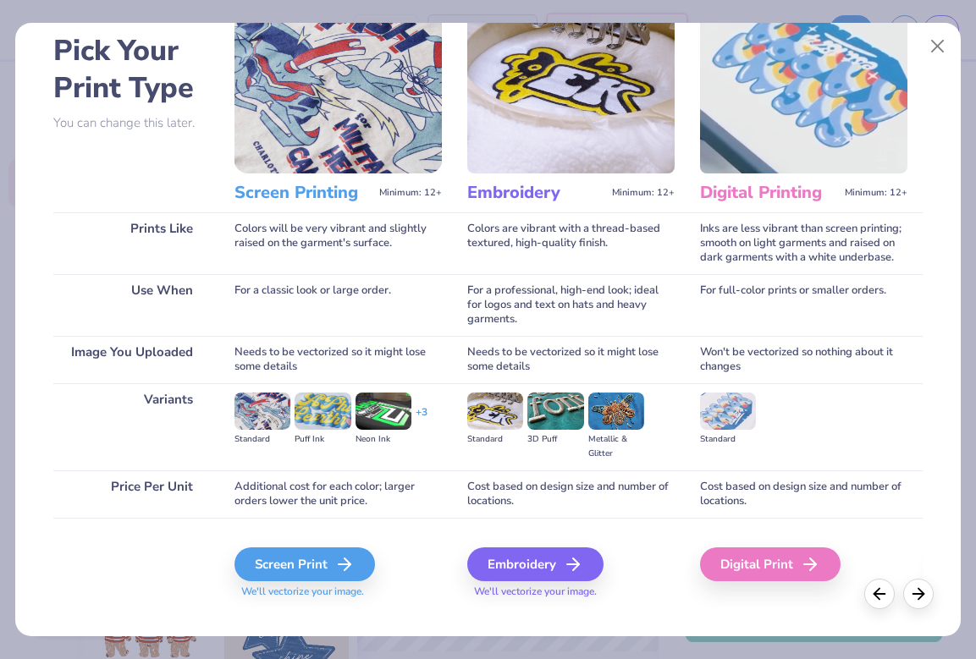
scroll to position [100, 0]
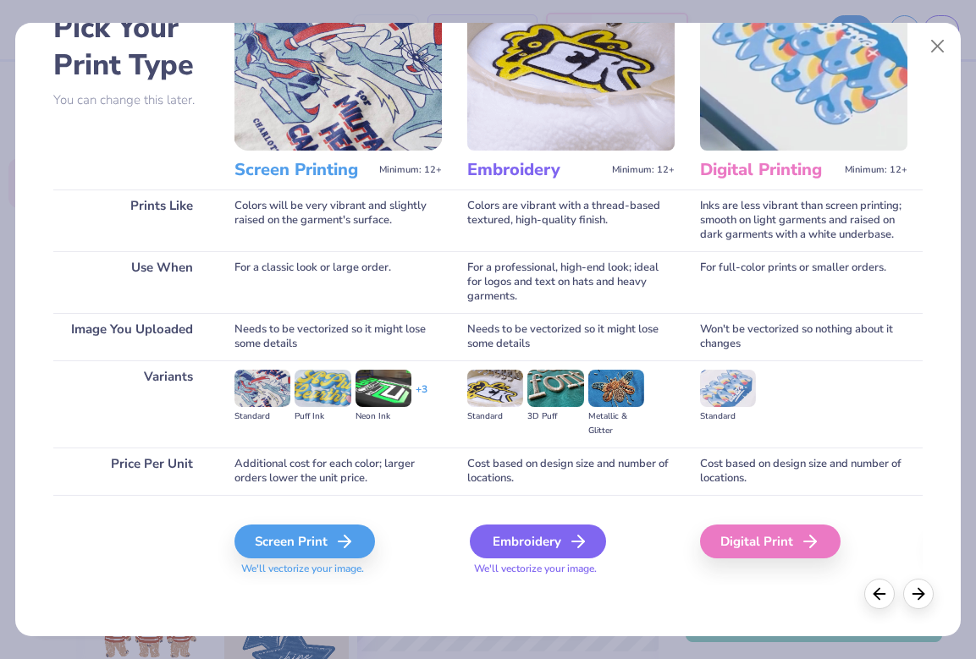
click at [501, 533] on div "Embroidery" at bounding box center [538, 542] width 136 height 34
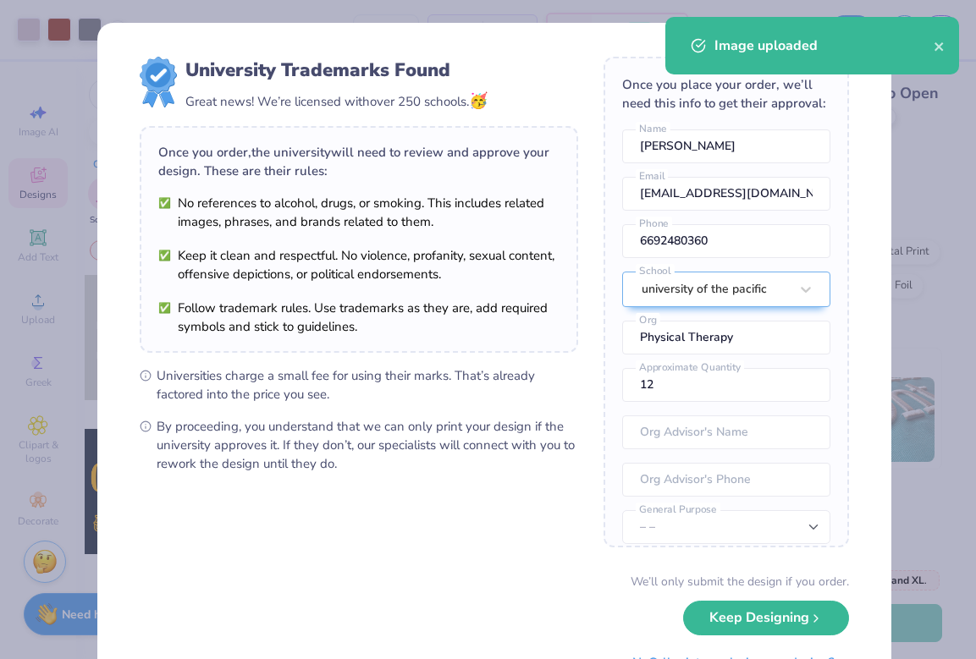
click at [556, 159] on body "Art colors – – Per Item – – Total Est. Delivery N/A FREE Design Title Save HP I…" at bounding box center [488, 329] width 976 height 659
type input "0.50"
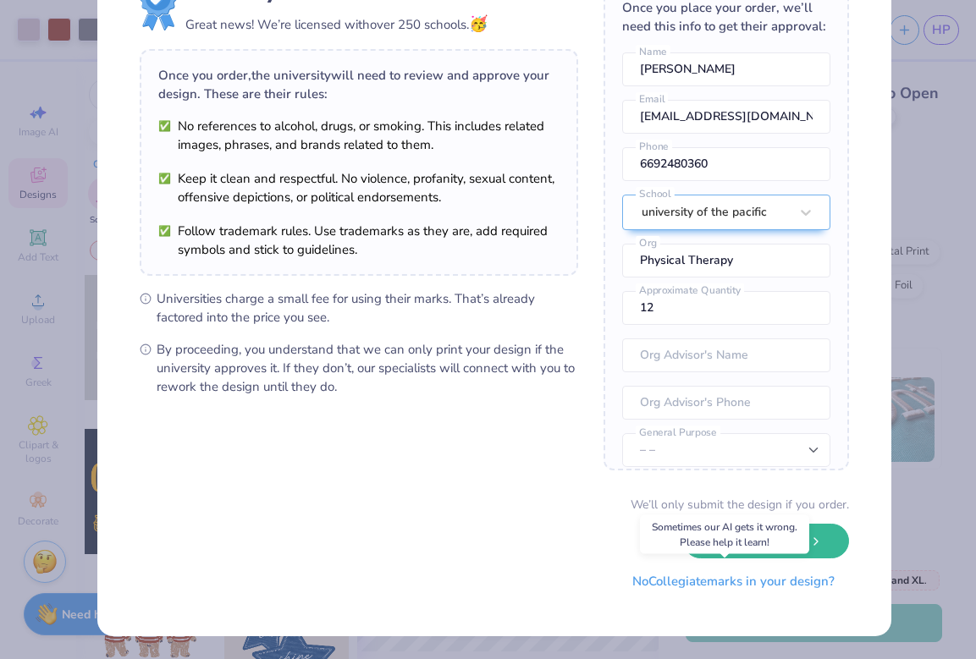
click at [704, 585] on button "No Collegiate marks in your design?" at bounding box center [733, 581] width 231 height 35
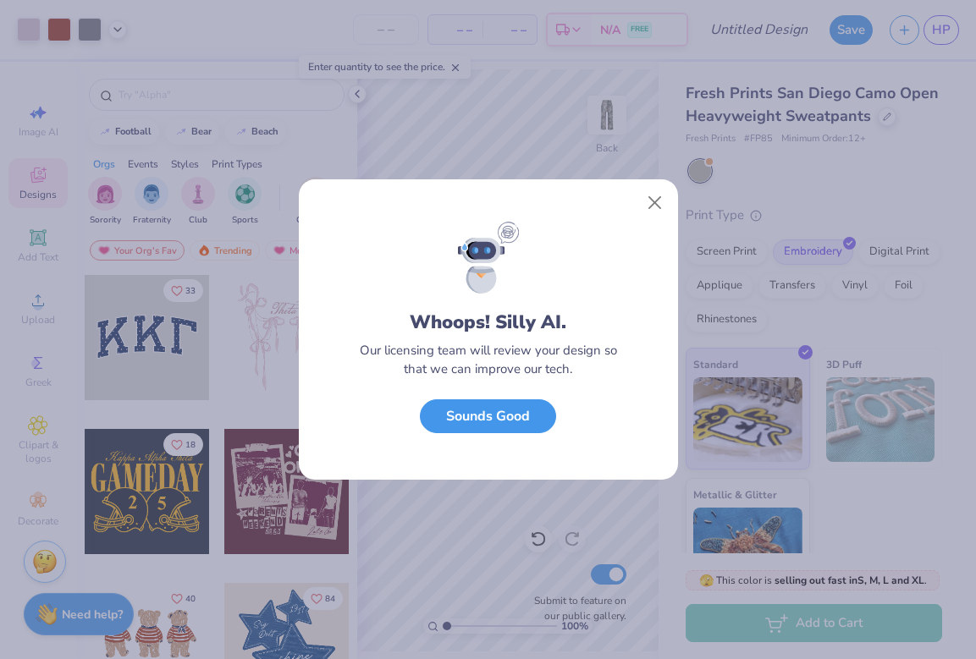
click at [532, 422] on button "Sounds Good" at bounding box center [488, 416] width 136 height 35
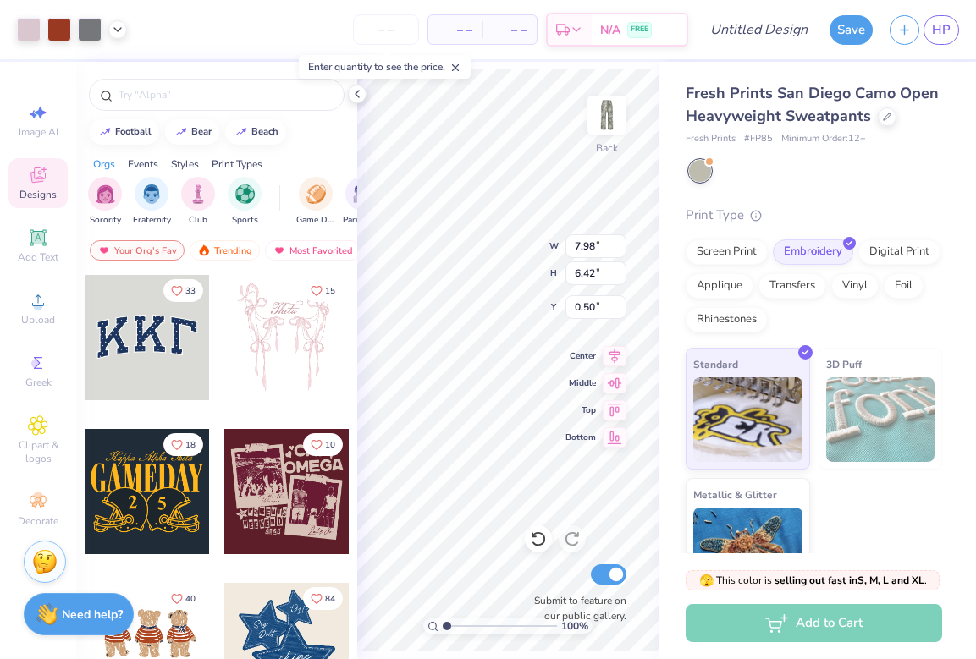
type input "5.63"
type input "4.53"
type input "1.26"
click at [659, 154] on div "Fresh Prints San Diego Camo Open Heavyweight Sweatpants Fresh Prints # FP85 Min…" at bounding box center [816, 331] width 317 height 538
click at [782, 21] on input "Design Title" at bounding box center [779, 30] width 83 height 34
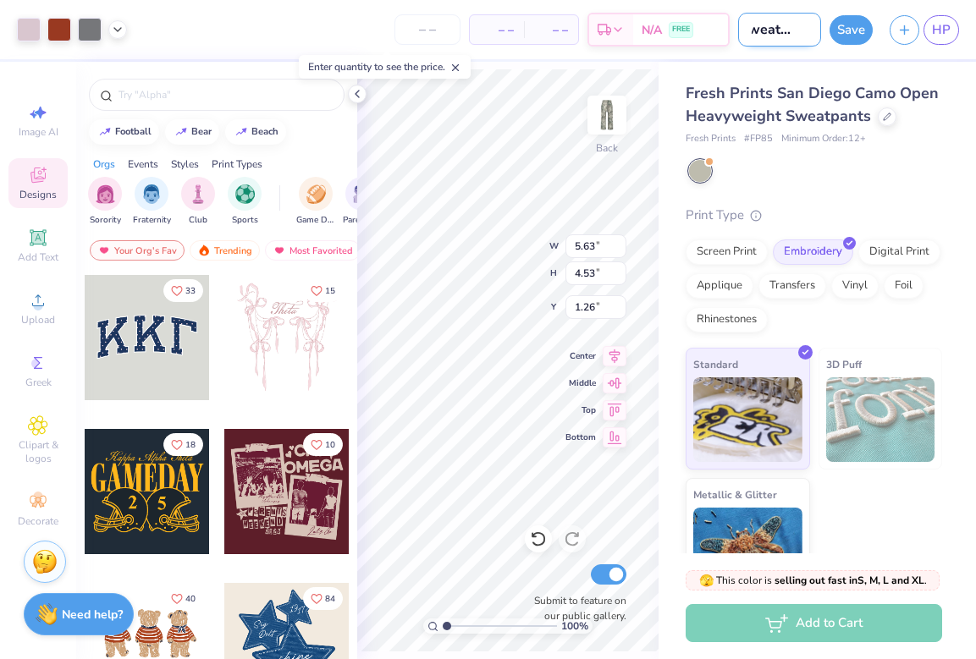
scroll to position [0, 17]
type input "sweatpants"
click at [810, 128] on div "Fresh Prints San Diego Camo Open Heavyweight Sweatpants" at bounding box center [814, 105] width 256 height 46
click at [850, 26] on button "Save" at bounding box center [850, 28] width 43 height 30
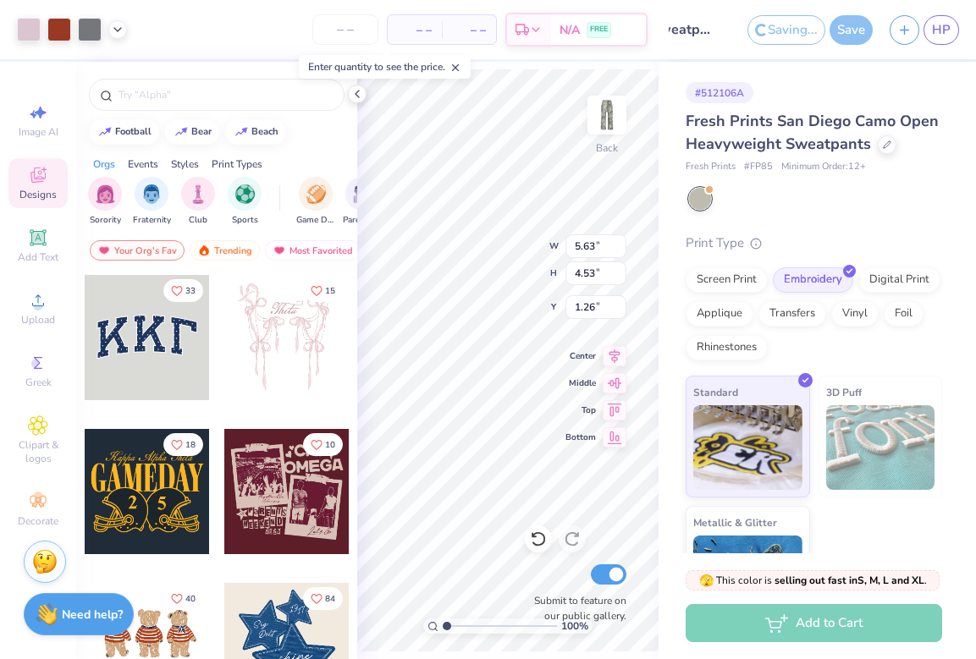
scroll to position [0, 15]
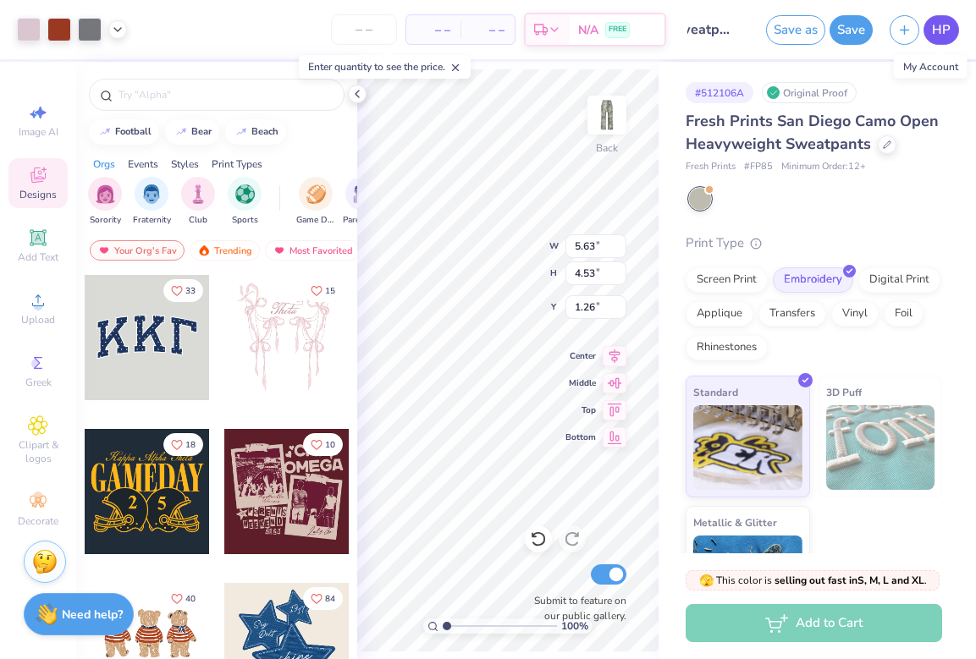
click at [936, 26] on span "HP" at bounding box center [941, 29] width 19 height 19
